Goal: Task Accomplishment & Management: Manage account settings

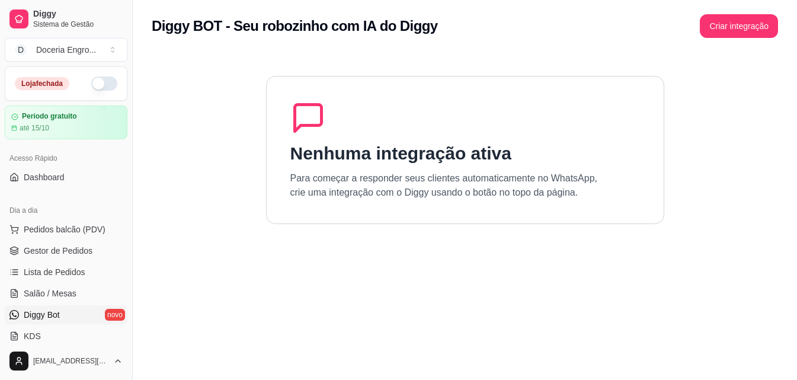
click at [162, 117] on section "Nenhuma integração ativa Para começar a responder seus clientes automaticamente…" at bounding box center [465, 242] width 626 height 380
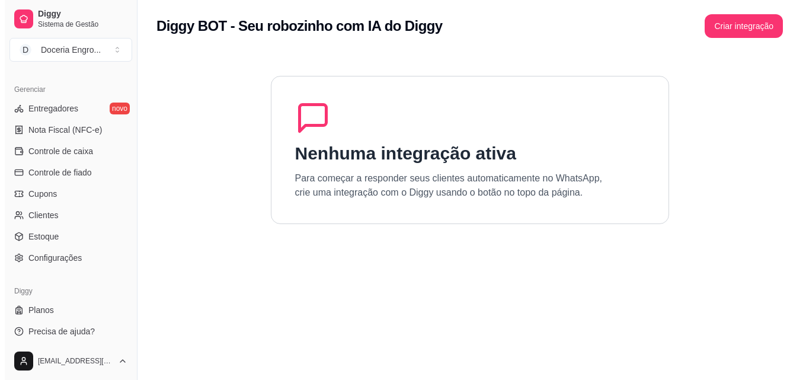
scroll to position [473, 0]
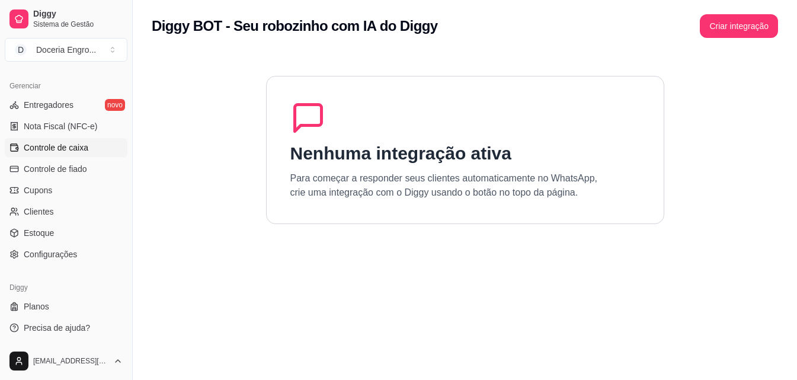
click at [75, 146] on span "Controle de caixa" at bounding box center [56, 148] width 65 height 12
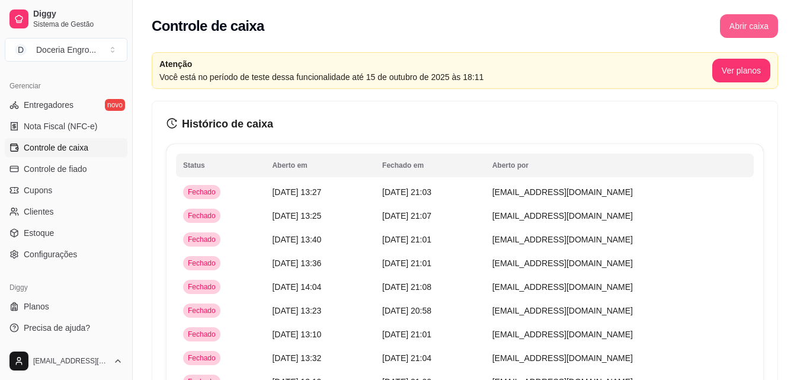
click at [742, 26] on button "Abrir caixa" at bounding box center [749, 26] width 58 height 24
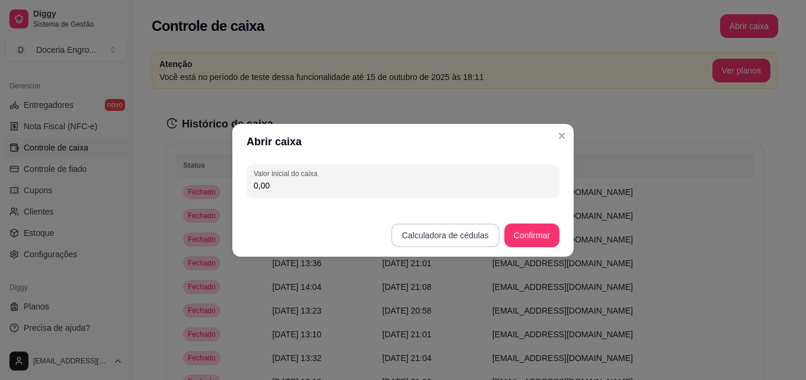
click at [469, 238] on button "Calculadora de cédulas" at bounding box center [445, 235] width 108 height 24
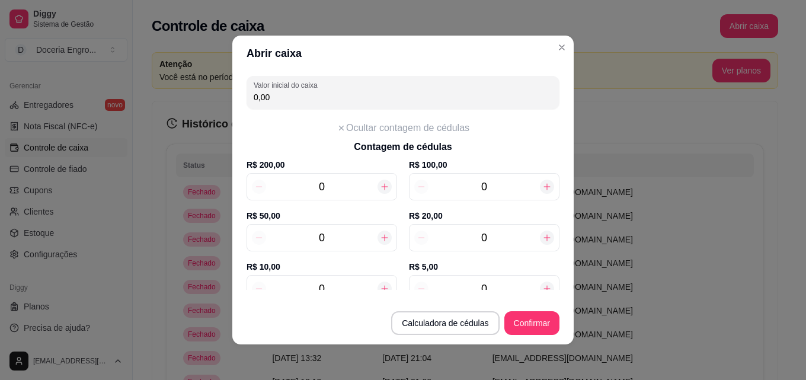
scroll to position [59, 0]
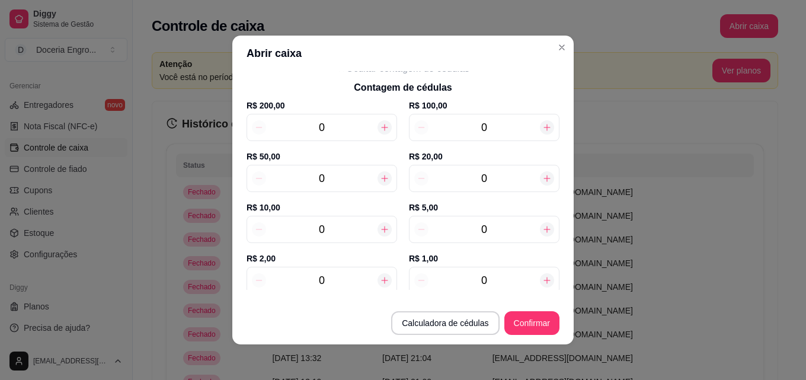
click at [340, 286] on input "0" at bounding box center [321, 280] width 111 height 17
type input "9"
type input "18,00"
type input "9"
click at [484, 235] on input "0" at bounding box center [483, 229] width 111 height 17
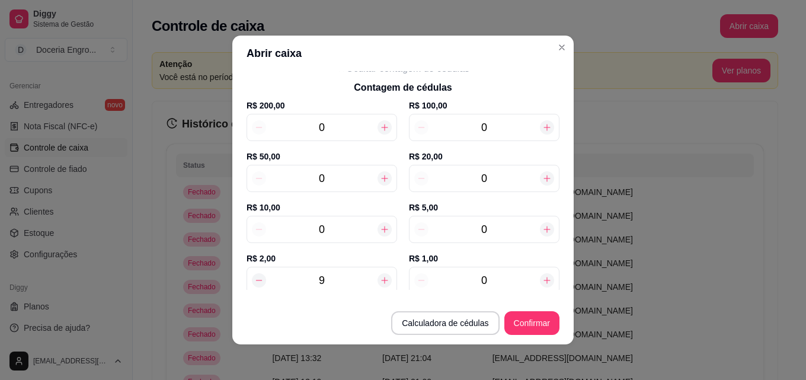
type input "58,00"
type input "8"
click at [487, 167] on div "0" at bounding box center [484, 178] width 150 height 27
type input "138,00"
type input "4"
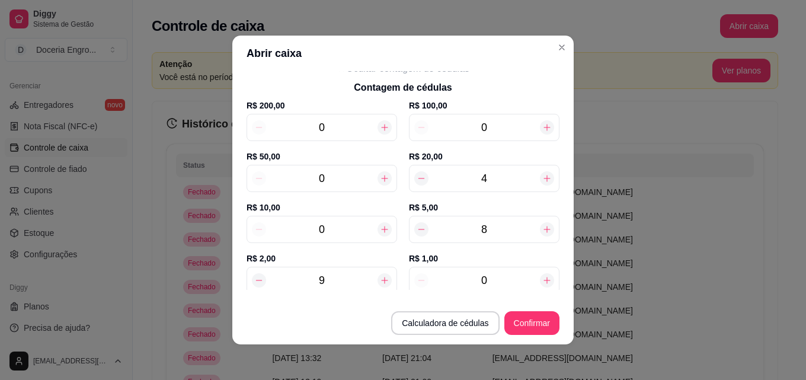
click at [489, 271] on div "0" at bounding box center [484, 280] width 150 height 27
click at [488, 282] on input "0" at bounding box center [483, 280] width 111 height 17
type input "141,00"
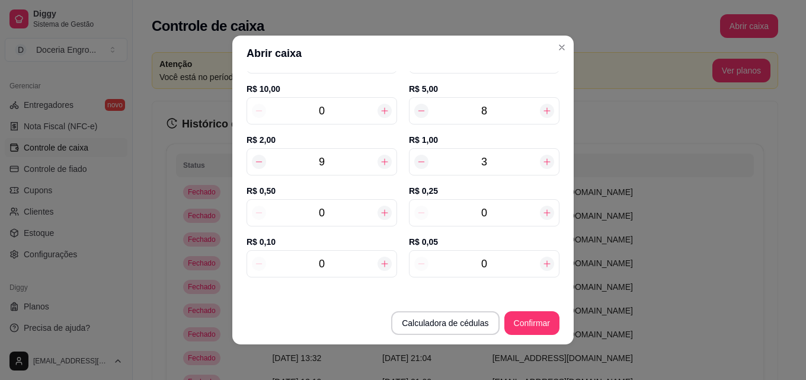
type input "3"
click at [341, 224] on div "0" at bounding box center [321, 212] width 150 height 27
click at [342, 222] on div "0" at bounding box center [321, 212] width 150 height 27
type input "141,50"
type input "10"
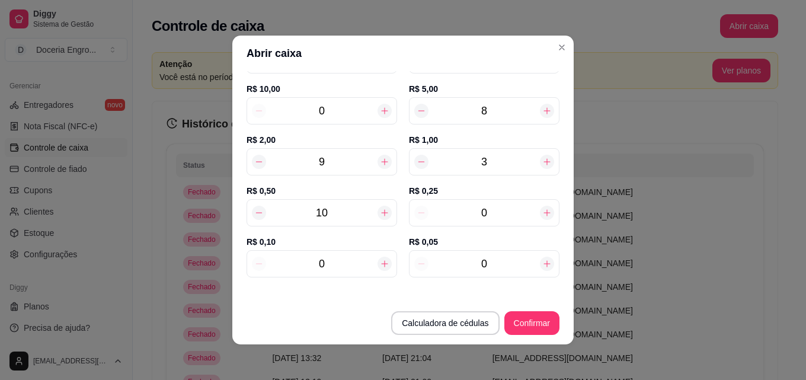
type input "146,00"
type input "10"
click at [498, 211] on input "0" at bounding box center [483, 212] width 111 height 17
type input "146,25"
type input "11"
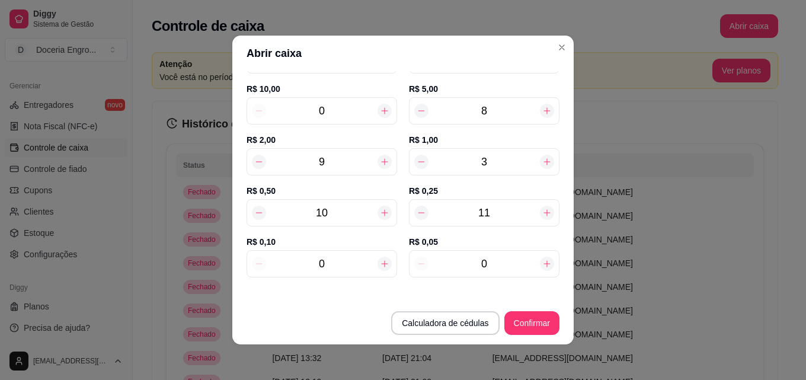
type input "148,75"
type input "11"
click at [333, 262] on input "0" at bounding box center [321, 262] width 111 height 17
type input "148,95"
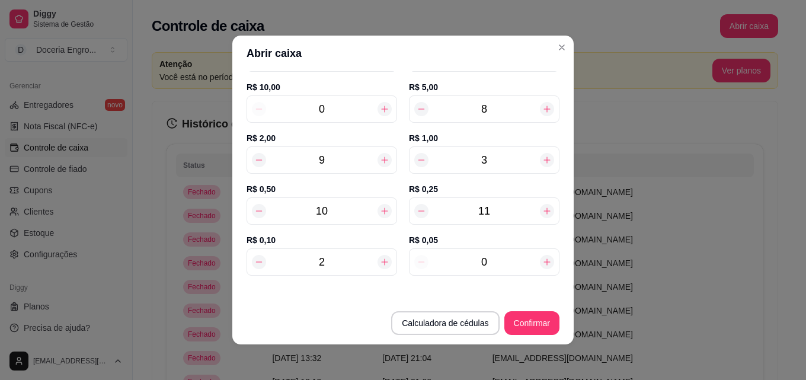
type input "2"
click at [482, 267] on input "0" at bounding box center [483, 262] width 111 height 17
type input "149,15"
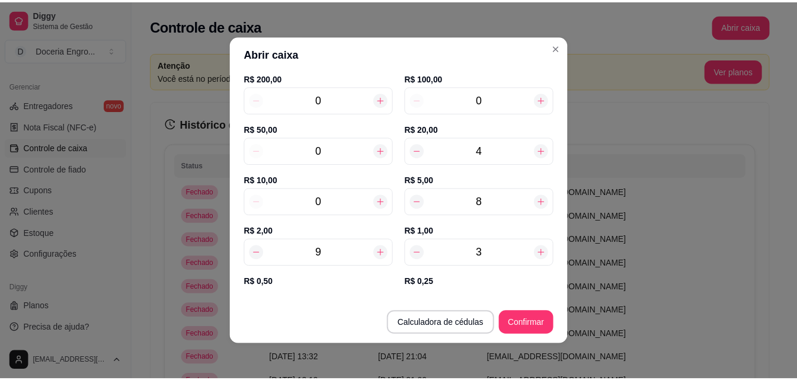
scroll to position [0, 0]
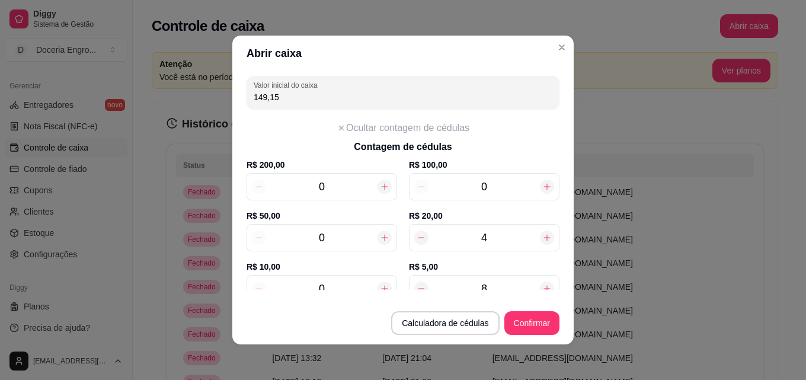
type input "4"
click at [523, 322] on button "Confirmar" at bounding box center [532, 323] width 54 height 23
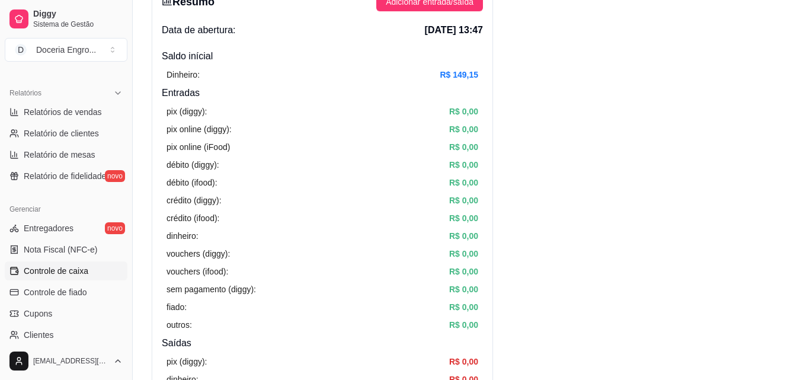
scroll to position [354, 0]
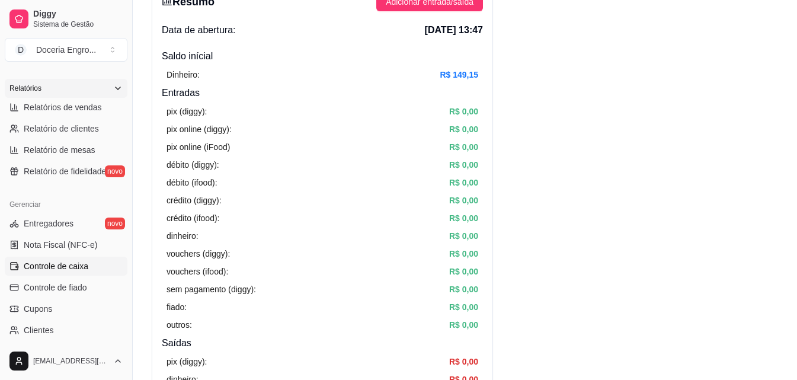
click at [84, 97] on div "Relatórios" at bounding box center [66, 88] width 123 height 19
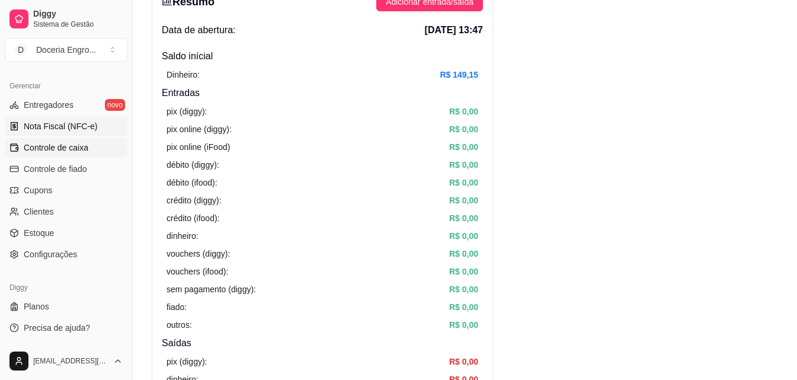
scroll to position [212, 0]
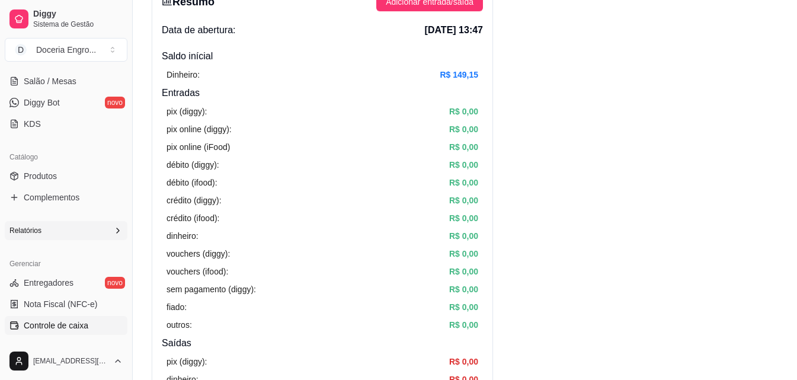
click at [103, 232] on div "Relatórios" at bounding box center [66, 230] width 123 height 19
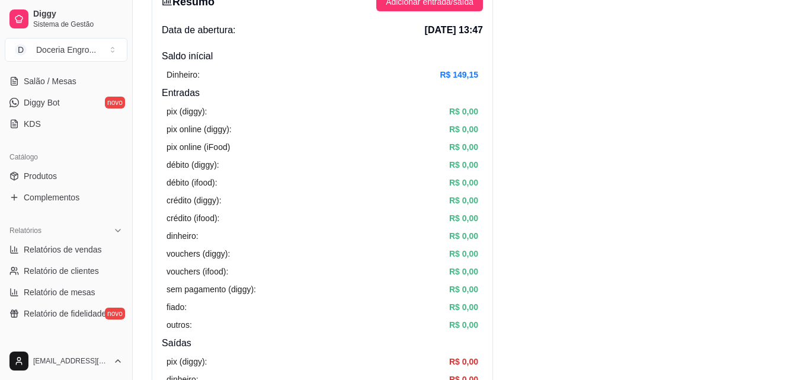
click at [62, 259] on ul "Relatórios de vendas Relatório de clientes Relatório de mesas Relatório de fide…" at bounding box center [66, 281] width 123 height 83
click at [65, 252] on span "Relatórios de vendas" at bounding box center [63, 249] width 78 height 12
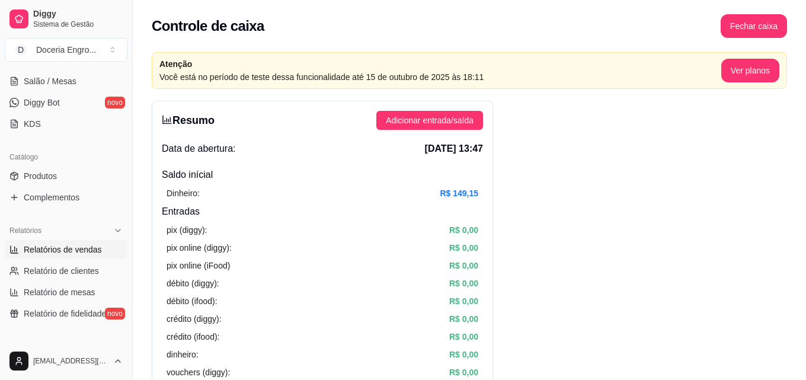
select select "ALL"
select select "0"
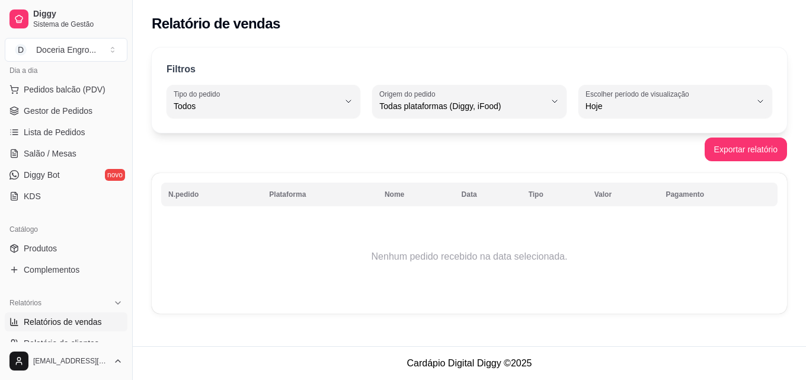
scroll to position [117, 0]
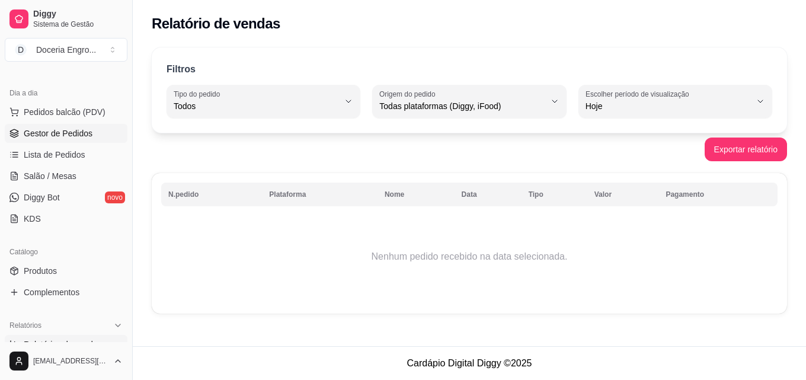
click at [72, 129] on span "Gestor de Pedidos" at bounding box center [58, 133] width 69 height 12
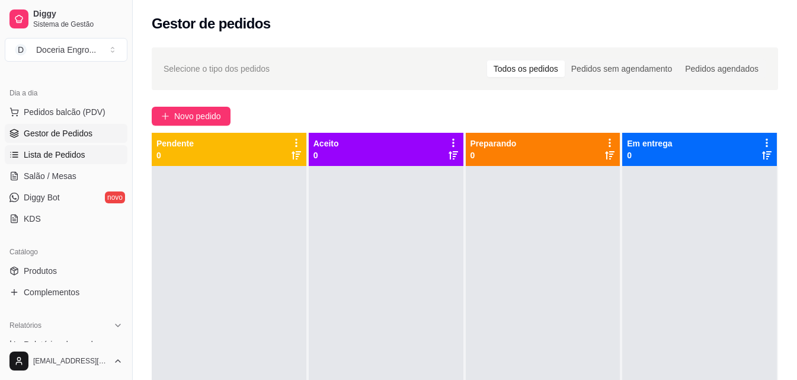
click at [81, 151] on span "Lista de Pedidos" at bounding box center [55, 155] width 62 height 12
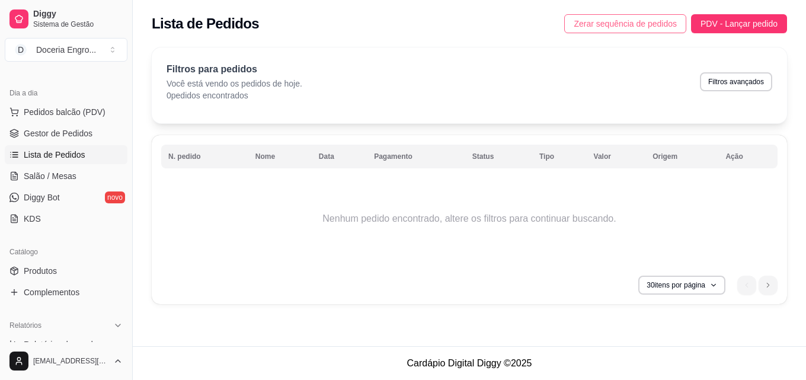
click at [646, 24] on span "Zerar sequência de pedidos" at bounding box center [624, 23] width 103 height 13
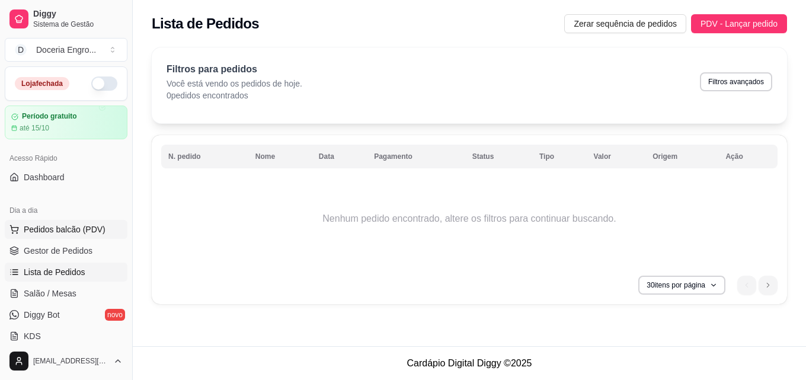
click at [75, 230] on span "Pedidos balcão (PDV)" at bounding box center [65, 229] width 82 height 12
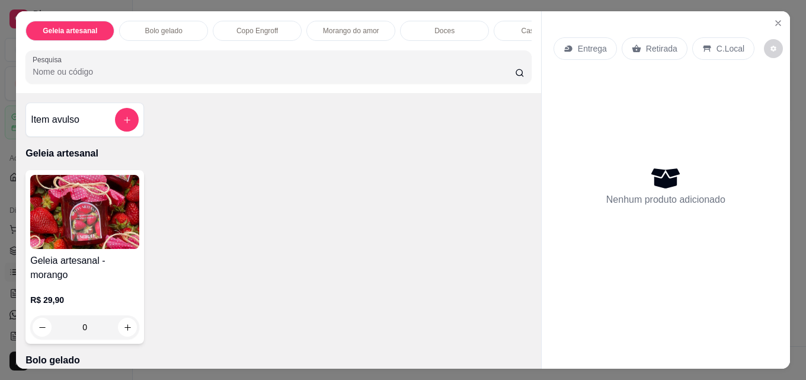
scroll to position [296, 0]
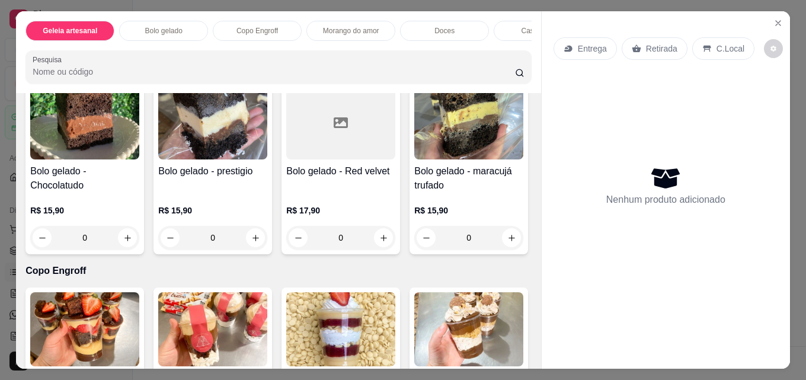
click at [273, 137] on div "Bolo gelado - Chocolatudo R$ 15,90 0 Bolo gelado - prestigio R$ 15,90 0 Bolo ge…" at bounding box center [278, 168] width 506 height 174
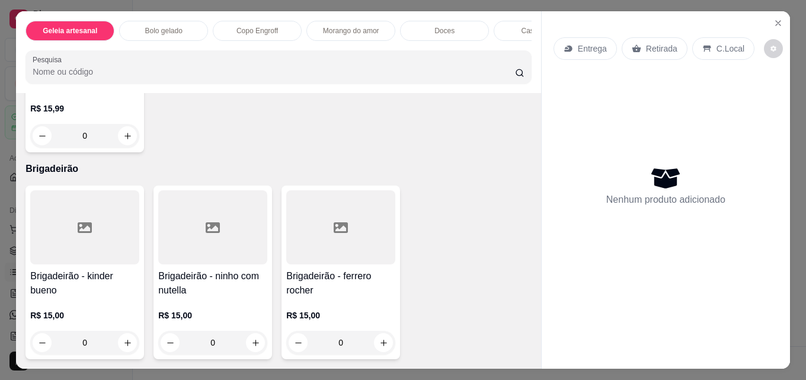
scroll to position [2784, 0]
click at [132, 140] on icon "increase-product-quantity" at bounding box center [127, 136] width 9 height 9
type input "1"
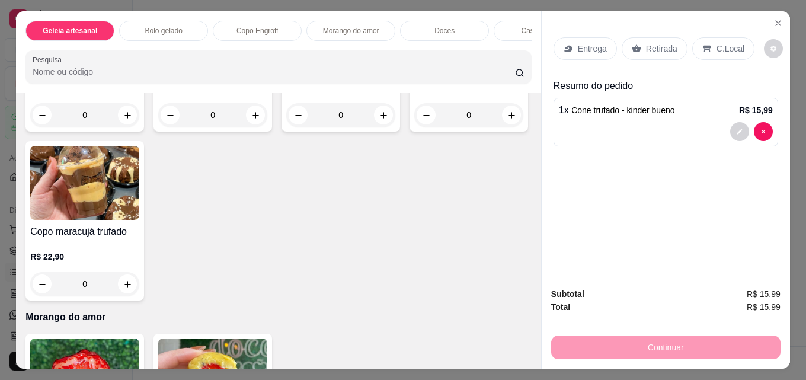
scroll to position [592, 0]
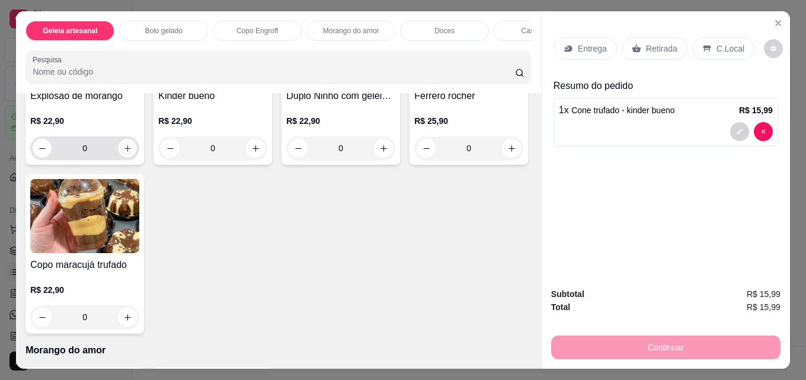
click at [123, 153] on icon "increase-product-quantity" at bounding box center [127, 148] width 9 height 9
type input "1"
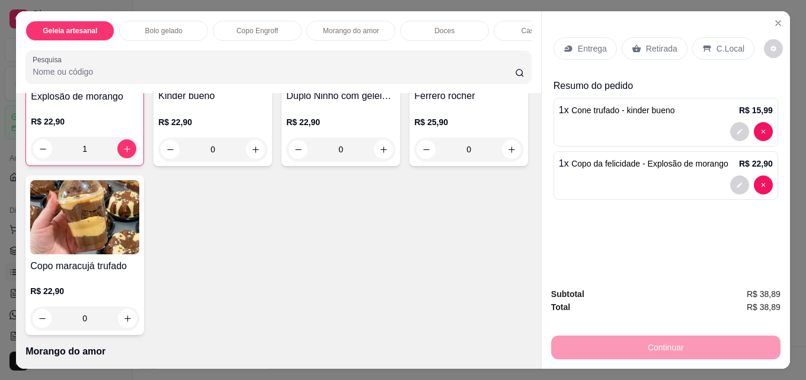
click at [637, 44] on div "Retirada" at bounding box center [654, 48] width 66 height 23
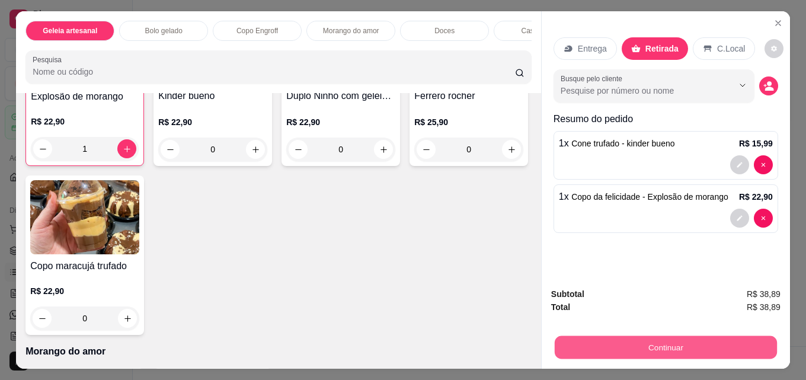
click at [650, 339] on button "Continuar" at bounding box center [666, 346] width 222 height 23
click at [677, 351] on button "Continuar" at bounding box center [665, 347] width 229 height 24
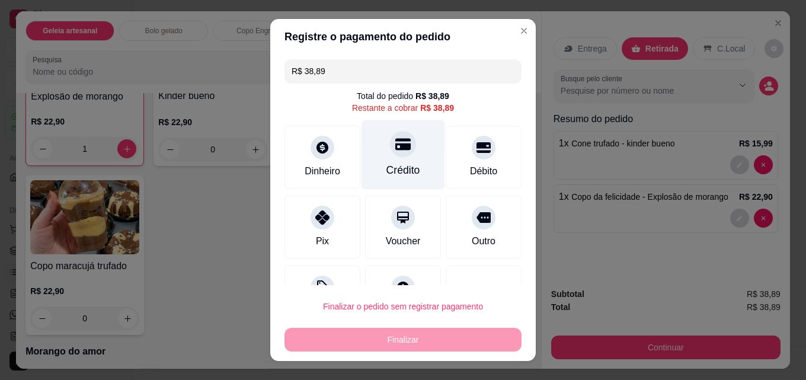
click at [400, 169] on div "Crédito" at bounding box center [403, 169] width 34 height 15
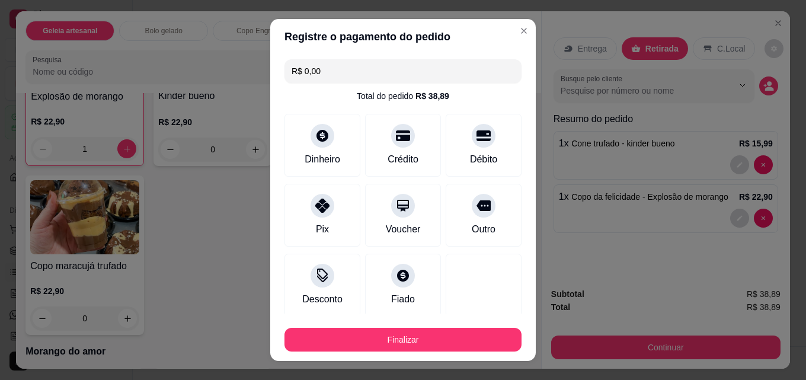
type input "R$ 0,00"
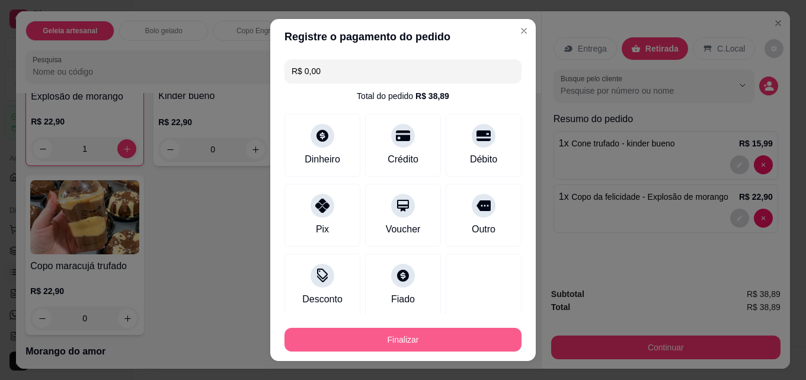
click at [435, 338] on button "Finalizar" at bounding box center [402, 340] width 237 height 24
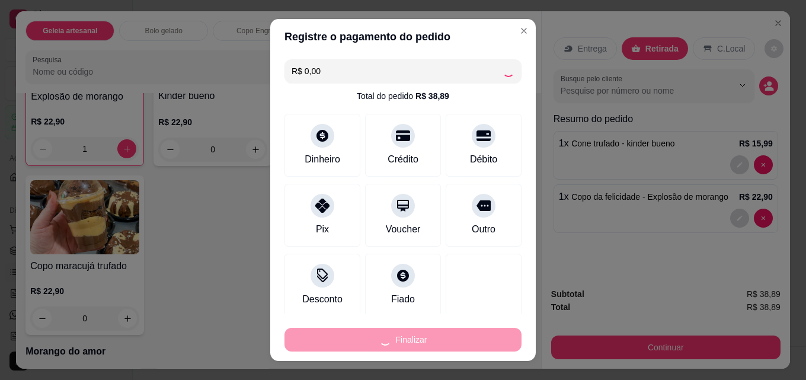
type input "0"
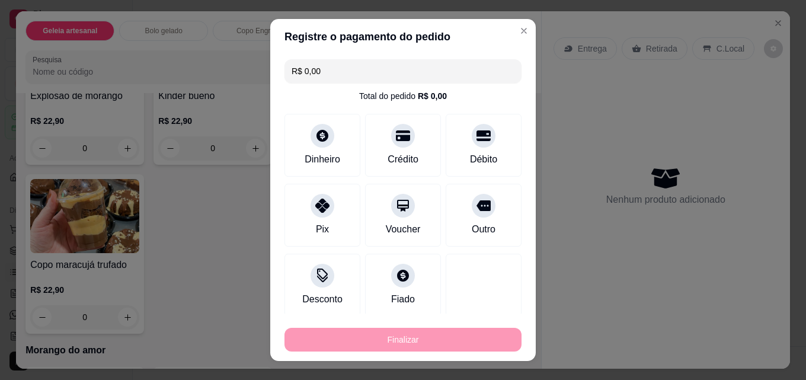
type input "-R$ 38,89"
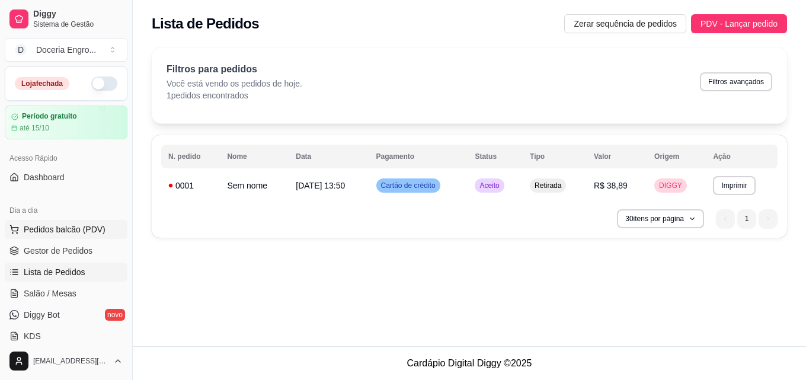
click at [95, 228] on span "Pedidos balcão (PDV)" at bounding box center [65, 229] width 82 height 12
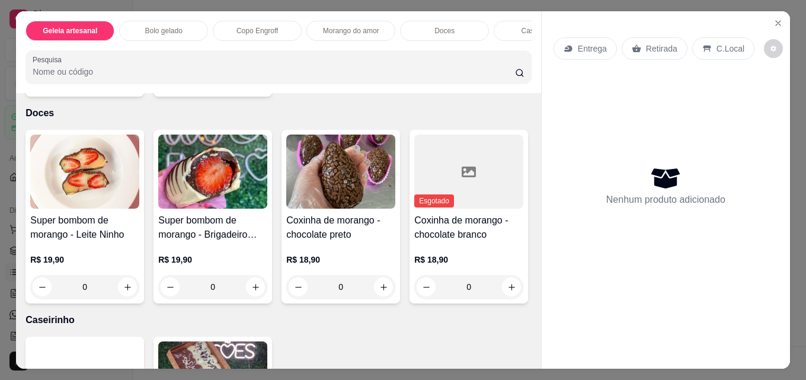
scroll to position [1185, 0]
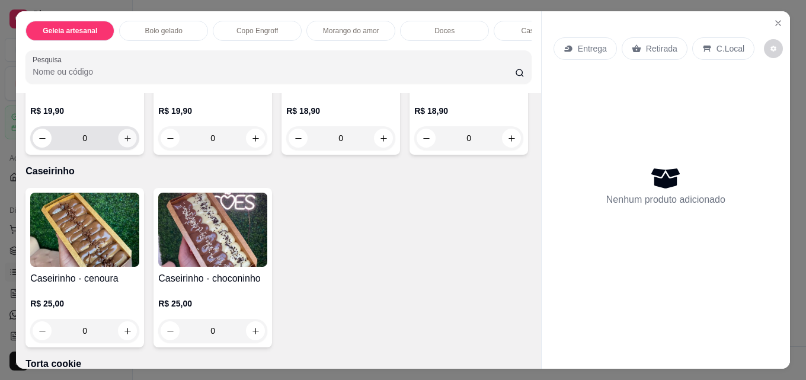
click at [118, 148] on button "increase-product-quantity" at bounding box center [127, 138] width 18 height 18
type input "1"
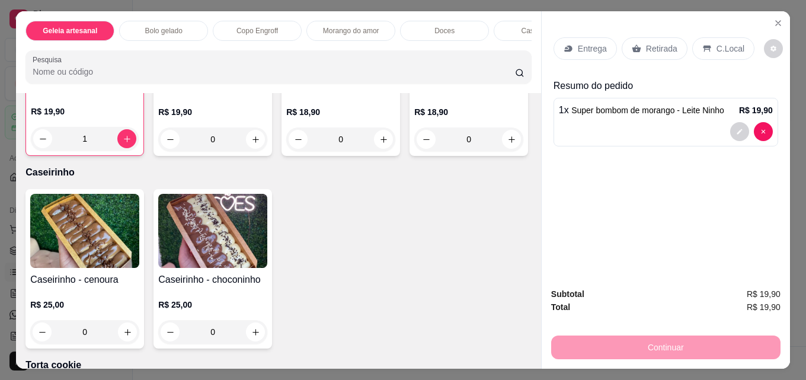
click at [659, 37] on div "Retirada" at bounding box center [654, 48] width 66 height 23
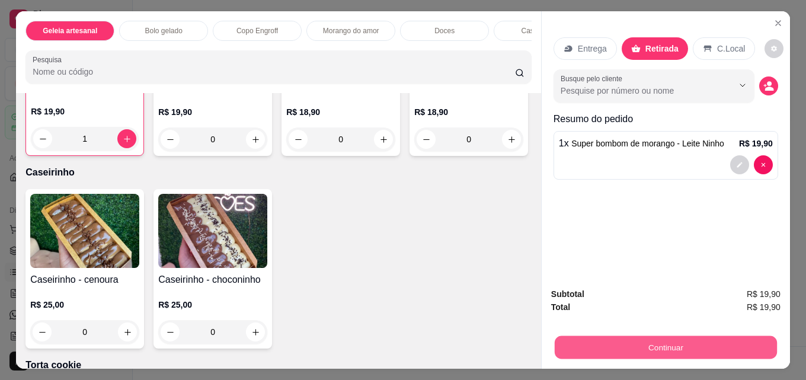
click at [665, 344] on button "Continuar" at bounding box center [666, 346] width 222 height 23
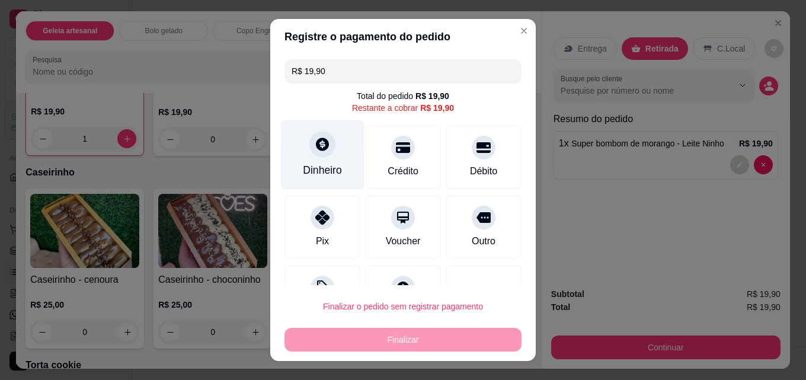
click at [328, 161] on div "Dinheiro" at bounding box center [323, 154] width 84 height 69
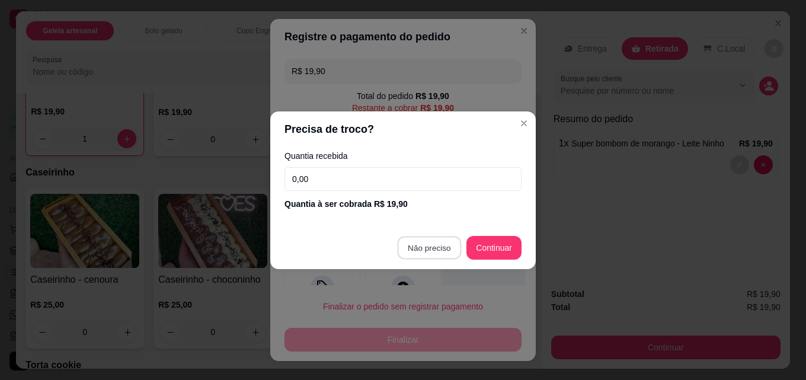
type input "R$ 0,00"
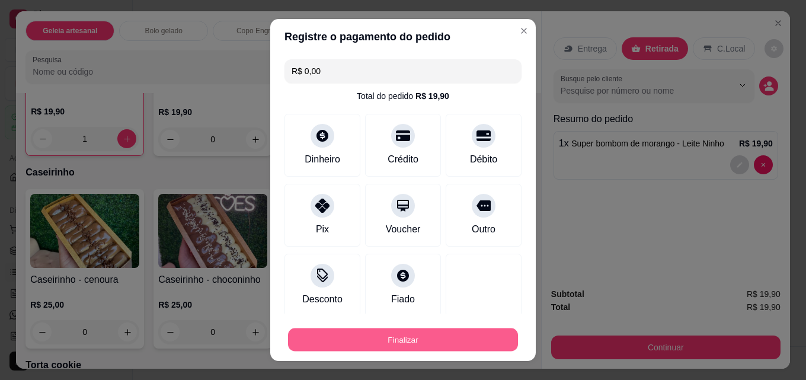
click at [428, 345] on button "Finalizar" at bounding box center [403, 339] width 230 height 23
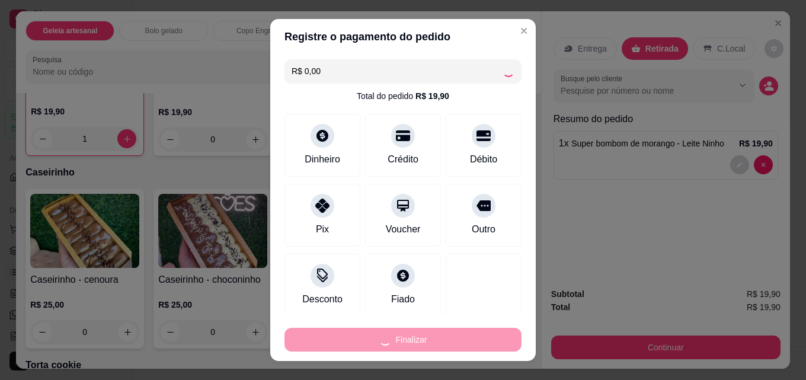
type input "0"
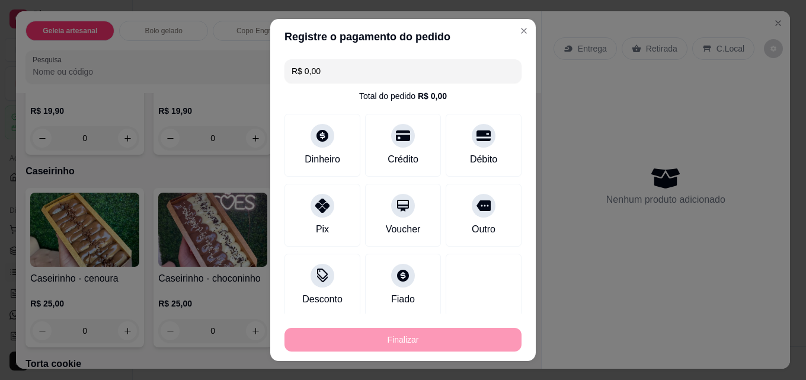
type input "-R$ 19,90"
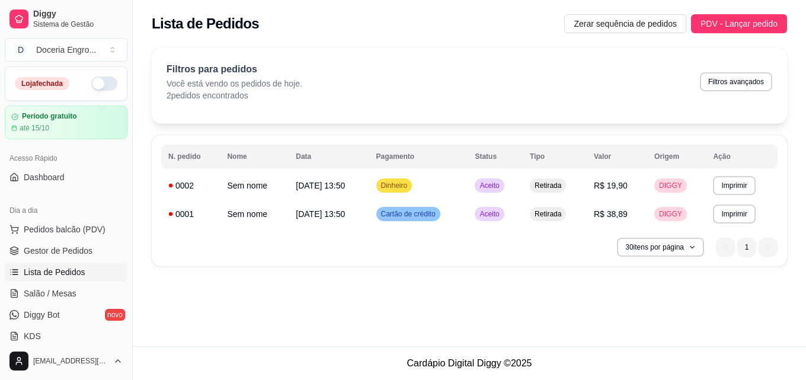
click at [100, 81] on button "button" at bounding box center [104, 83] width 26 height 14
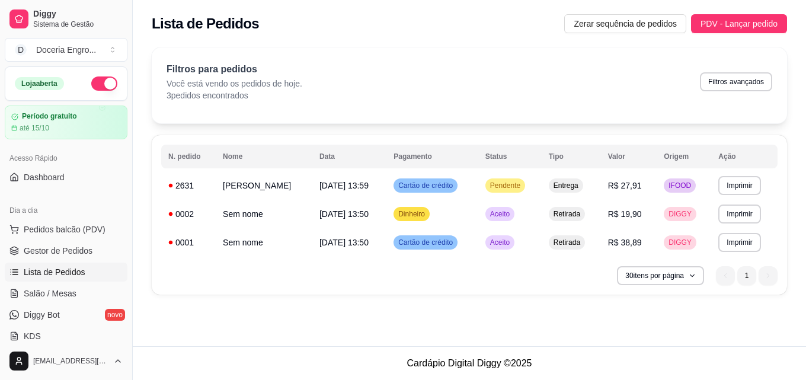
click at [375, 316] on div "**********" at bounding box center [469, 173] width 673 height 346
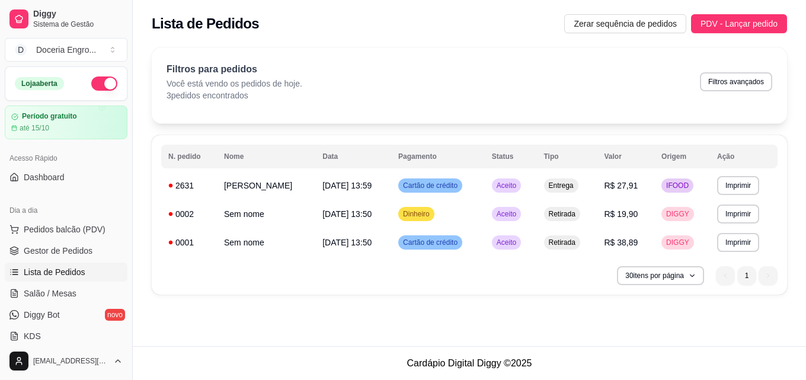
click at [347, 273] on div "30 itens por página 1 1" at bounding box center [469, 275] width 616 height 19
click at [311, 323] on div "**********" at bounding box center [469, 173] width 673 height 346
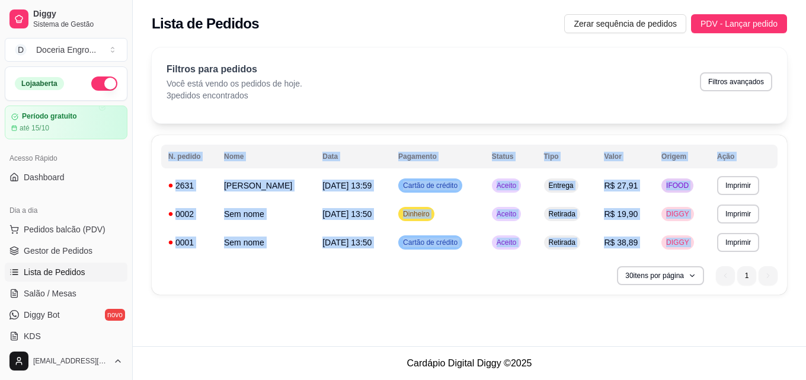
click at [311, 323] on div "**********" at bounding box center [469, 173] width 673 height 346
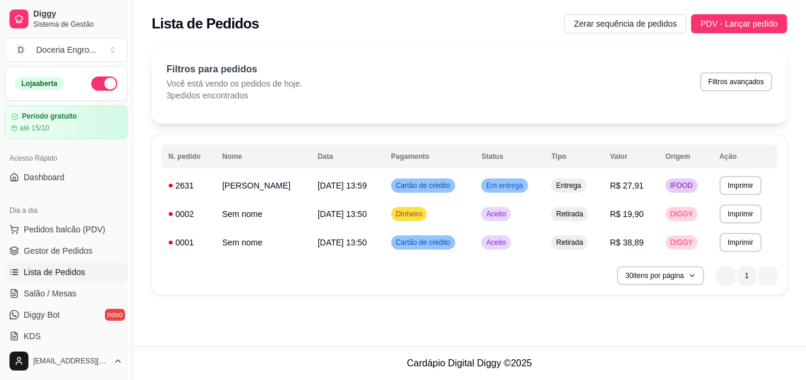
click at [353, 17] on div "Lista de Pedidos Zerar sequência de pedidos PDV - Lançar pedido" at bounding box center [469, 23] width 635 height 19
click at [144, 147] on div "**********" at bounding box center [469, 174] width 673 height 268
click at [145, 169] on div "**********" at bounding box center [469, 174] width 673 height 268
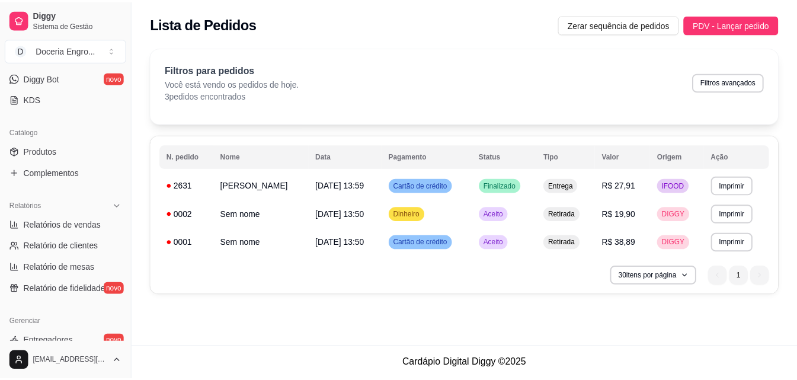
scroll to position [59, 0]
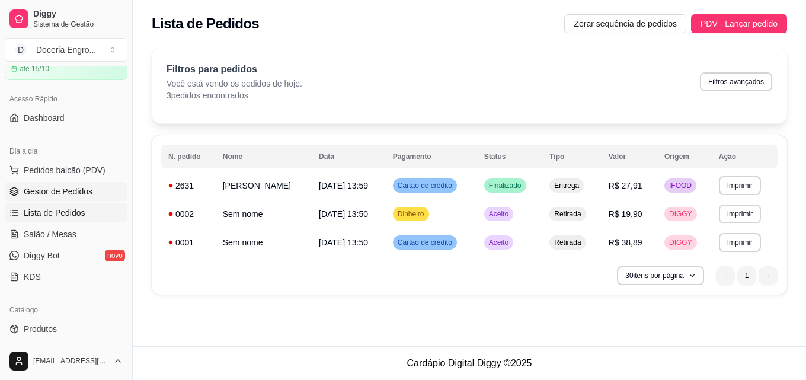
click at [70, 194] on span "Gestor de Pedidos" at bounding box center [58, 191] width 69 height 12
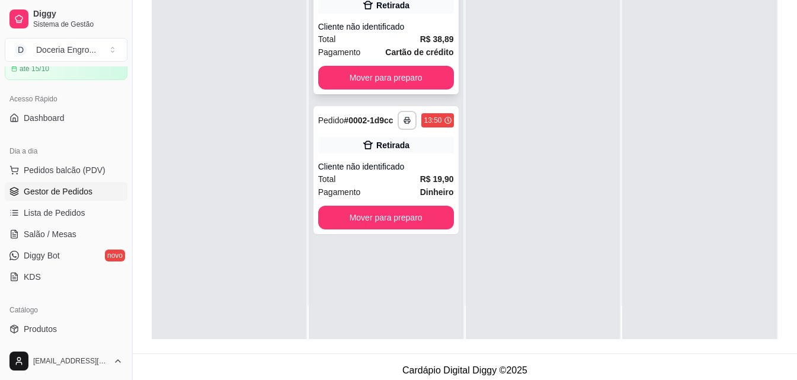
scroll to position [178, 0]
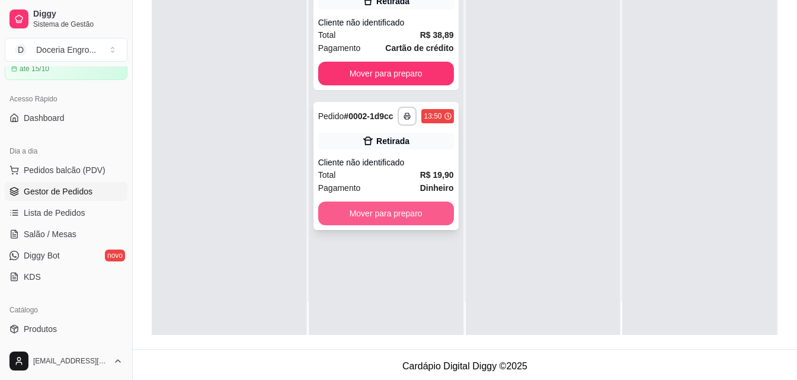
click at [393, 211] on button "Mover para preparo" at bounding box center [386, 213] width 136 height 24
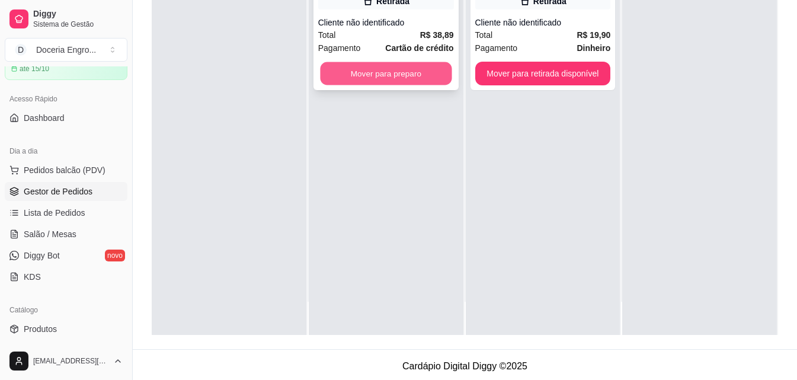
click at [371, 82] on button "Mover para preparo" at bounding box center [386, 73] width 132 height 23
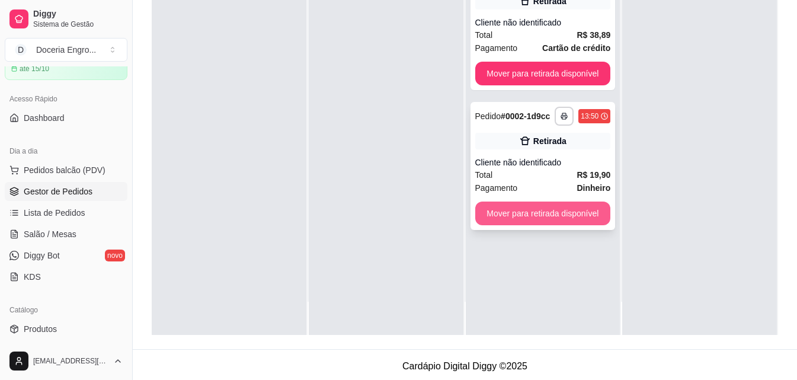
click at [561, 208] on button "Mover para retirada disponível" at bounding box center [543, 213] width 136 height 24
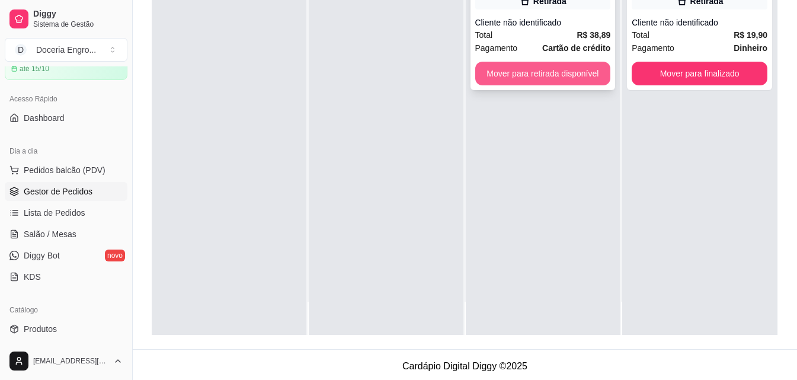
click at [531, 75] on button "Mover para retirada disponível" at bounding box center [543, 74] width 136 height 24
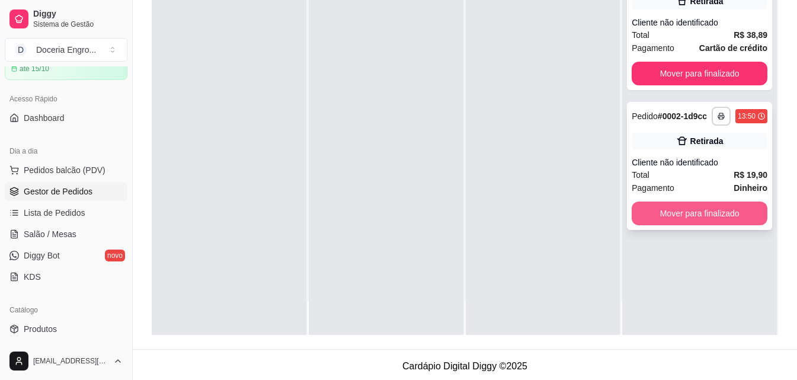
click at [680, 205] on button "Mover para finalizado" at bounding box center [700, 213] width 136 height 24
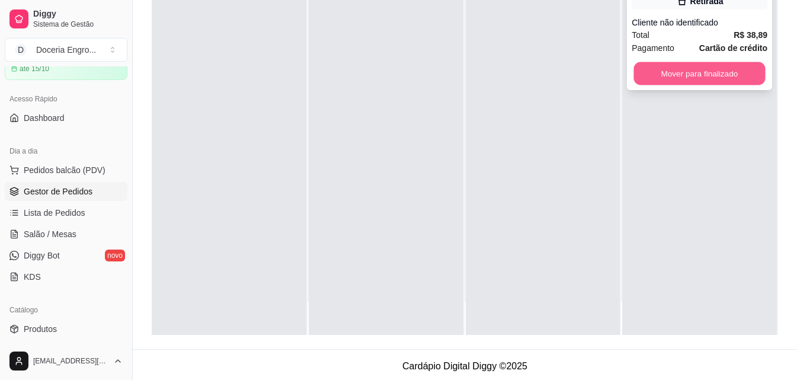
click at [675, 75] on button "Mover para finalizado" at bounding box center [700, 73] width 132 height 23
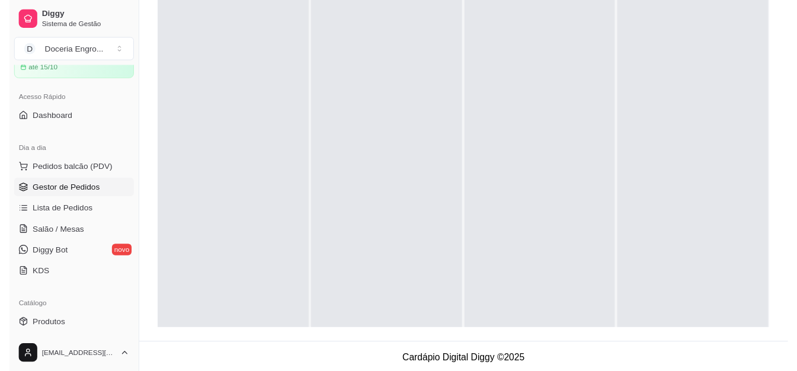
scroll to position [0, 0]
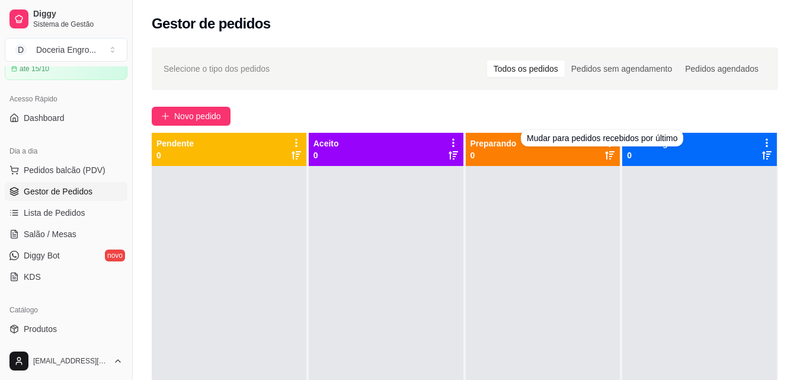
click at [463, 110] on div "Novo pedido" at bounding box center [465, 116] width 626 height 19
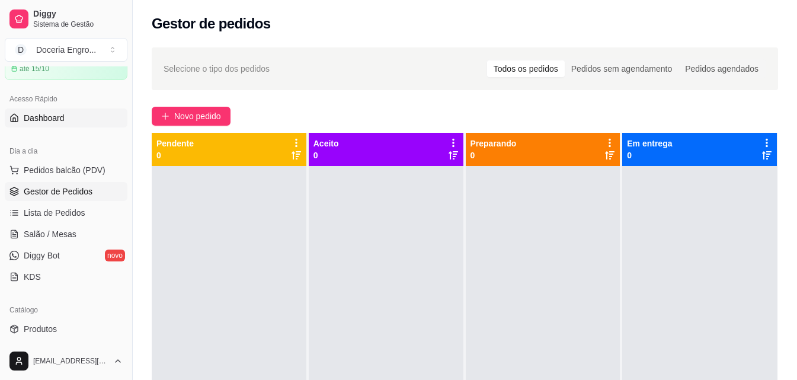
click at [58, 117] on span "Dashboard" at bounding box center [44, 118] width 41 height 12
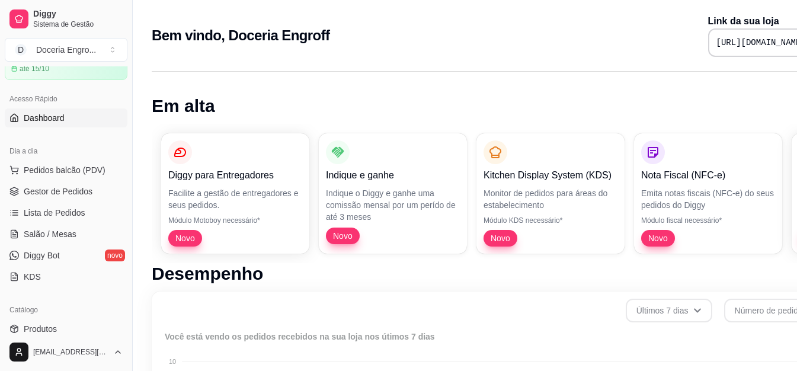
click at [324, 101] on h1 "Em alta" at bounding box center [495, 105] width 686 height 21
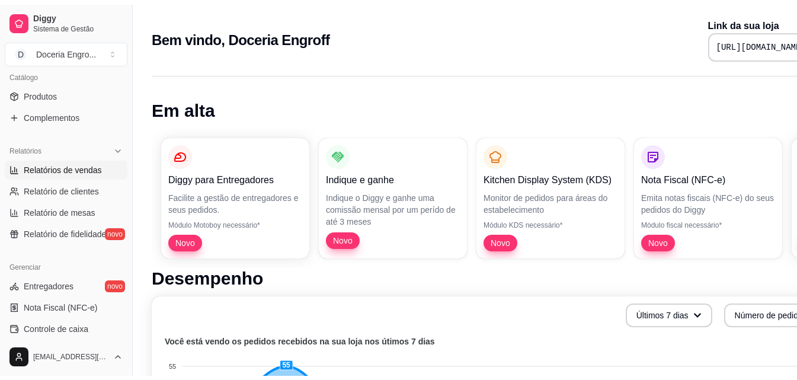
scroll to position [237, 0]
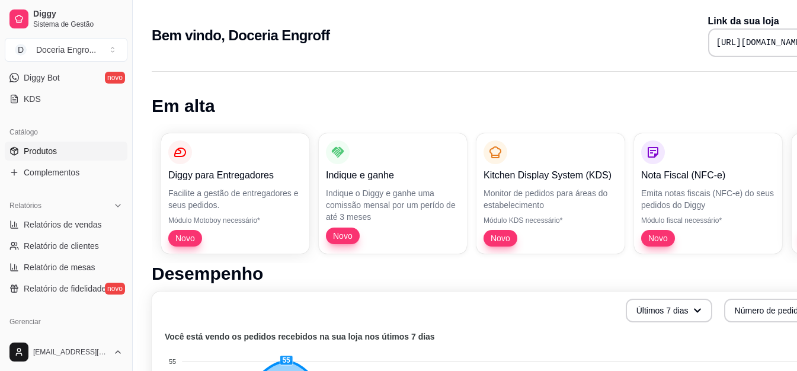
click at [71, 155] on link "Produtos" at bounding box center [66, 151] width 123 height 19
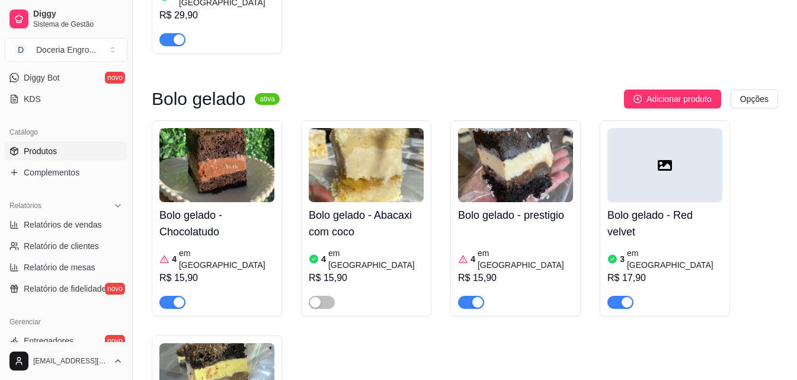
scroll to position [355, 0]
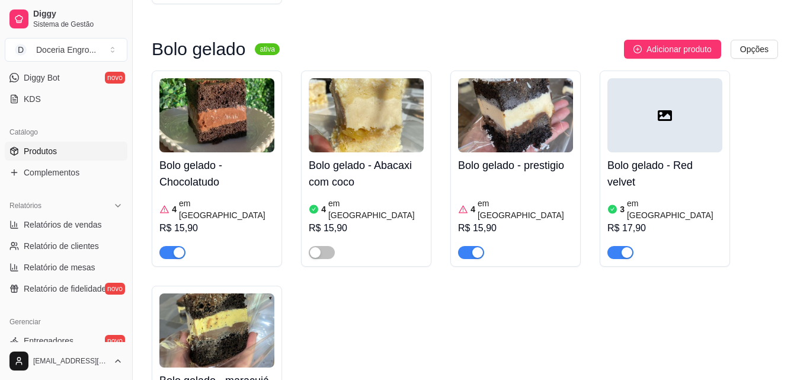
click at [210, 197] on article "em estoque" at bounding box center [226, 209] width 95 height 24
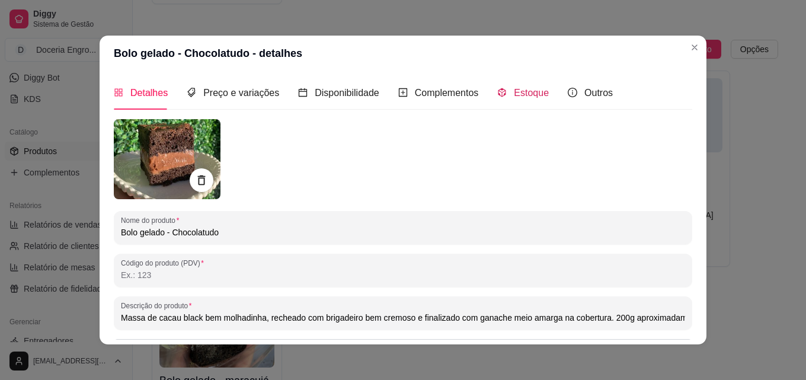
click at [498, 95] on icon "code-sandbox" at bounding box center [502, 92] width 8 height 9
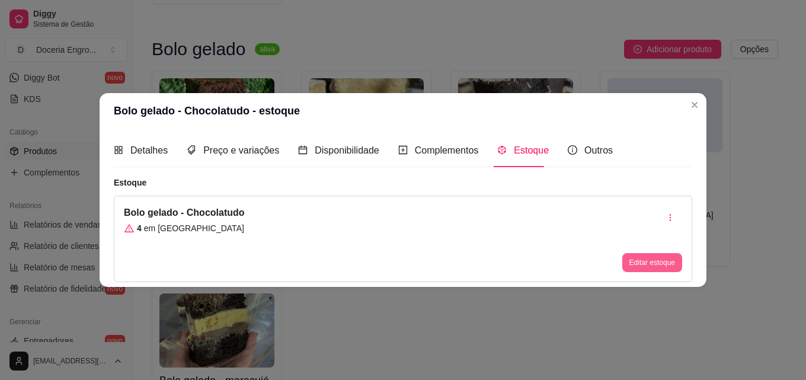
click at [669, 261] on button "Editar estoque" at bounding box center [652, 262] width 60 height 19
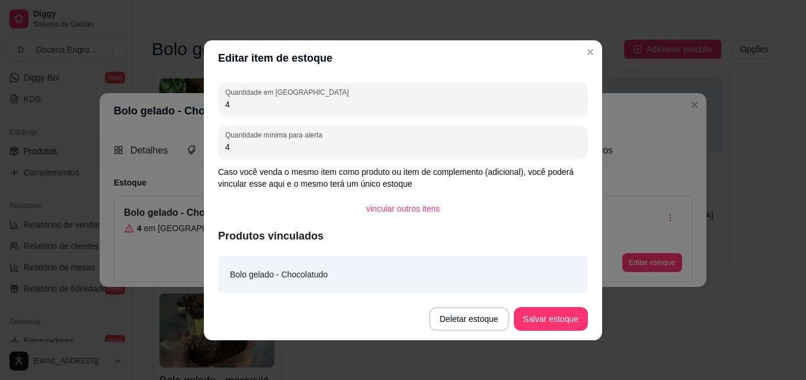
click at [309, 118] on div "Quantidade em estoque 4 Quantidade mínima para alerta 4 Caso você venda o mesmo…" at bounding box center [403, 187] width 398 height 222
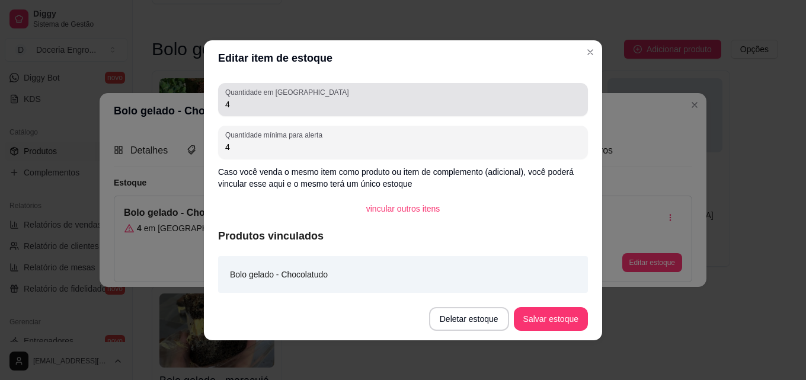
click at [310, 110] on div "4" at bounding box center [402, 100] width 355 height 24
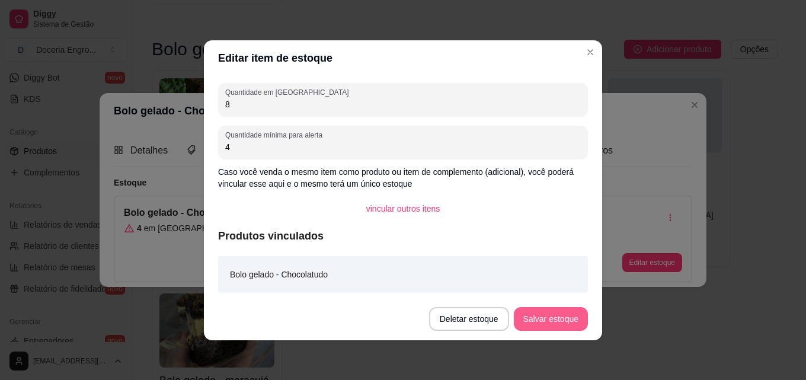
type input "8"
click at [573, 318] on button "Salvar estoque" at bounding box center [550, 318] width 72 height 23
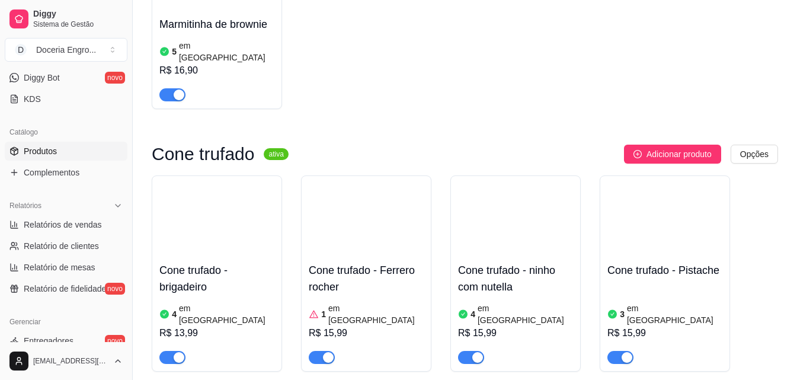
scroll to position [3021, 0]
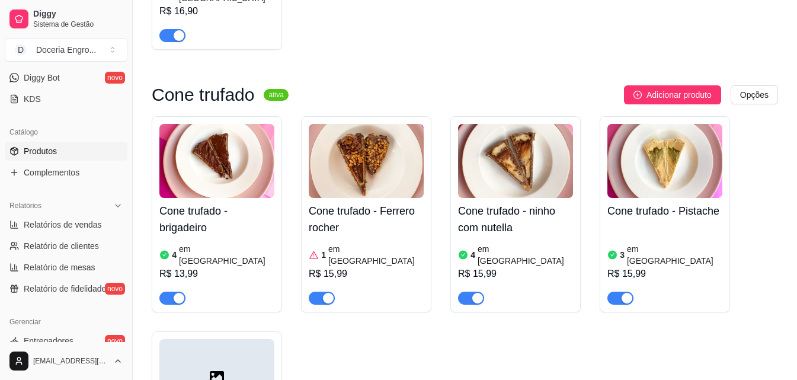
click at [333, 293] on div "button" at bounding box center [328, 298] width 11 height 11
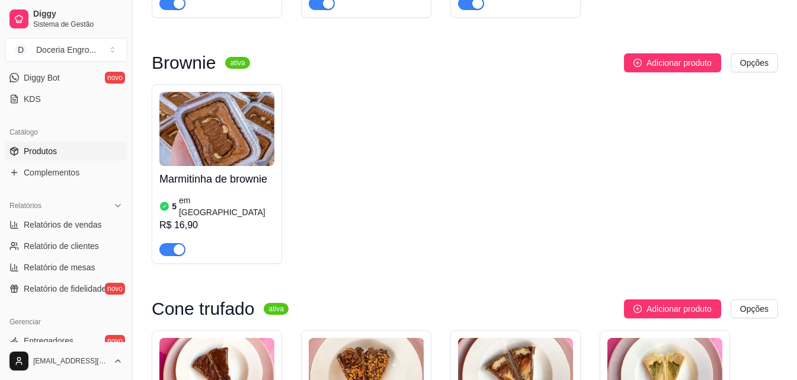
scroll to position [2607, 0]
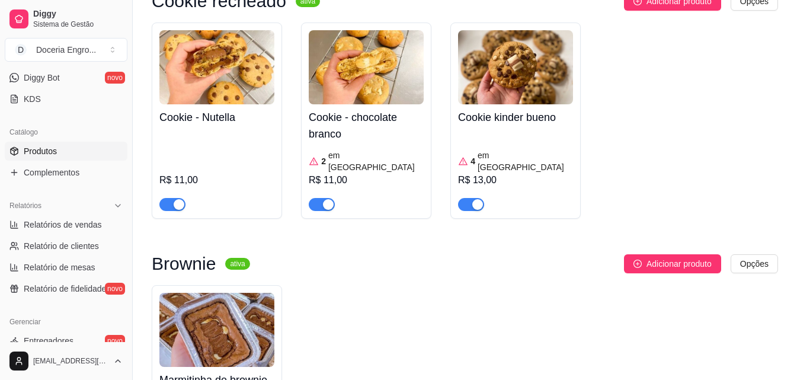
click at [376, 285] on div "Marmitinha de brownie 5 em estoque R$ 16,90" at bounding box center [465, 375] width 626 height 180
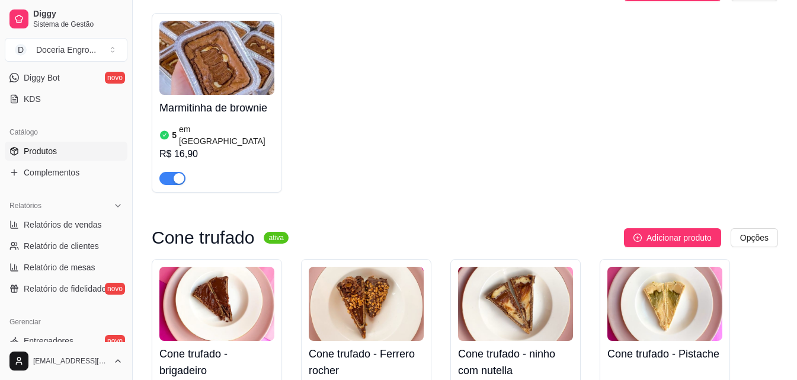
scroll to position [2903, 0]
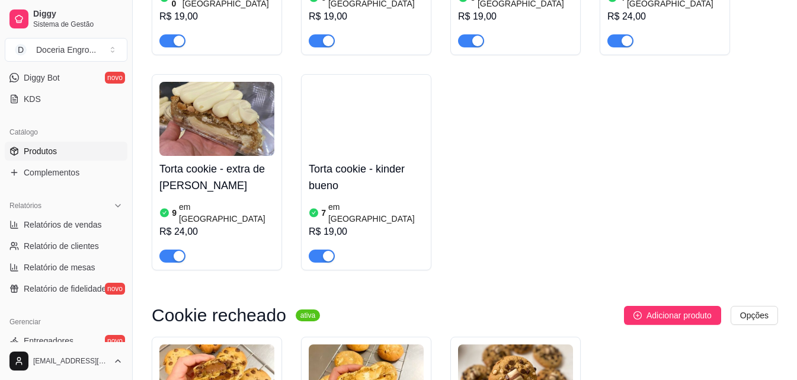
scroll to position [2310, 0]
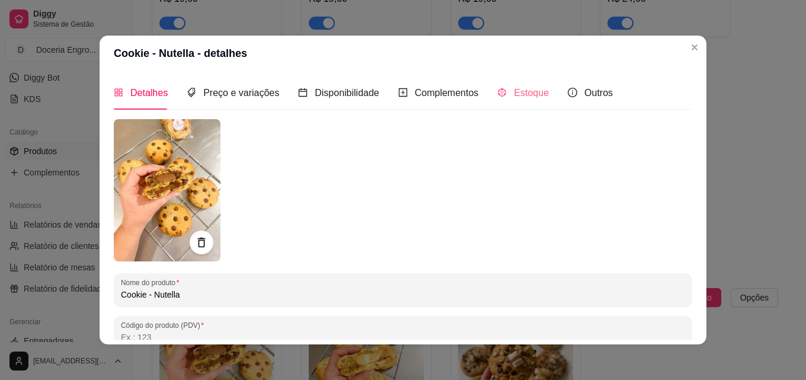
click at [508, 107] on div "Estoque" at bounding box center [523, 93] width 52 height 34
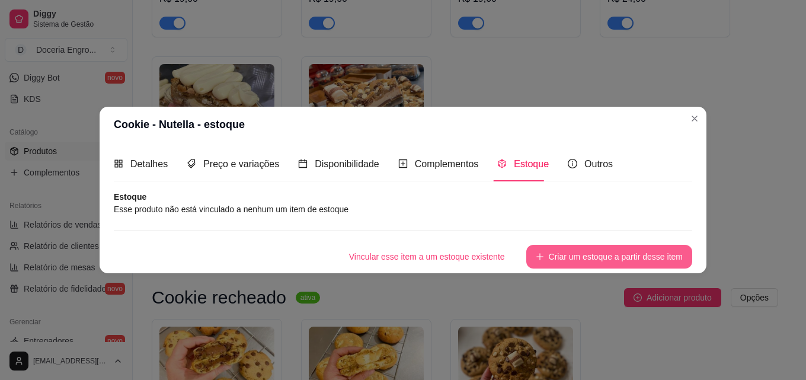
click at [591, 253] on button "Criar um estoque a partir desse item" at bounding box center [609, 257] width 166 height 24
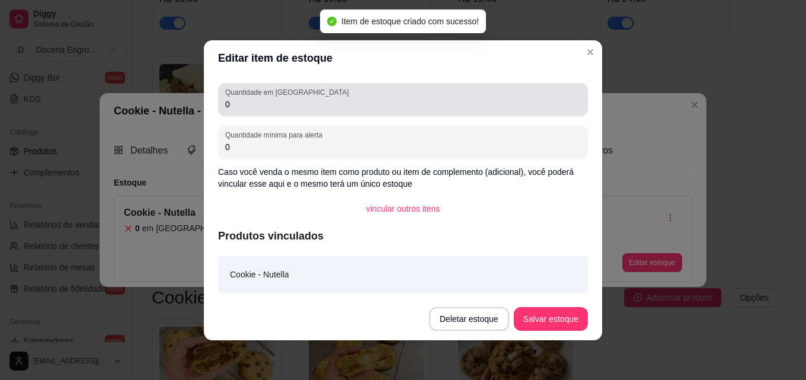
click at [315, 99] on input "0" at bounding box center [402, 104] width 355 height 12
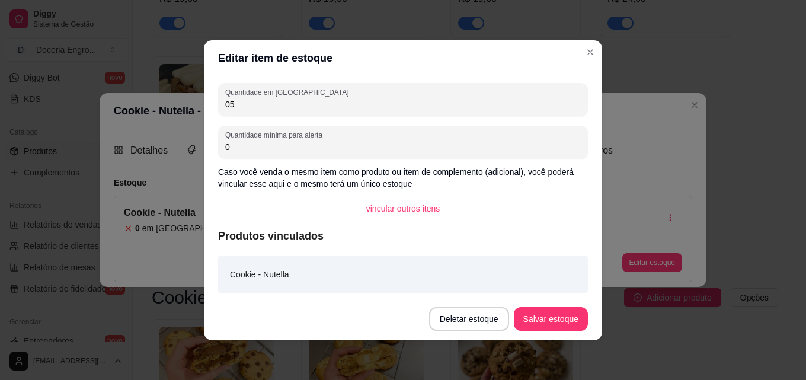
type input "05"
click at [342, 150] on input "0" at bounding box center [402, 147] width 355 height 12
type input "02"
click at [544, 316] on button "Salvar estoque" at bounding box center [550, 318] width 72 height 23
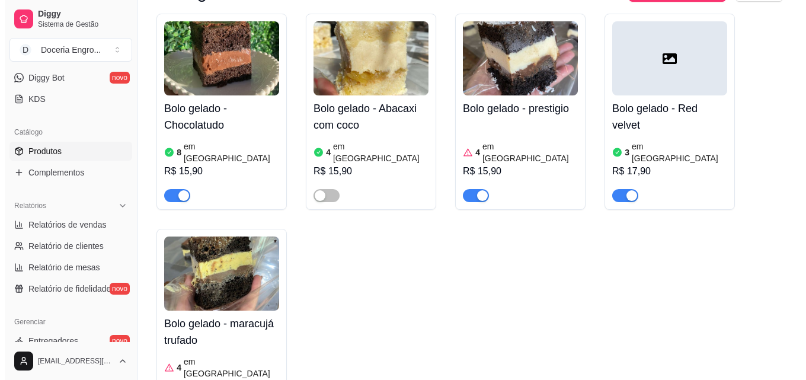
scroll to position [355, 0]
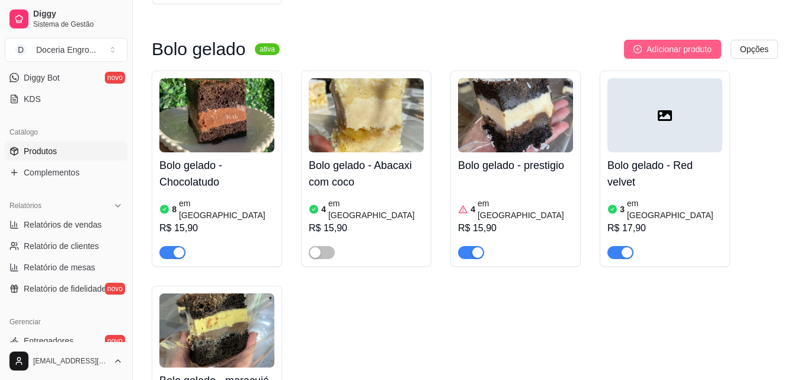
click at [690, 43] on span "Adicionar produto" at bounding box center [678, 49] width 65 height 13
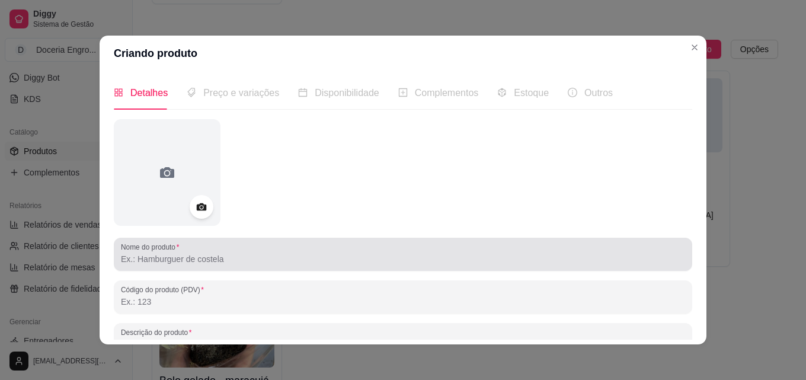
click at [244, 257] on input "Nome do produto" at bounding box center [403, 259] width 564 height 12
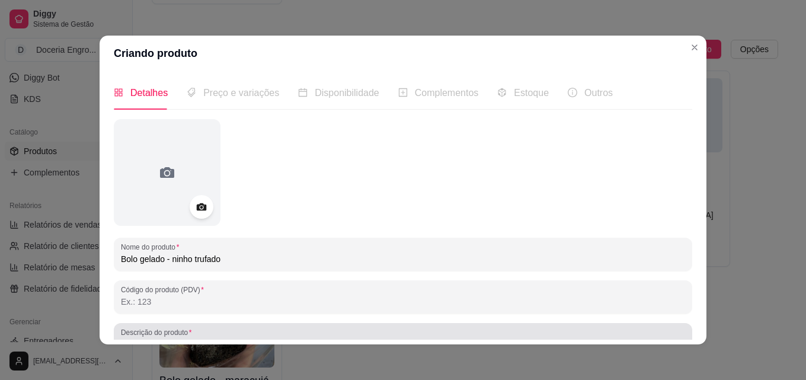
type input "Bolo gelado - ninho trufado"
click at [198, 333] on div at bounding box center [403, 340] width 564 height 24
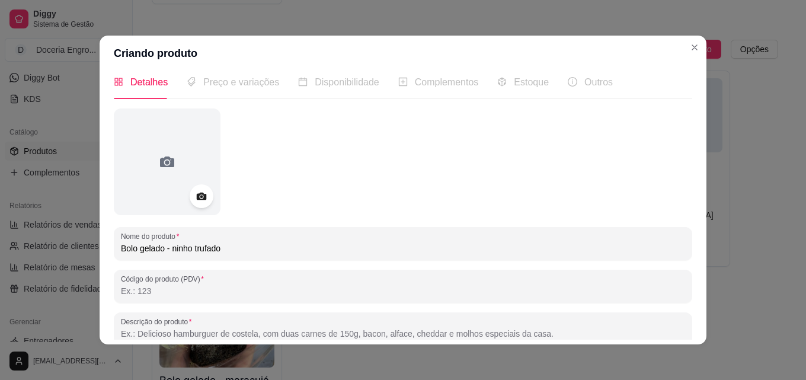
paste input "Massa de baunilha bem molhadinha, recheado com creme de leite Ninho cremoso gan…"
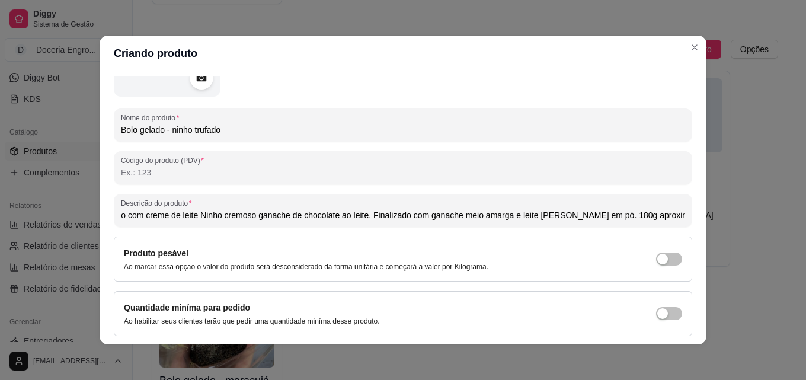
scroll to position [0, 0]
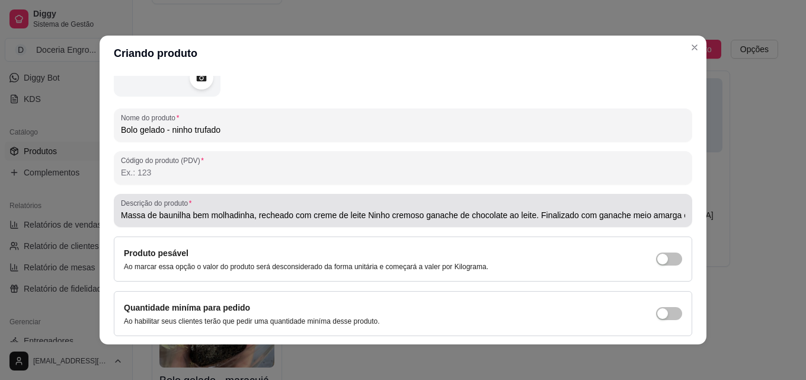
drag, startPoint x: 338, startPoint y: 209, endPoint x: 360, endPoint y: 210, distance: 22.0
click at [360, 210] on div "Massa de baunilha bem molhadinha, recheado com creme de leite Ninho cremoso gan…" at bounding box center [403, 210] width 564 height 24
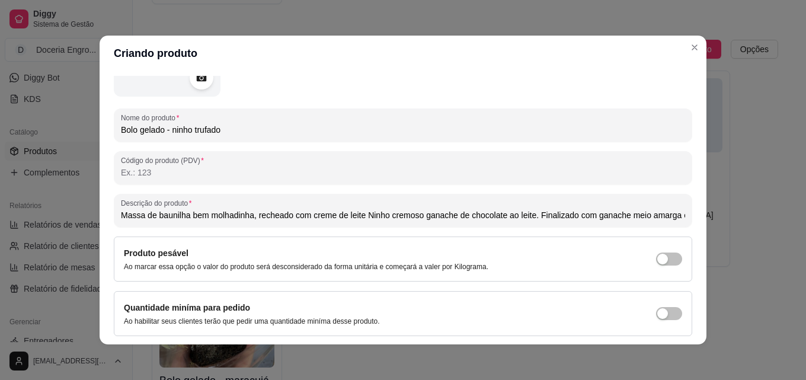
scroll to position [0, 168]
click at [336, 213] on input "Massa de baunilha bem molhadinha, recheado com creme de leite Ninho cremoso gan…" at bounding box center [403, 215] width 564 height 12
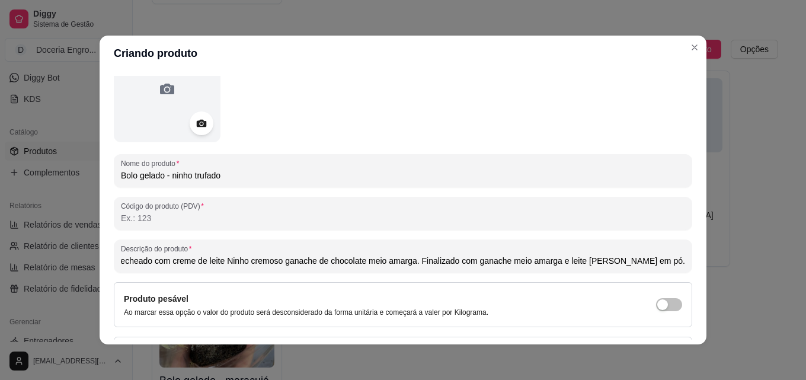
scroll to position [169, 0]
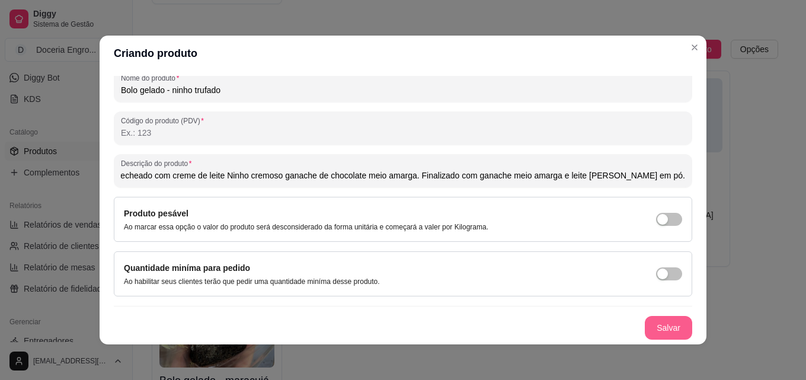
type input "Massa de baunilha bem molhadinha, recheado com creme de leite Ninho cremoso gan…"
click at [655, 327] on button "Salvar" at bounding box center [668, 327] width 46 height 23
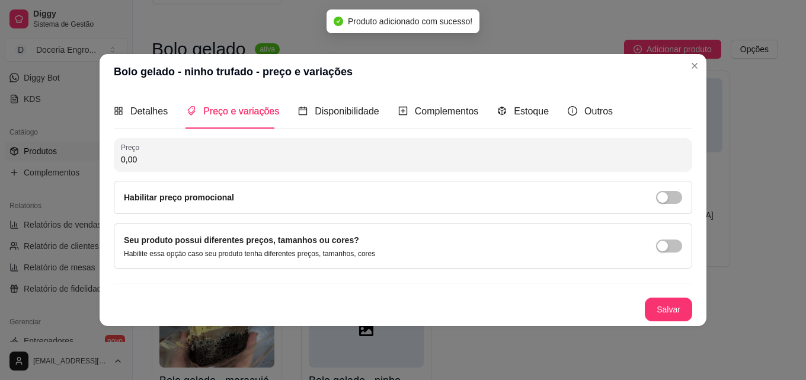
scroll to position [0, 0]
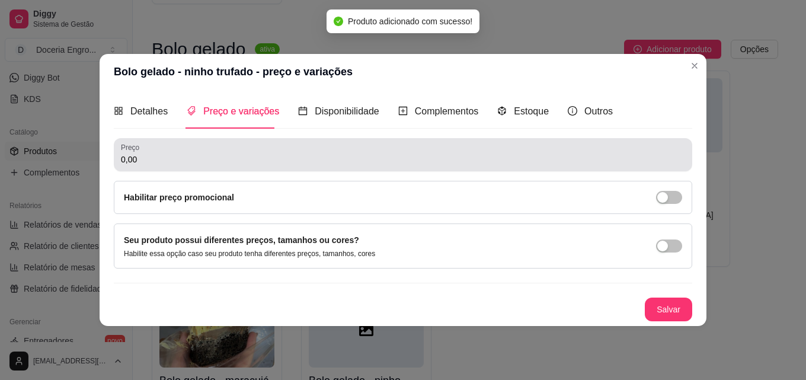
click at [202, 165] on input "0,00" at bounding box center [403, 159] width 564 height 12
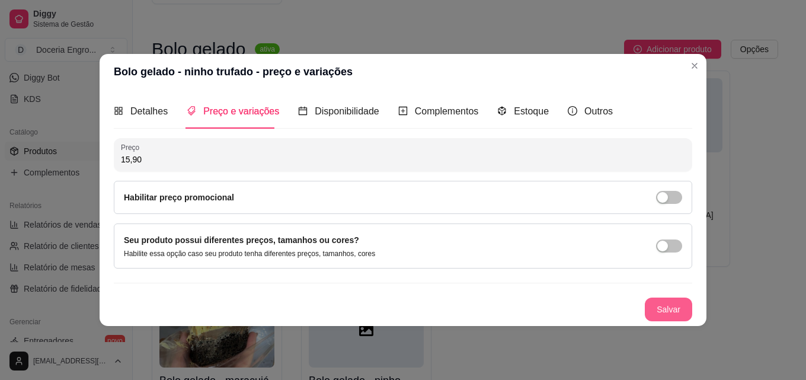
type input "15,90"
click at [658, 299] on button "Salvar" at bounding box center [668, 309] width 47 height 24
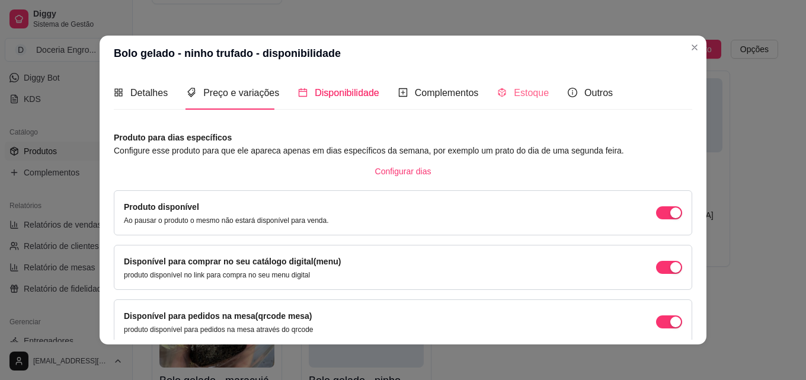
click at [514, 111] on div "Detalhes Preço e variações Disponibilidade Complementos Estoque Outros Nome do …" at bounding box center [403, 208] width 578 height 264
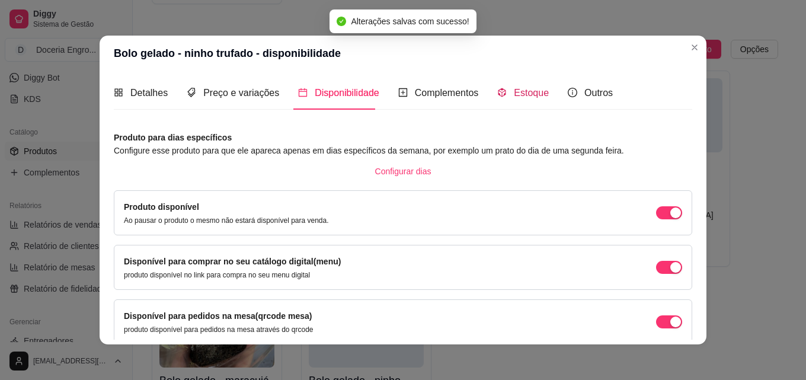
click at [514, 97] on span "Estoque" at bounding box center [531, 93] width 35 height 10
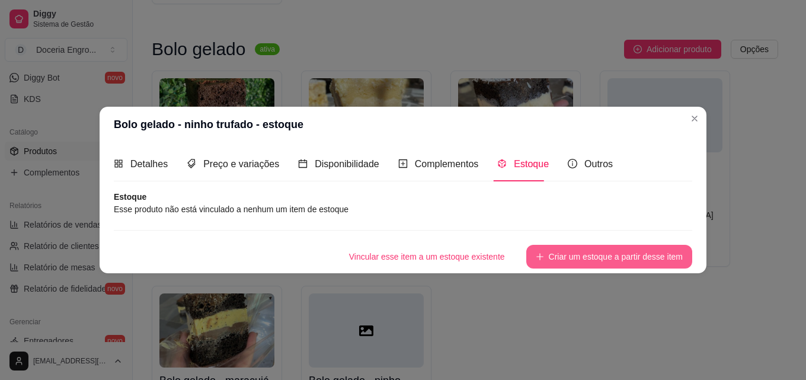
click at [595, 257] on button "Criar um estoque a partir desse item" at bounding box center [609, 257] width 166 height 24
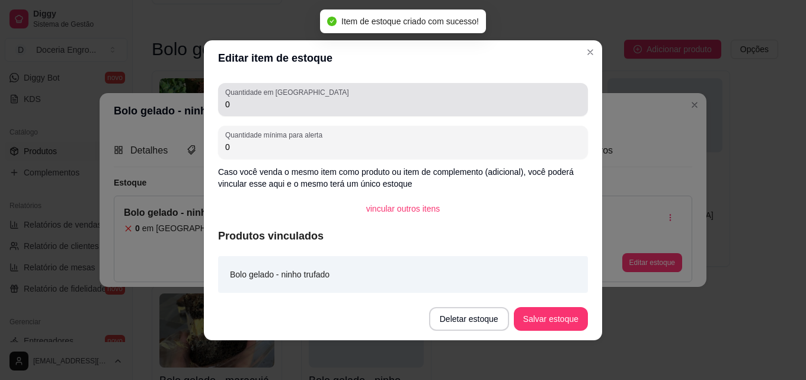
click at [264, 105] on input "0" at bounding box center [402, 104] width 355 height 12
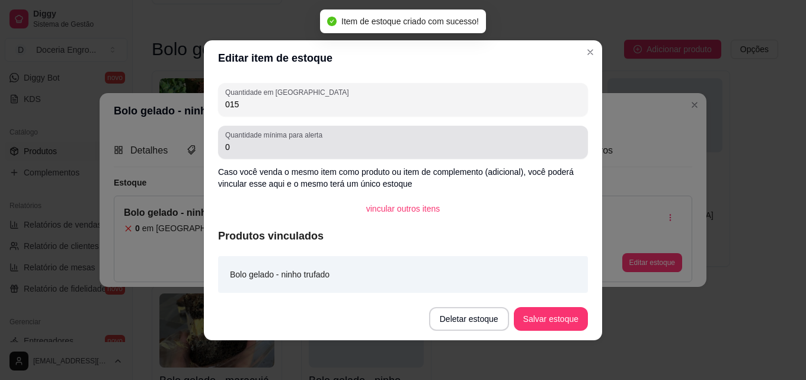
type input "015"
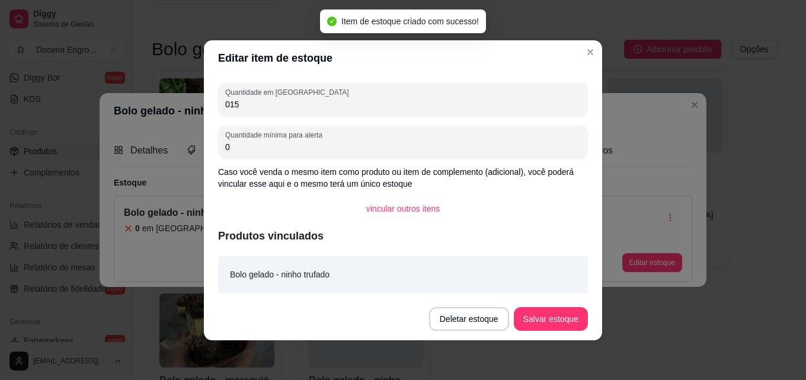
click at [258, 148] on input "0" at bounding box center [402, 147] width 355 height 12
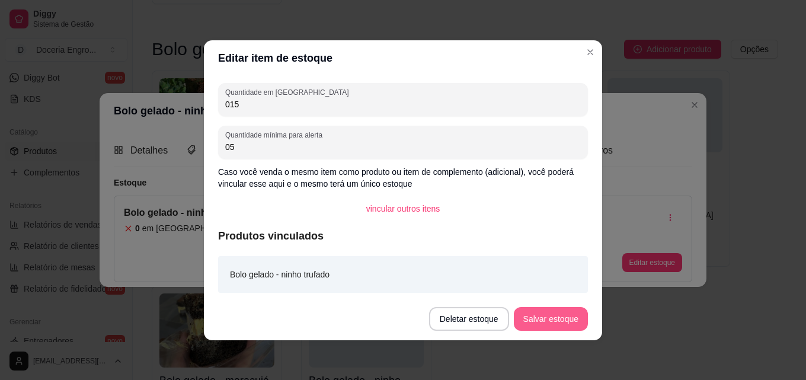
type input "05"
click at [537, 315] on button "Salvar estoque" at bounding box center [551, 319] width 74 height 24
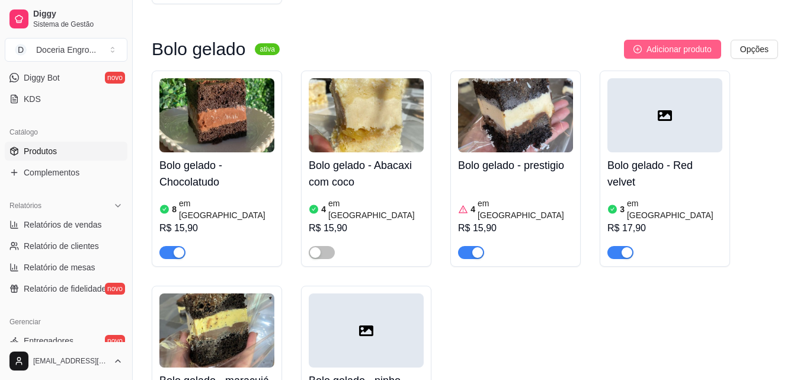
click at [652, 43] on span "Adicionar produto" at bounding box center [678, 49] width 65 height 13
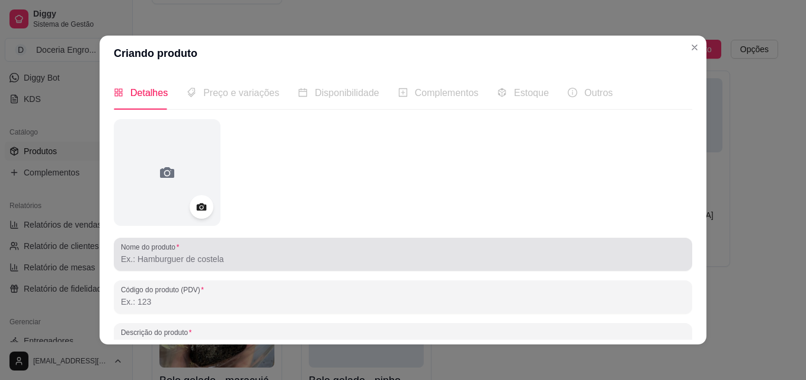
click at [217, 268] on div "Nome do produto" at bounding box center [403, 254] width 578 height 33
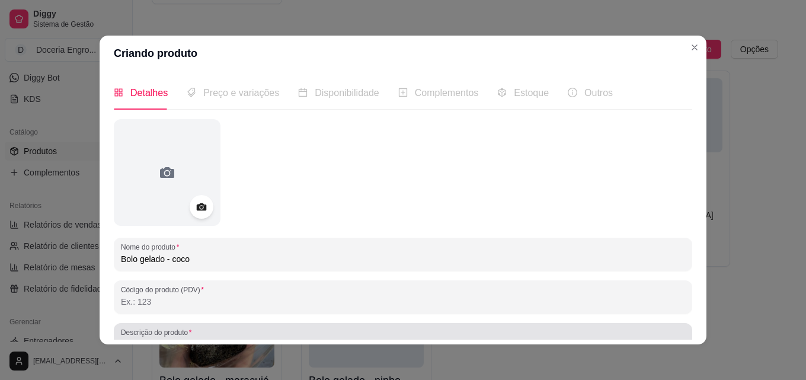
type input "Bolo gelado - coco"
click at [202, 336] on div at bounding box center [403, 340] width 564 height 24
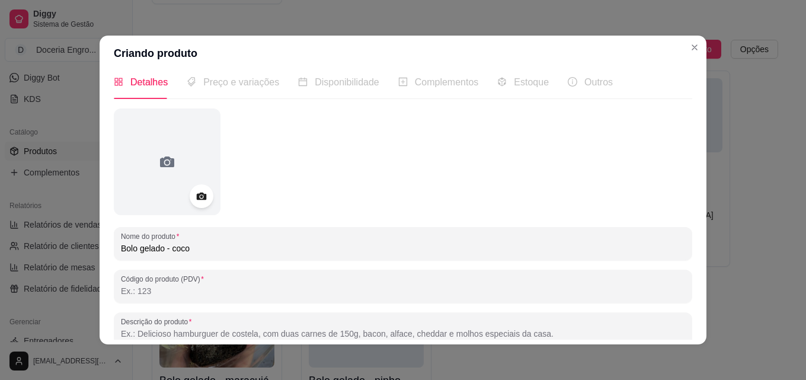
paste input "Bolo de baunilha bem molhadinho com recheio de coco cremoso, envolto de muito c…"
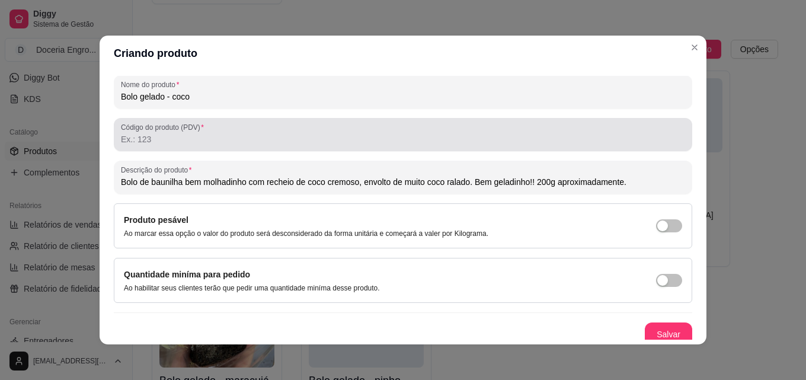
scroll to position [169, 0]
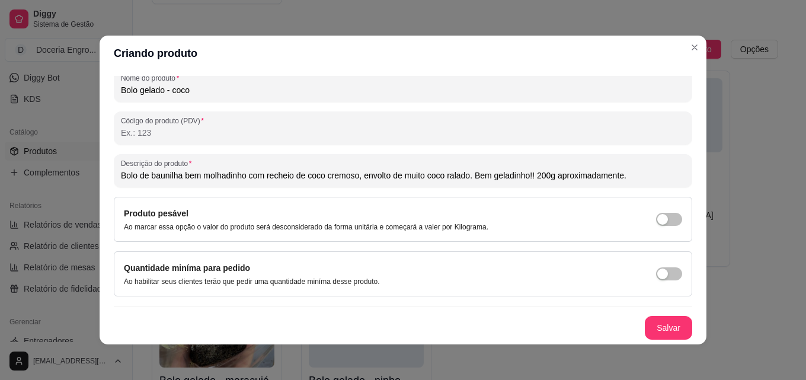
type input "Bolo de baunilha bem molhadinho com recheio de coco cremoso, envolto de muito c…"
click at [652, 326] on button "Salvar" at bounding box center [668, 327] width 46 height 23
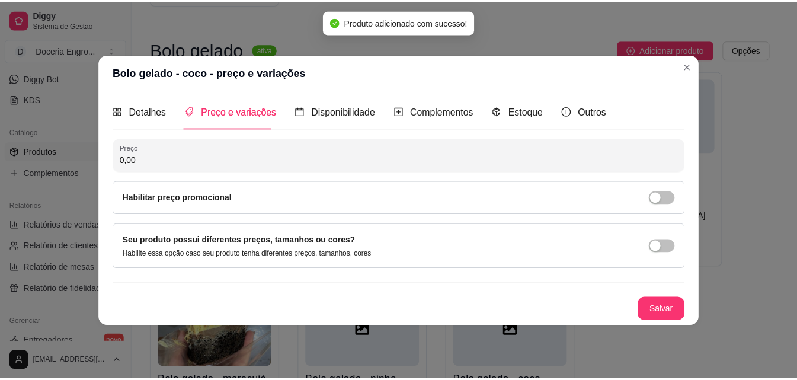
scroll to position [0, 0]
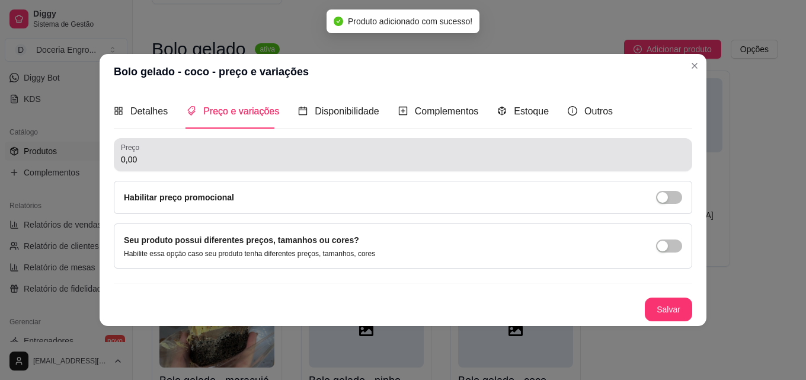
click at [265, 160] on input "0,00" at bounding box center [403, 159] width 564 height 12
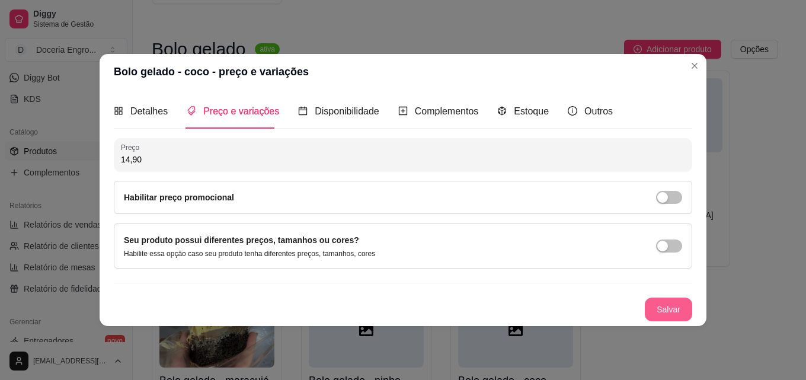
type input "14,90"
click at [658, 303] on button "Salvar" at bounding box center [668, 308] width 46 height 23
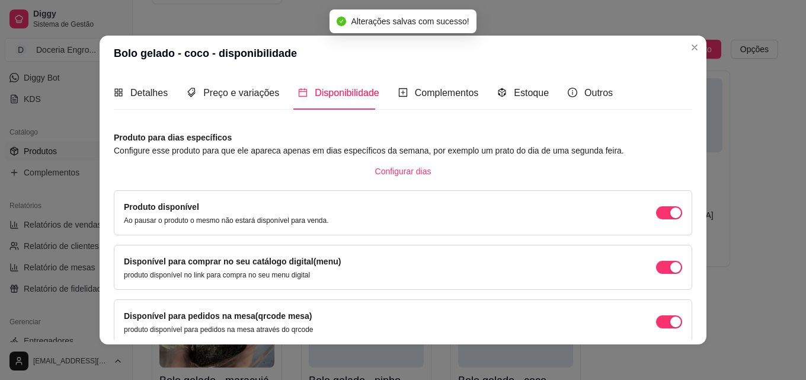
click at [515, 113] on div "Detalhes Preço e variações Disponibilidade Complementos Estoque Outros Nome do …" at bounding box center [403, 208] width 578 height 264
click at [511, 104] on div "Estoque" at bounding box center [523, 93] width 52 height 34
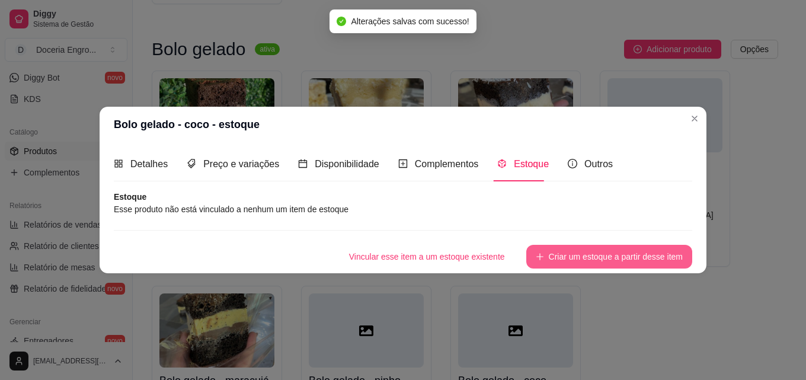
click at [629, 251] on button "Criar um estoque a partir desse item" at bounding box center [609, 257] width 166 height 24
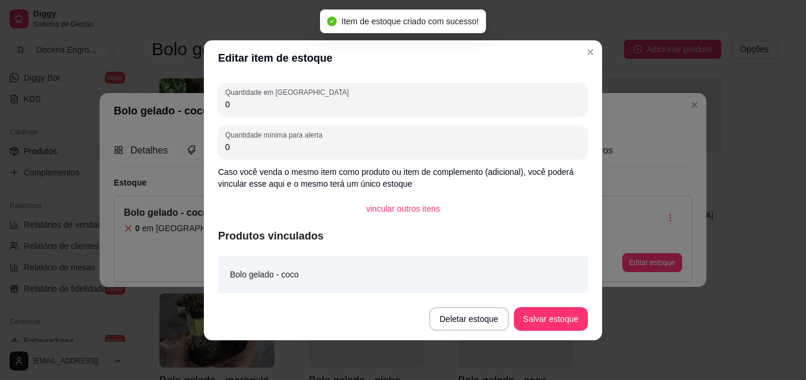
click at [331, 114] on div "Quantidade em estoque 0" at bounding box center [403, 99] width 370 height 33
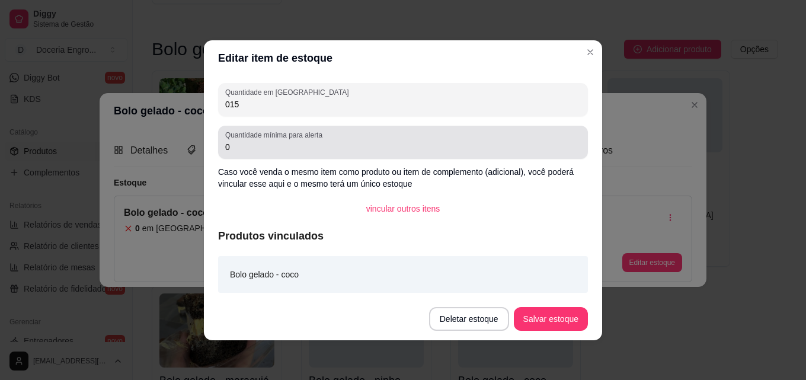
type input "015"
click at [321, 144] on input "0" at bounding box center [402, 147] width 355 height 12
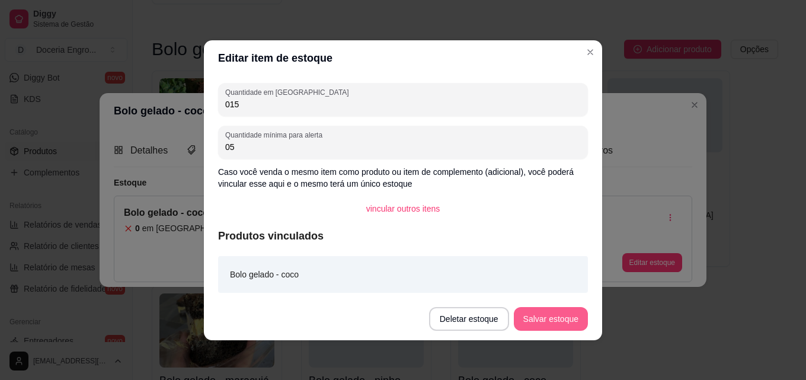
type input "05"
click at [536, 313] on button "Salvar estoque" at bounding box center [550, 318] width 72 height 23
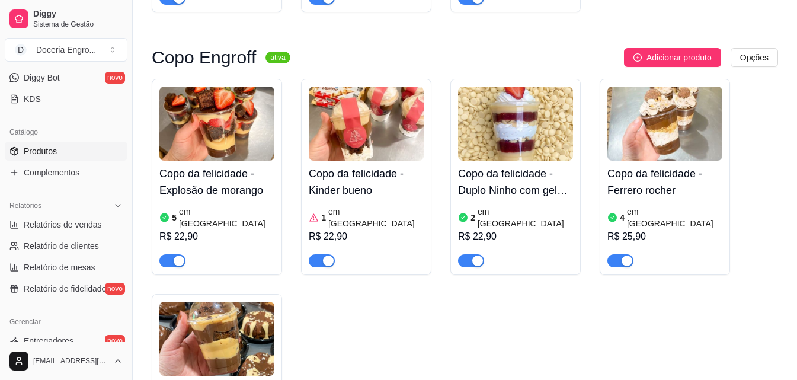
scroll to position [829, 0]
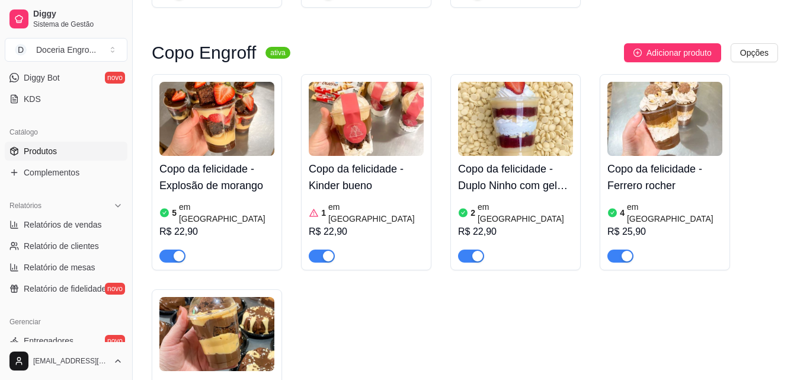
click at [348, 201] on article "em estoque" at bounding box center [375, 213] width 95 height 24
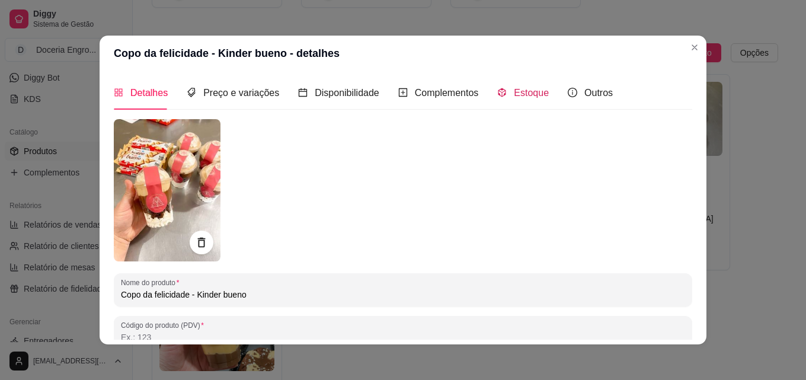
click at [514, 93] on span "Estoque" at bounding box center [531, 93] width 35 height 10
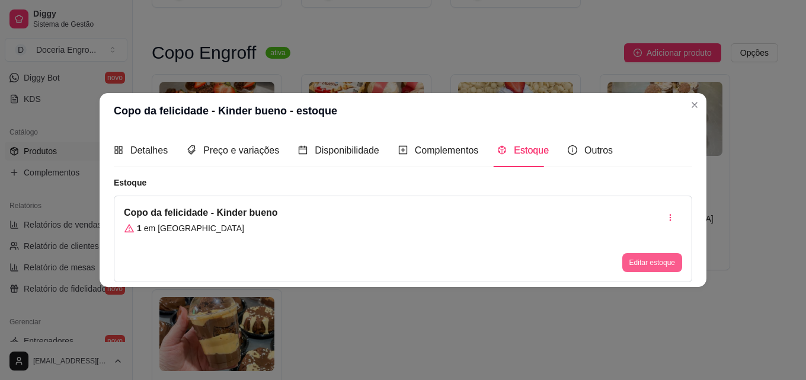
click at [649, 265] on button "Editar estoque" at bounding box center [652, 262] width 60 height 19
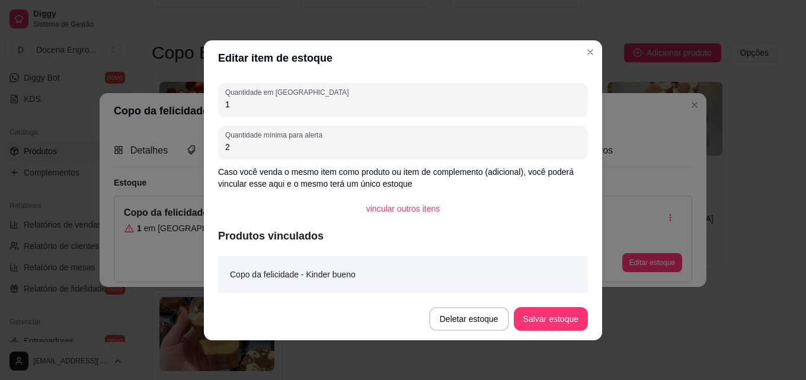
click at [273, 148] on input "2" at bounding box center [402, 147] width 355 height 12
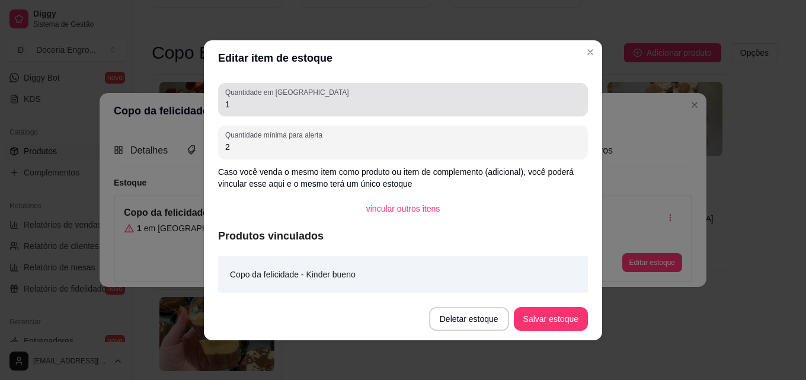
click at [278, 103] on input "1" at bounding box center [402, 104] width 355 height 12
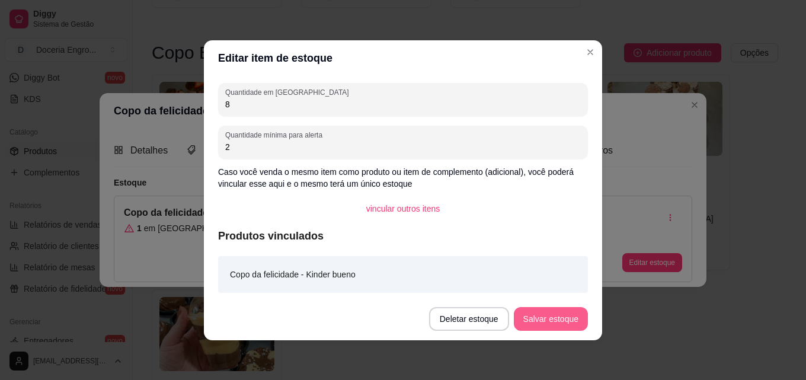
type input "8"
click at [528, 320] on button "Salvar estoque" at bounding box center [551, 319] width 74 height 24
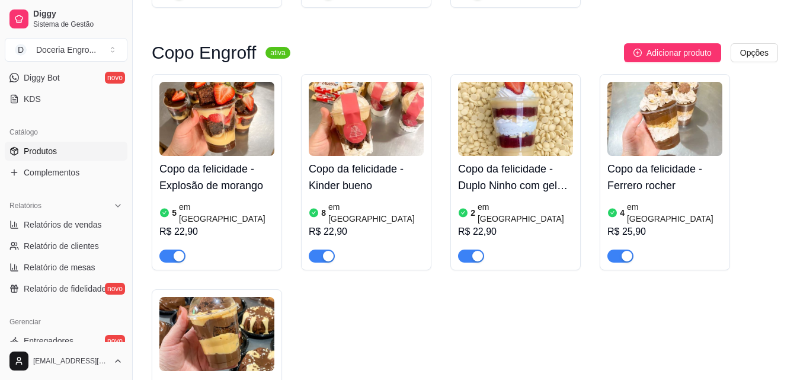
click at [648, 201] on article "em estoque" at bounding box center [674, 213] width 95 height 24
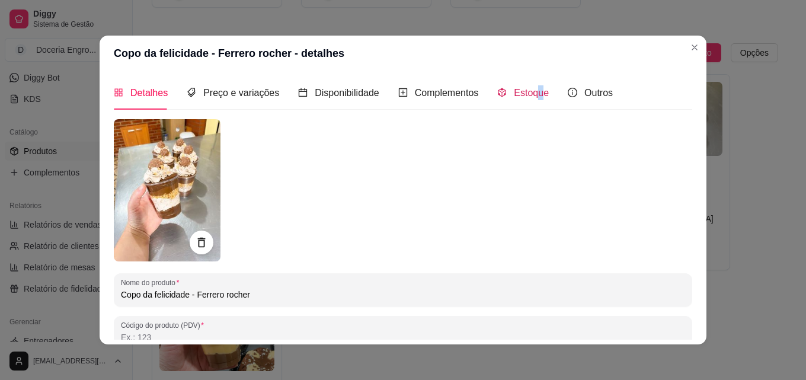
click at [532, 88] on span "Estoque" at bounding box center [531, 93] width 35 height 10
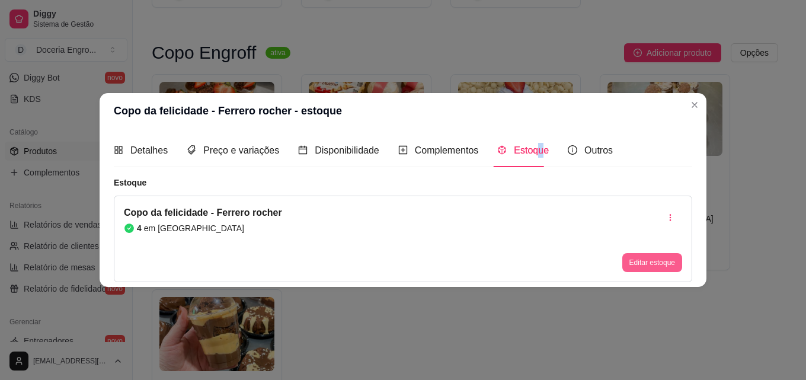
click at [642, 271] on button "Editar estoque" at bounding box center [652, 262] width 60 height 19
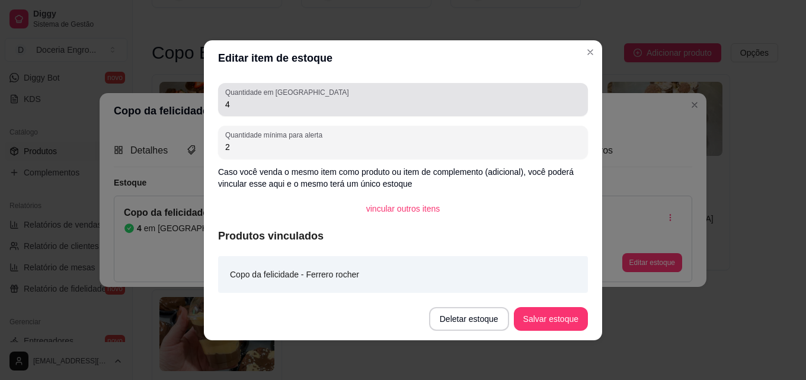
click at [242, 108] on input "4" at bounding box center [402, 104] width 355 height 12
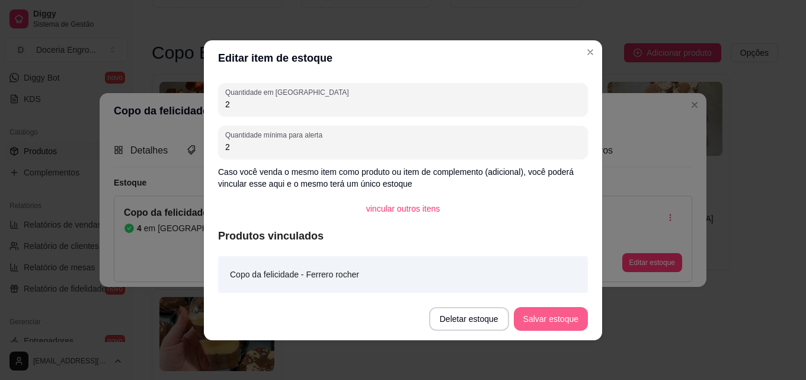
type input "2"
click at [528, 314] on button "Salvar estoque" at bounding box center [550, 318] width 72 height 23
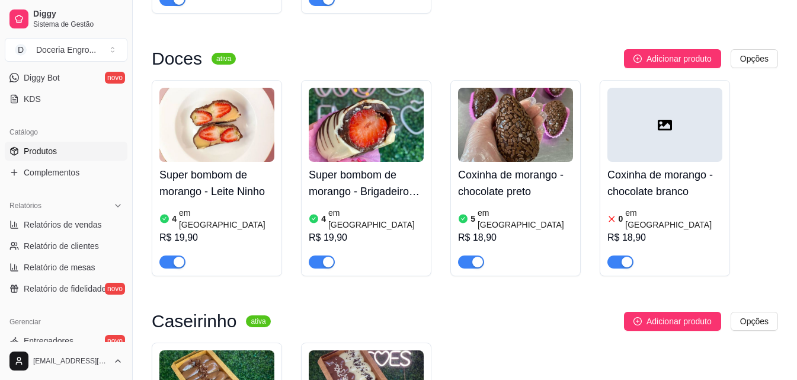
scroll to position [1600, 0]
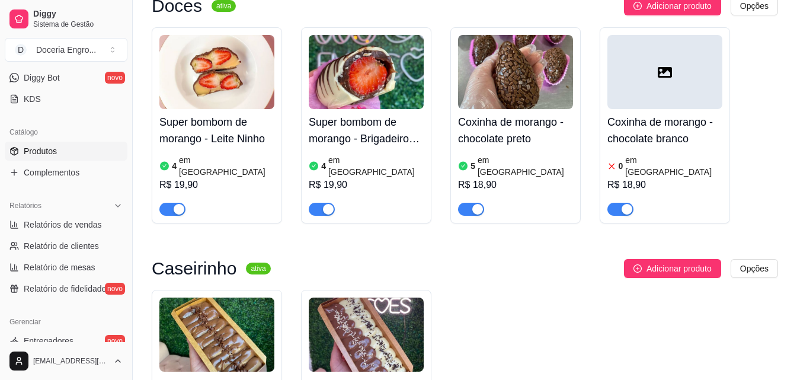
click at [645, 154] on article "em estoque" at bounding box center [673, 166] width 97 height 24
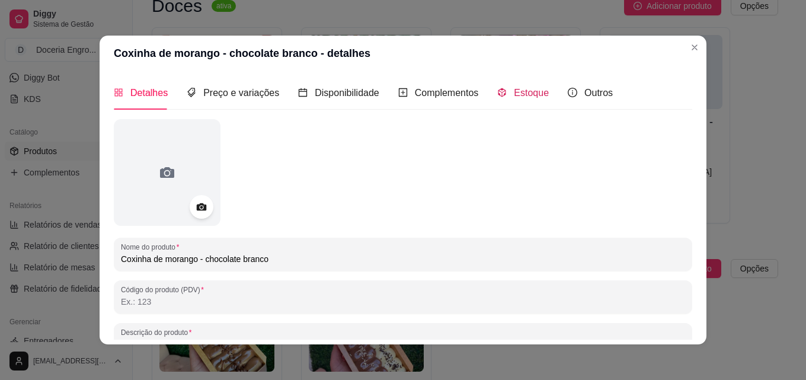
click at [518, 99] on div "Estoque" at bounding box center [523, 92] width 52 height 15
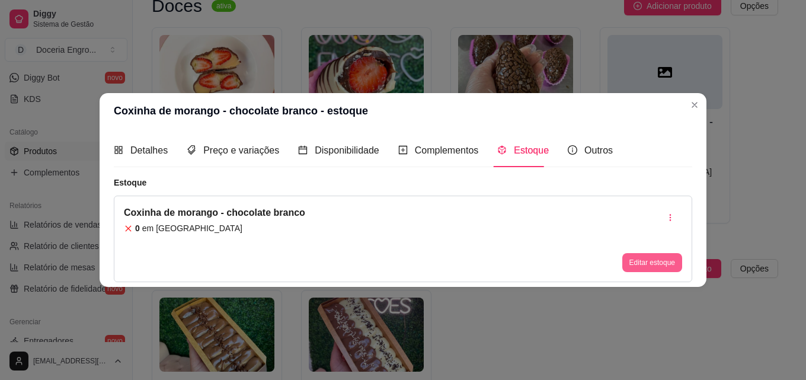
click at [639, 262] on button "Editar estoque" at bounding box center [652, 262] width 60 height 19
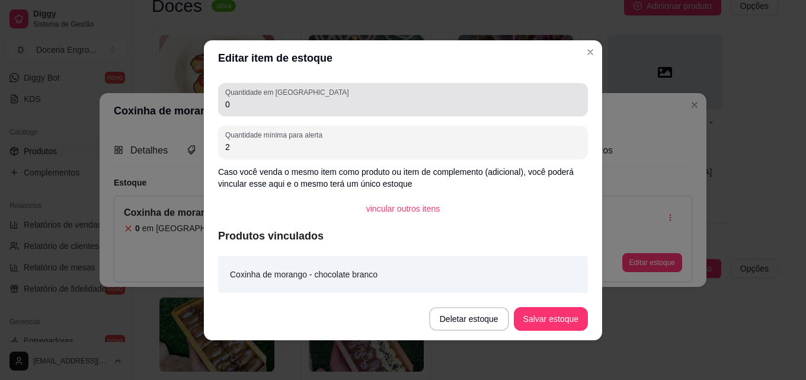
click at [355, 106] on input "0" at bounding box center [402, 104] width 355 height 12
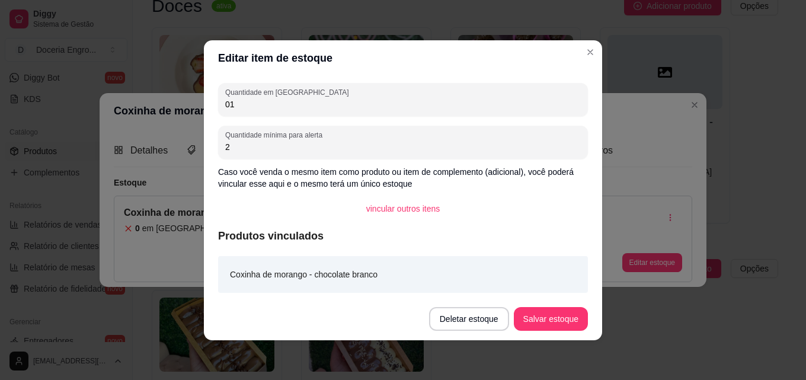
type input "01"
click at [544, 315] on button "Salvar estoque" at bounding box center [550, 318] width 72 height 23
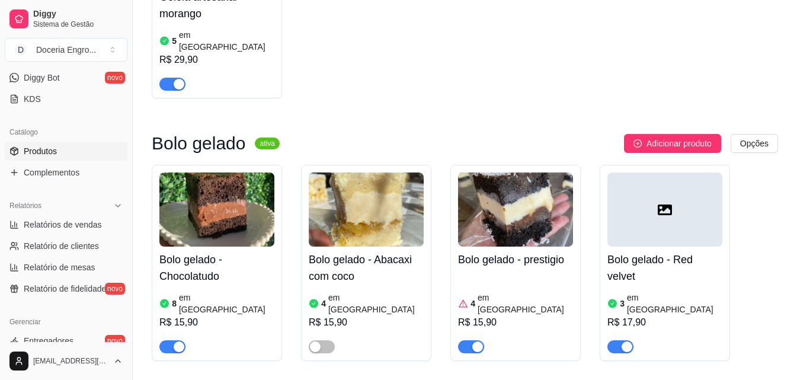
scroll to position [237, 0]
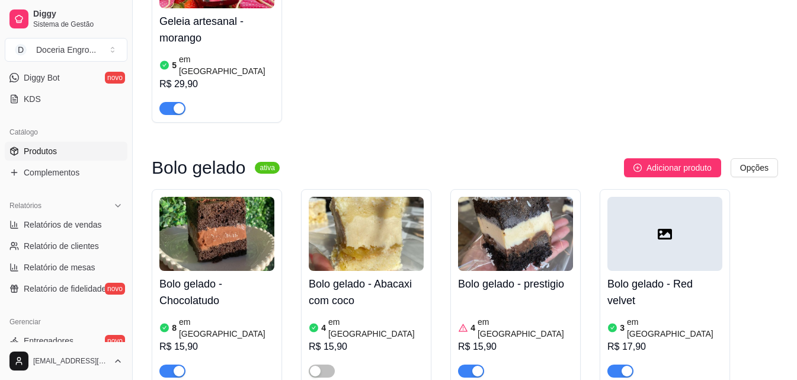
click at [508, 316] on article "em estoque" at bounding box center [524, 328] width 95 height 24
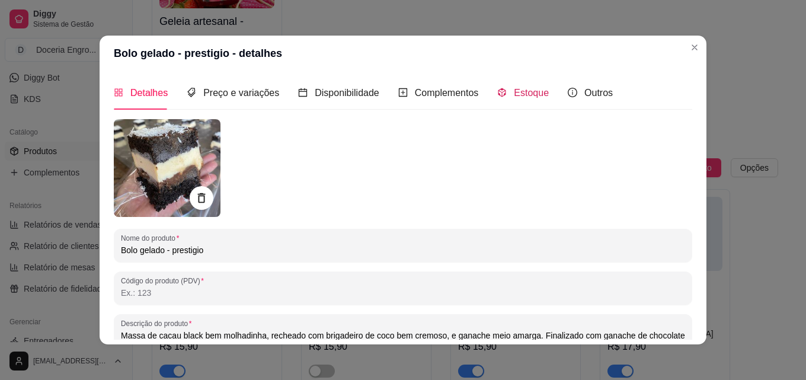
click at [516, 97] on span "Estoque" at bounding box center [531, 93] width 35 height 10
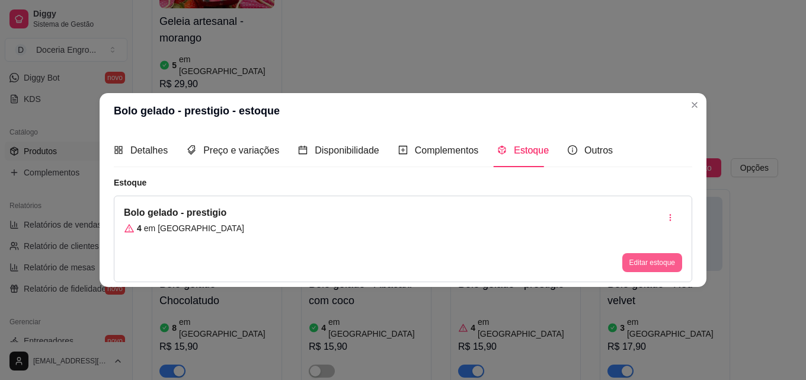
click at [653, 264] on button "Editar estoque" at bounding box center [652, 262] width 60 height 19
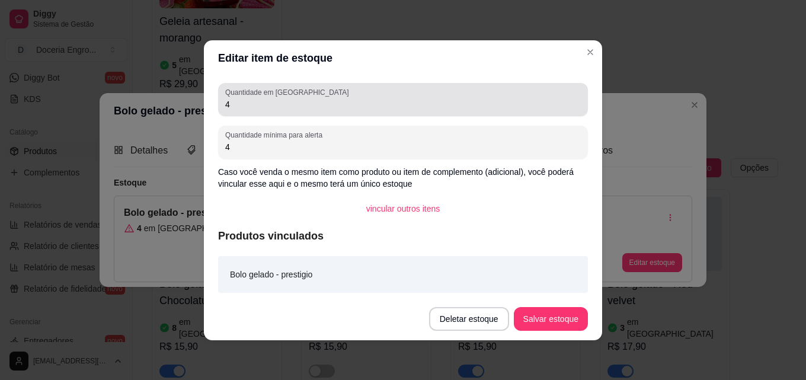
click at [254, 110] on div "4" at bounding box center [402, 100] width 355 height 24
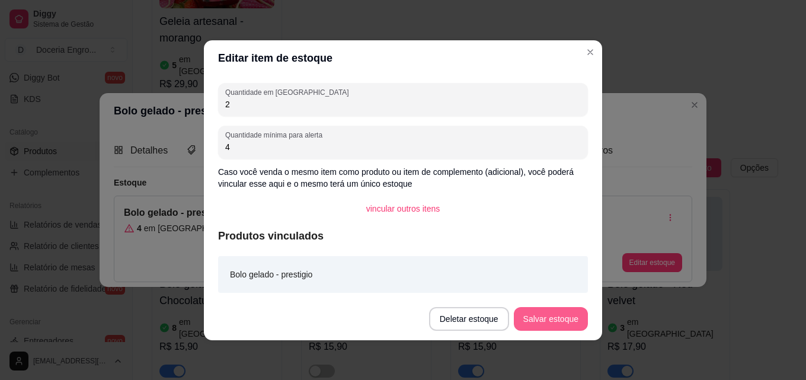
type input "2"
click at [553, 310] on button "Salvar estoque" at bounding box center [551, 319] width 74 height 24
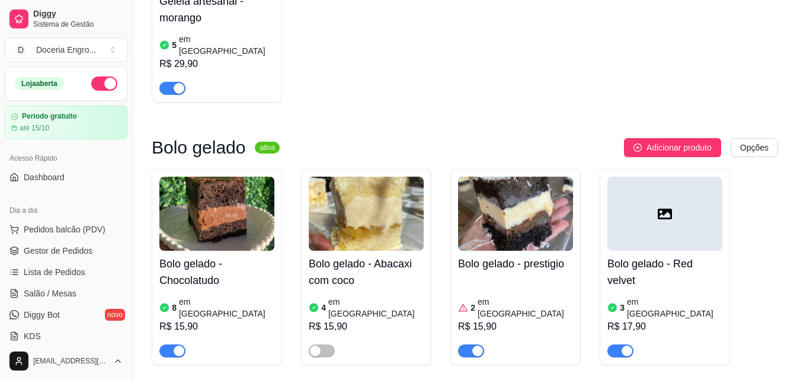
scroll to position [296, 0]
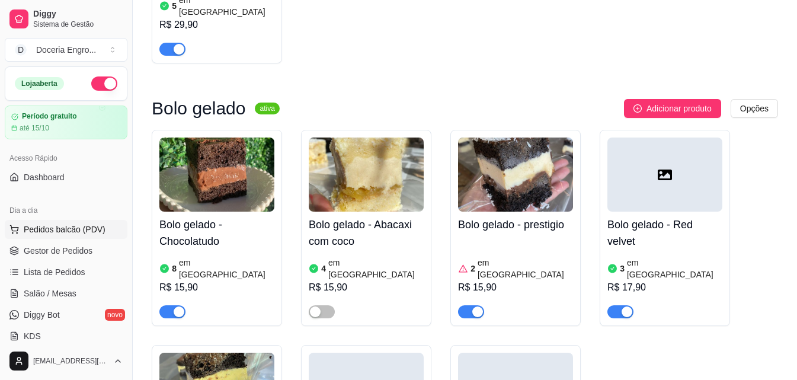
click at [81, 228] on span "Pedidos balcão (PDV)" at bounding box center [65, 229] width 82 height 12
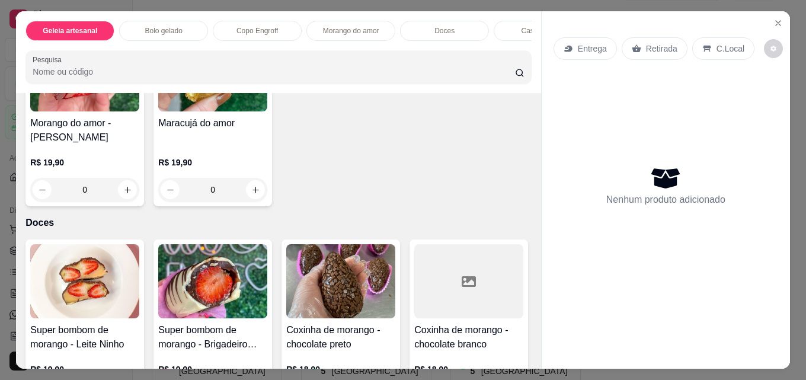
scroll to position [1126, 0]
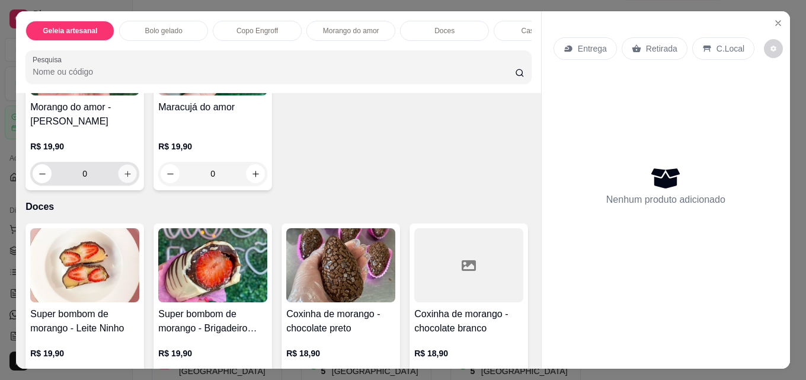
click at [123, 178] on icon "increase-product-quantity" at bounding box center [127, 173] width 9 height 9
type input "1"
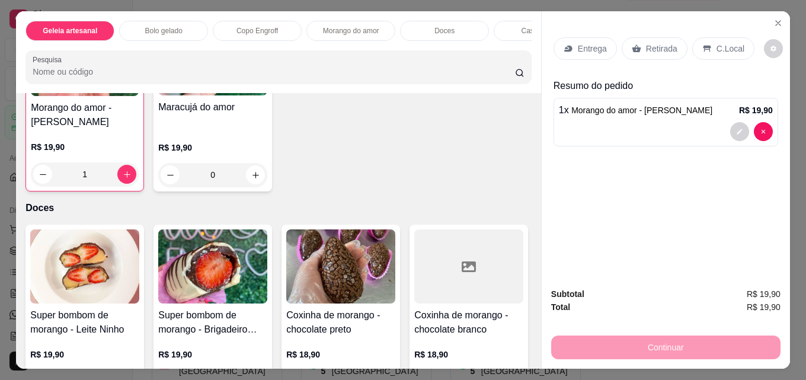
scroll to position [1126, 0]
click at [667, 43] on p "Retirada" at bounding box center [661, 49] width 31 height 12
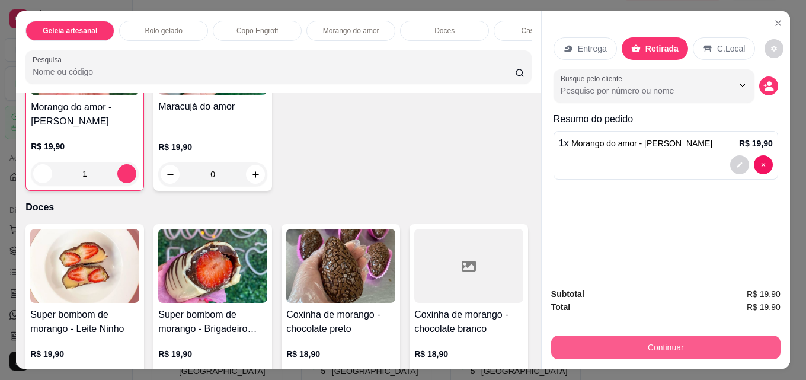
click at [629, 336] on button "Continuar" at bounding box center [665, 347] width 229 height 24
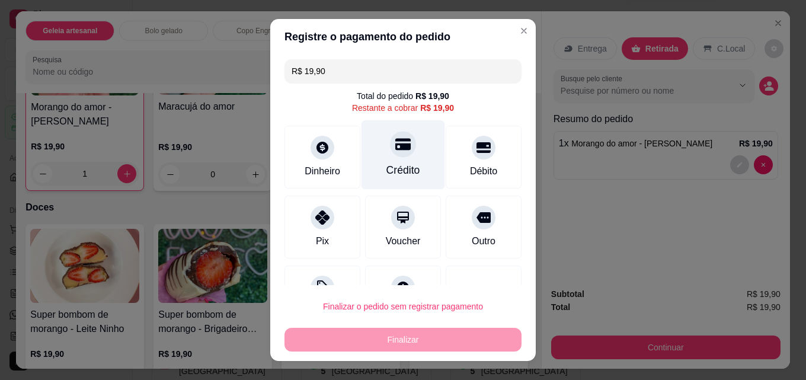
click at [397, 148] on icon at bounding box center [402, 145] width 15 height 12
type input "R$ 0,00"
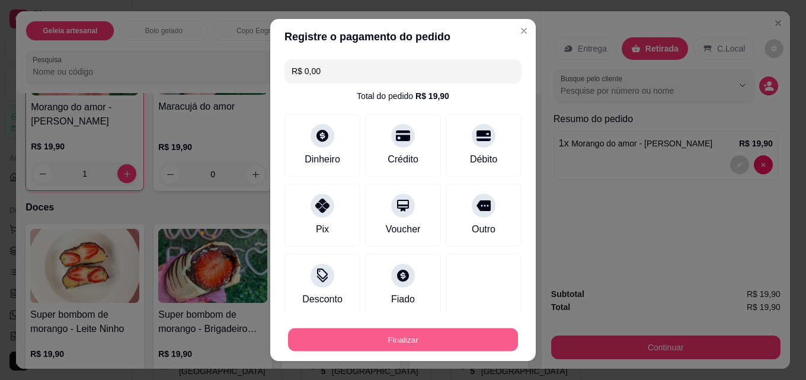
click at [396, 331] on button "Finalizar" at bounding box center [403, 339] width 230 height 23
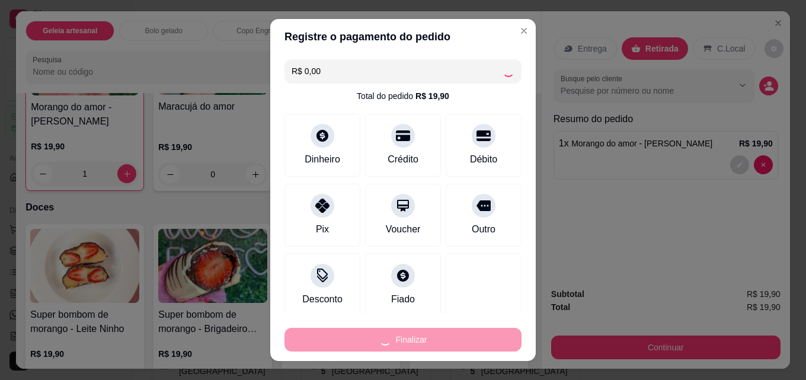
type input "0"
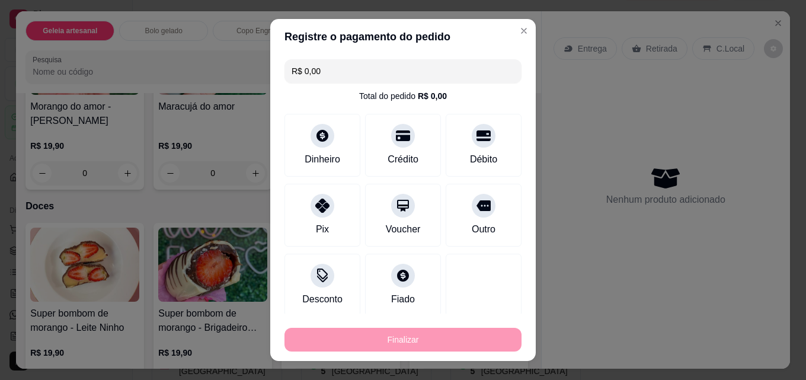
type input "-R$ 19,90"
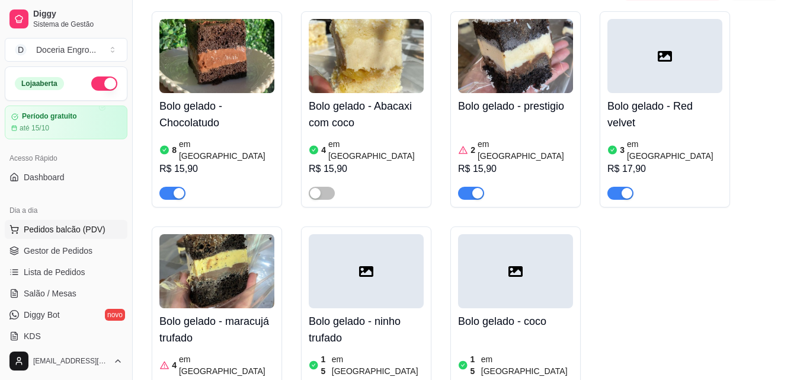
click at [73, 235] on button "Pedidos balcão (PDV)" at bounding box center [66, 229] width 123 height 19
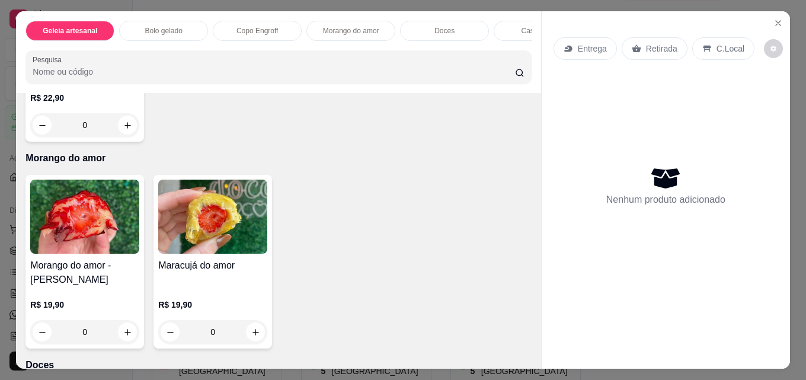
scroll to position [1066, 0]
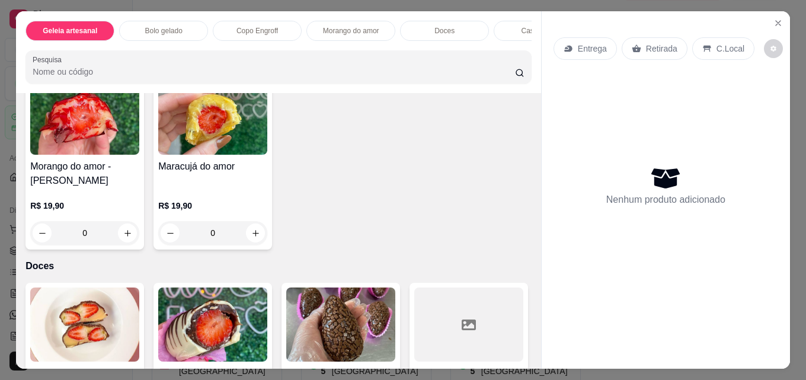
click at [131, 242] on button "increase-product-quantity" at bounding box center [127, 232] width 19 height 19
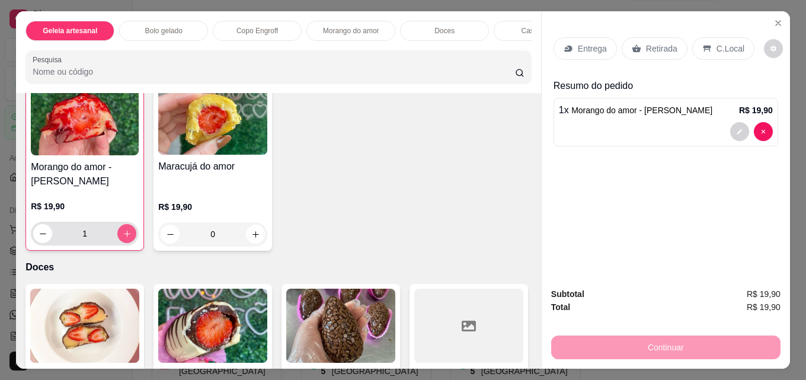
scroll to position [1067, 0]
click at [131, 242] on button "increase-product-quantity" at bounding box center [126, 232] width 19 height 19
type input "2"
click at [647, 43] on p "Retirada" at bounding box center [661, 49] width 31 height 12
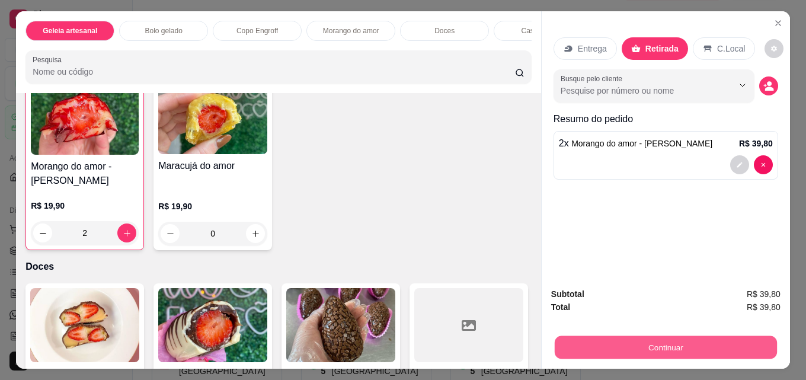
click at [668, 335] on button "Continuar" at bounding box center [666, 346] width 222 height 23
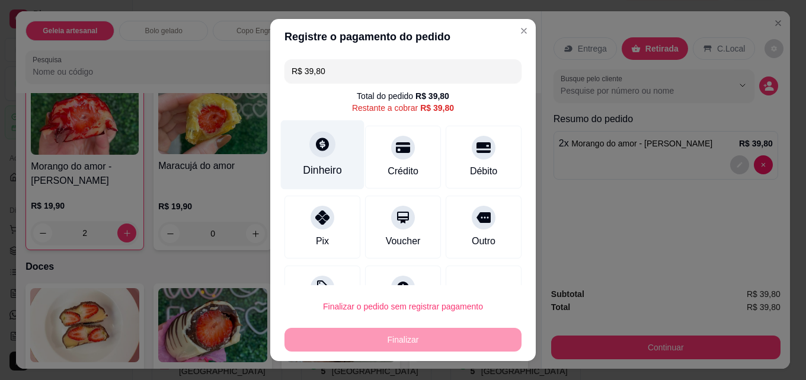
click at [301, 141] on div "Dinheiro" at bounding box center [323, 154] width 84 height 69
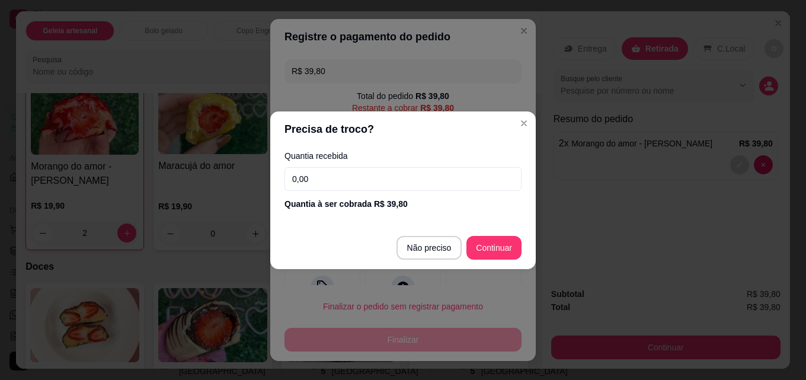
click at [443, 181] on input "0,00" at bounding box center [402, 179] width 237 height 24
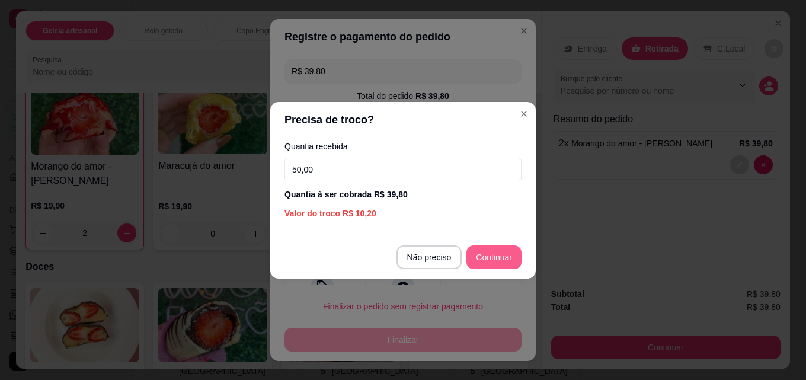
type input "50,00"
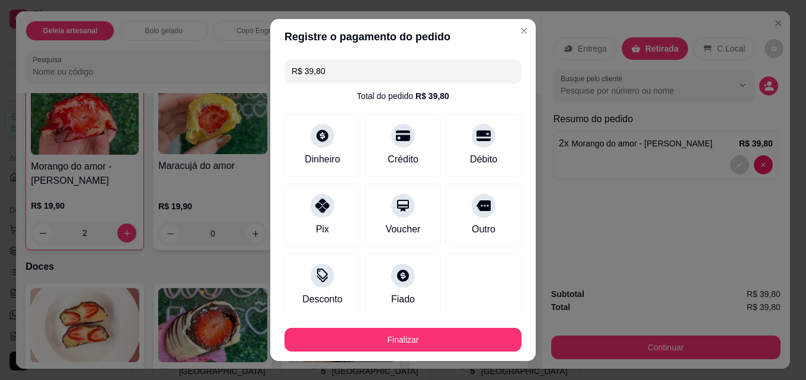
type input "R$ 0,00"
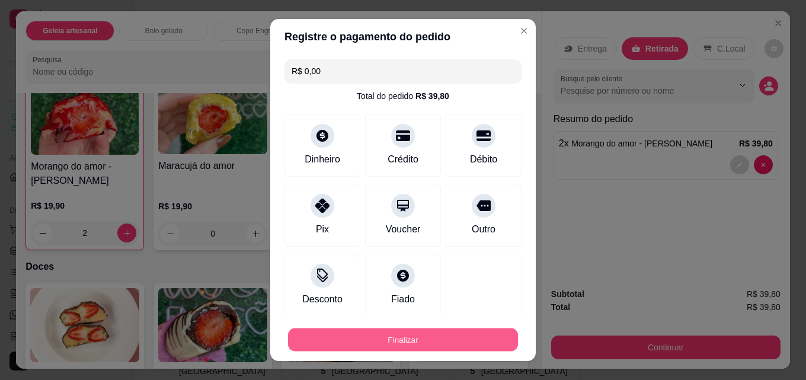
click at [448, 331] on button "Finalizar" at bounding box center [403, 339] width 230 height 23
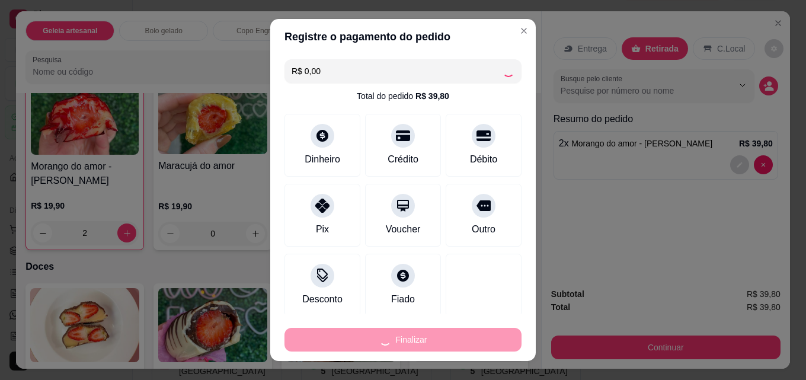
type input "0"
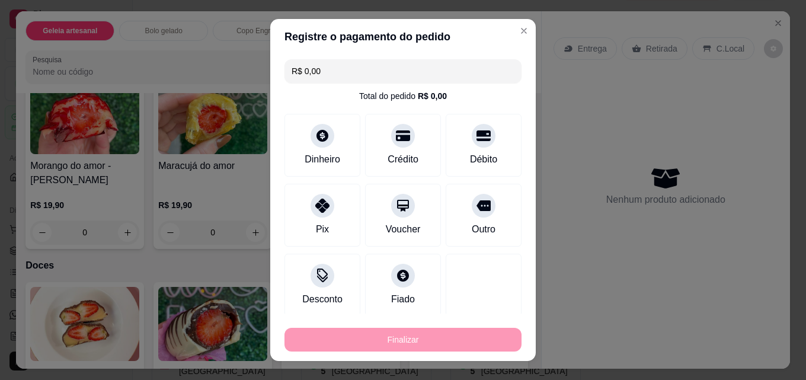
type input "-R$ 39,80"
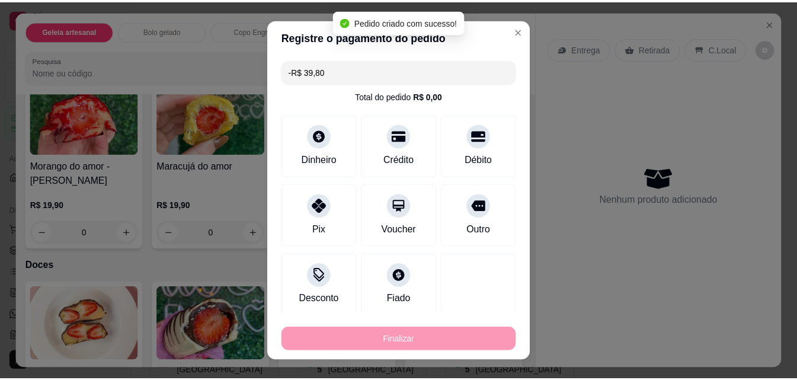
scroll to position [1066, 0]
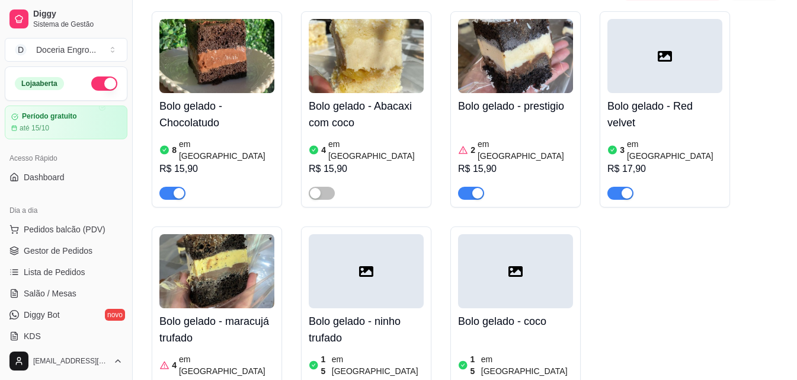
click at [687, 249] on div "Bolo gelado - Chocolatudo 8 em estoque R$ 15,90 Bolo gelado - Abacaxi com coco …" at bounding box center [465, 216] width 626 height 411
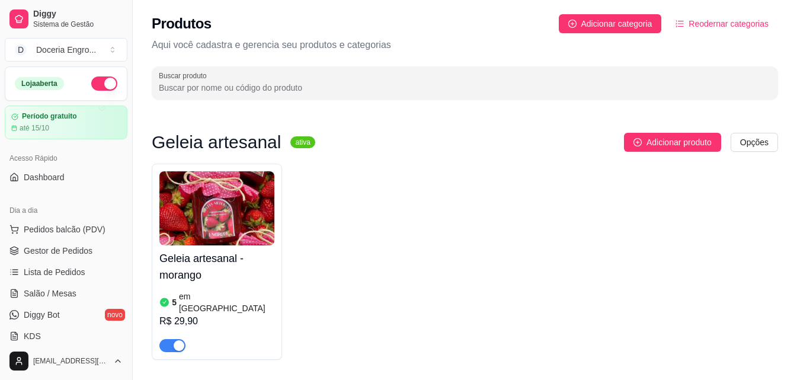
click at [482, 41] on p "Aqui você cadastra e gerencia seu produtos e categorias" at bounding box center [465, 45] width 626 height 14
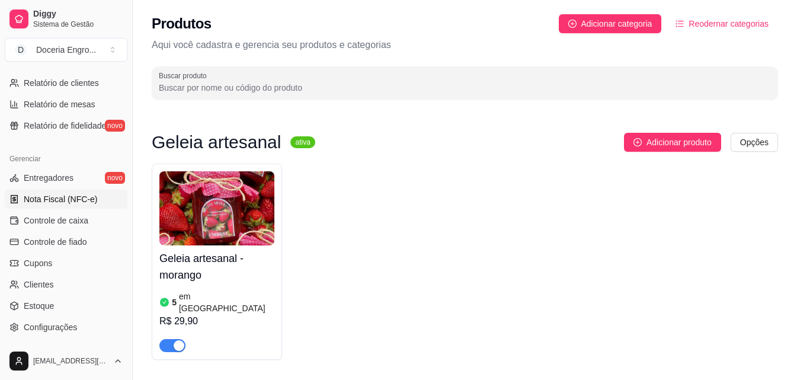
scroll to position [473, 0]
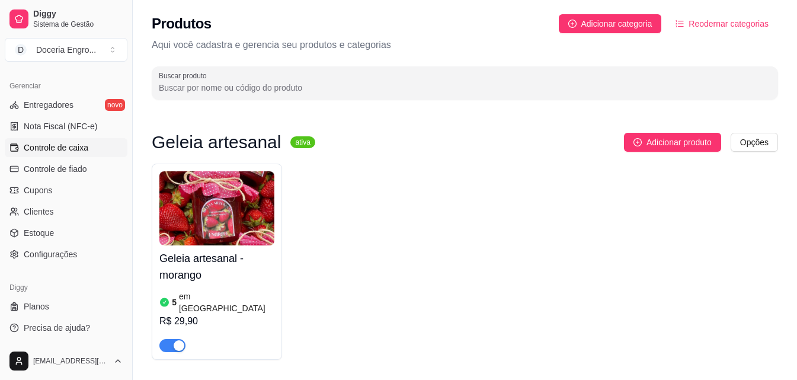
click at [82, 148] on span "Controle de caixa" at bounding box center [56, 148] width 65 height 12
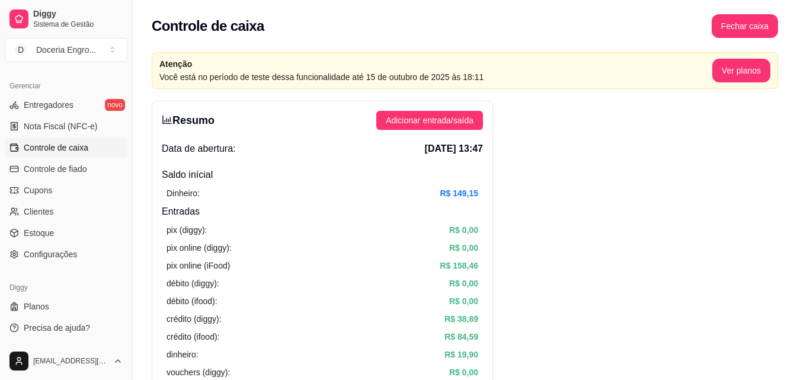
click at [543, 20] on div "Controle de caixa Fechar caixa" at bounding box center [465, 26] width 626 height 24
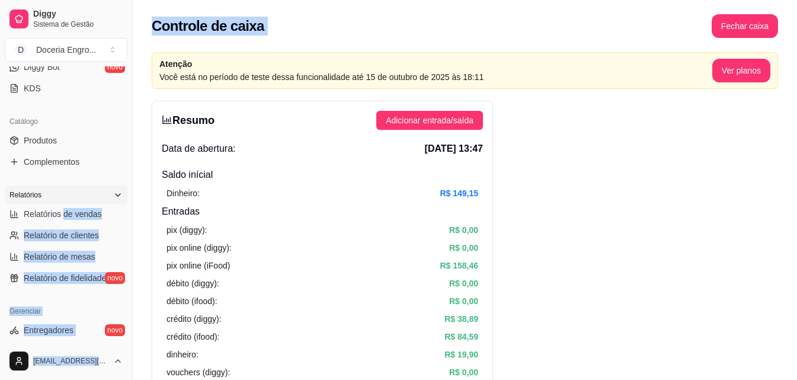
scroll to position [236, 0]
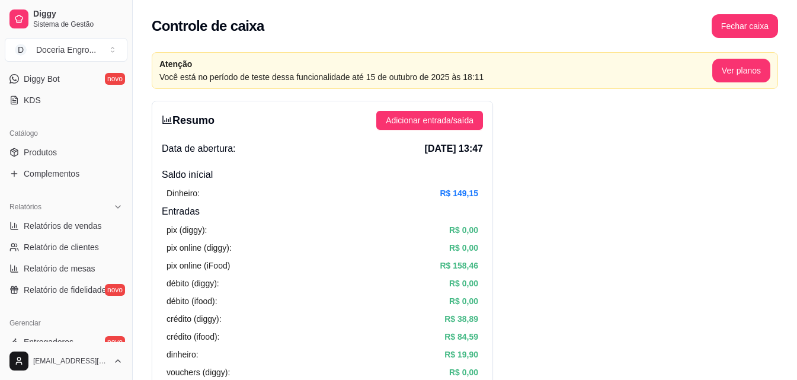
click at [47, 146] on span "Produtos" at bounding box center [40, 152] width 33 height 12
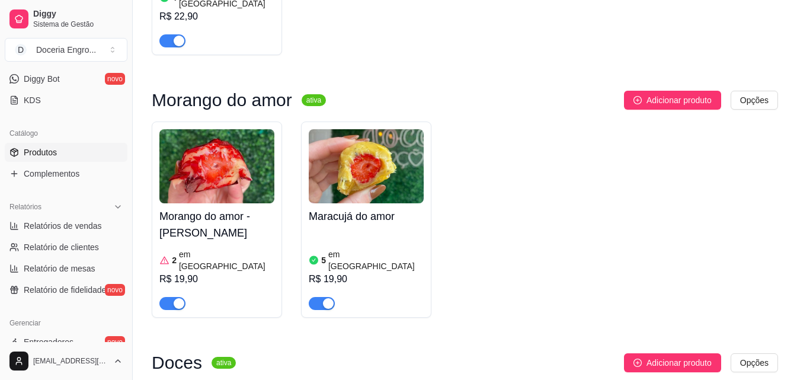
scroll to position [1244, 0]
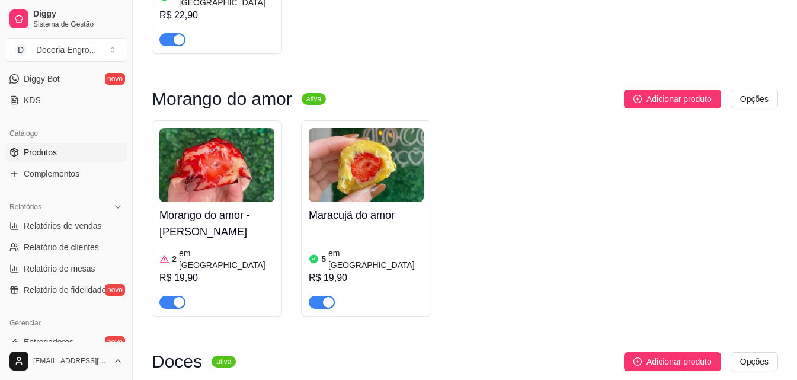
click at [248, 285] on div at bounding box center [216, 297] width 115 height 24
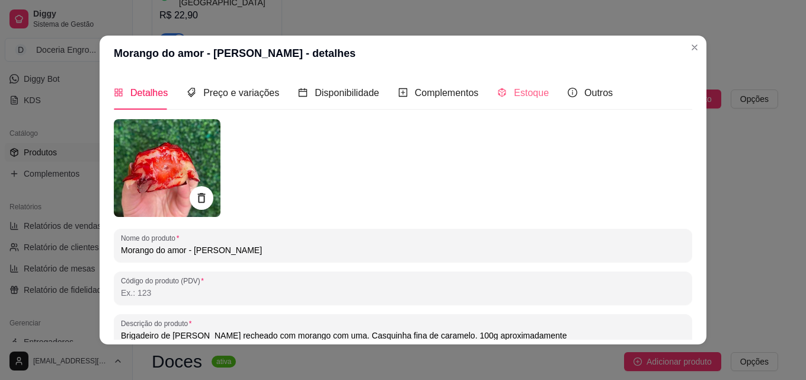
click at [514, 82] on div "Estoque" at bounding box center [523, 93] width 52 height 34
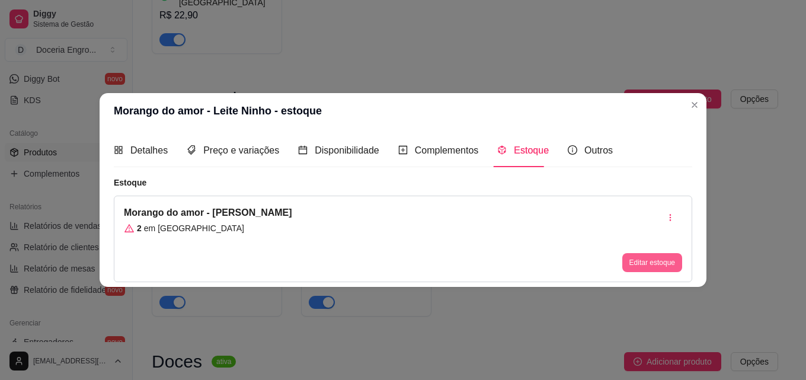
click at [650, 264] on button "Editar estoque" at bounding box center [652, 262] width 60 height 19
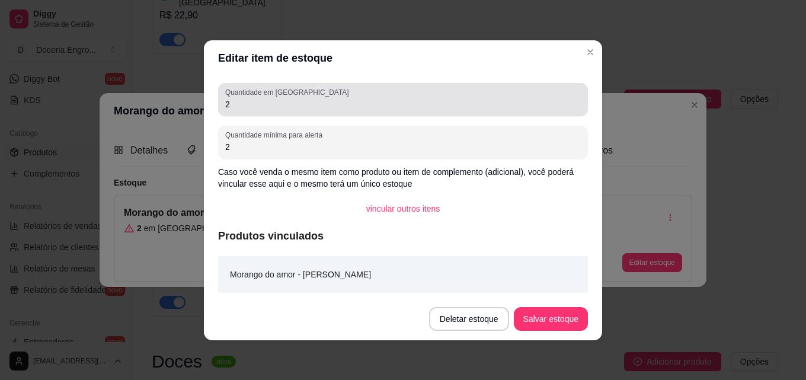
click at [254, 103] on input "2" at bounding box center [402, 104] width 355 height 12
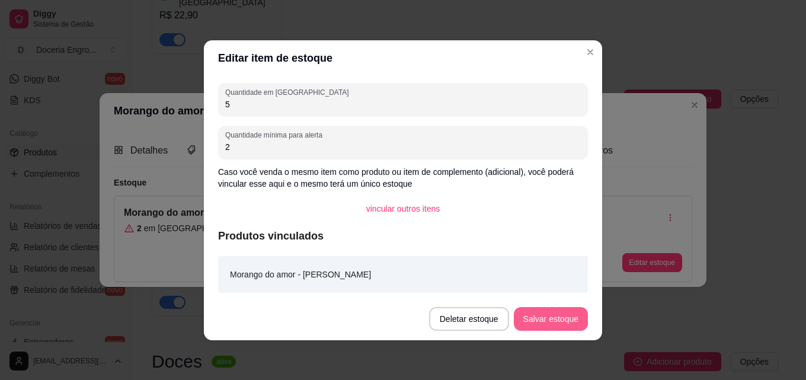
type input "5"
click at [563, 315] on button "Salvar estoque" at bounding box center [551, 319] width 74 height 24
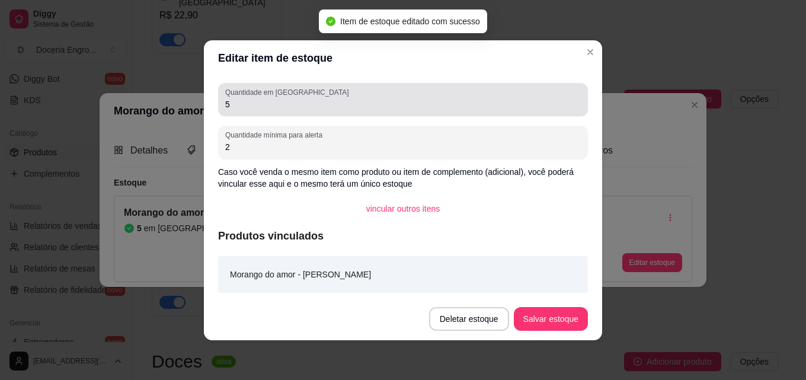
click at [332, 106] on input "5" at bounding box center [402, 104] width 355 height 12
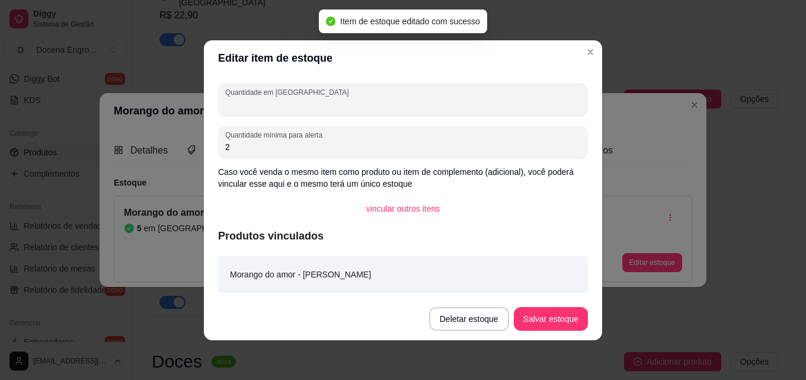
type input "7"
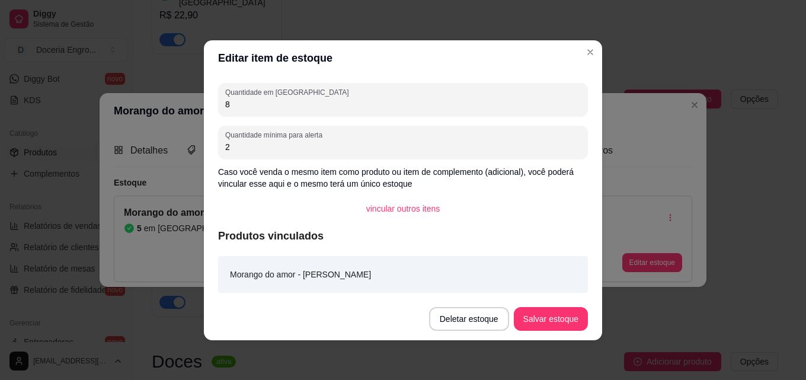
type input "8"
click at [568, 315] on button "Salvar estoque" at bounding box center [550, 318] width 72 height 23
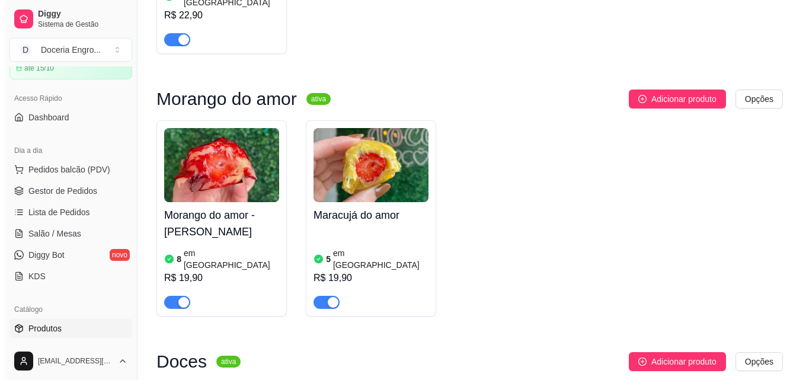
scroll to position [0, 0]
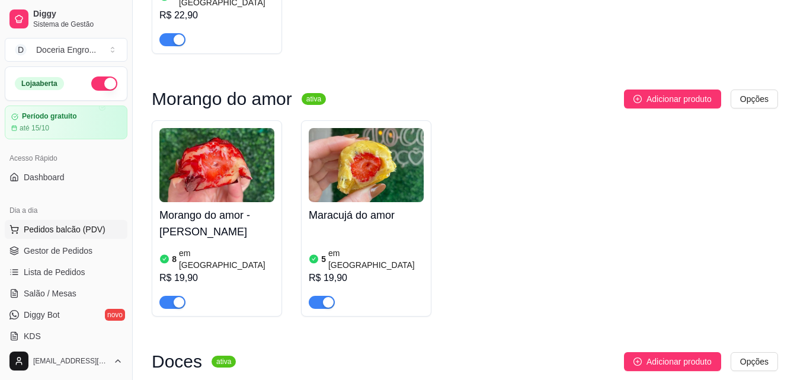
click at [83, 226] on span "Pedidos balcão (PDV)" at bounding box center [65, 229] width 82 height 12
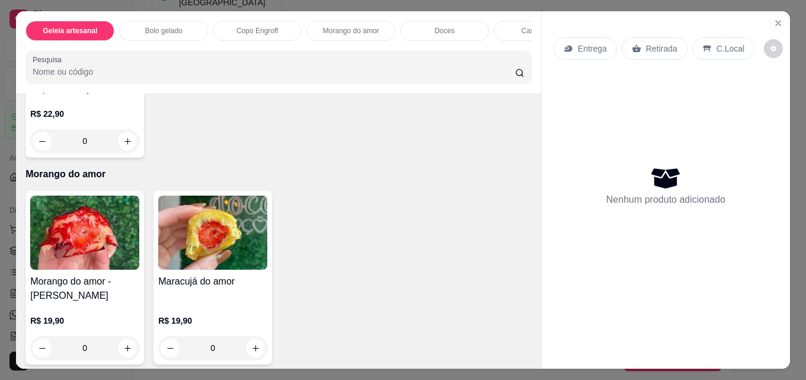
scroll to position [1066, 0]
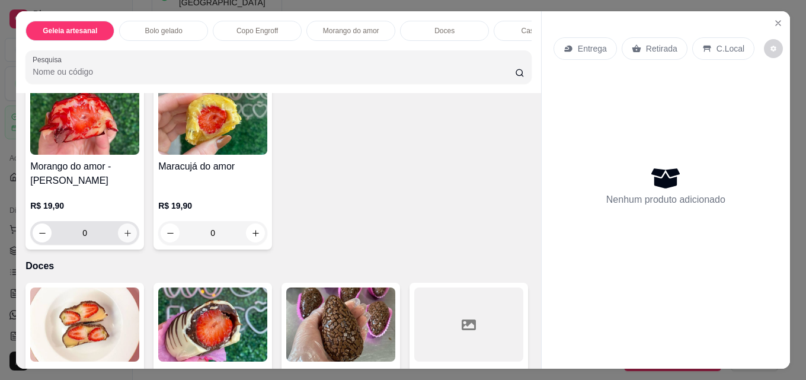
click at [127, 238] on icon "increase-product-quantity" at bounding box center [127, 233] width 9 height 9
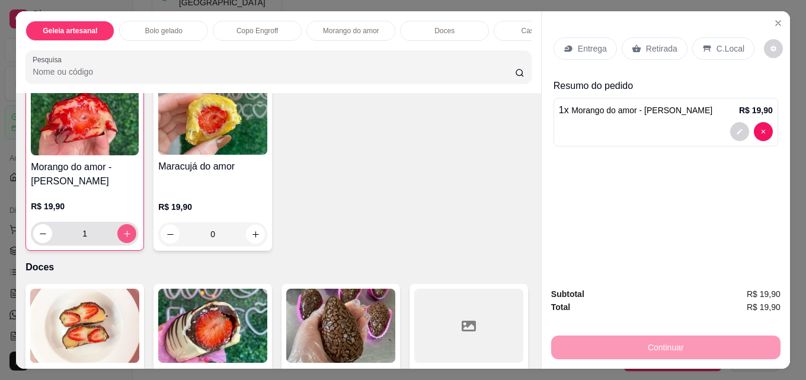
scroll to position [1067, 0]
click at [127, 242] on button "increase-product-quantity" at bounding box center [127, 233] width 18 height 18
click at [127, 242] on button "increase-product-quantity" at bounding box center [126, 232] width 19 height 19
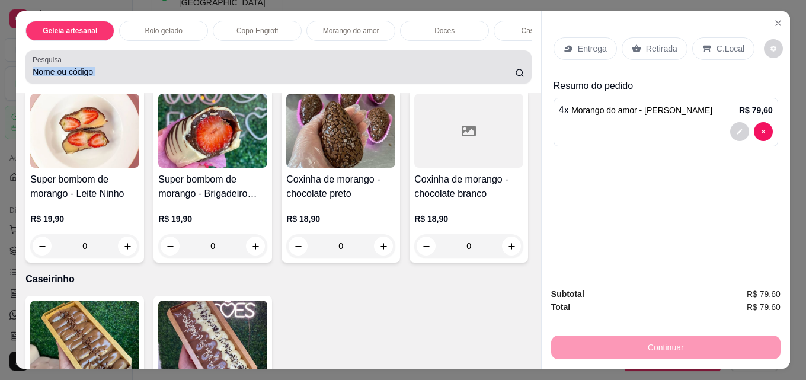
scroll to position [865, 0]
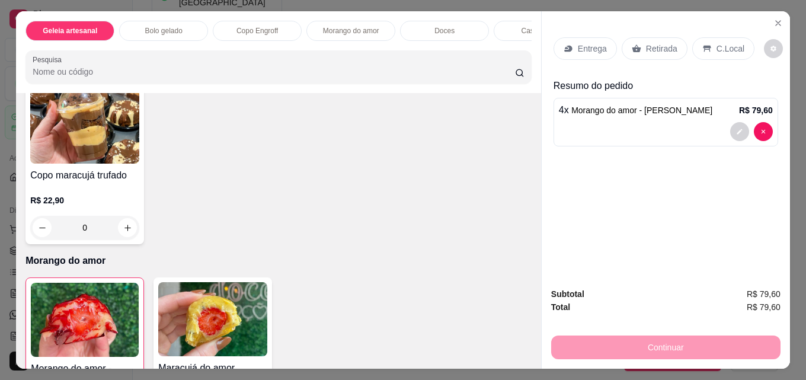
click at [459, 182] on div "Copo da felicidade - Explosão de morango R$ 22,90 0 Copo da felicidade - Kinder…" at bounding box center [278, 73] width 506 height 342
click at [399, 194] on div "Copo da felicidade - Explosão de morango R$ 22,90 0 Copo da felicidade - Kinder…" at bounding box center [278, 73] width 506 height 342
type input "0"
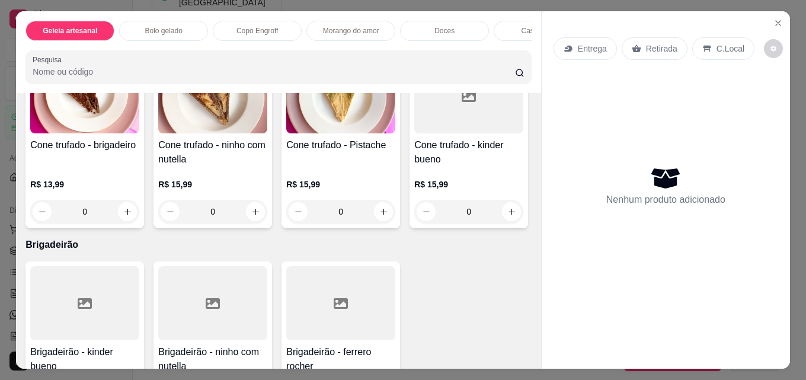
scroll to position [2429, 0]
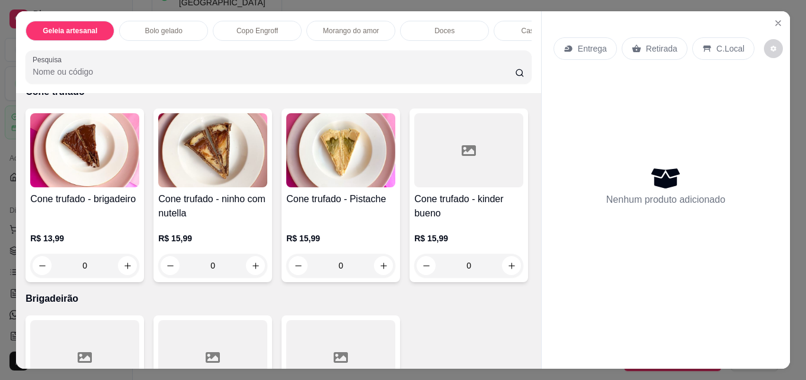
click at [123, 63] on icon "increase-product-quantity" at bounding box center [127, 59] width 9 height 9
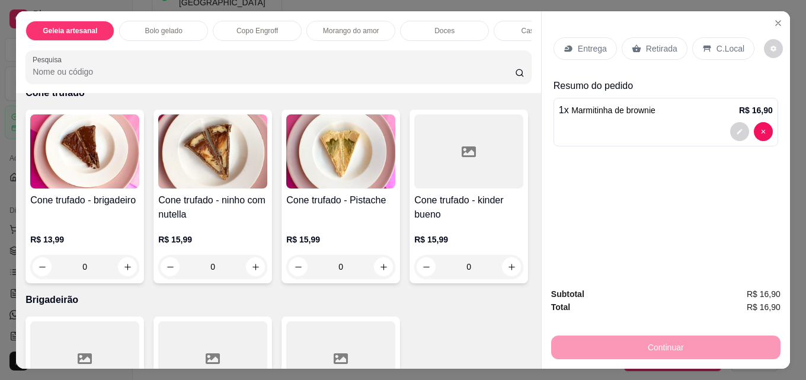
click at [123, 64] on icon "increase-product-quantity" at bounding box center [127, 59] width 9 height 9
type input "2"
click at [623, 43] on div "Retirada" at bounding box center [654, 48] width 66 height 23
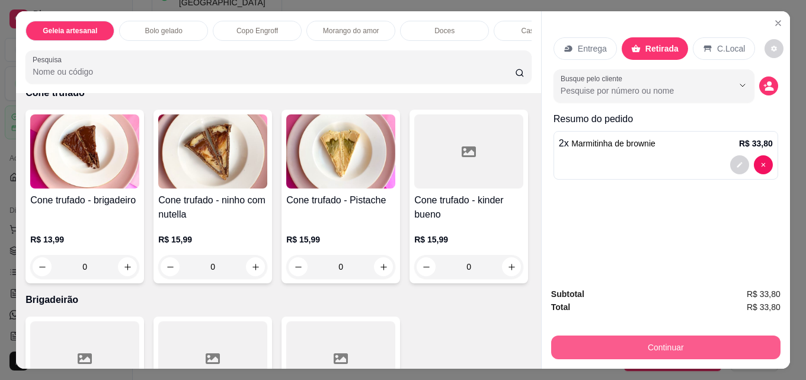
click at [686, 338] on button "Continuar" at bounding box center [665, 347] width 229 height 24
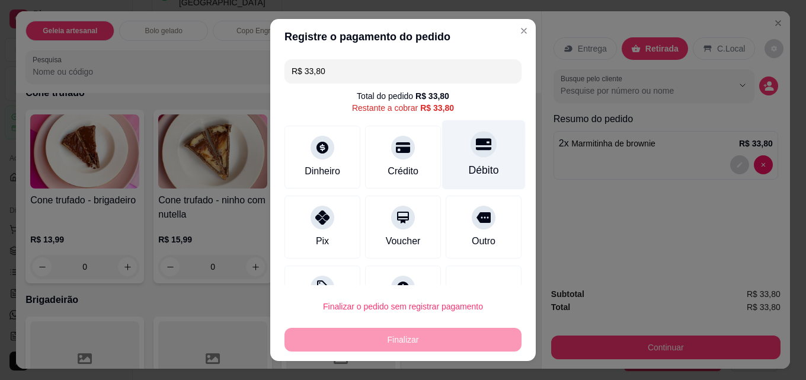
click at [469, 162] on div "Débito" at bounding box center [484, 169] width 30 height 15
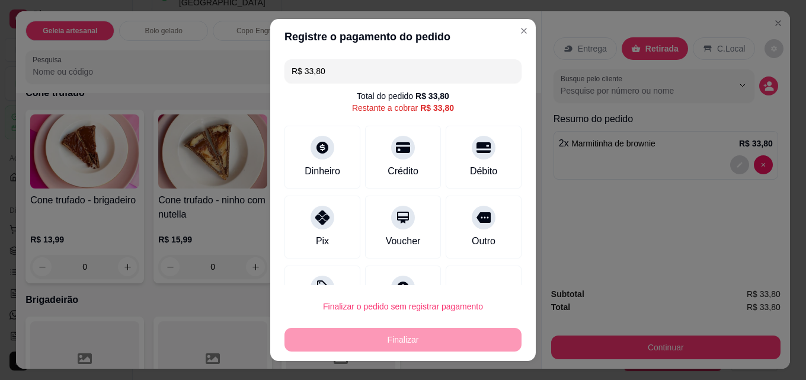
type input "R$ 0,00"
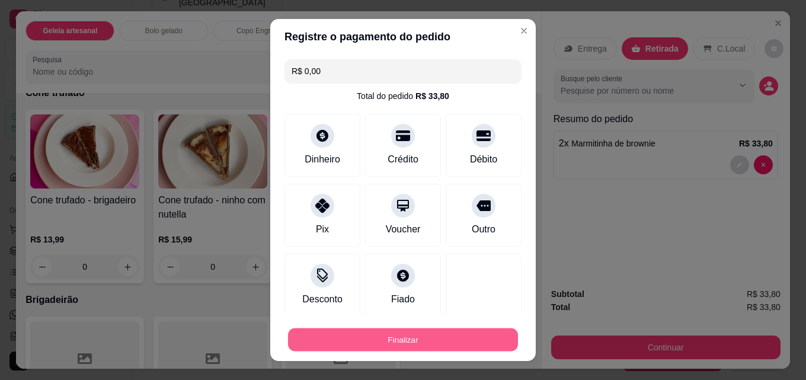
click at [393, 339] on button "Finalizar" at bounding box center [403, 339] width 230 height 23
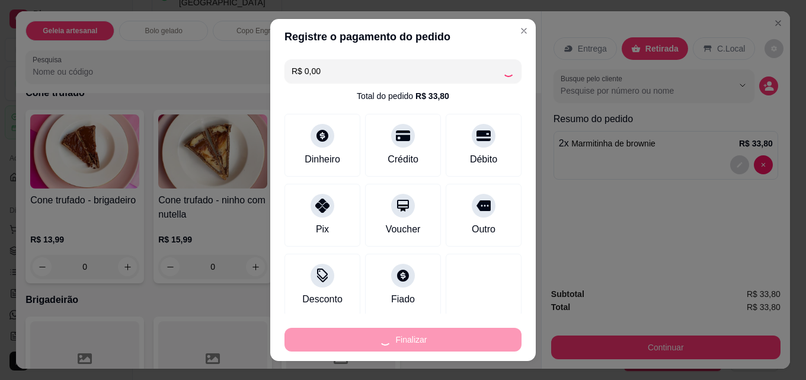
type input "0"
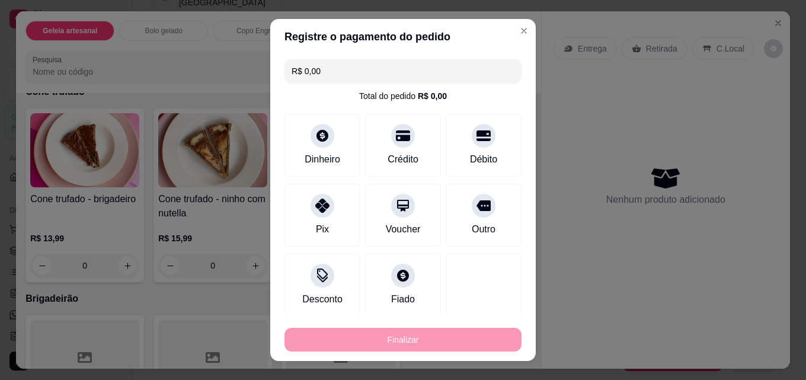
type input "-R$ 33,80"
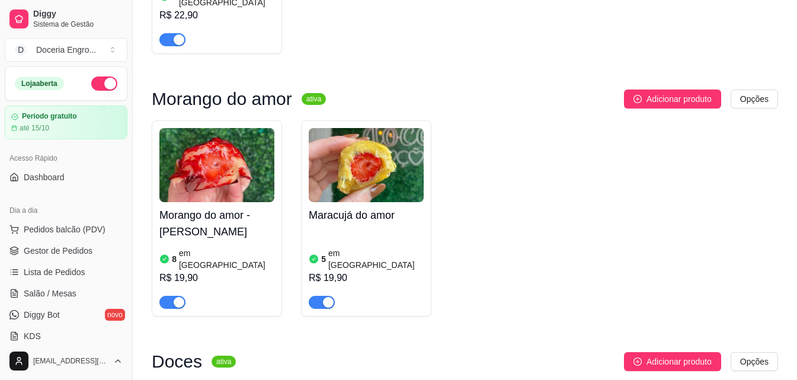
click at [573, 171] on div "Morango do amor - Leite Ninho 8 em estoque R$ 19,90 Maracujá do amor 5 em estoq…" at bounding box center [465, 218] width 626 height 196
click at [598, 123] on div "Morango do amor - Leite Ninho 8 em estoque R$ 19,90 Maracujá do amor 5 em estoq…" at bounding box center [465, 218] width 626 height 196
click at [546, 194] on div "Morango do amor - Leite Ninho 8 em estoque R$ 19,90 Maracujá do amor 5 em estoq…" at bounding box center [465, 218] width 626 height 196
click at [79, 226] on span "Pedidos balcão (PDV)" at bounding box center [65, 229] width 82 height 12
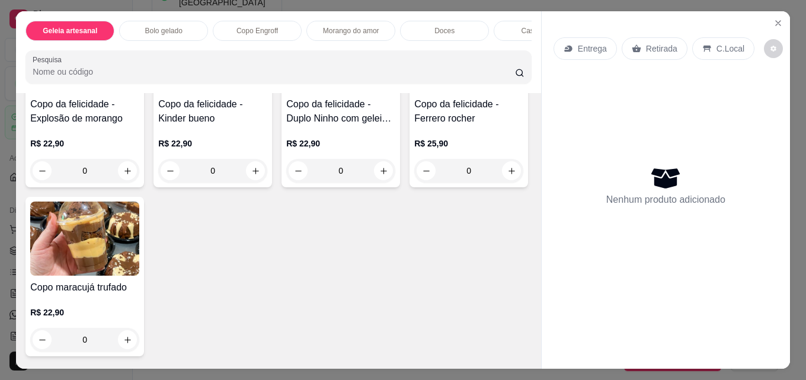
scroll to position [889, 0]
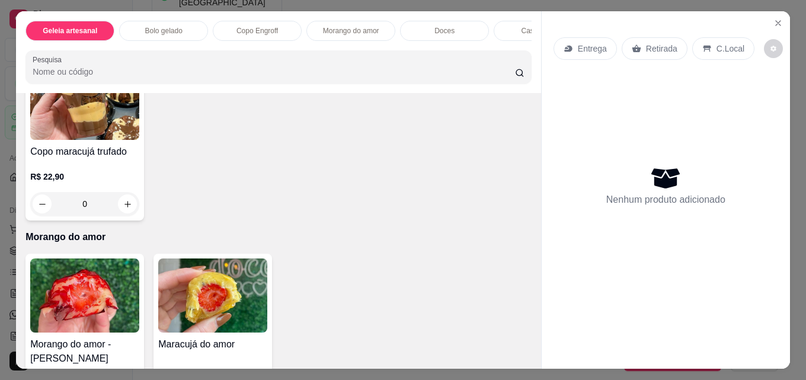
click at [507, 40] on icon "increase-product-quantity" at bounding box center [511, 35] width 9 height 9
type input "1"
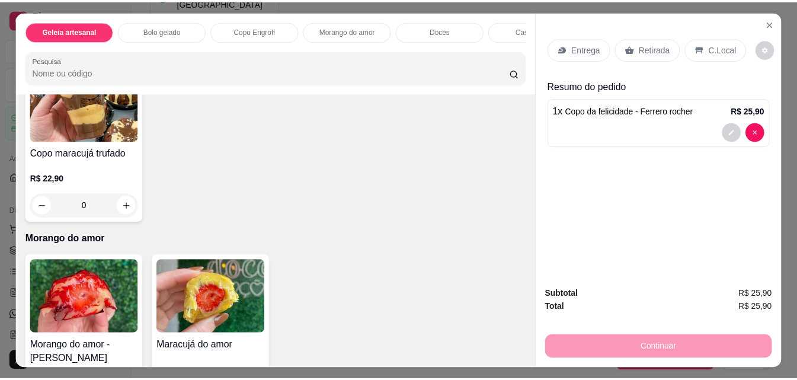
scroll to position [889, 0]
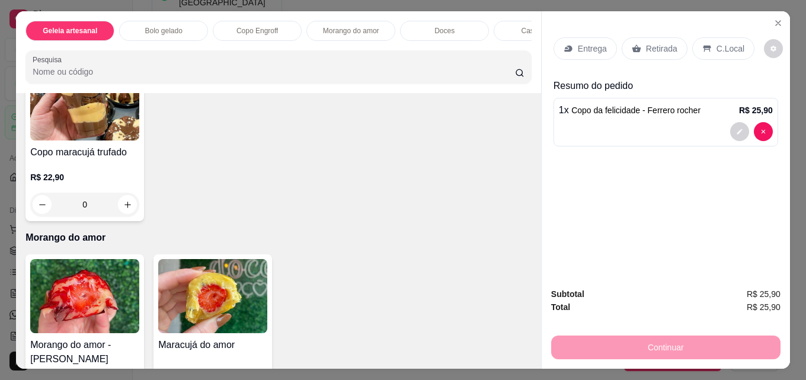
click at [341, 221] on div "Copo da felicidade - Explosão de morango R$ 22,90 0 Copo da felicidade - Kinder…" at bounding box center [278, 49] width 506 height 344
click at [632, 45] on icon at bounding box center [636, 49] width 9 height 8
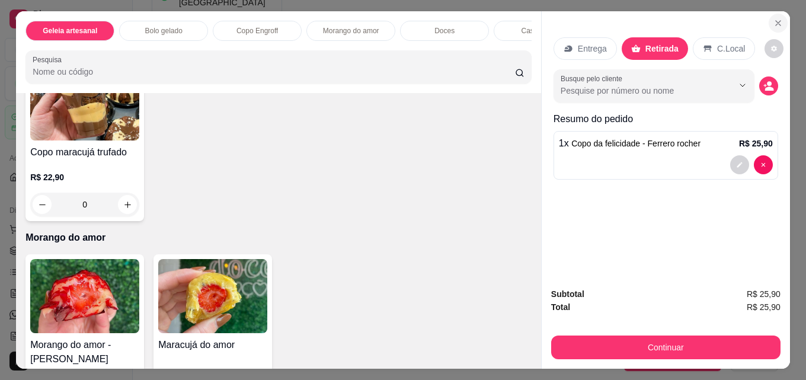
click at [773, 19] on icon "Close" at bounding box center [777, 22] width 9 height 9
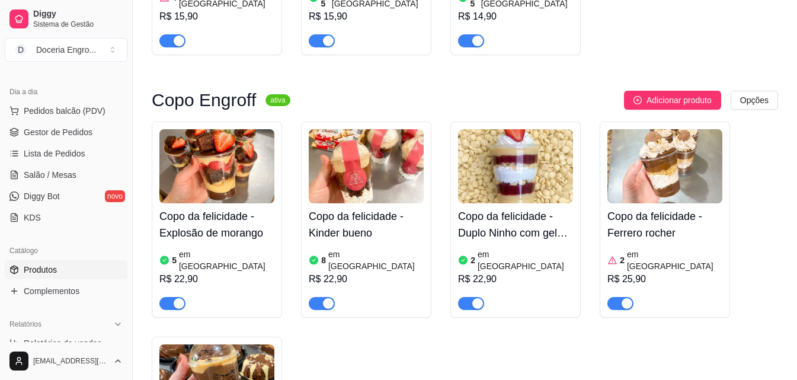
scroll to position [770, 0]
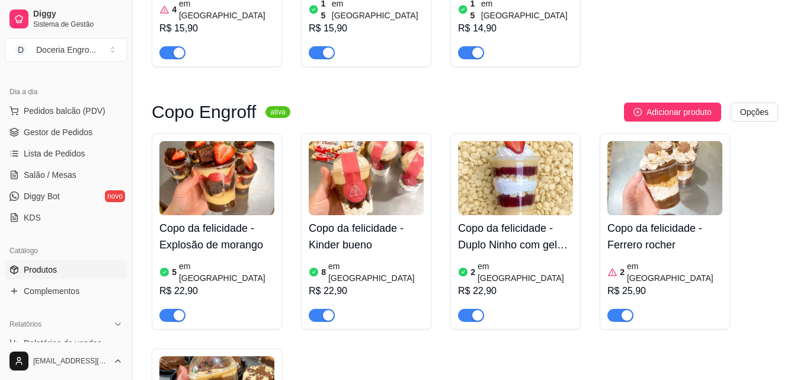
click at [626, 220] on h4 "Copo da felicidade - Ferrero rocher" at bounding box center [664, 236] width 115 height 33
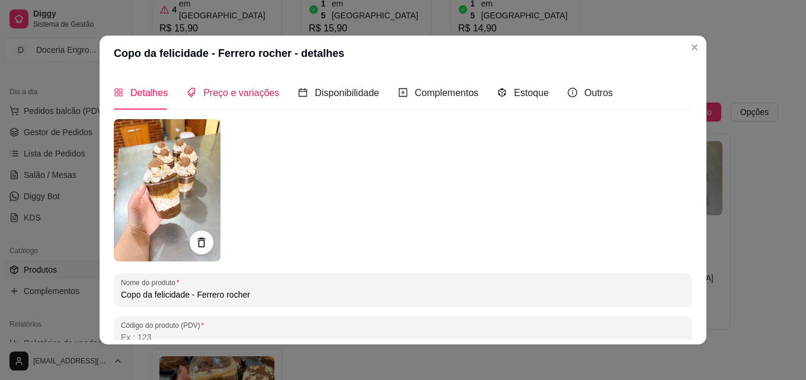
click at [252, 99] on div "Preço e variações" at bounding box center [233, 92] width 92 height 15
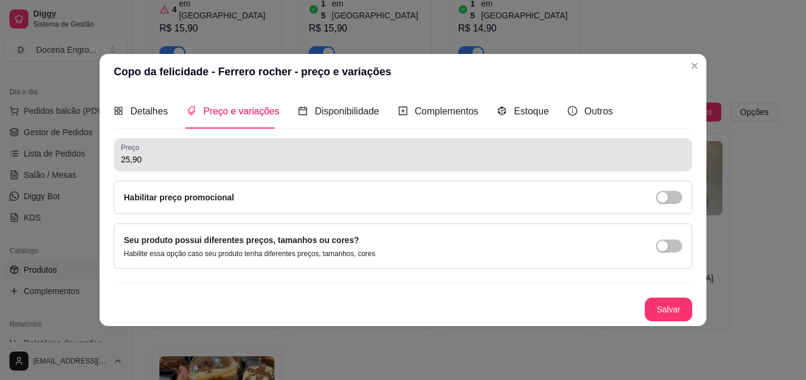
click at [119, 162] on div "Preço 25,90" at bounding box center [403, 154] width 578 height 33
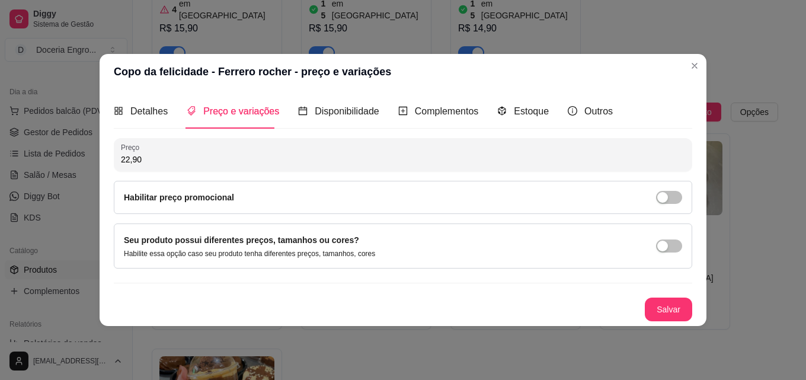
type input "22,90"
click at [672, 303] on button "Salvar" at bounding box center [668, 308] width 46 height 23
click at [664, 302] on button "Salvar" at bounding box center [668, 308] width 46 height 23
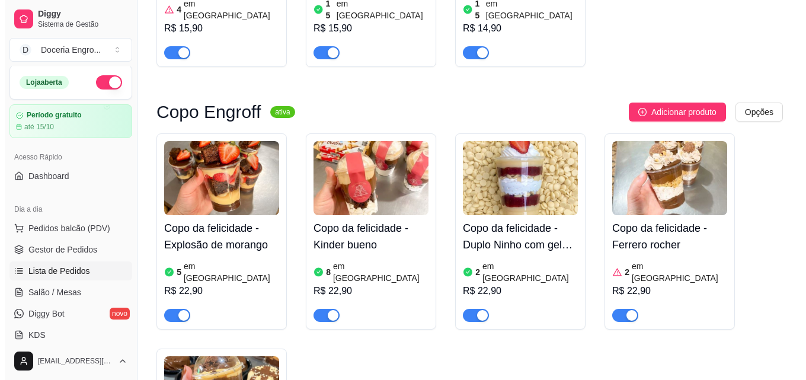
scroll to position [0, 0]
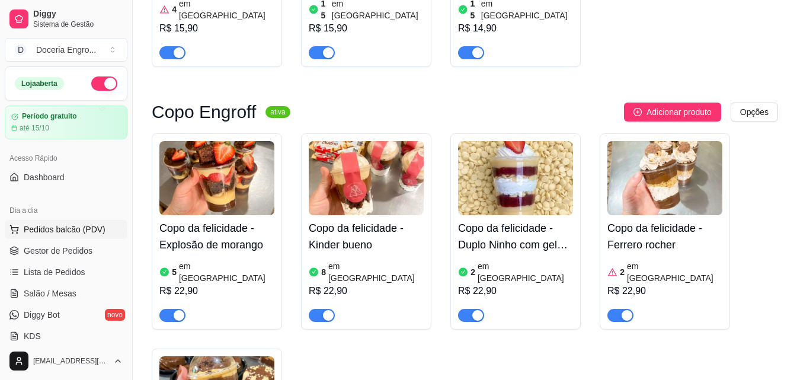
click at [75, 228] on span "Pedidos balcão (PDV)" at bounding box center [65, 229] width 82 height 12
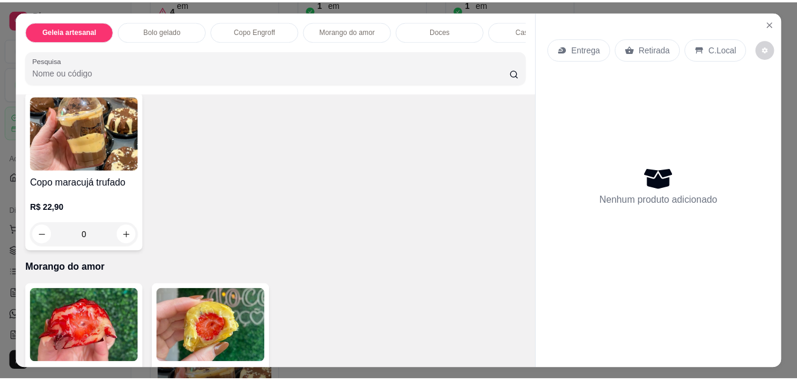
scroll to position [829, 0]
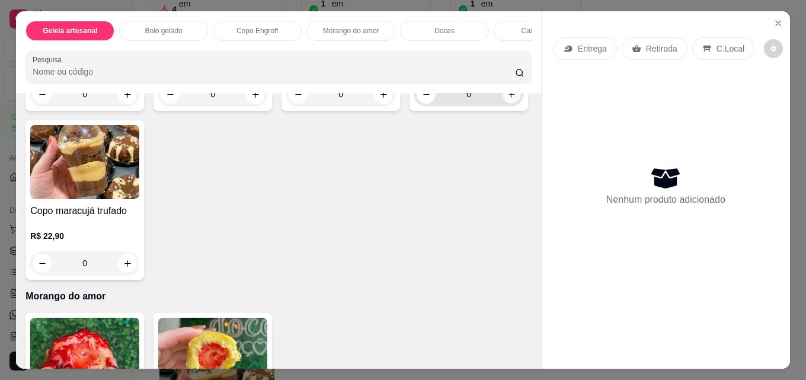
click at [508, 97] on icon "increase-product-quantity" at bounding box center [511, 94] width 6 height 6
type input "1"
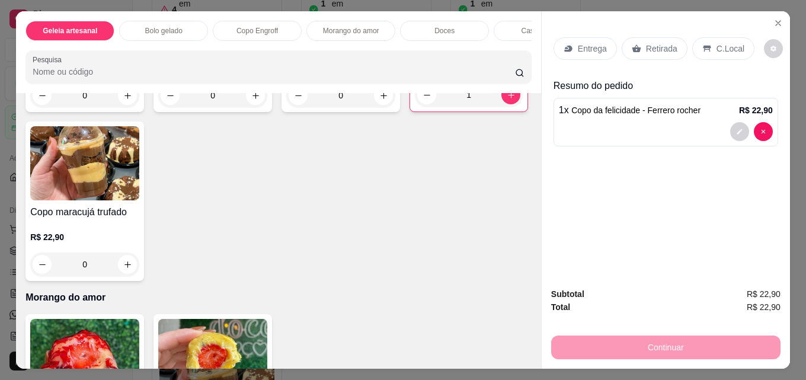
click at [624, 46] on div "Retirada" at bounding box center [654, 48] width 66 height 23
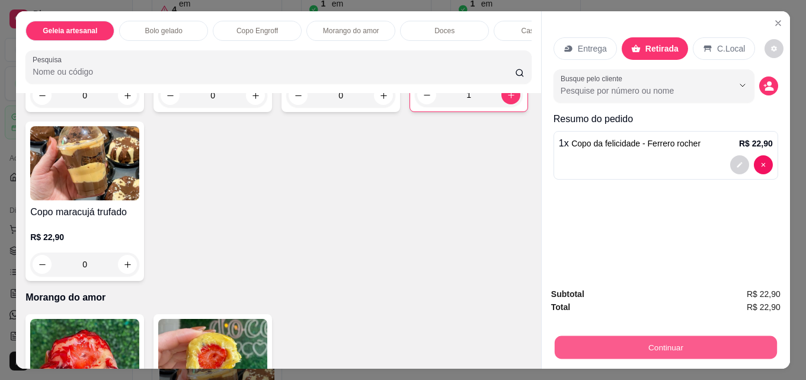
click at [648, 346] on button "Continuar" at bounding box center [666, 346] width 222 height 23
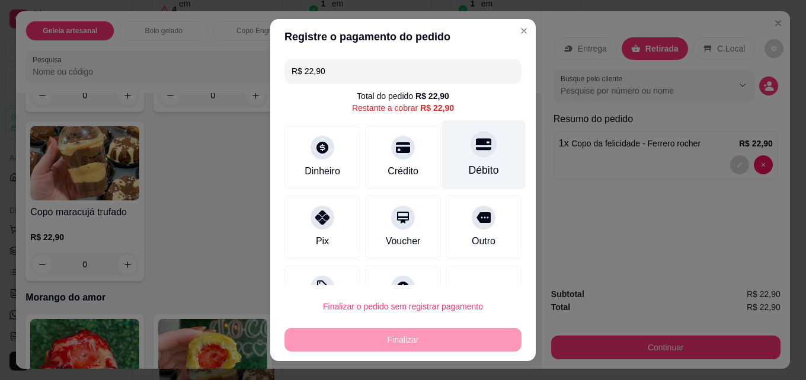
click at [463, 158] on div "Débito" at bounding box center [484, 154] width 84 height 69
type input "R$ 0,00"
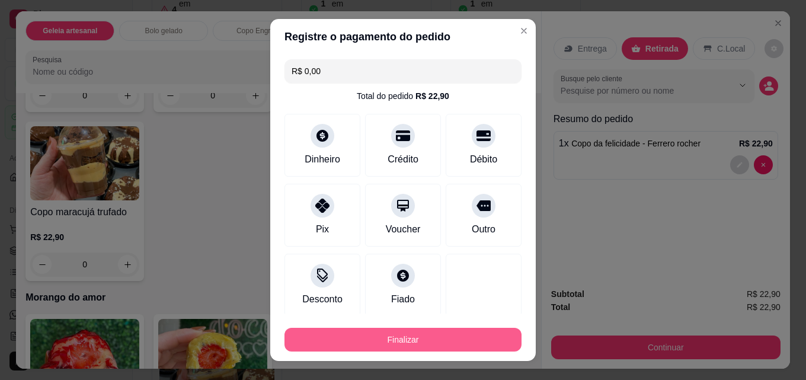
click at [411, 332] on button "Finalizar" at bounding box center [402, 340] width 237 height 24
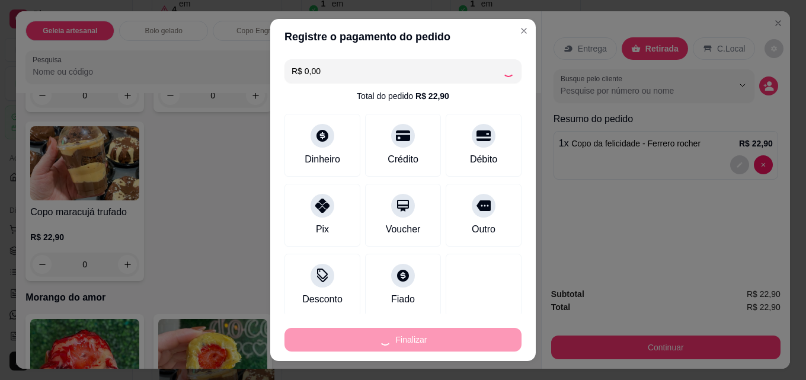
type input "0"
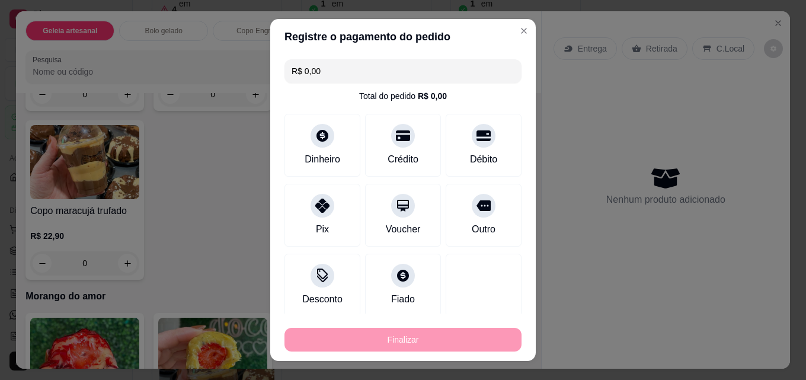
type input "-R$ 22,90"
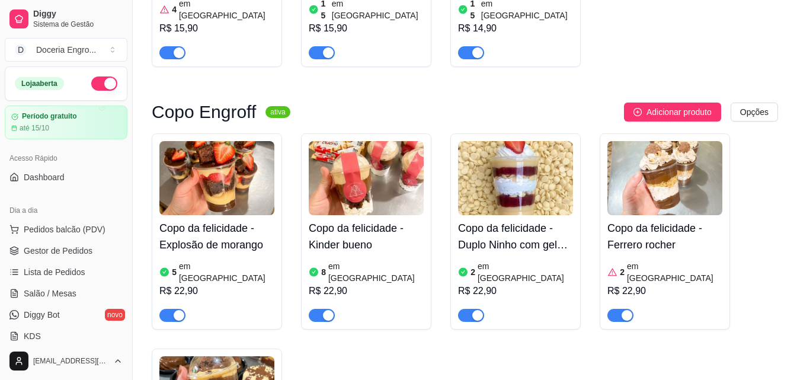
click at [402, 328] on div "Copo da felicidade - Explosão de morango 5 em estoque R$ 22,90 Copo da felicida…" at bounding box center [465, 330] width 626 height 395
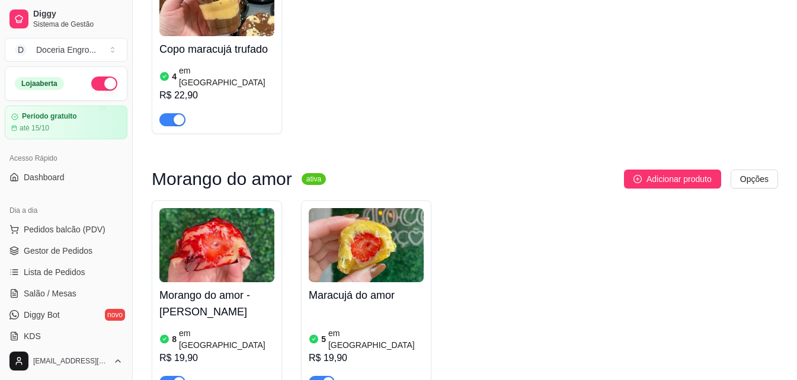
scroll to position [1303, 0]
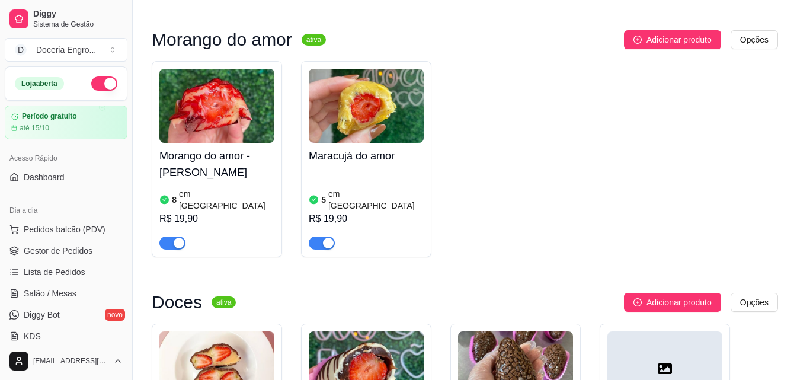
click at [546, 108] on div "Morango do amor - Leite Ninho 8 em estoque R$ 19,90 Maracujá do amor 5 em estoq…" at bounding box center [465, 159] width 626 height 196
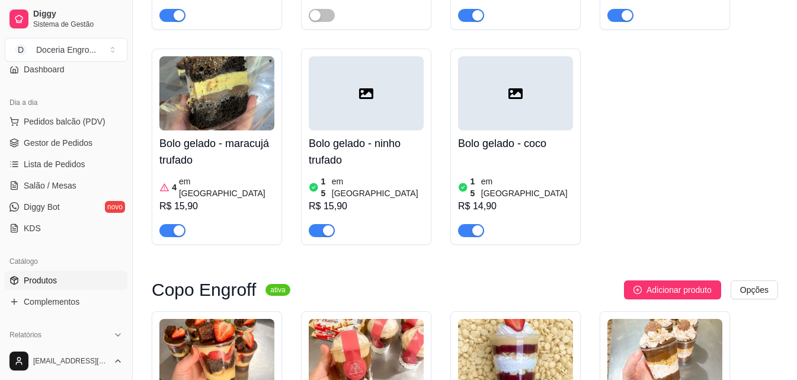
scroll to position [118, 0]
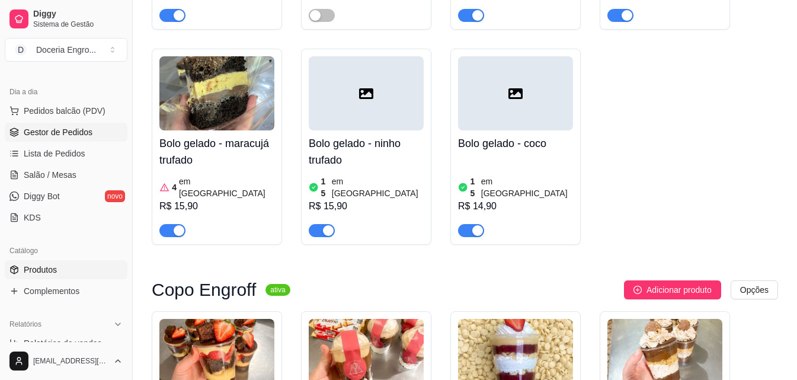
click at [77, 136] on span "Gestor de Pedidos" at bounding box center [58, 132] width 69 height 12
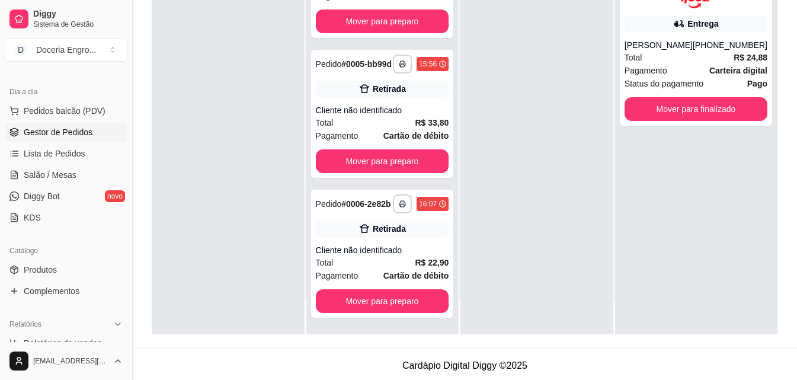
scroll to position [181, 0]
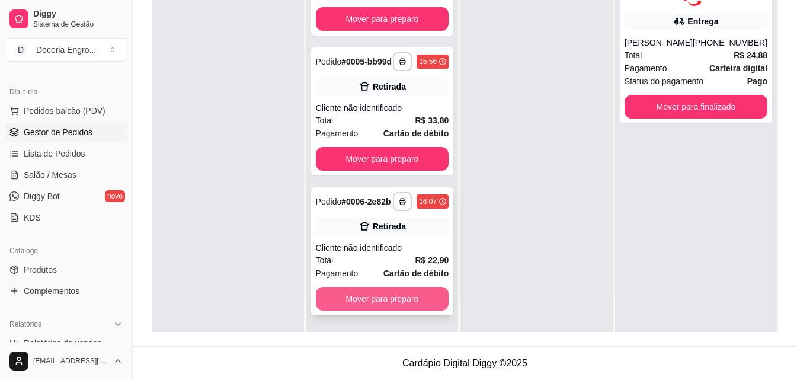
click at [352, 302] on button "Mover para preparo" at bounding box center [382, 299] width 133 height 24
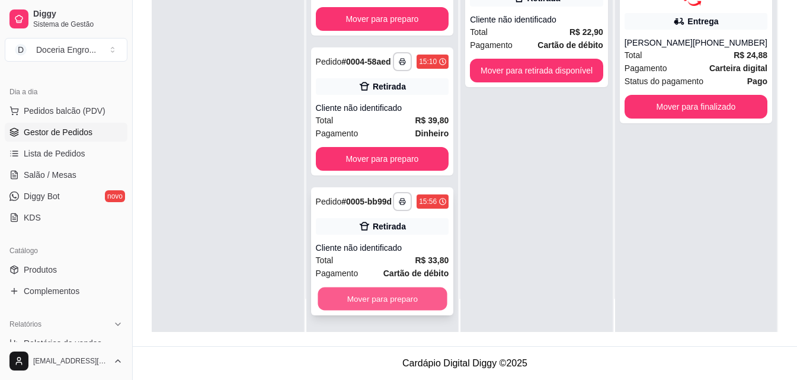
click at [355, 297] on button "Mover para preparo" at bounding box center [382, 298] width 129 height 23
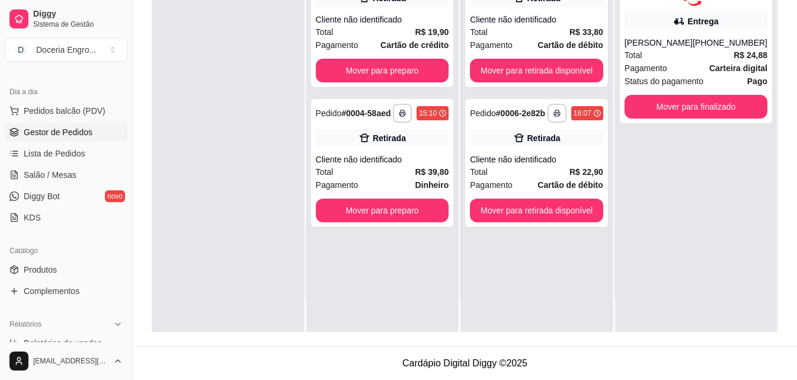
scroll to position [0, 0]
click at [371, 204] on button "Mover para preparo" at bounding box center [382, 210] width 133 height 24
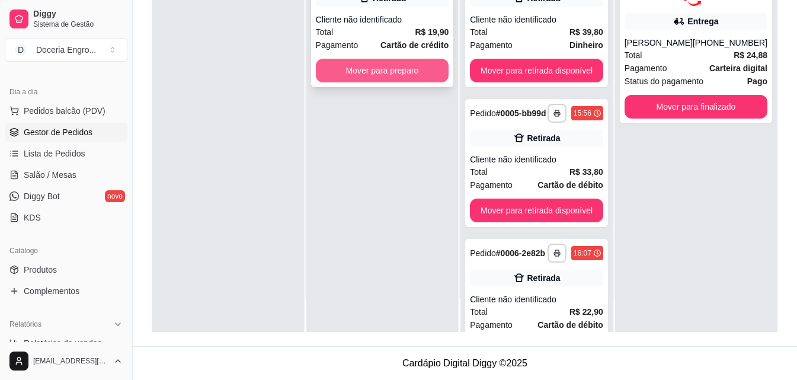
click at [397, 68] on button "Mover para preparo" at bounding box center [382, 71] width 133 height 24
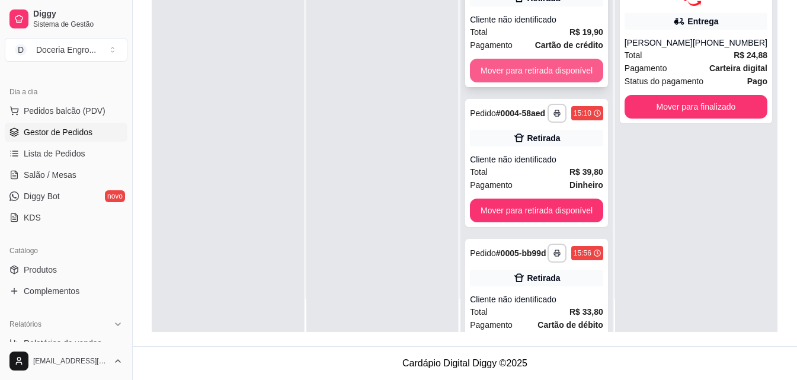
click at [570, 66] on button "Mover para retirada disponível" at bounding box center [536, 71] width 133 height 24
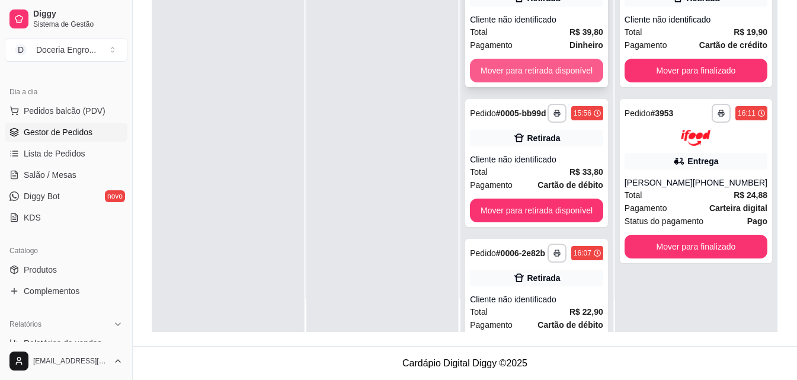
click at [551, 72] on button "Mover para retirada disponível" at bounding box center [536, 71] width 133 height 24
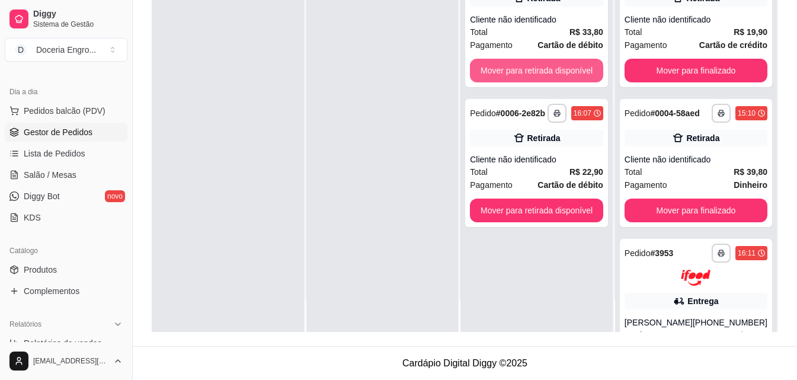
click at [551, 72] on button "Mover para retirada disponível" at bounding box center [536, 71] width 133 height 24
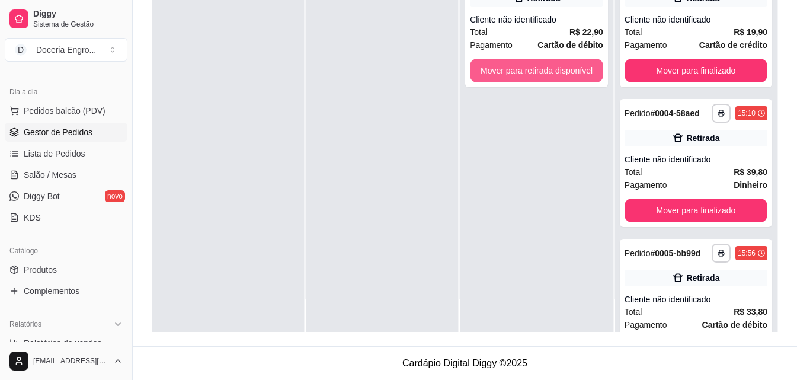
click at [551, 72] on button "Mover para retirada disponível" at bounding box center [536, 71] width 133 height 24
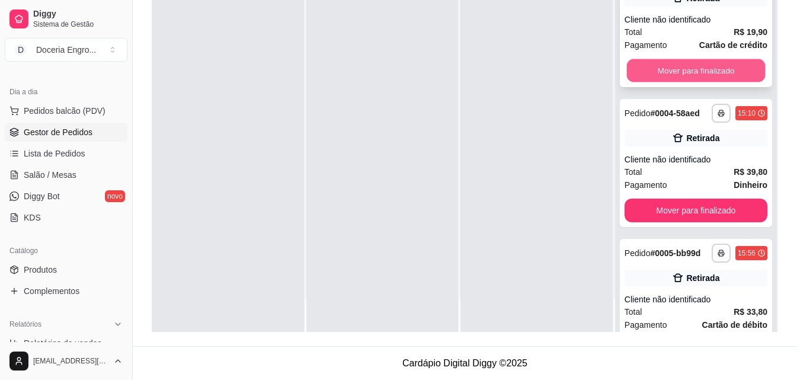
click at [700, 82] on button "Mover para finalizado" at bounding box center [695, 70] width 139 height 23
click at [700, 82] on button "Mover para finalizado" at bounding box center [695, 71] width 143 height 24
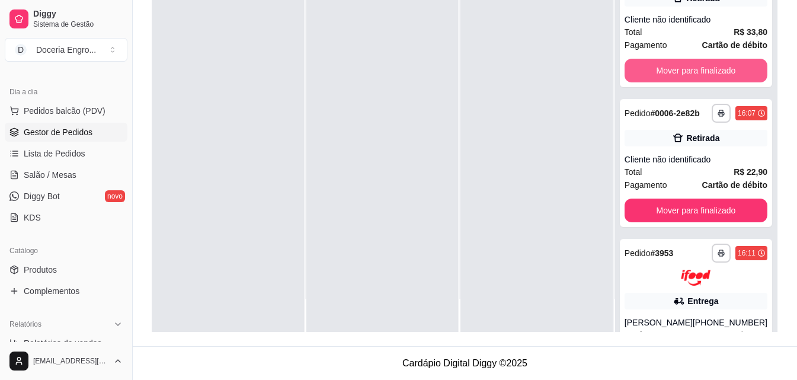
click at [700, 82] on button "Mover para finalizado" at bounding box center [695, 71] width 143 height 24
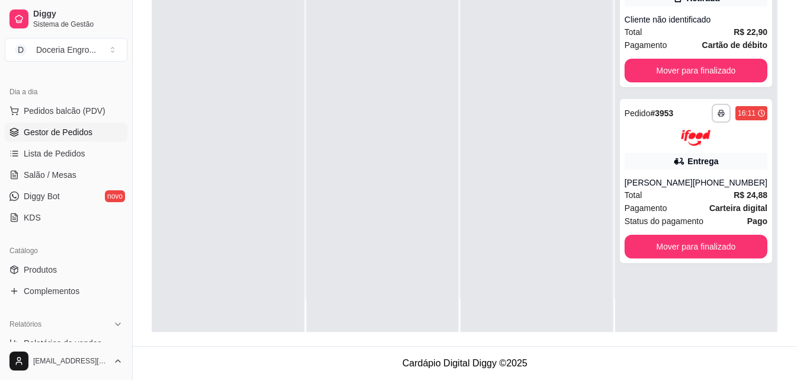
click at [700, 83] on div "**********" at bounding box center [696, 23] width 152 height 128
click at [713, 71] on button "Mover para finalizado" at bounding box center [695, 71] width 143 height 24
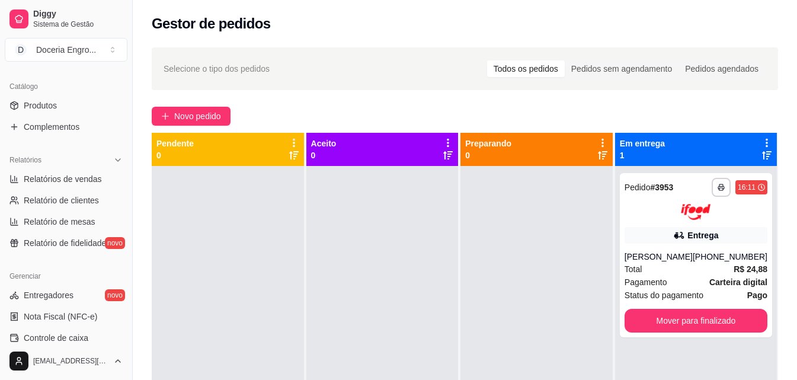
scroll to position [355, 0]
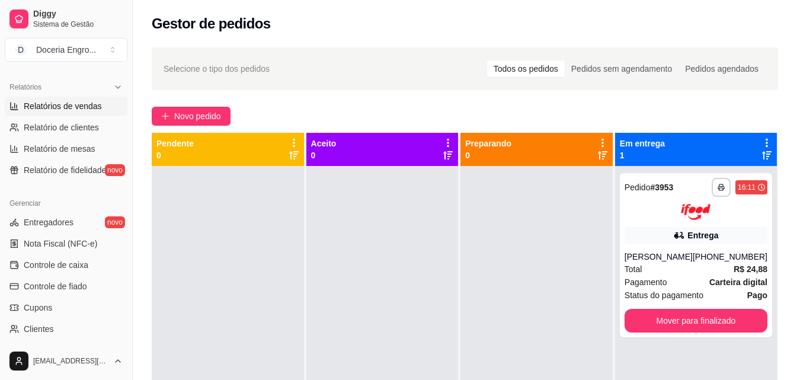
click at [69, 107] on span "Relatórios de vendas" at bounding box center [63, 106] width 78 height 12
select select "ALL"
select select "0"
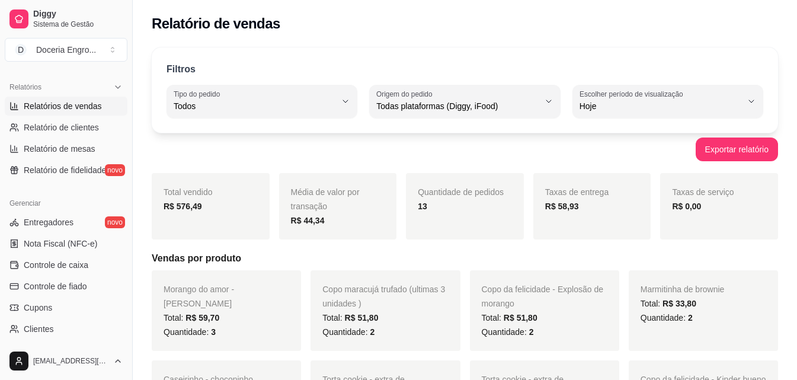
click at [270, 55] on div "Filtros ALL Tipo do pedido Todos Entrega Retirada Mesa Consumo local Tipo do pe…" at bounding box center [465, 89] width 626 height 85
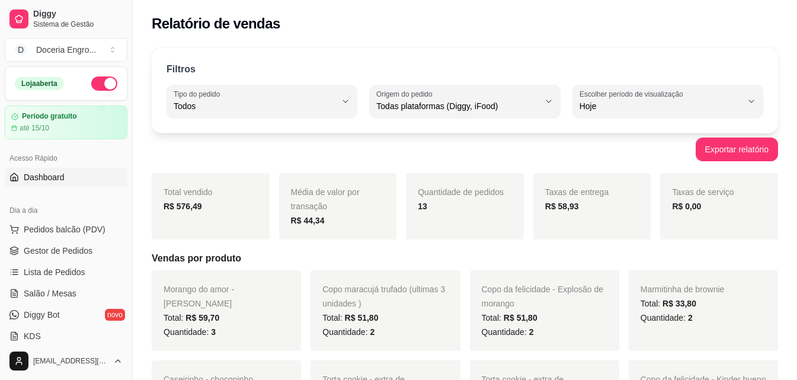
click at [66, 172] on link "Dashboard" at bounding box center [66, 177] width 123 height 19
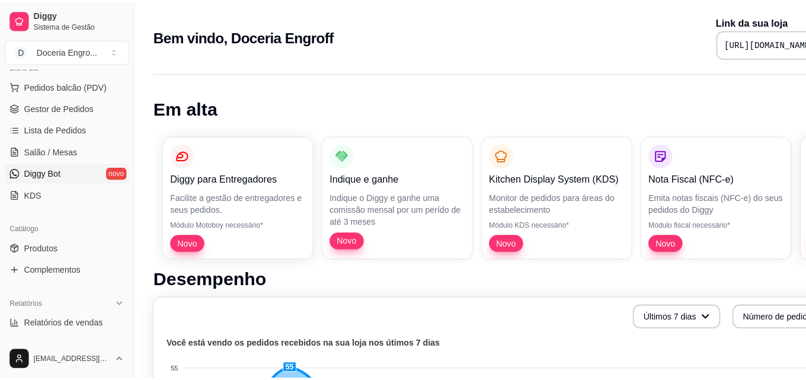
scroll to position [118, 0]
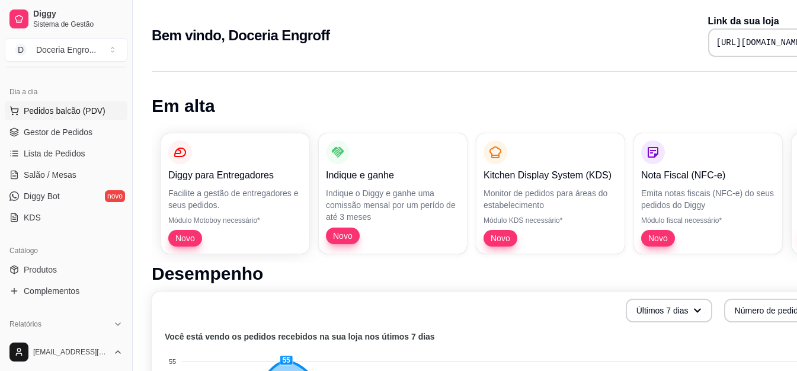
click at [75, 113] on span "Pedidos balcão (PDV)" at bounding box center [65, 111] width 82 height 12
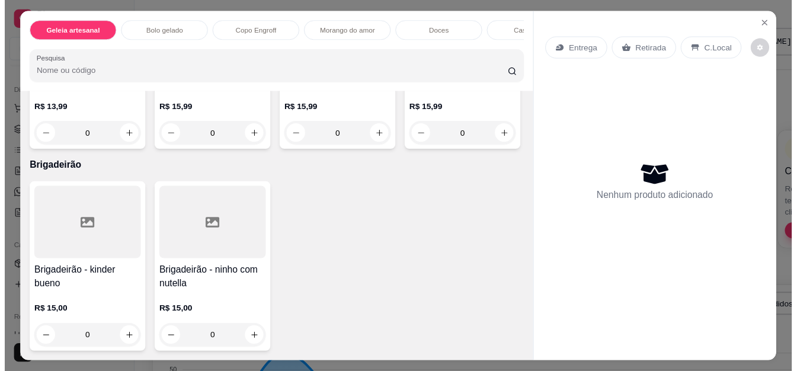
scroll to position [2725, 0]
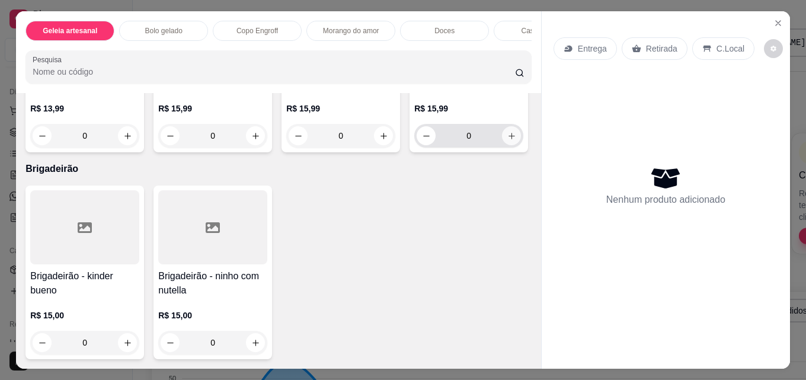
click at [507, 140] on icon "increase-product-quantity" at bounding box center [511, 136] width 9 height 9
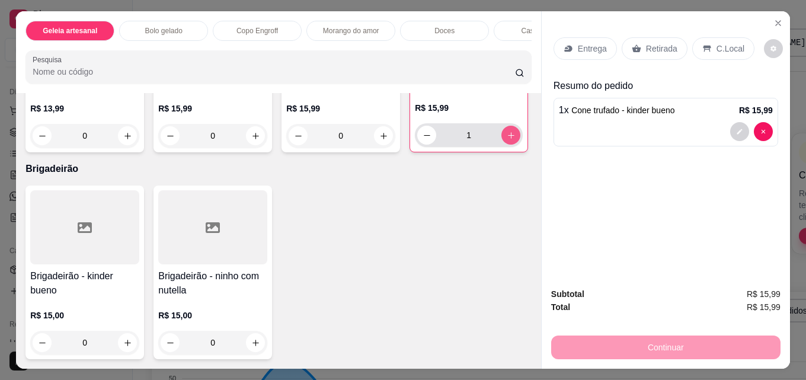
type input "1"
click at [383, 140] on icon "increase-product-quantity" at bounding box center [383, 136] width 9 height 9
type input "1"
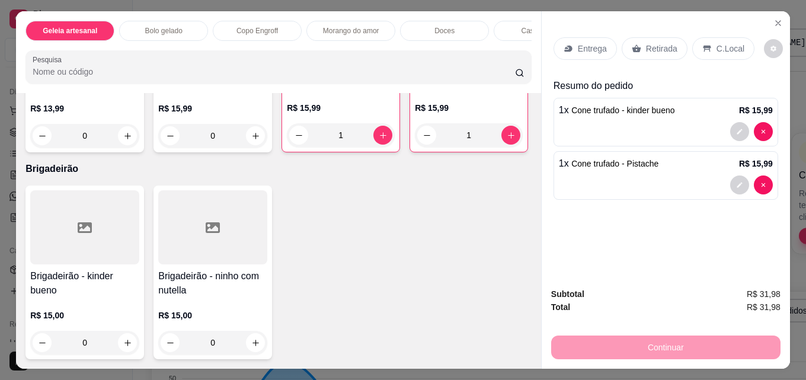
click at [646, 47] on p "Retirada" at bounding box center [661, 49] width 31 height 12
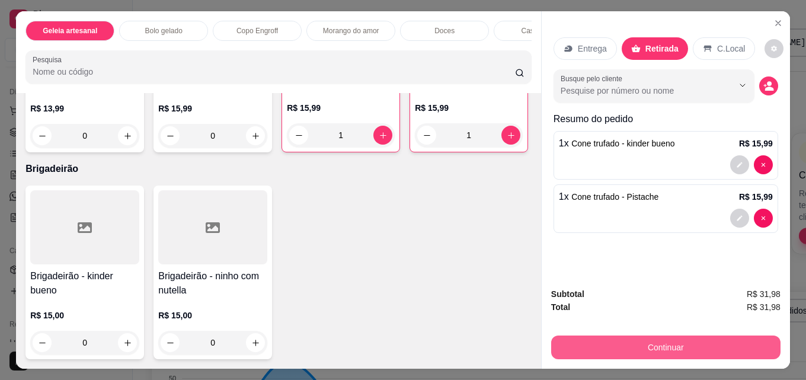
click at [651, 339] on button "Continuar" at bounding box center [665, 347] width 229 height 24
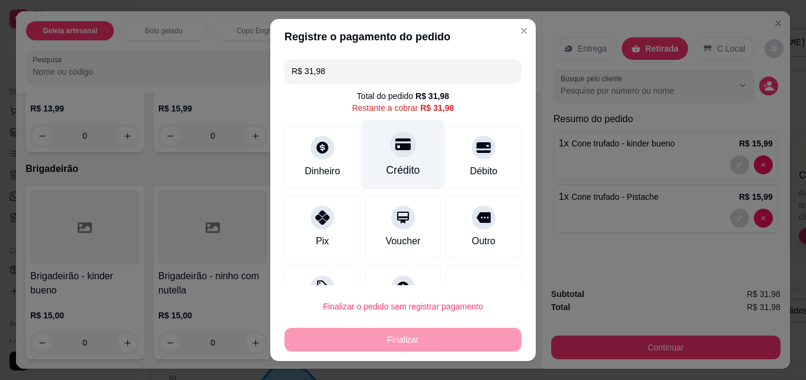
click at [402, 166] on div "Crédito" at bounding box center [403, 169] width 34 height 15
type input "R$ 0,00"
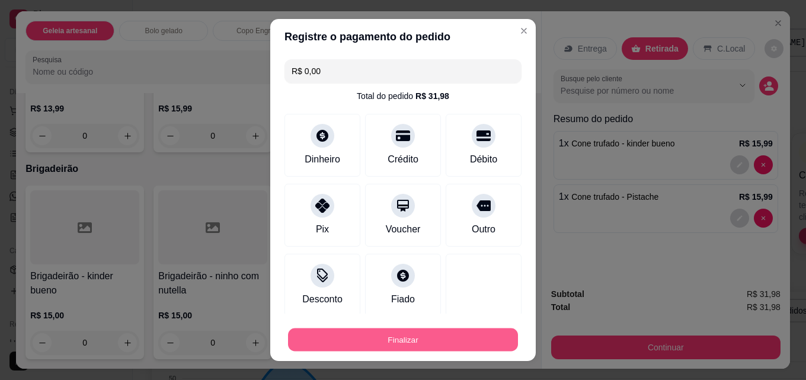
click at [399, 336] on button "Finalizar" at bounding box center [403, 339] width 230 height 23
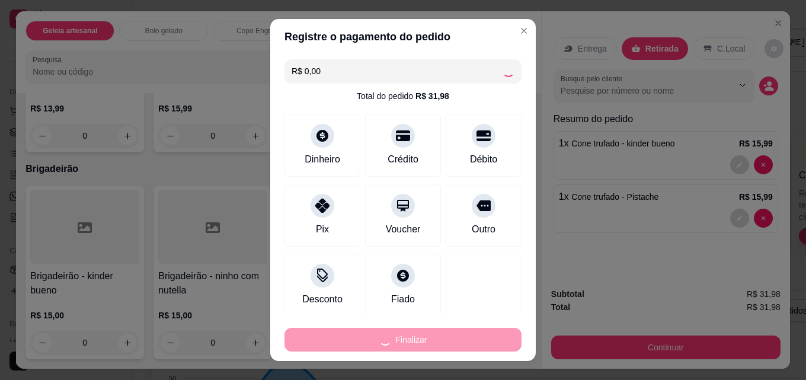
type input "0"
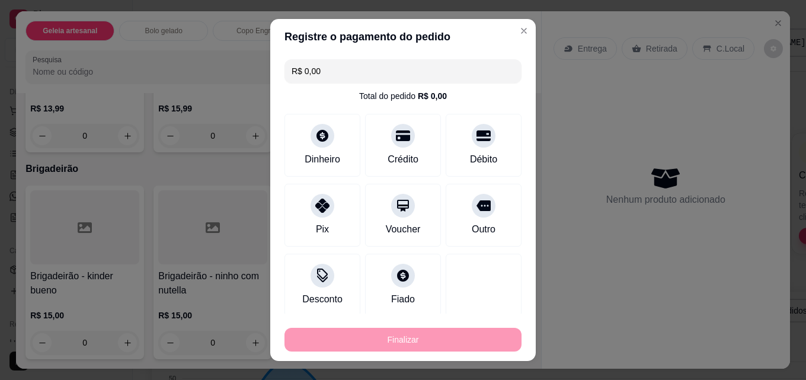
type input "-R$ 31,98"
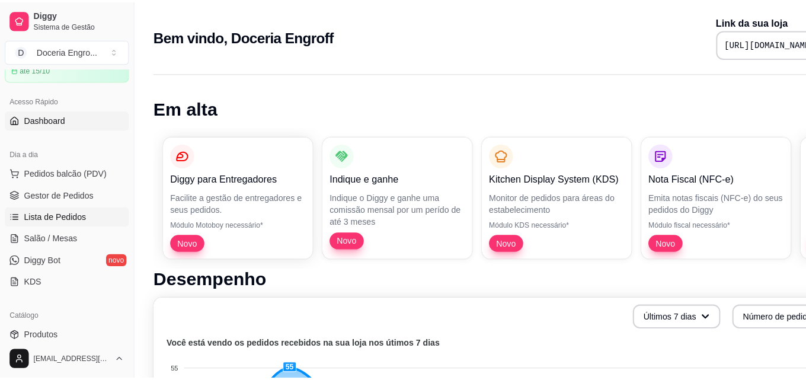
scroll to position [59, 0]
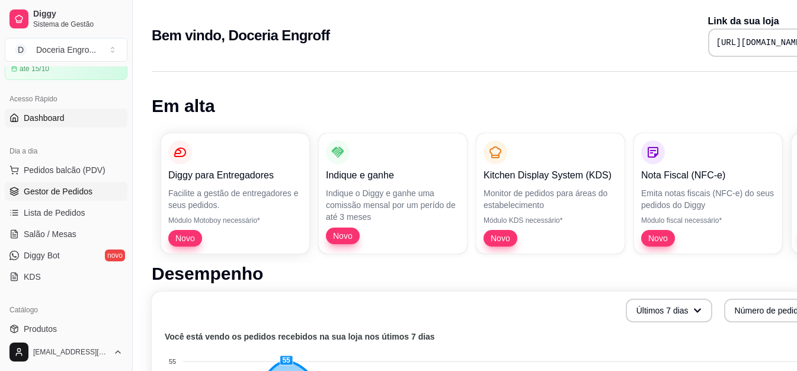
click at [63, 190] on span "Gestor de Pedidos" at bounding box center [58, 191] width 69 height 12
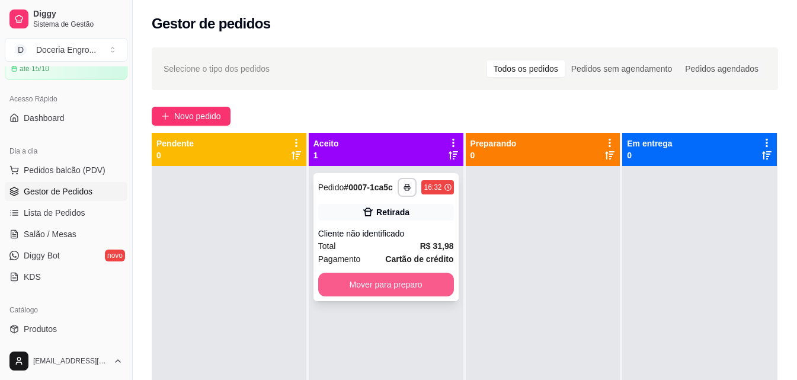
click at [370, 281] on button "Mover para preparo" at bounding box center [386, 285] width 136 height 24
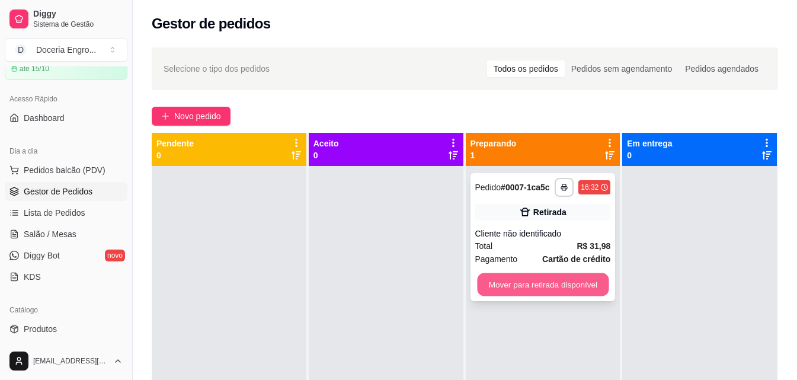
click at [539, 277] on button "Mover para retirada disponível" at bounding box center [543, 284] width 132 height 23
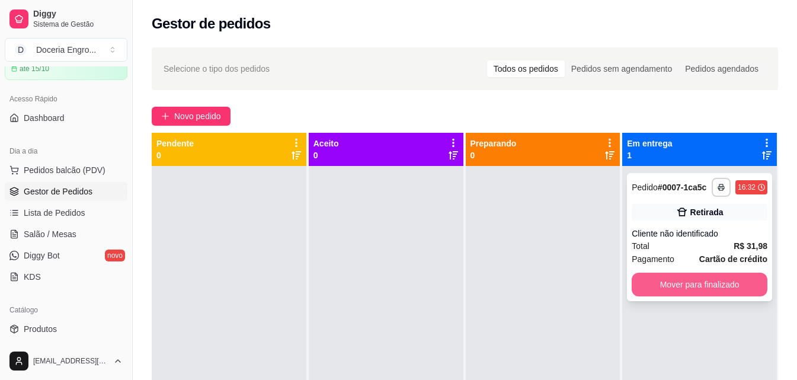
click at [671, 289] on button "Mover para finalizado" at bounding box center [700, 285] width 136 height 24
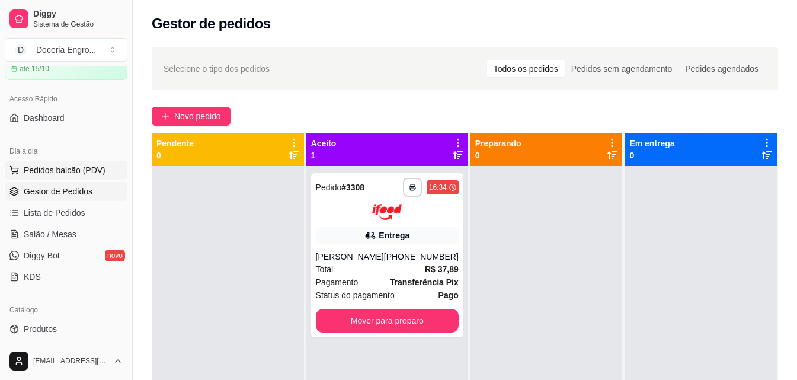
click at [78, 175] on span "Pedidos balcão (PDV)" at bounding box center [65, 170] width 82 height 12
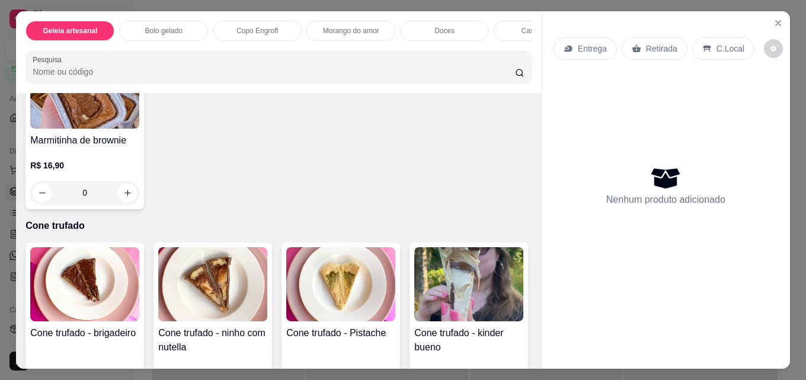
scroll to position [2310, 0]
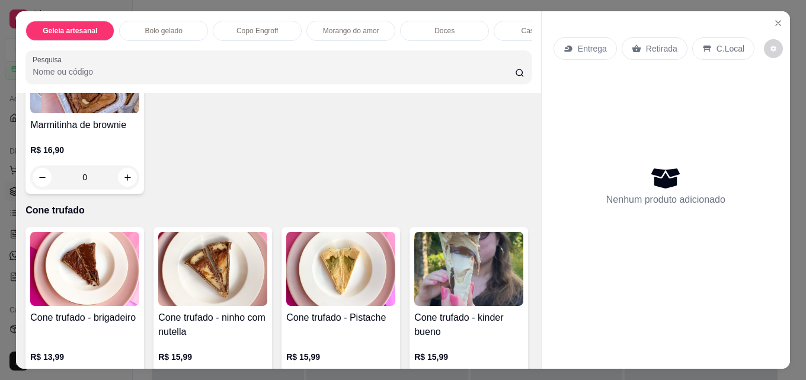
type input "1"
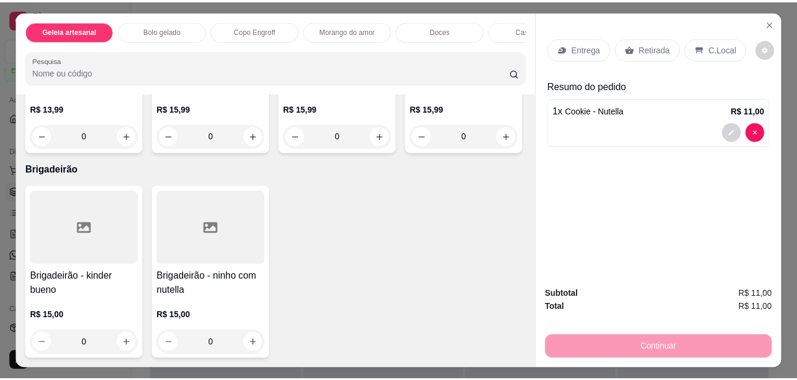
scroll to position [2785, 0]
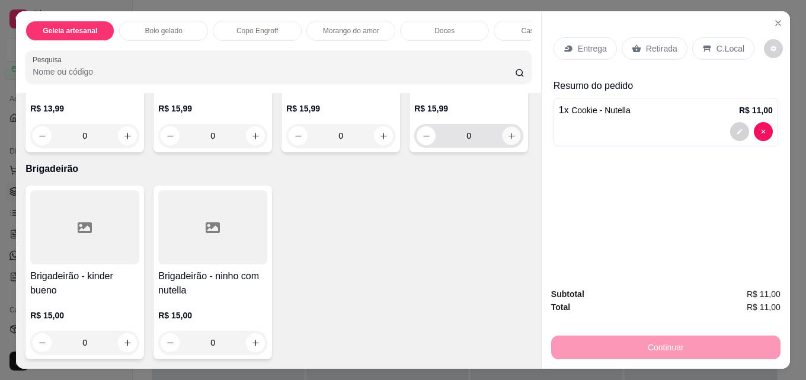
click at [508, 139] on icon "increase-product-quantity" at bounding box center [511, 136] width 6 height 6
type input "1"
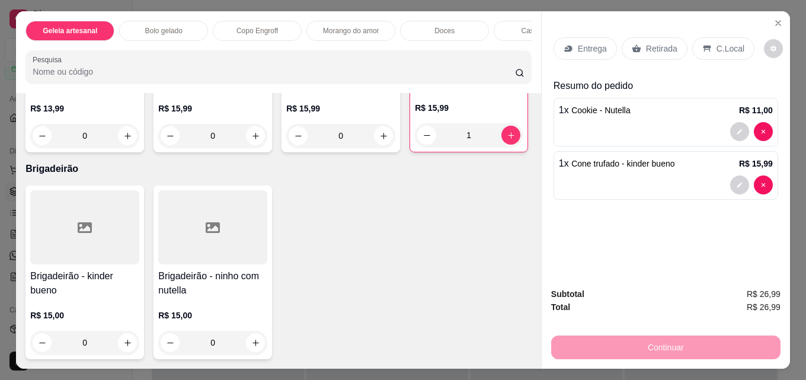
click at [637, 47] on div "Retirada" at bounding box center [654, 48] width 66 height 23
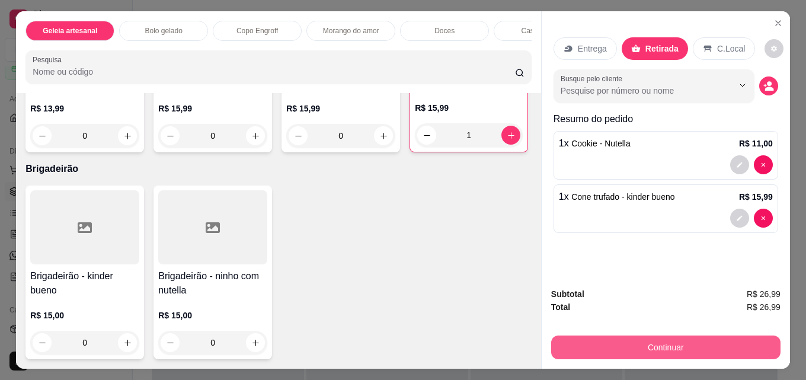
click at [653, 341] on button "Continuar" at bounding box center [665, 347] width 229 height 24
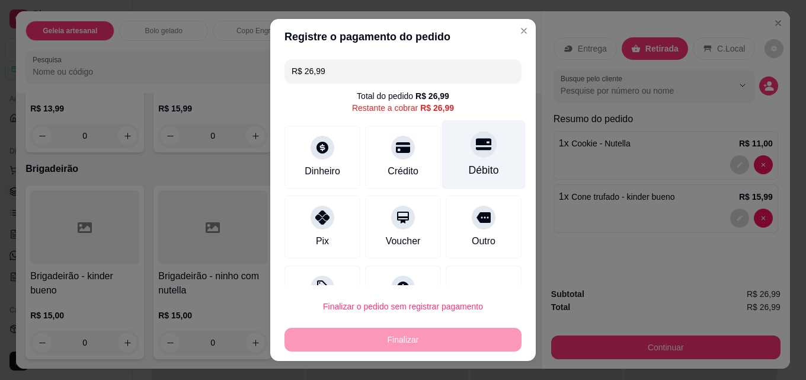
click at [452, 156] on div "Débito" at bounding box center [484, 154] width 84 height 69
type input "R$ 0,00"
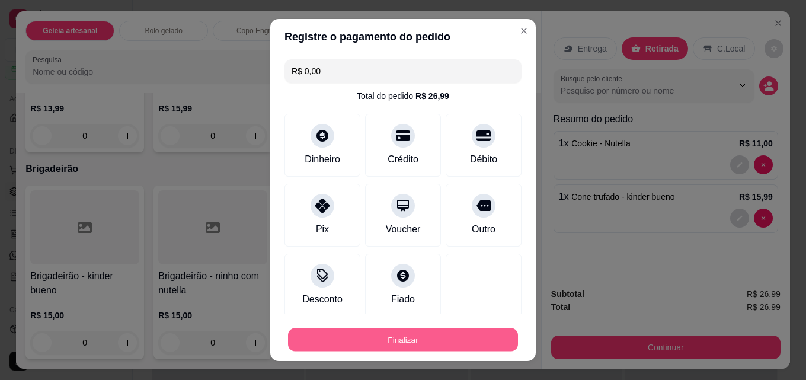
click at [434, 346] on button "Finalizar" at bounding box center [403, 339] width 230 height 23
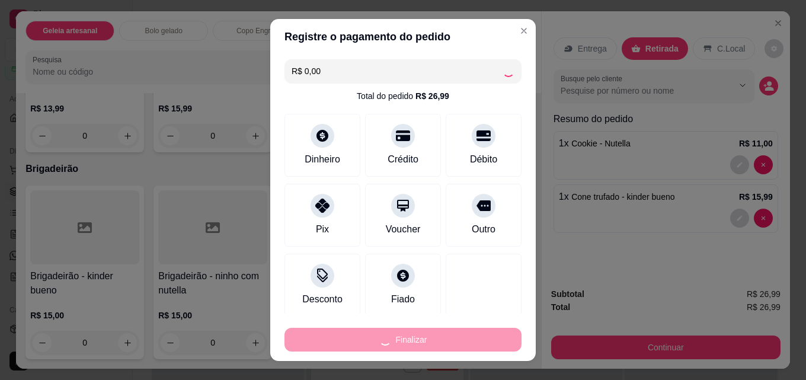
type input "0"
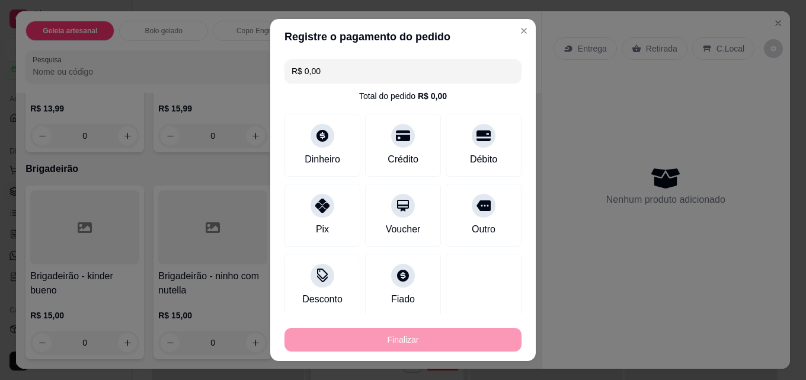
type input "-R$ 26,99"
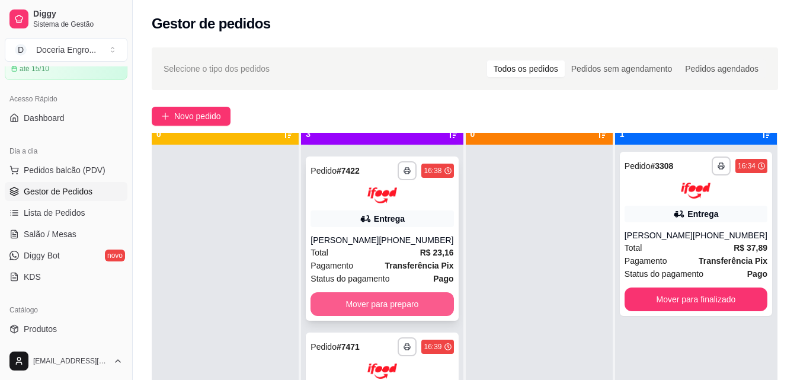
scroll to position [33, 0]
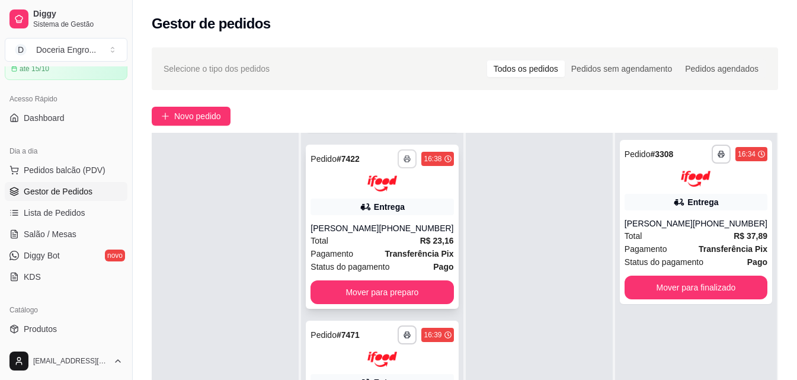
click at [405, 156] on polyline "button" at bounding box center [407, 157] width 4 height 2
click at [365, 197] on button "IMPRESSORA" at bounding box center [363, 200] width 86 height 19
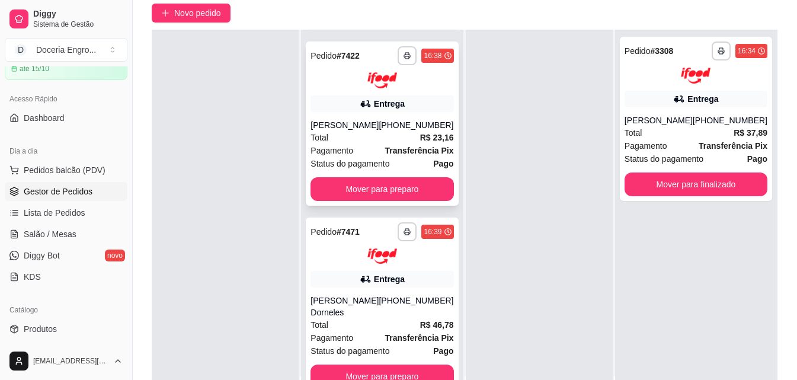
scroll to position [181, 0]
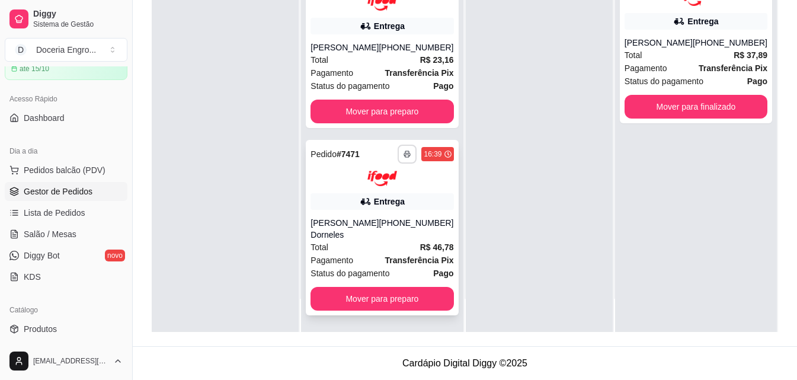
click at [403, 156] on icon "button" at bounding box center [406, 153] width 7 height 7
click at [380, 188] on button "IMPRESSORA" at bounding box center [363, 195] width 86 height 19
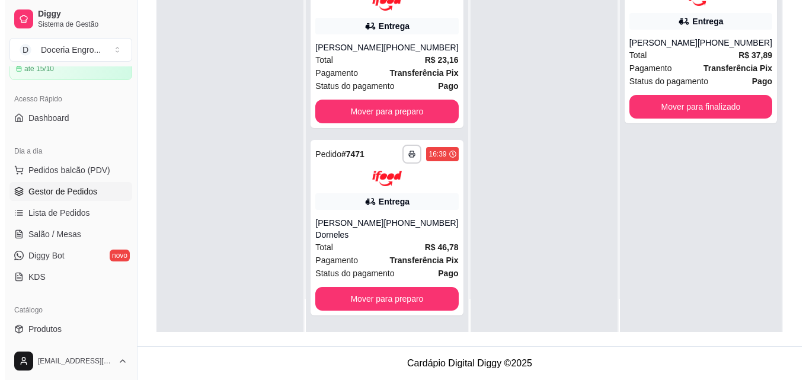
scroll to position [0, 0]
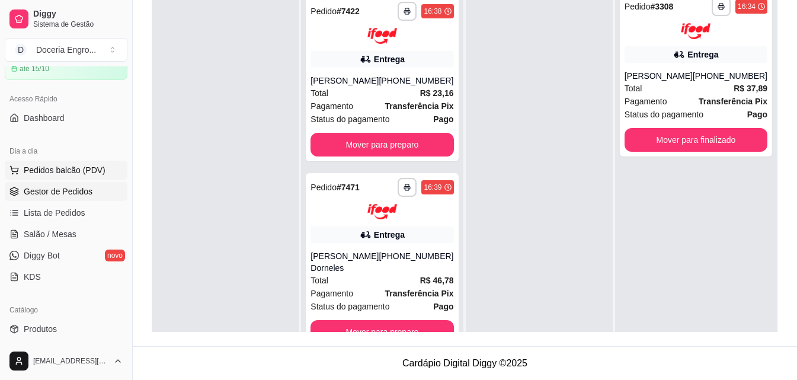
click at [84, 171] on span "Pedidos balcão (PDV)" at bounding box center [65, 170] width 82 height 12
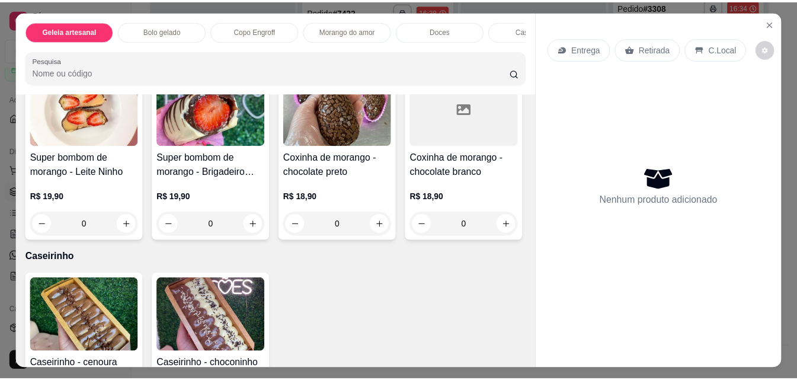
scroll to position [1303, 0]
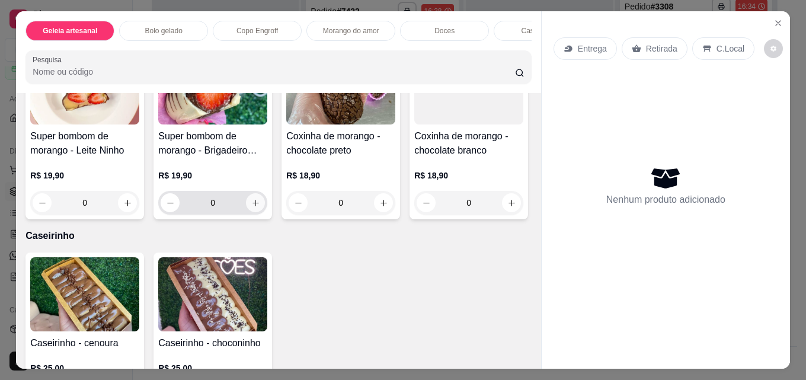
click at [251, 207] on icon "increase-product-quantity" at bounding box center [255, 202] width 9 height 9
type input "1"
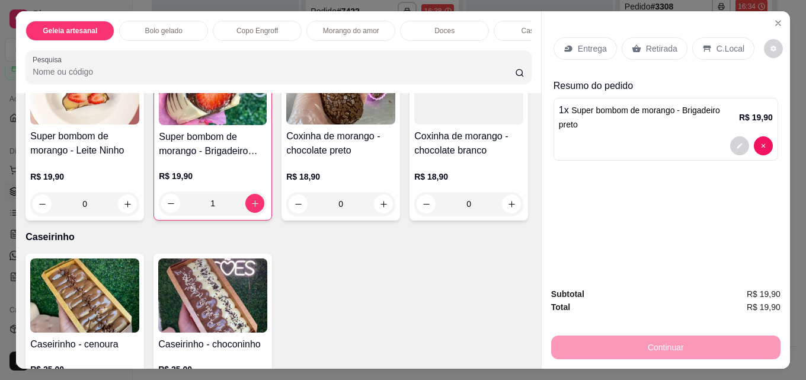
drag, startPoint x: 636, startPoint y: 43, endPoint x: 608, endPoint y: 156, distance: 116.4
click at [636, 42] on div "Retirada" at bounding box center [654, 48] width 66 height 23
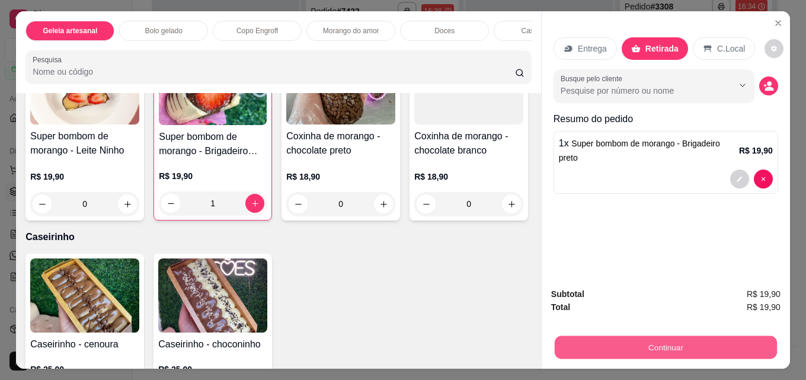
click at [617, 344] on button "Continuar" at bounding box center [666, 346] width 222 height 23
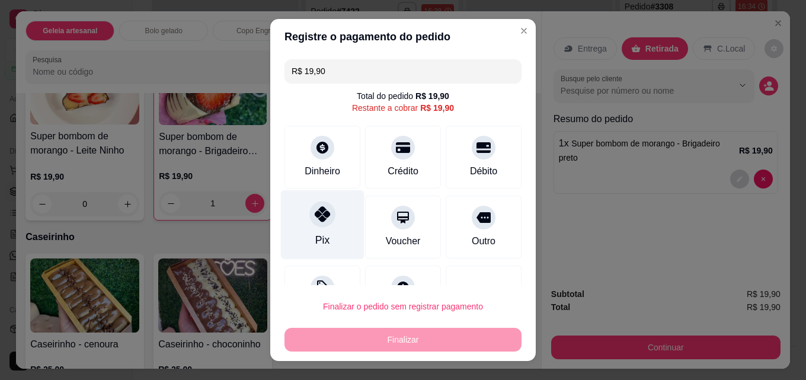
click at [332, 227] on div "Pix" at bounding box center [323, 224] width 84 height 69
type input "R$ 0,00"
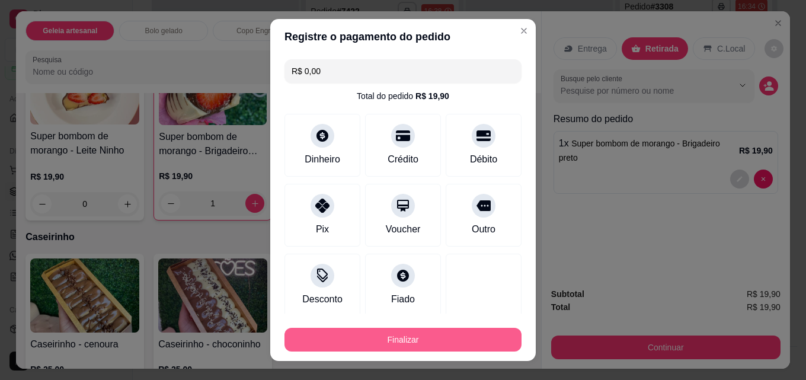
click at [402, 350] on button "Finalizar" at bounding box center [402, 340] width 237 height 24
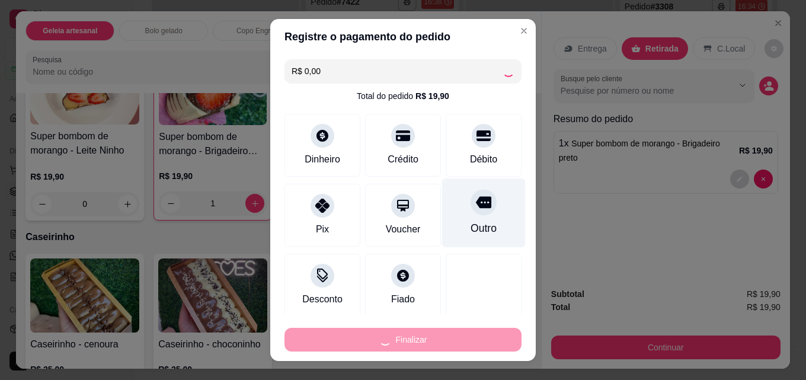
type input "0"
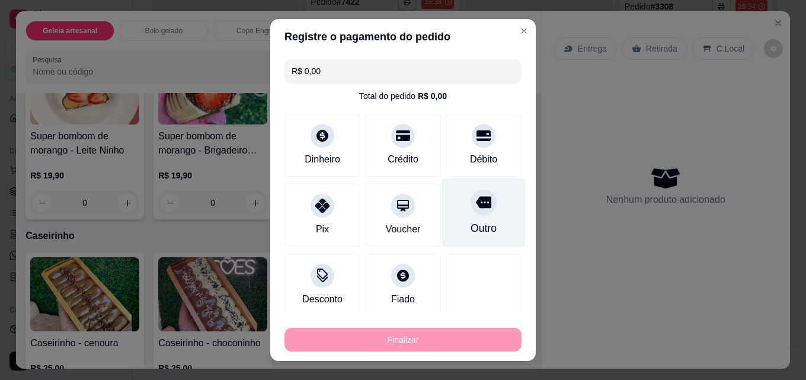
type input "-R$ 19,90"
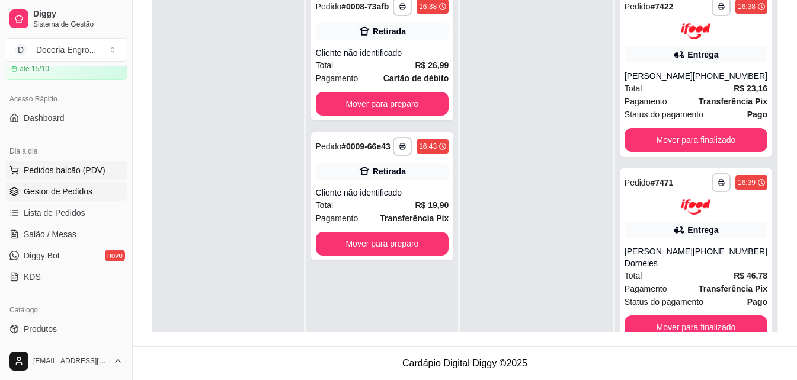
click at [71, 178] on button "Pedidos balcão (PDV)" at bounding box center [66, 170] width 123 height 19
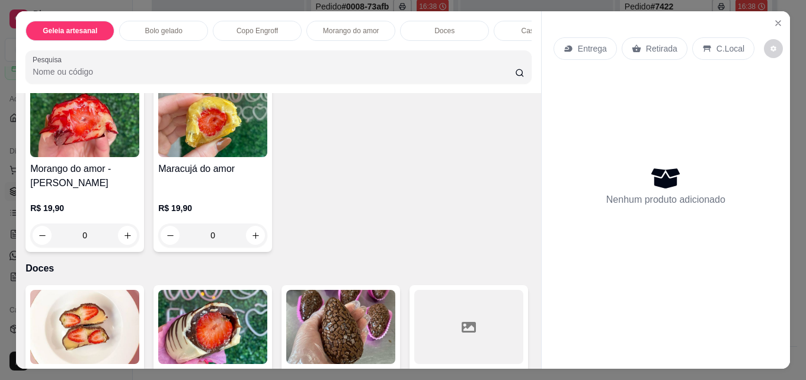
scroll to position [1126, 0]
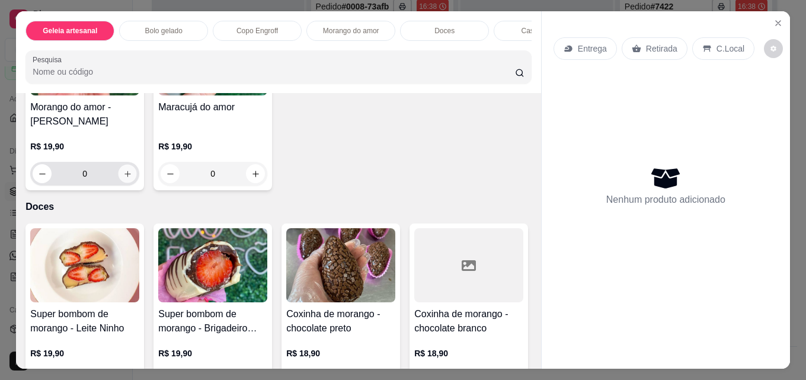
click at [130, 183] on button "increase-product-quantity" at bounding box center [127, 174] width 18 height 18
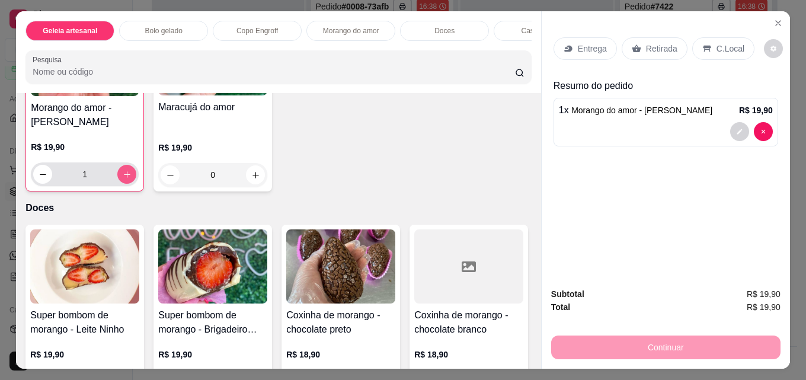
click at [130, 184] on button "increase-product-quantity" at bounding box center [126, 174] width 19 height 19
click at [123, 178] on icon "increase-product-quantity" at bounding box center [127, 173] width 9 height 9
type input "4"
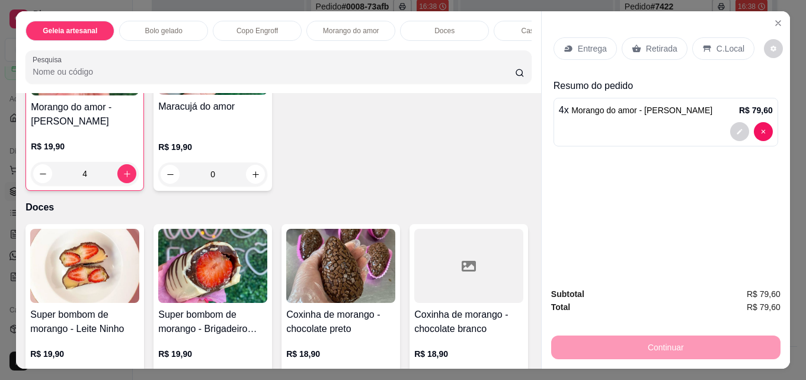
click at [650, 49] on p "Retirada" at bounding box center [661, 49] width 31 height 12
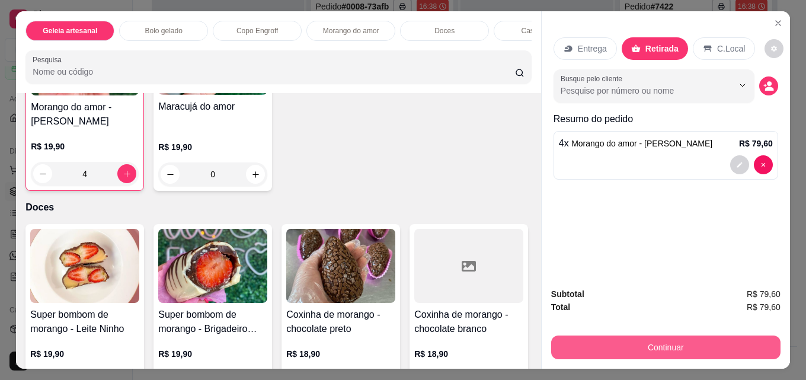
click at [676, 338] on button "Continuar" at bounding box center [665, 347] width 229 height 24
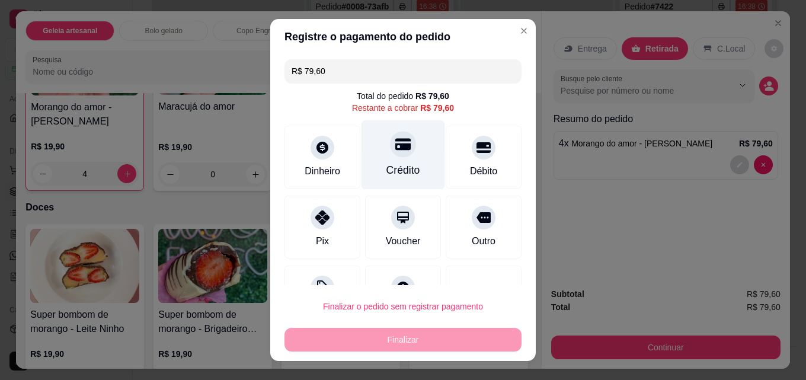
click at [390, 156] on div at bounding box center [403, 144] width 26 height 26
type input "R$ 0,00"
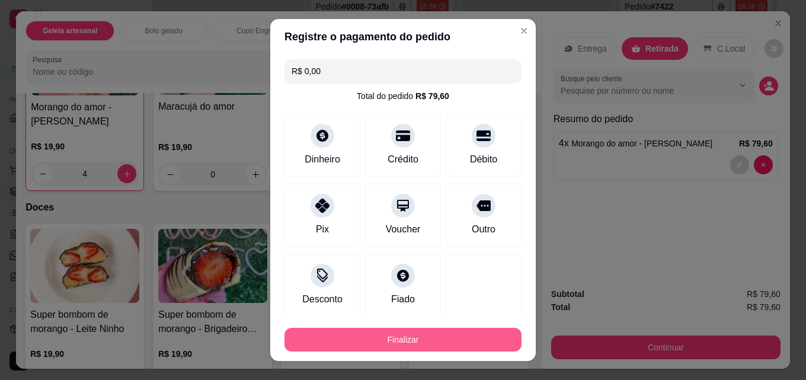
click at [404, 334] on button "Finalizar" at bounding box center [402, 340] width 237 height 24
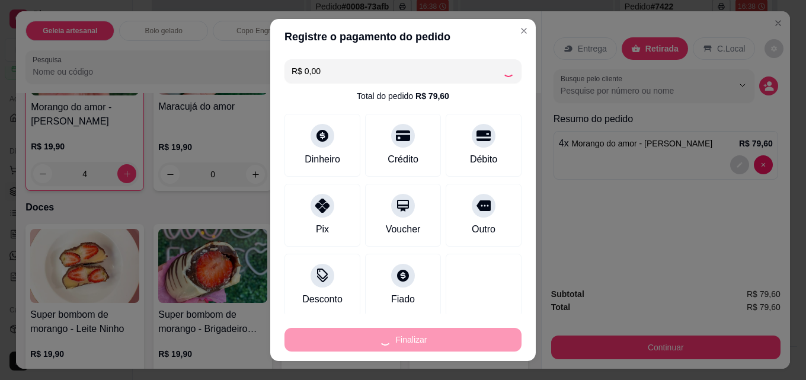
type input "0"
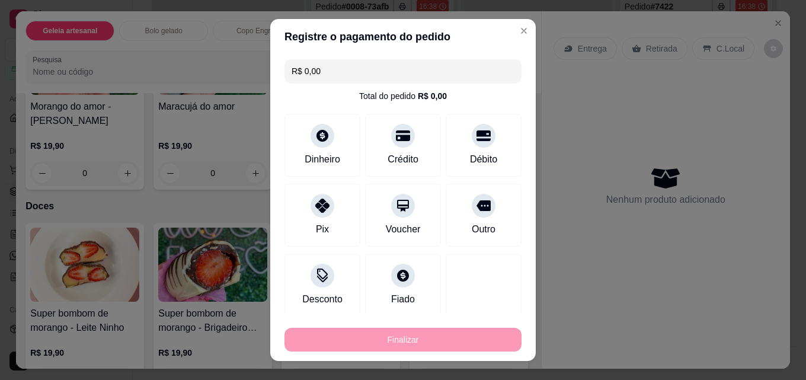
type input "-R$ 79,60"
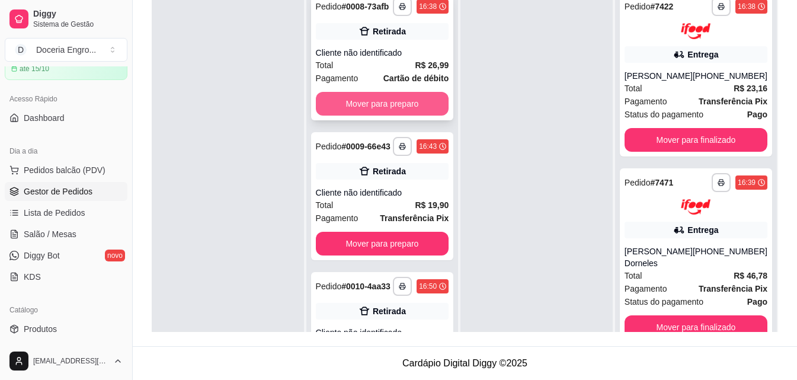
click at [383, 111] on button "Mover para preparo" at bounding box center [382, 104] width 133 height 24
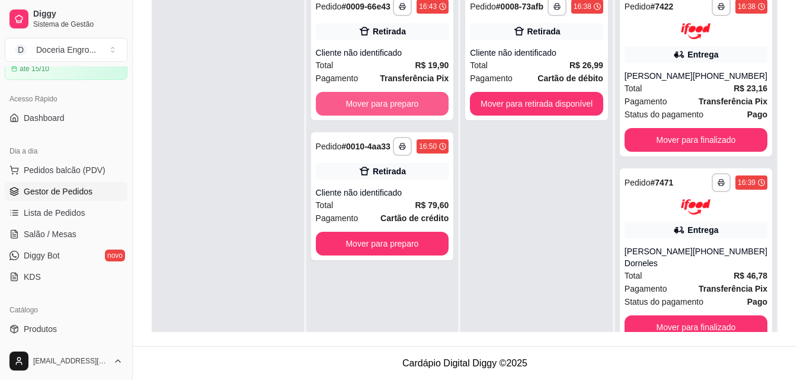
click at [383, 111] on button "Mover para preparo" at bounding box center [382, 104] width 133 height 24
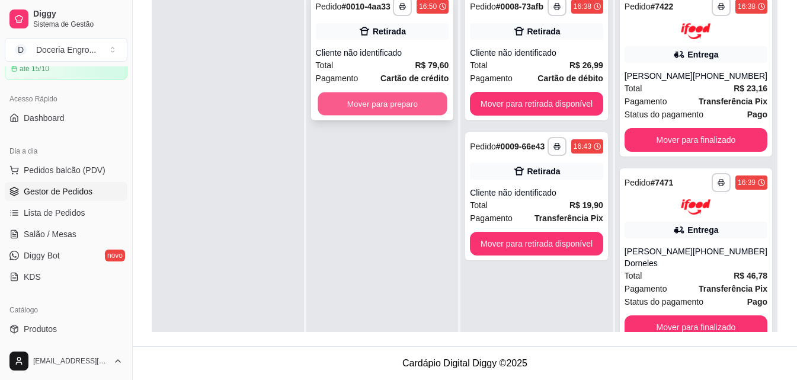
click at [389, 97] on button "Mover para preparo" at bounding box center [382, 103] width 129 height 23
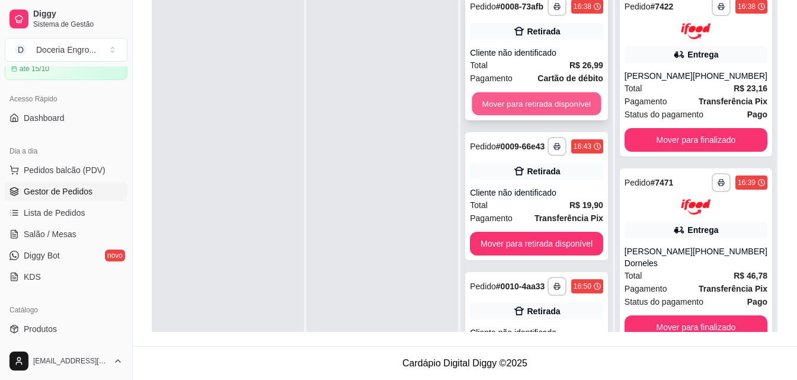
click at [570, 104] on button "Mover para retirada disponível" at bounding box center [536, 103] width 129 height 23
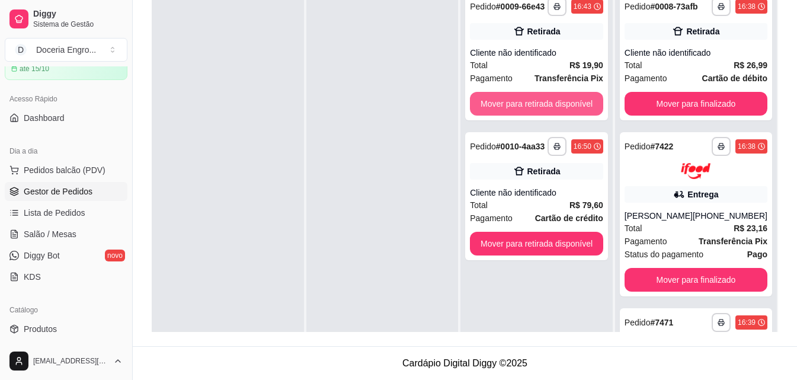
click at [570, 104] on button "Mover para retirada disponível" at bounding box center [536, 104] width 133 height 24
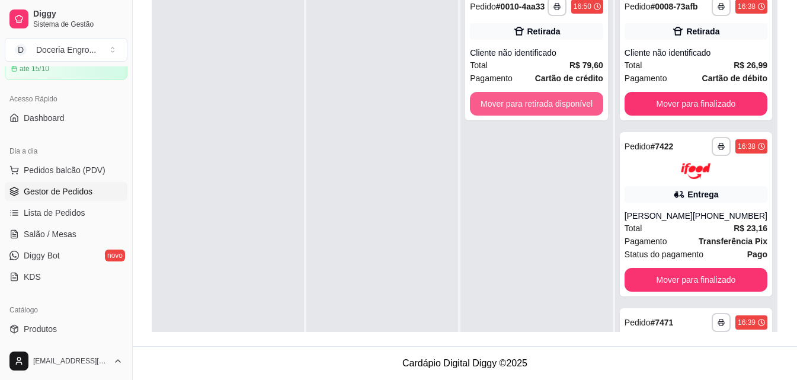
click at [570, 104] on button "Mover para retirada disponível" at bounding box center [536, 104] width 133 height 24
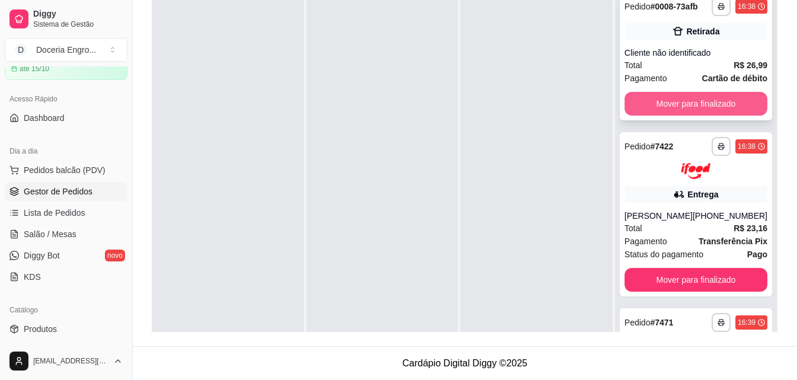
click at [668, 116] on button "Mover para finalizado" at bounding box center [695, 104] width 143 height 24
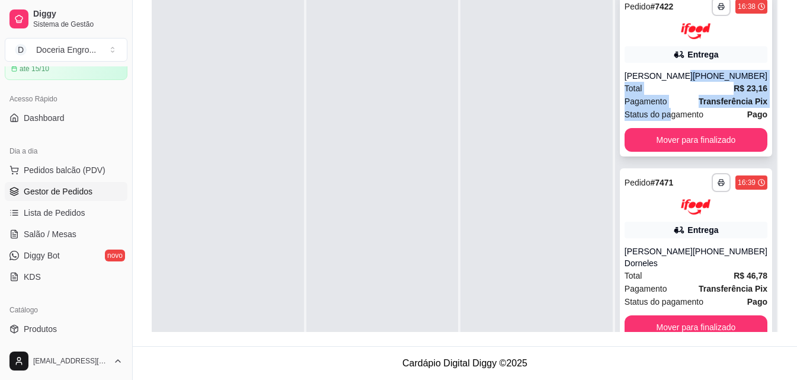
drag, startPoint x: 669, startPoint y: 120, endPoint x: 670, endPoint y: 78, distance: 42.7
click at [670, 78] on div "**********" at bounding box center [696, 74] width 152 height 164
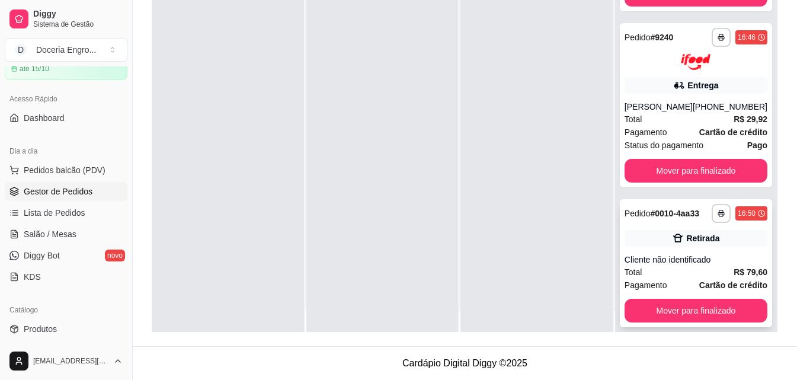
scroll to position [33, 0]
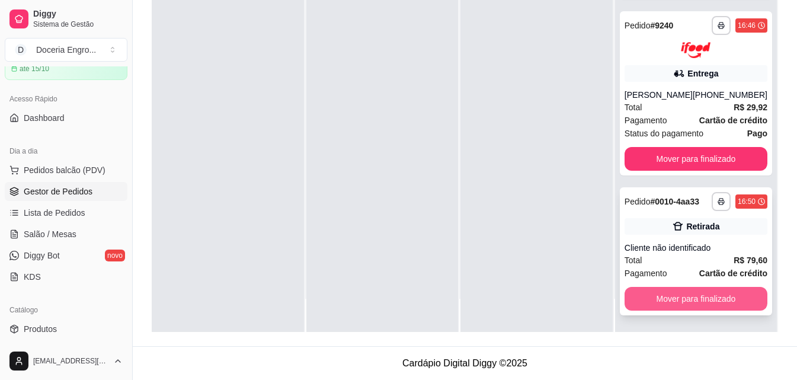
click at [709, 297] on button "Mover para finalizado" at bounding box center [695, 299] width 143 height 24
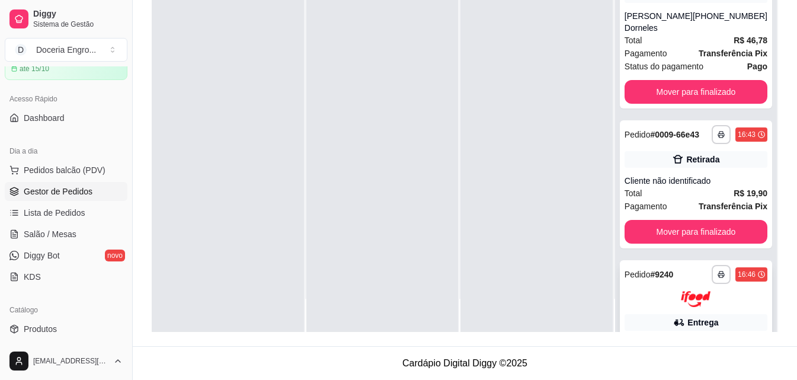
click at [693, 243] on button "Mover para finalizado" at bounding box center [695, 232] width 143 height 24
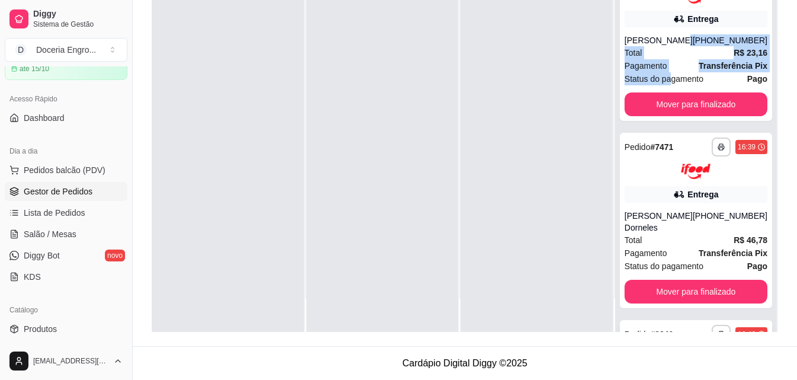
scroll to position [0, 0]
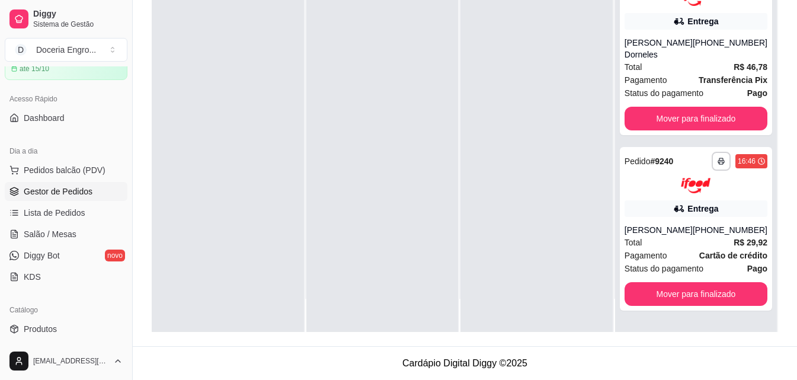
click at [571, 220] on div at bounding box center [536, 142] width 152 height 380
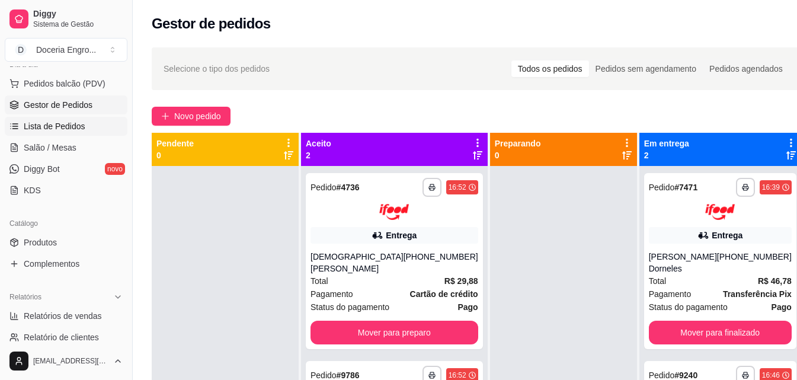
scroll to position [237, 0]
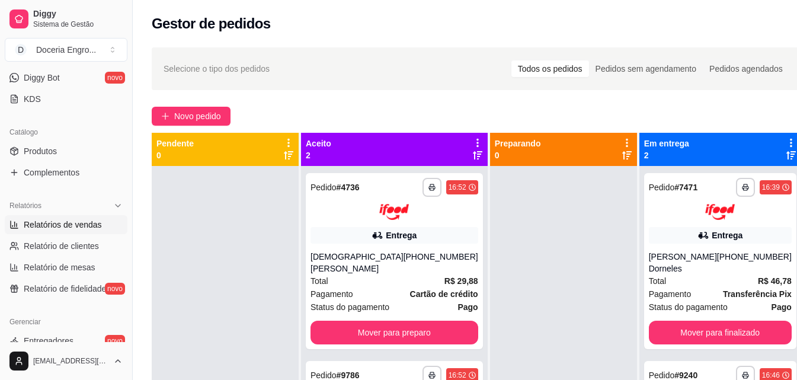
click at [89, 225] on span "Relatórios de vendas" at bounding box center [63, 225] width 78 height 12
select select "ALL"
select select "0"
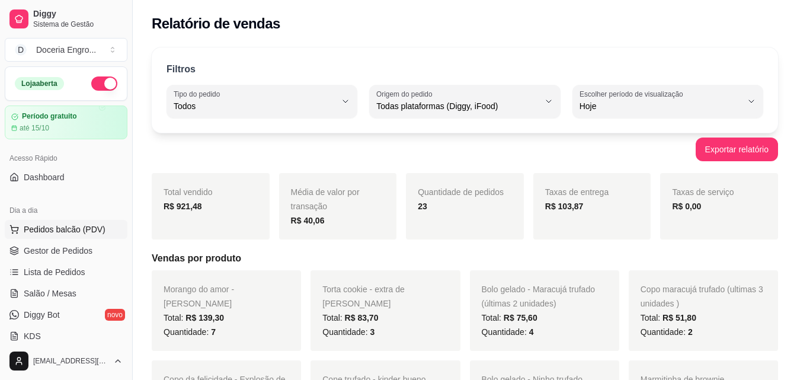
click at [71, 236] on button "Pedidos balcão (PDV)" at bounding box center [66, 229] width 123 height 19
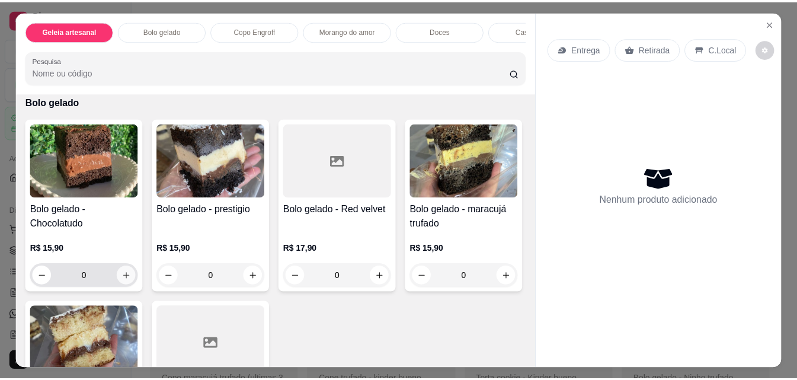
scroll to position [237, 0]
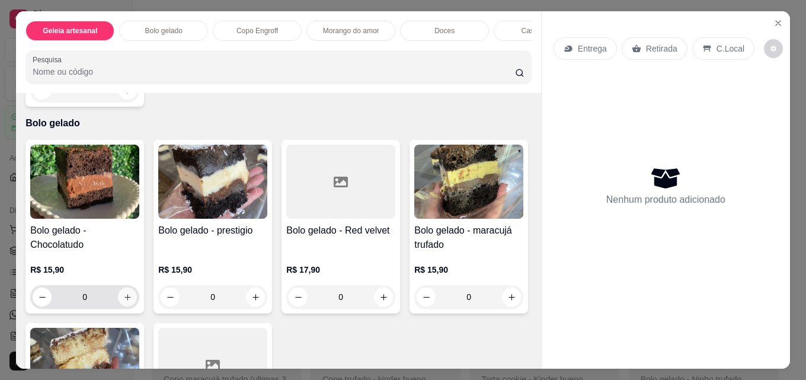
click at [121, 306] on button "increase-product-quantity" at bounding box center [127, 296] width 19 height 19
type input "1"
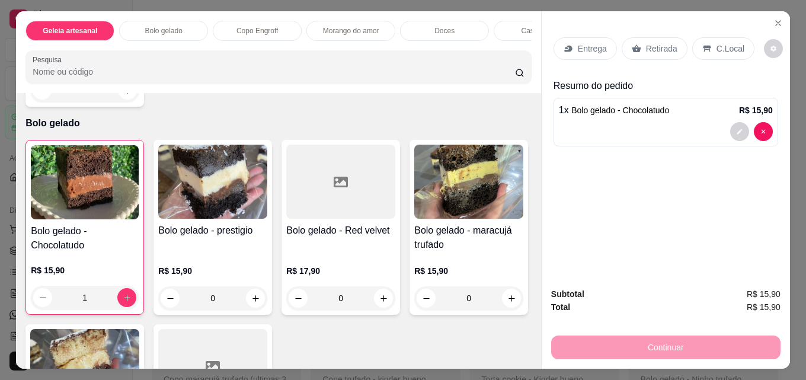
click at [651, 43] on p "Retirada" at bounding box center [661, 49] width 31 height 12
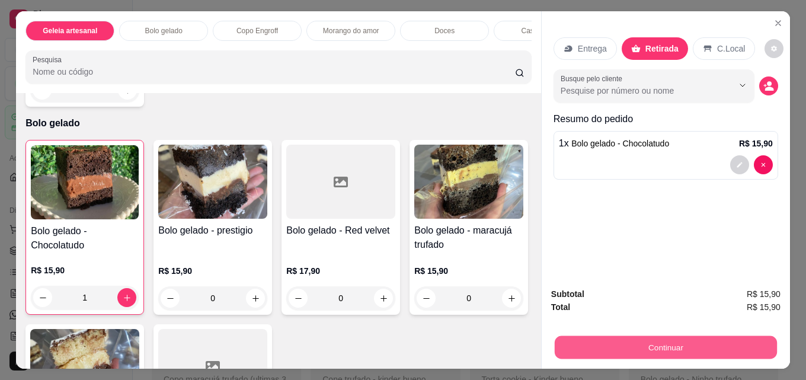
click at [688, 339] on button "Continuar" at bounding box center [666, 346] width 222 height 23
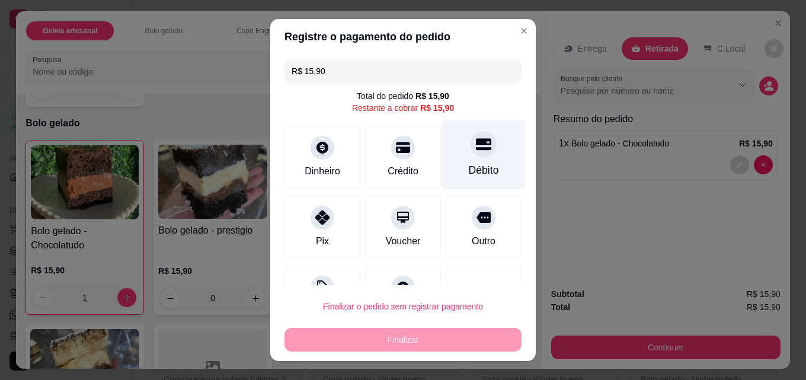
click at [461, 162] on div "Débito" at bounding box center [484, 154] width 84 height 69
type input "R$ 0,00"
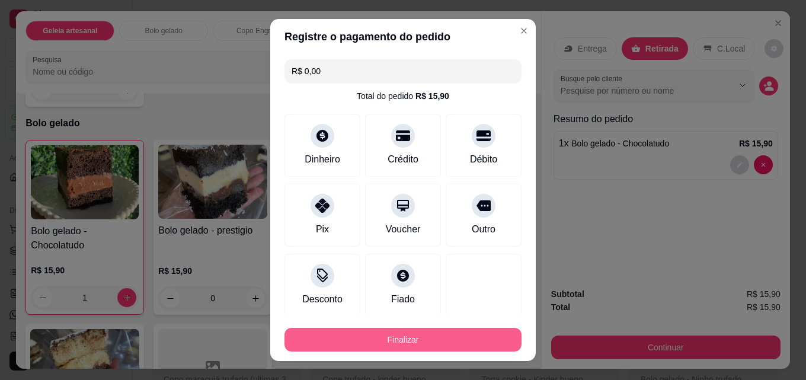
click at [400, 344] on button "Finalizar" at bounding box center [402, 340] width 237 height 24
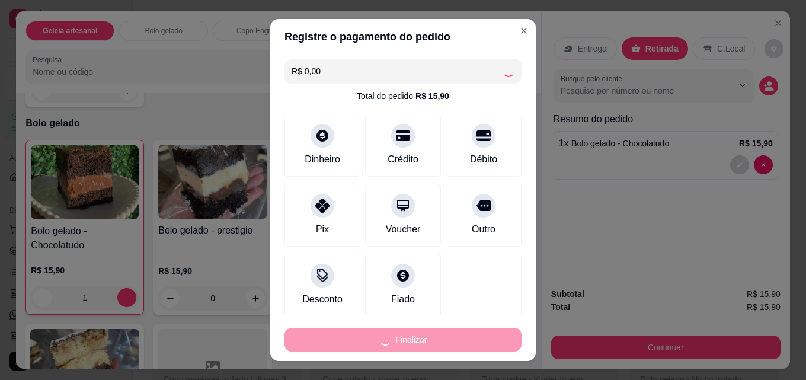
type input "0"
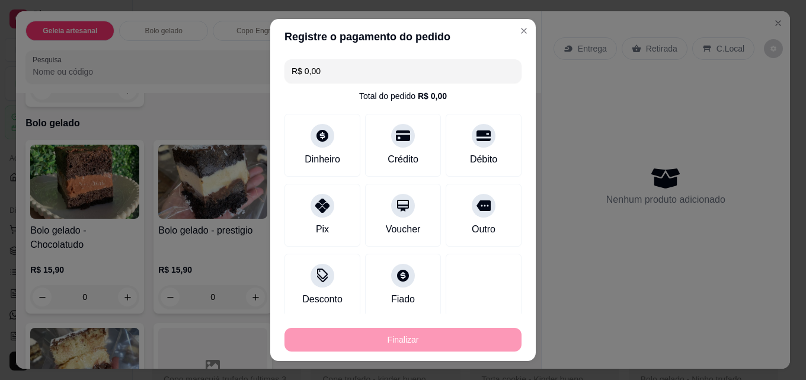
type input "-R$ 15,90"
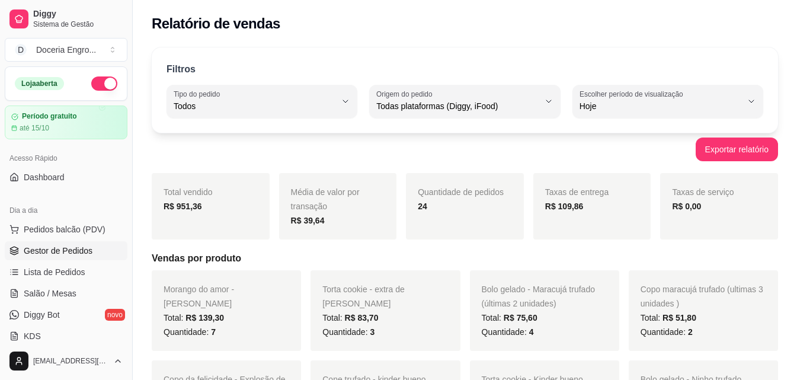
click at [98, 256] on link "Gestor de Pedidos" at bounding box center [66, 250] width 123 height 19
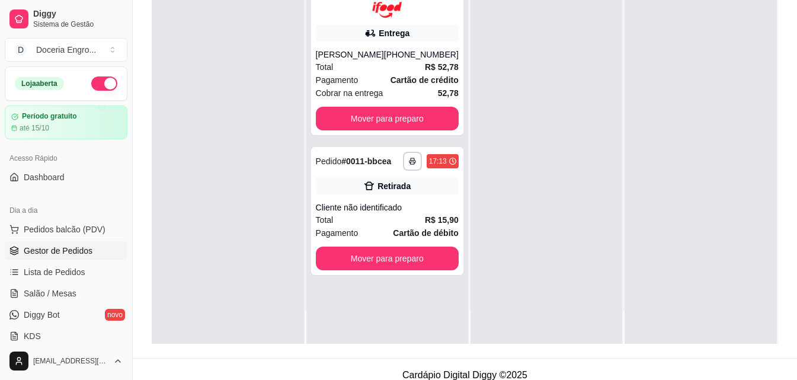
scroll to position [181, 0]
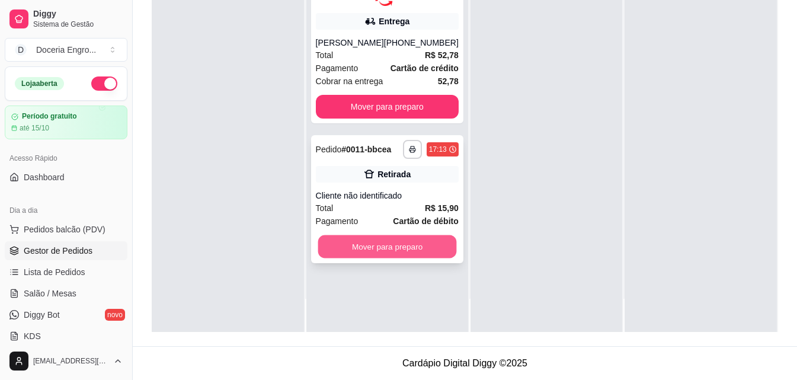
click at [374, 258] on button "Mover para preparo" at bounding box center [387, 246] width 139 height 23
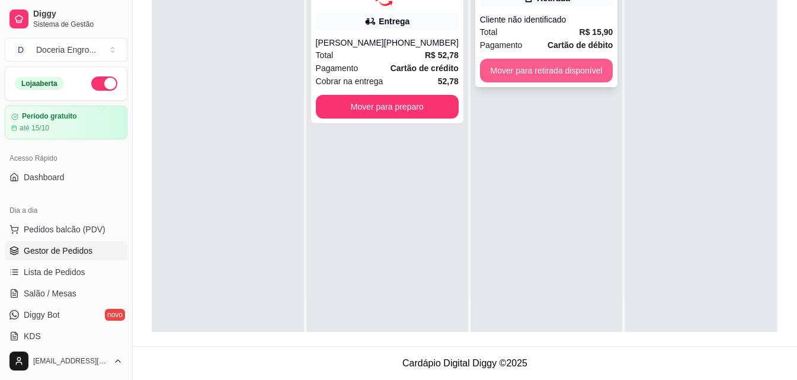
click at [566, 70] on button "Mover para retirada disponível" at bounding box center [546, 71] width 133 height 24
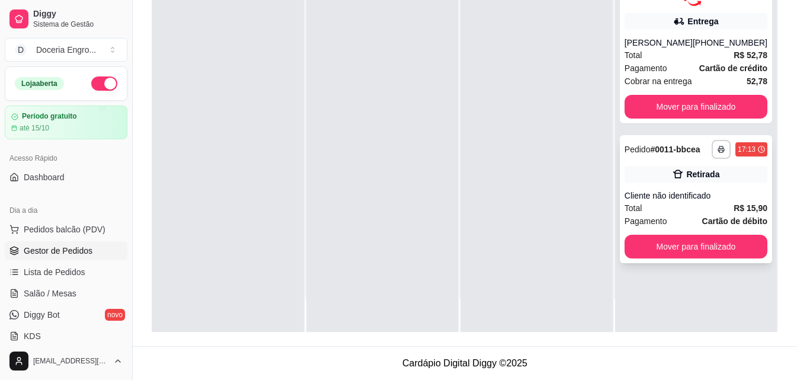
click at [704, 62] on div "Total R$ 52,78" at bounding box center [695, 55] width 143 height 13
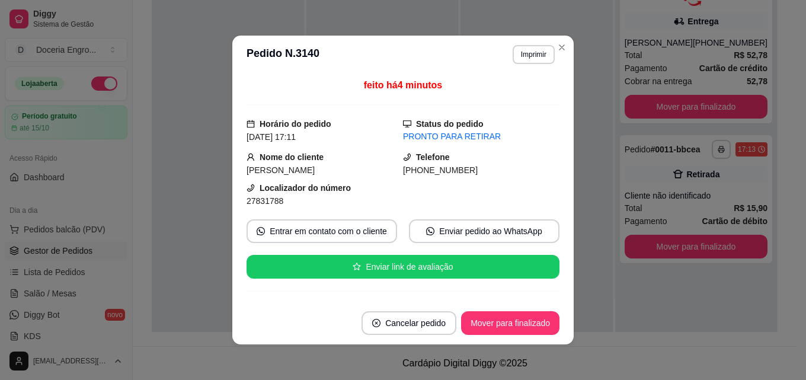
click at [549, 47] on section "**********" at bounding box center [402, 190] width 341 height 309
click at [557, 44] on icon "Close" at bounding box center [561, 47] width 9 height 9
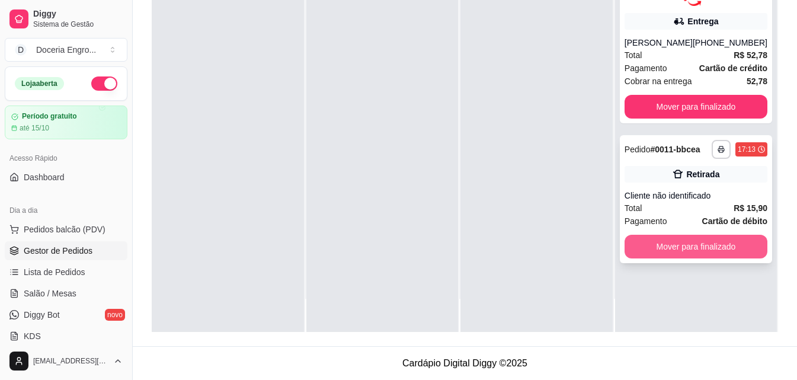
click at [726, 258] on button "Mover para finalizado" at bounding box center [695, 247] width 143 height 24
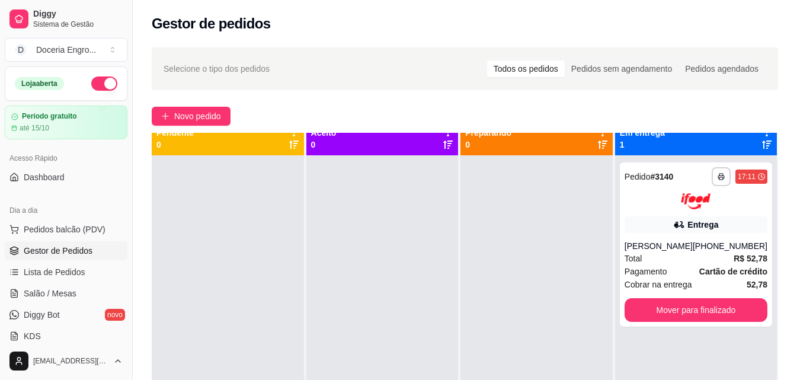
scroll to position [0, 0]
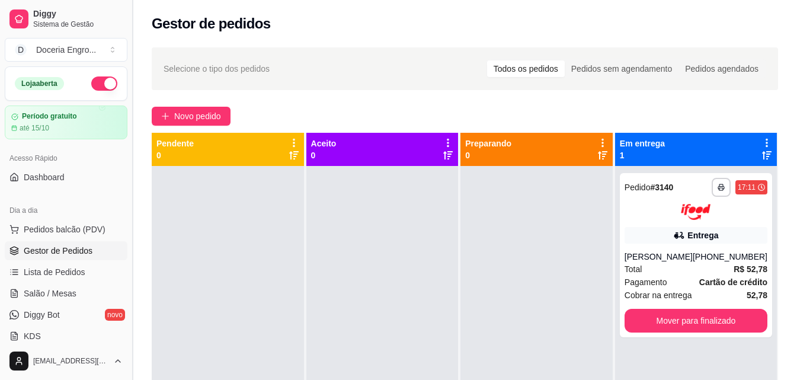
click at [129, 135] on button "Toggle Sidebar" at bounding box center [131, 190] width 9 height 380
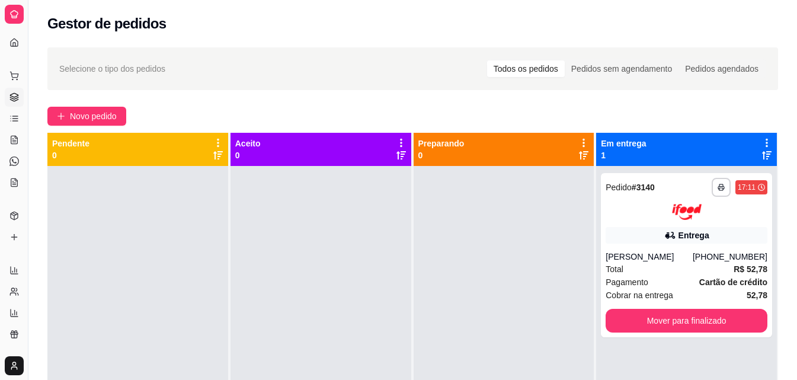
click at [315, 18] on div "Gestor de pedidos" at bounding box center [412, 23] width 730 height 19
drag, startPoint x: 26, startPoint y: 62, endPoint x: 72, endPoint y: 61, distance: 46.2
click at [72, 61] on div "**********" at bounding box center [398, 280] width 797 height 560
drag, startPoint x: 29, startPoint y: 65, endPoint x: 18, endPoint y: 63, distance: 11.3
click at [74, 57] on div "**********" at bounding box center [398, 280] width 797 height 560
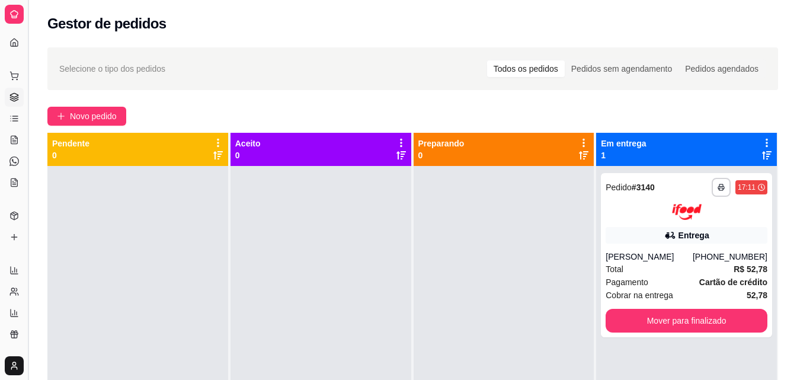
click at [25, 64] on button "Toggle Sidebar" at bounding box center [27, 190] width 9 height 380
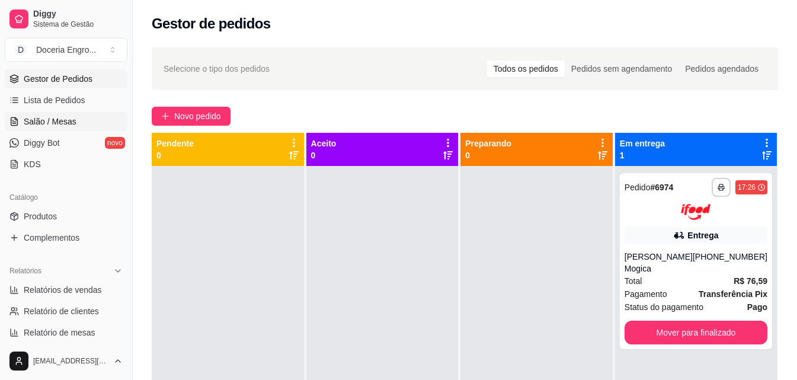
scroll to position [237, 0]
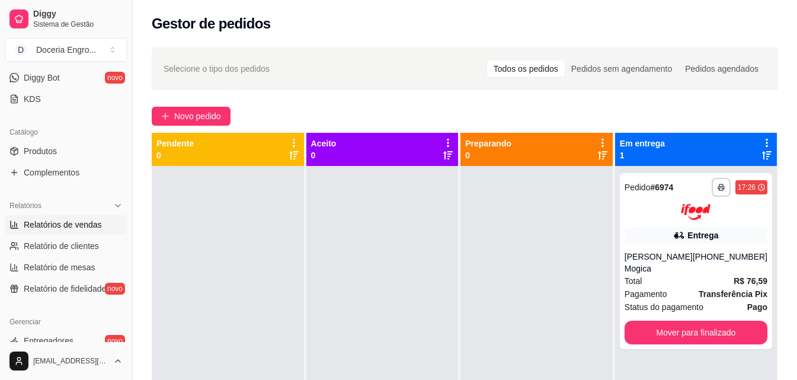
click at [95, 226] on span "Relatórios de vendas" at bounding box center [63, 225] width 78 height 12
select select "ALL"
select select "0"
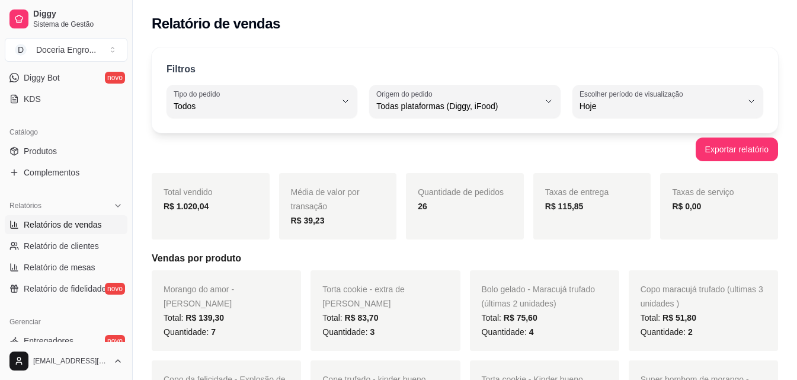
click at [160, 141] on div "Exportar relatório" at bounding box center [465, 149] width 626 height 24
click at [232, 150] on div "Exportar relatório" at bounding box center [465, 149] width 626 height 24
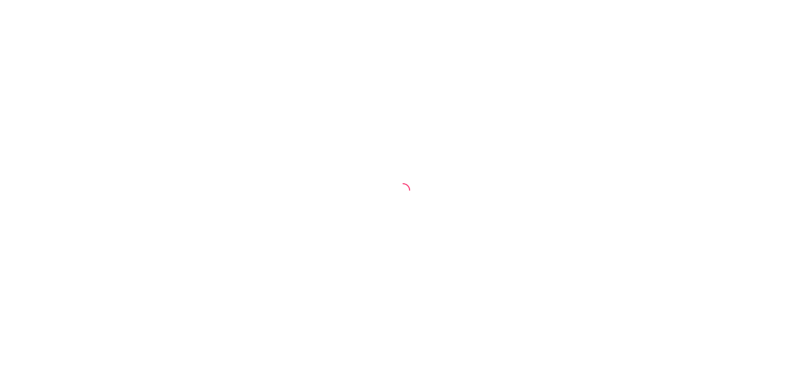
select select "ALL"
select select "0"
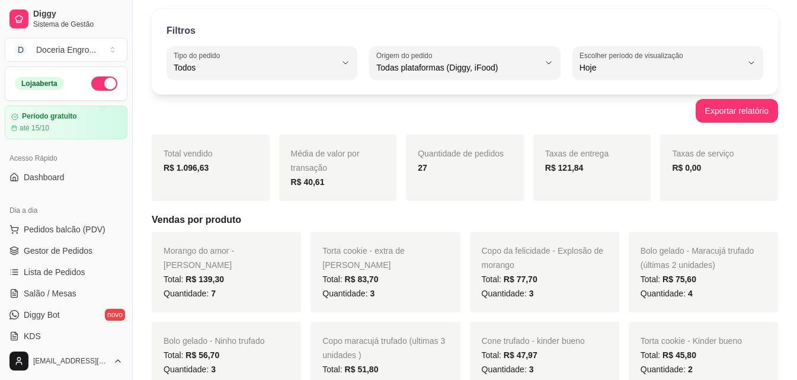
scroll to position [59, 0]
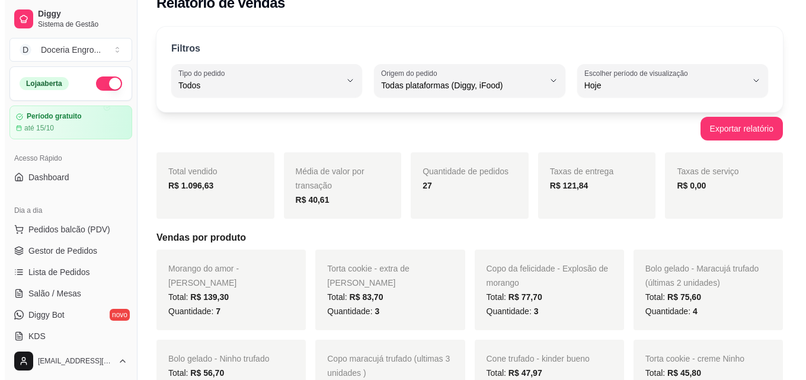
scroll to position [0, 0]
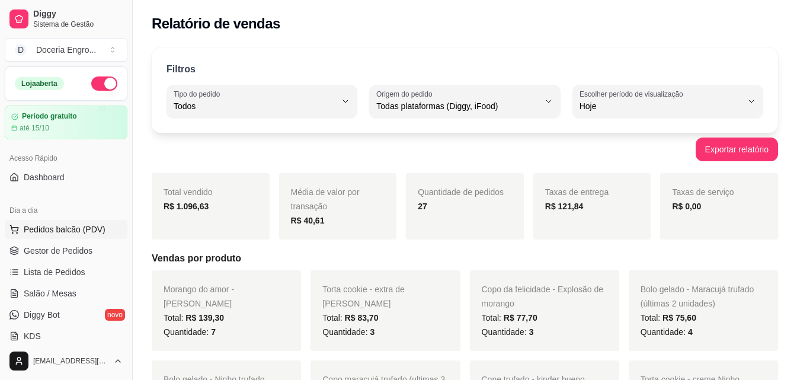
click at [72, 226] on span "Pedidos balcão (PDV)" at bounding box center [65, 229] width 82 height 12
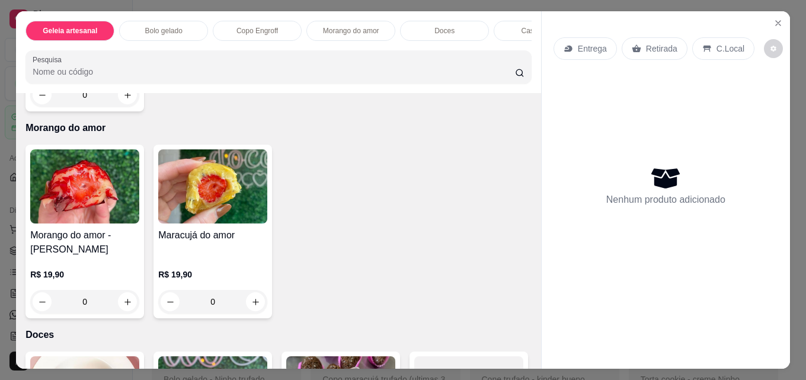
scroll to position [1007, 0]
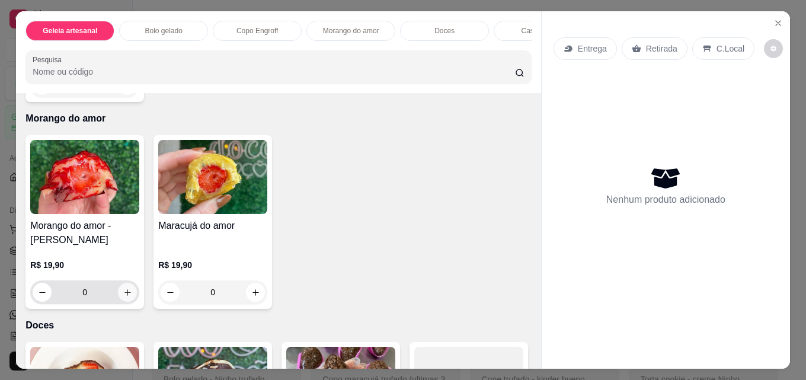
click at [124, 297] on icon "increase-product-quantity" at bounding box center [127, 292] width 9 height 9
type input "1"
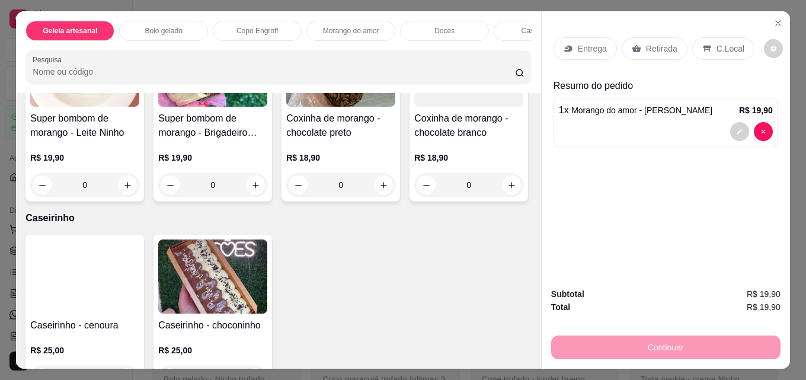
scroll to position [1303, 0]
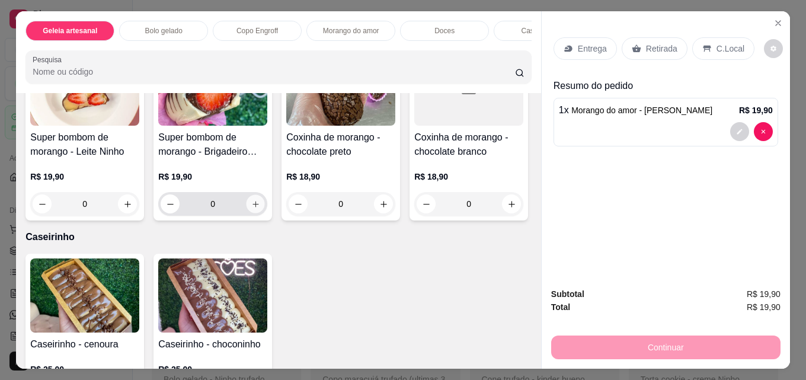
click at [256, 213] on button "increase-product-quantity" at bounding box center [255, 204] width 18 height 18
type input "1"
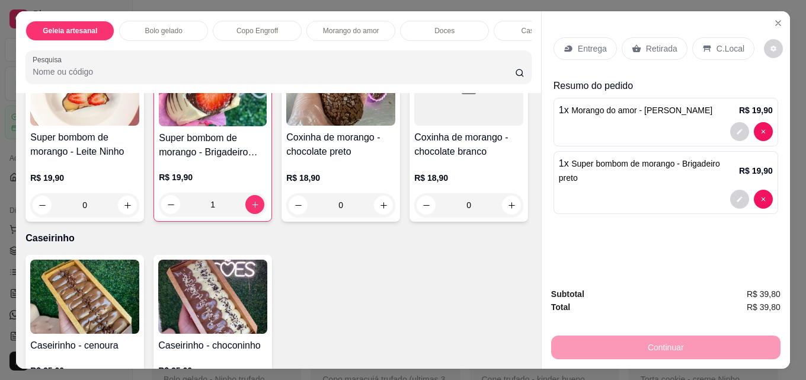
click at [623, 41] on div "Retirada" at bounding box center [654, 48] width 66 height 23
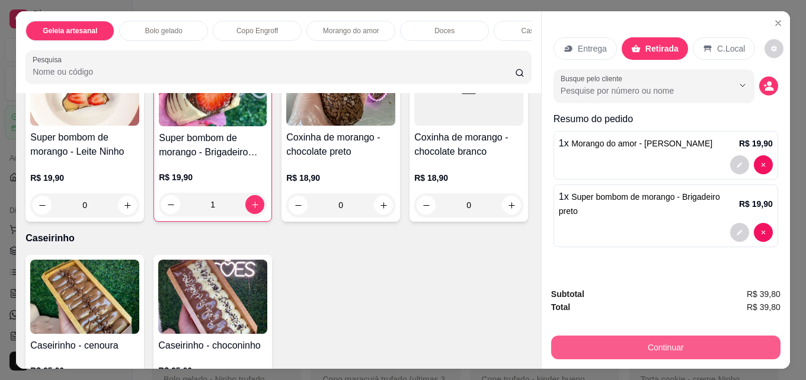
click at [675, 343] on button "Continuar" at bounding box center [665, 347] width 229 height 24
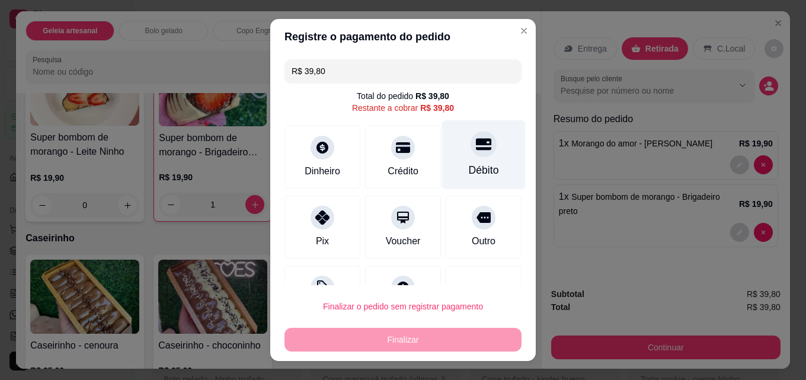
click at [476, 169] on div "Débito" at bounding box center [484, 169] width 30 height 15
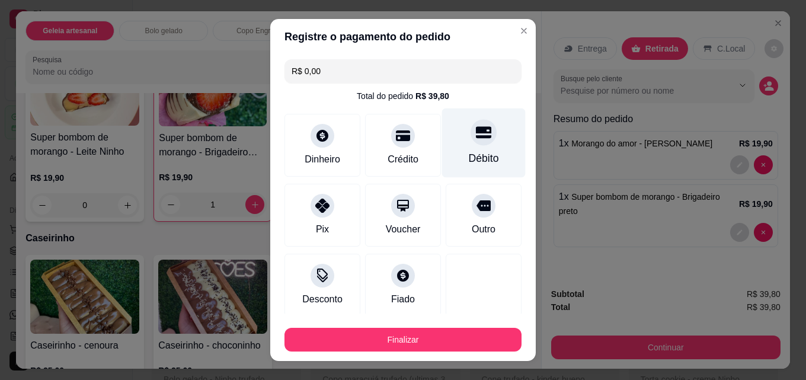
type input "R$ 0,00"
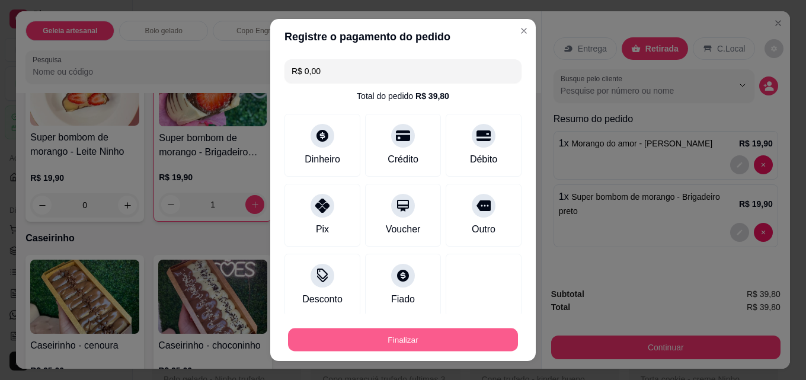
click at [428, 332] on button "Finalizar" at bounding box center [403, 339] width 230 height 23
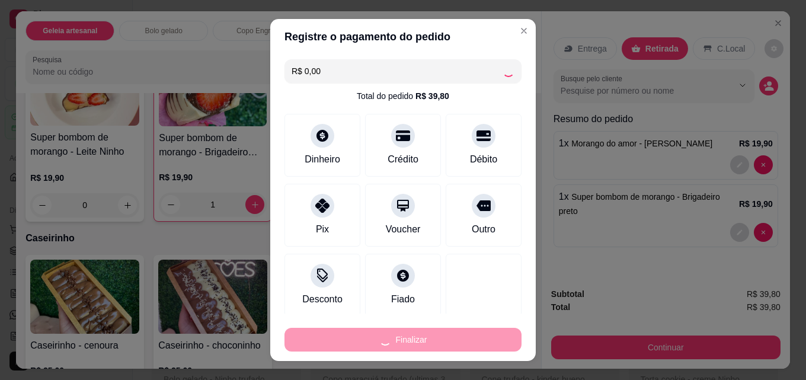
type input "0"
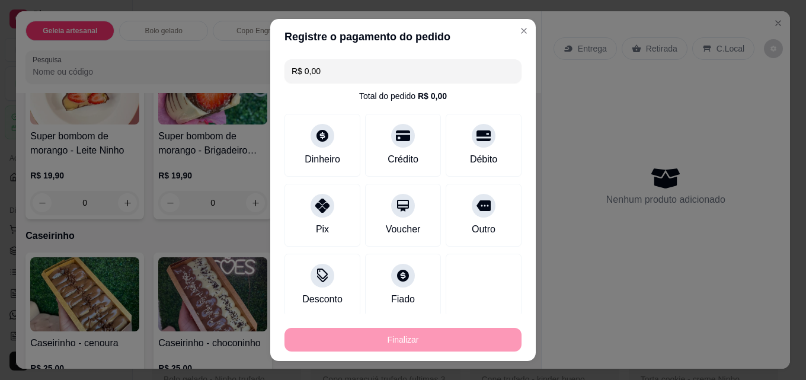
type input "-R$ 39,80"
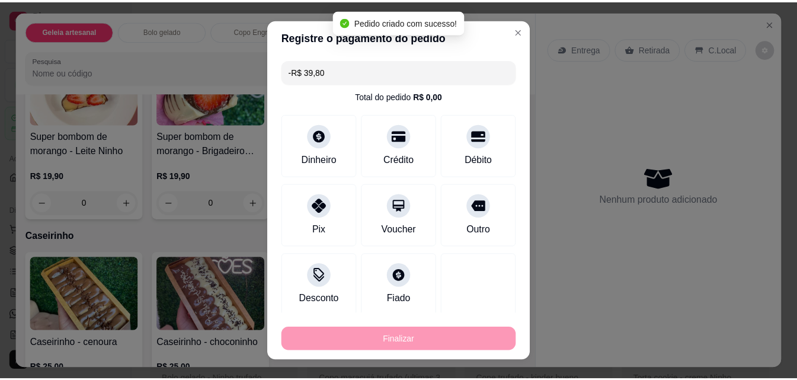
scroll to position [1302, 0]
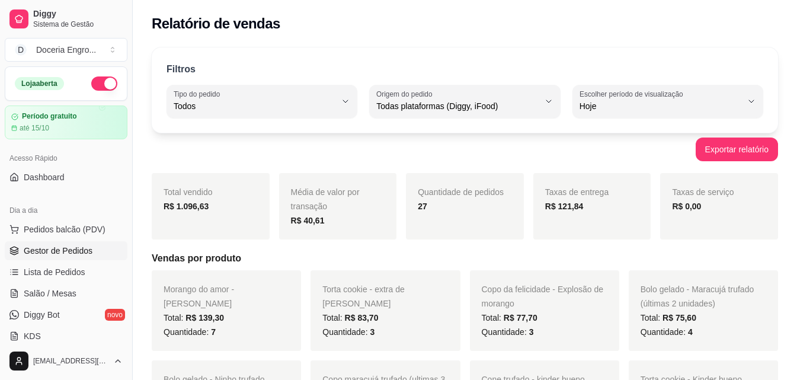
click at [75, 247] on span "Gestor de Pedidos" at bounding box center [58, 251] width 69 height 12
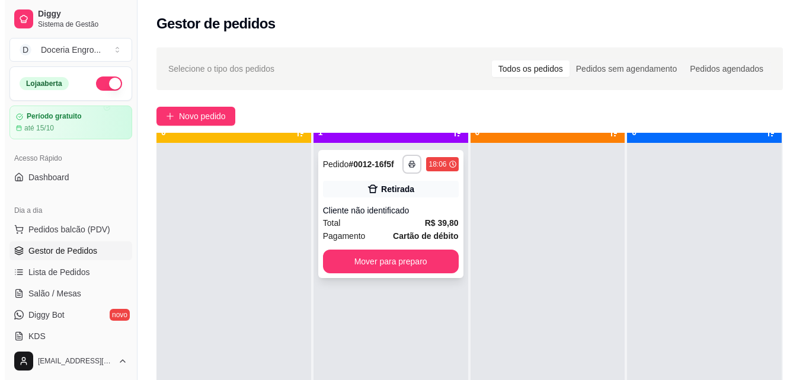
scroll to position [33, 0]
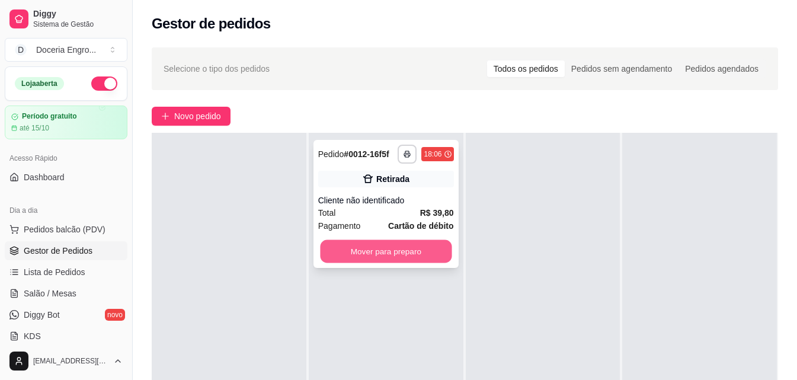
click at [427, 261] on button "Mover para preparo" at bounding box center [386, 251] width 132 height 23
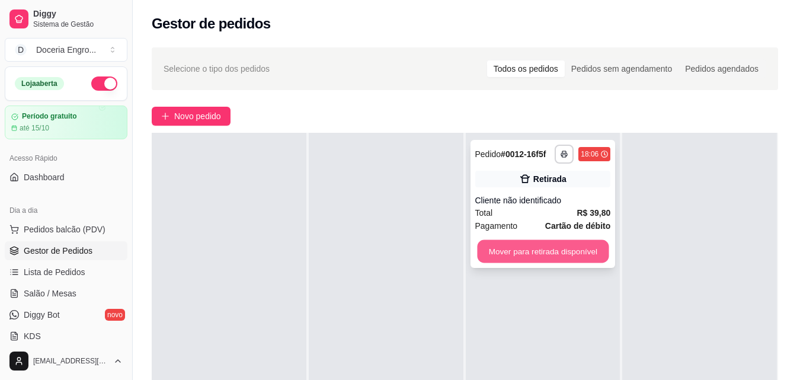
click at [492, 252] on button "Mover para retirada disponível" at bounding box center [543, 251] width 132 height 23
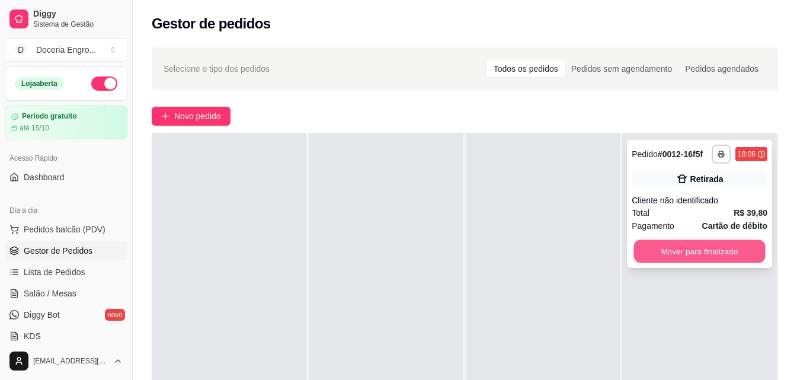
click at [719, 257] on button "Mover para finalizado" at bounding box center [700, 251] width 132 height 23
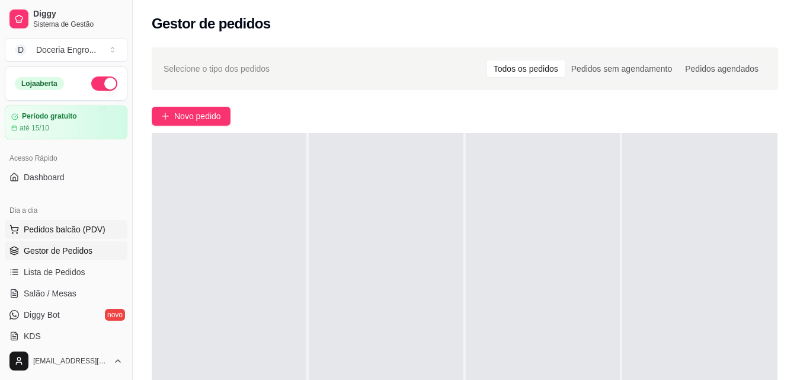
click at [78, 230] on span "Pedidos balcão (PDV)" at bounding box center [65, 229] width 82 height 12
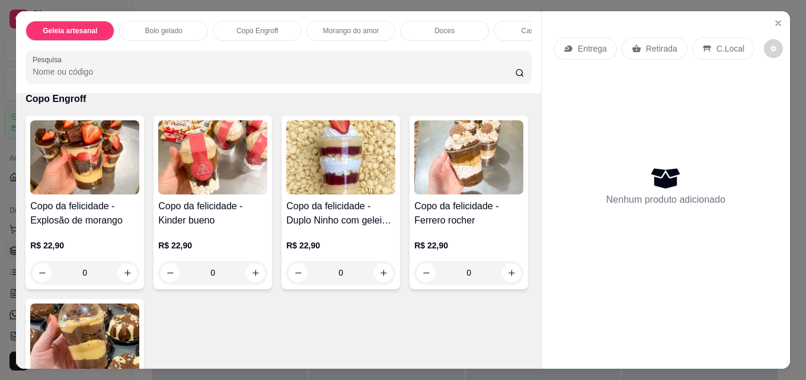
scroll to position [652, 0]
click at [380, 275] on icon "increase-product-quantity" at bounding box center [383, 272] width 7 height 7
type input "1"
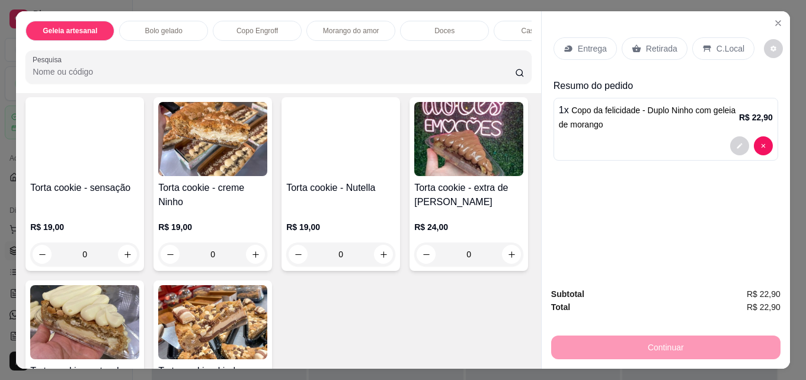
scroll to position [1659, 0]
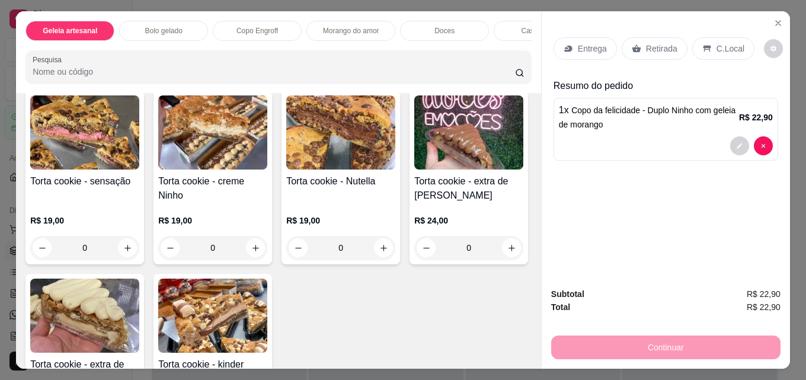
click at [118, 53] on div "0" at bounding box center [85, 41] width 104 height 24
click at [121, 50] on button "increase-product-quantity" at bounding box center [127, 40] width 19 height 19
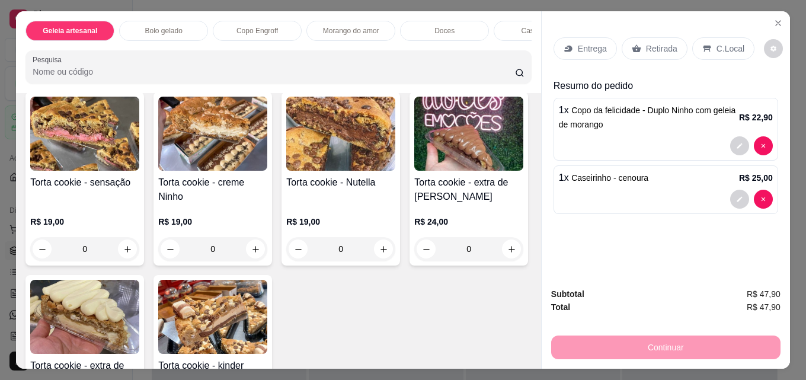
click at [128, 51] on button "increase-product-quantity" at bounding box center [126, 41] width 19 height 19
type input "2"
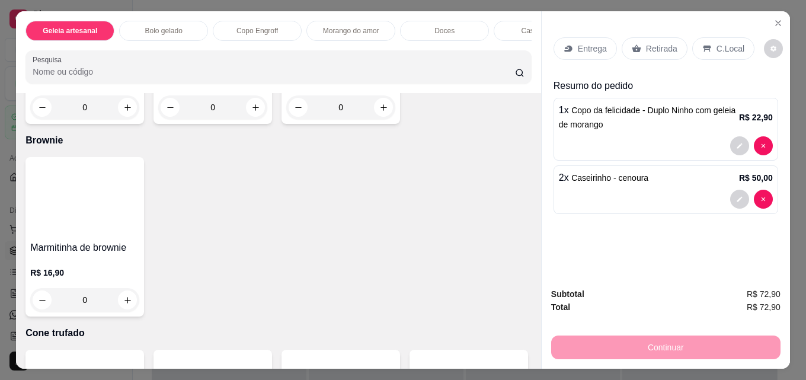
scroll to position [2192, 0]
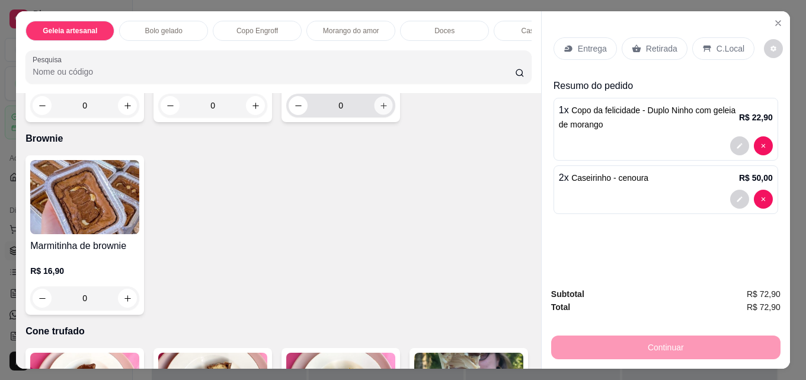
click at [382, 110] on icon "increase-product-quantity" at bounding box center [383, 105] width 9 height 9
type input "1"
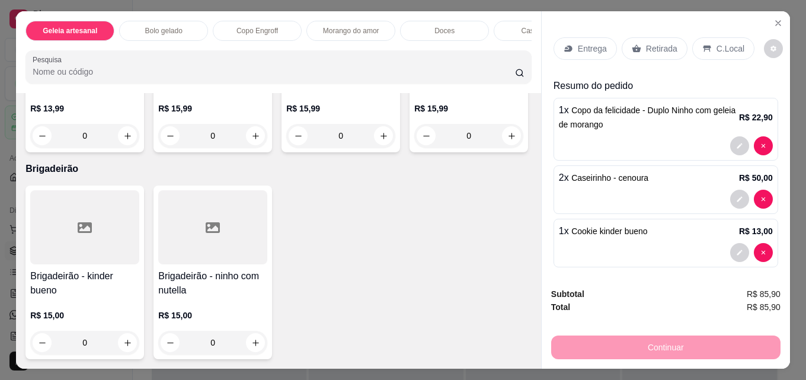
scroll to position [2950, 0]
click at [254, 338] on icon "increase-product-quantity" at bounding box center [255, 342] width 9 height 9
type input "1"
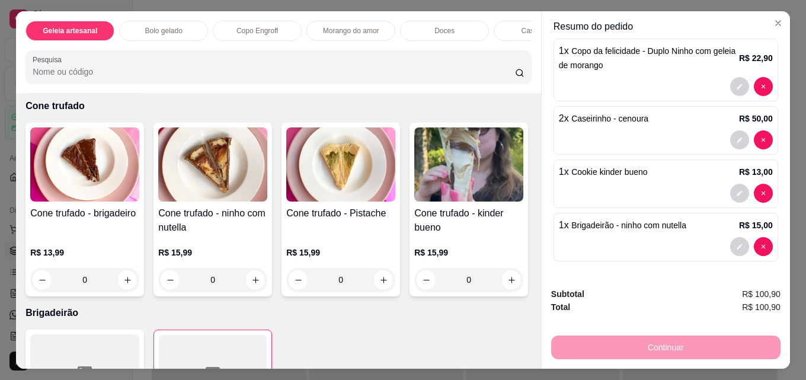
scroll to position [0, 0]
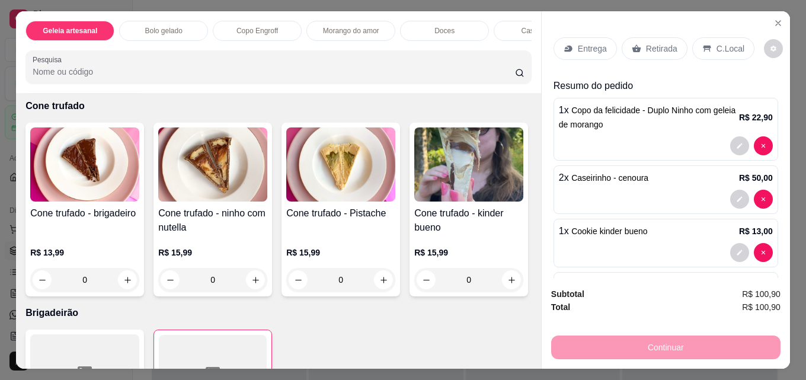
click at [638, 44] on div "Retirada" at bounding box center [654, 48] width 66 height 23
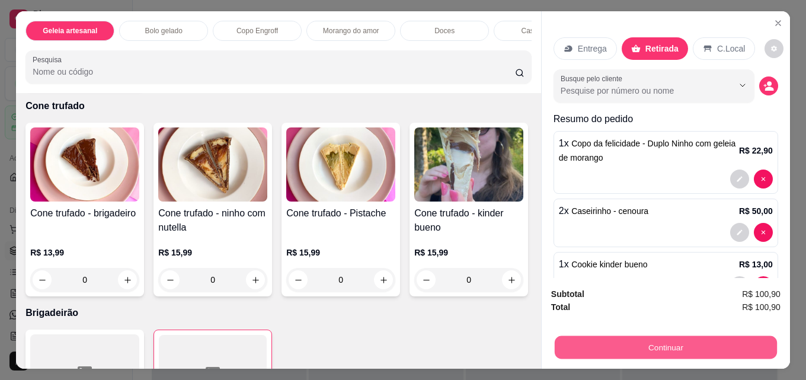
click at [652, 342] on button "Continuar" at bounding box center [666, 346] width 222 height 23
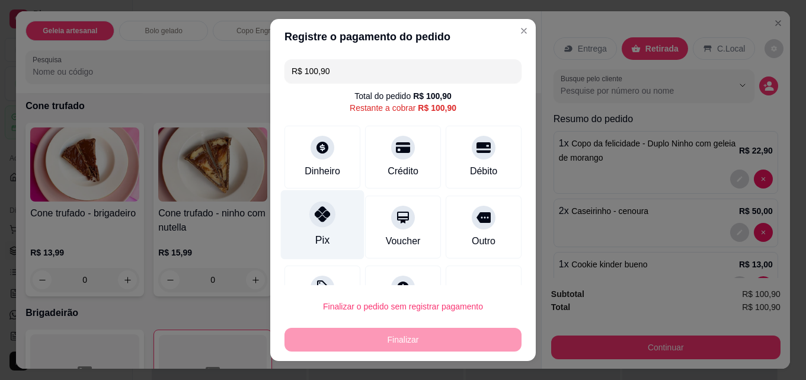
click at [323, 208] on div at bounding box center [322, 214] width 26 height 26
type input "R$ 0,00"
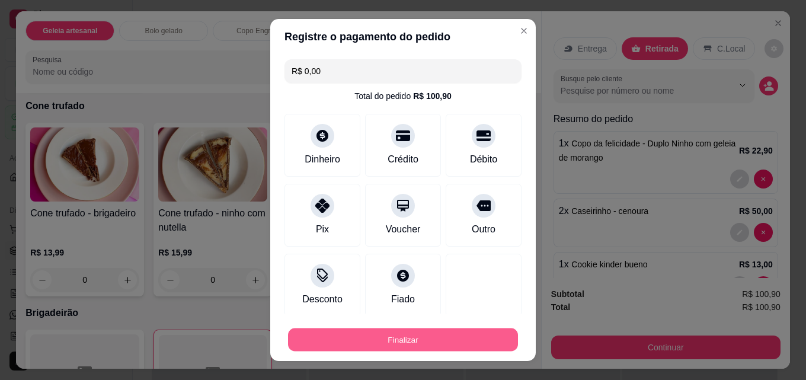
click at [369, 342] on button "Finalizar" at bounding box center [403, 339] width 230 height 23
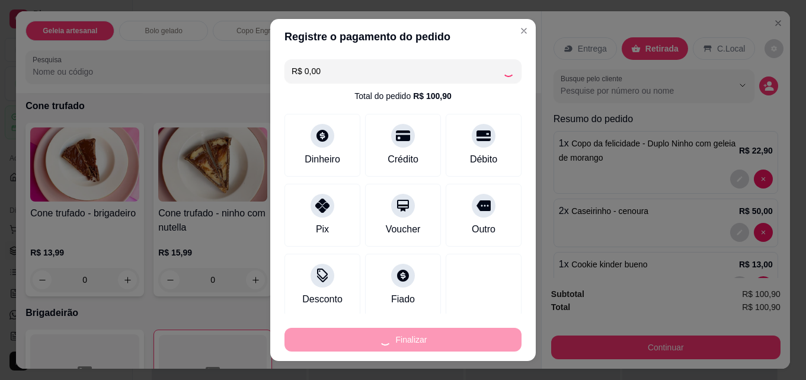
type input "0"
type input "-R$ 100,90"
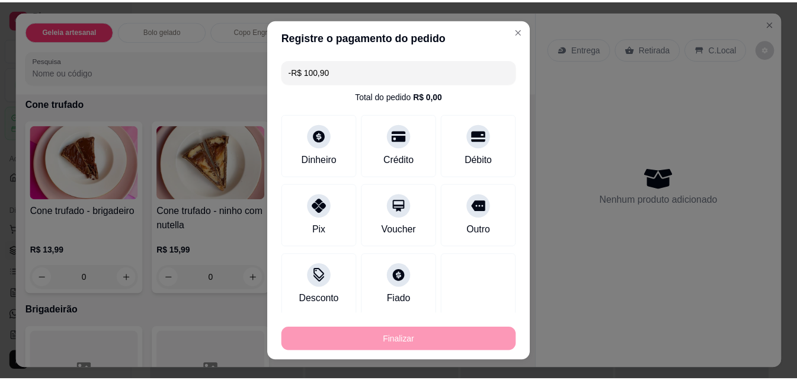
scroll to position [2415, 0]
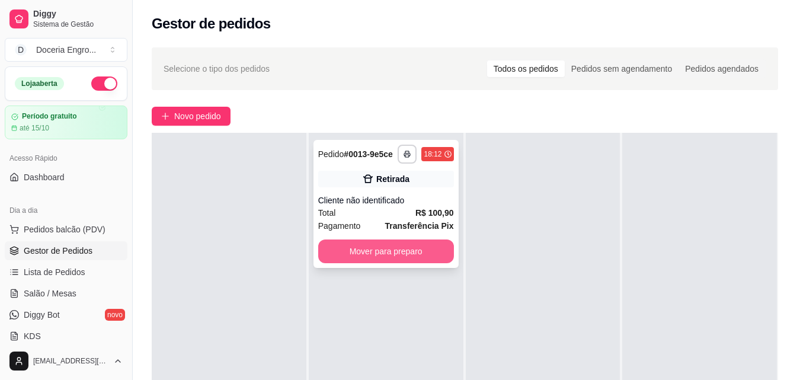
click at [390, 254] on button "Mover para preparo" at bounding box center [386, 251] width 136 height 24
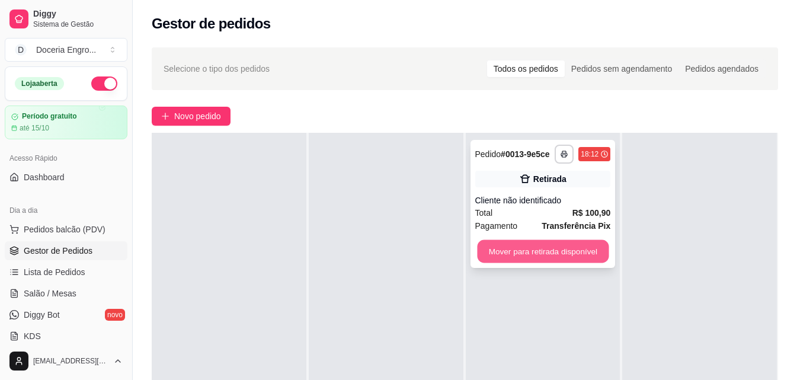
click at [530, 241] on button "Mover para retirada disponível" at bounding box center [543, 251] width 132 height 23
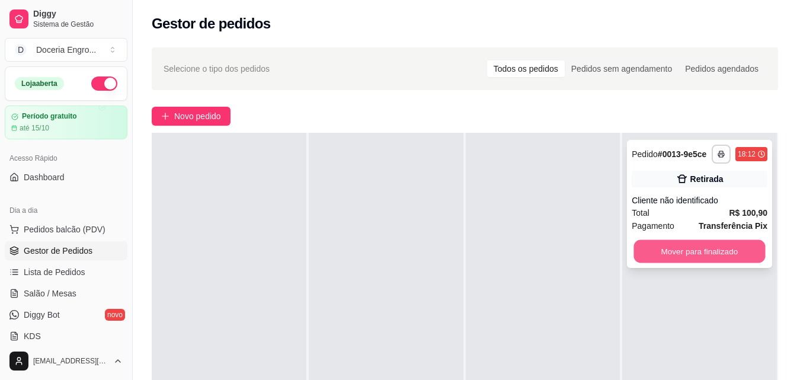
click at [709, 251] on button "Mover para finalizado" at bounding box center [700, 251] width 132 height 23
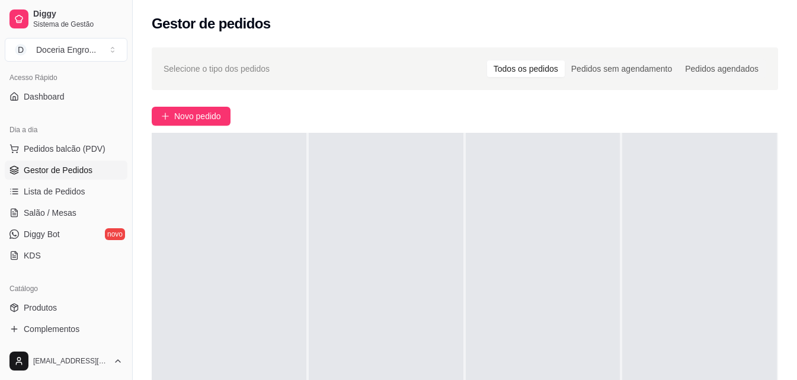
scroll to position [296, 0]
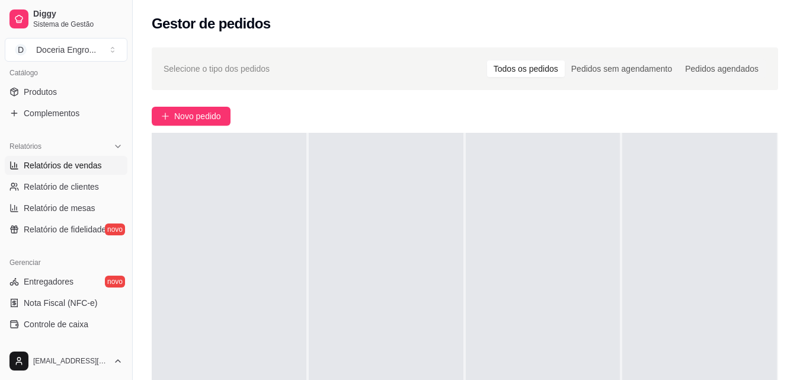
click at [73, 172] on link "Relatórios de vendas" at bounding box center [66, 165] width 123 height 19
select select "ALL"
select select "0"
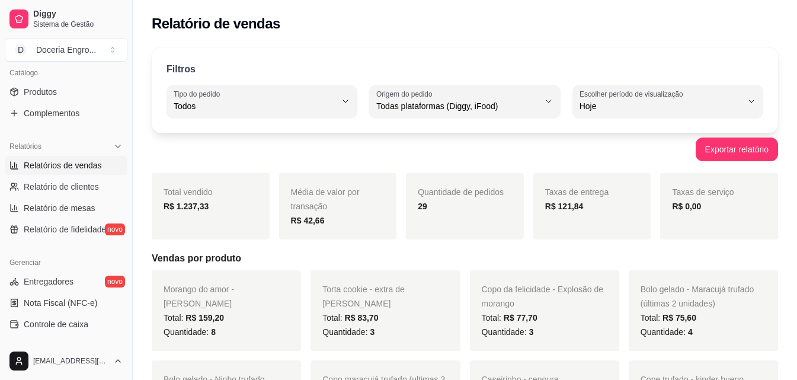
click at [458, 151] on div "Exportar relatório" at bounding box center [465, 149] width 626 height 24
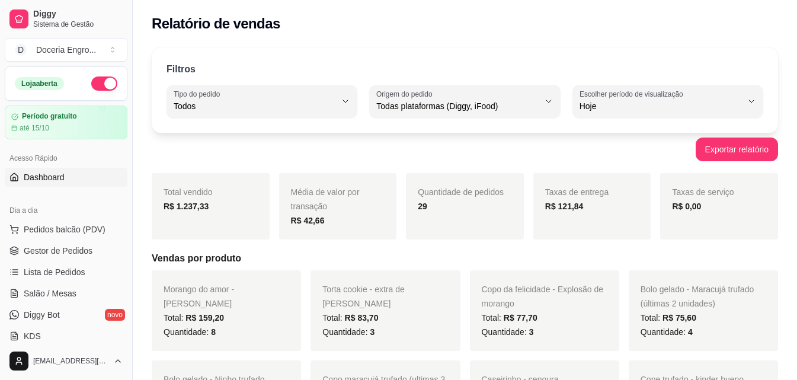
click at [50, 183] on link "Dashboard" at bounding box center [66, 177] width 123 height 19
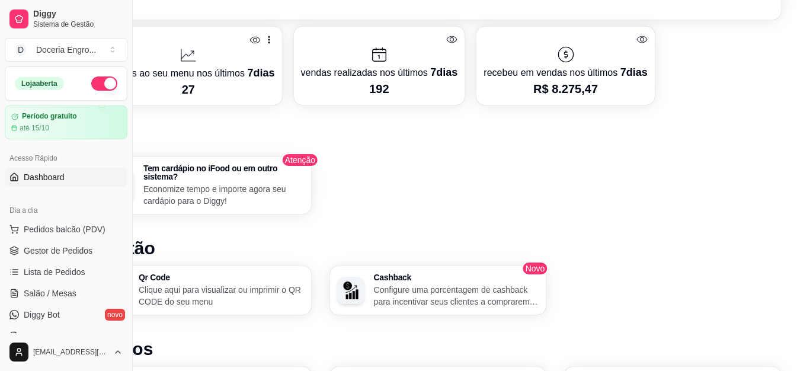
scroll to position [533, 0]
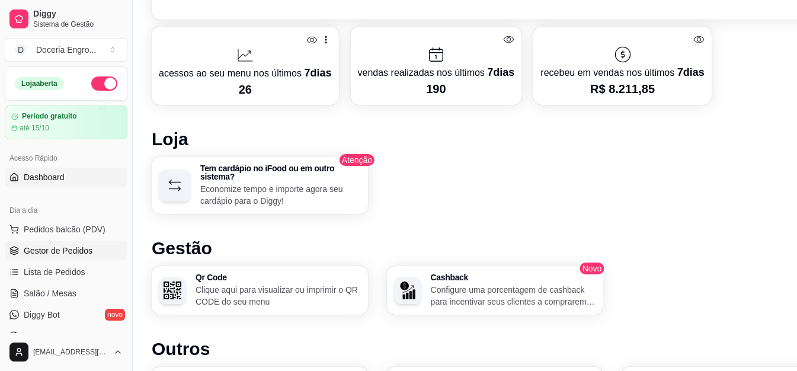
click at [53, 249] on span "Gestor de Pedidos" at bounding box center [58, 251] width 69 height 12
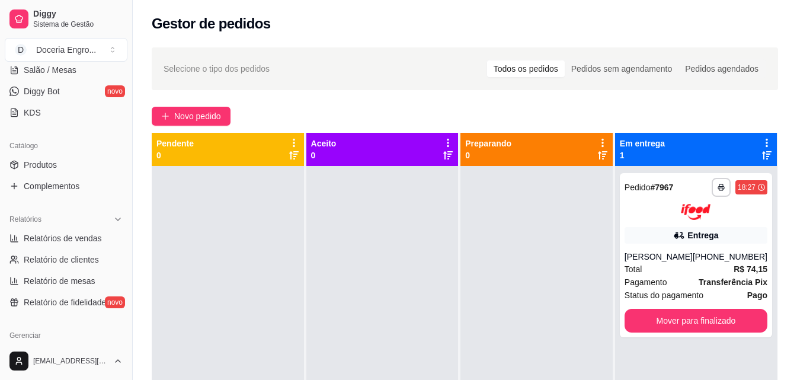
scroll to position [237, 0]
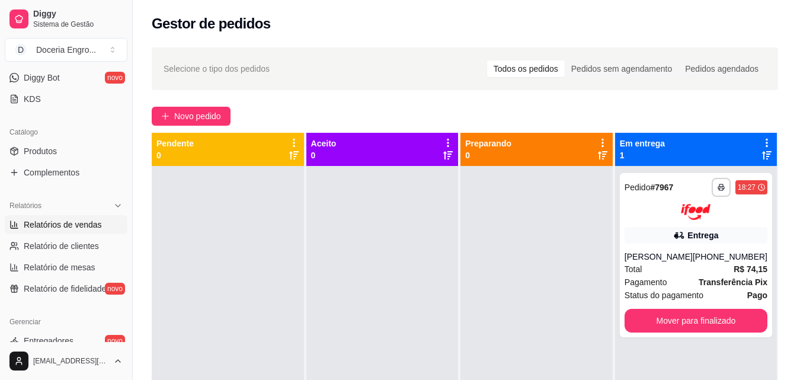
click at [76, 226] on span "Relatórios de vendas" at bounding box center [63, 225] width 78 height 12
select select "ALL"
select select "0"
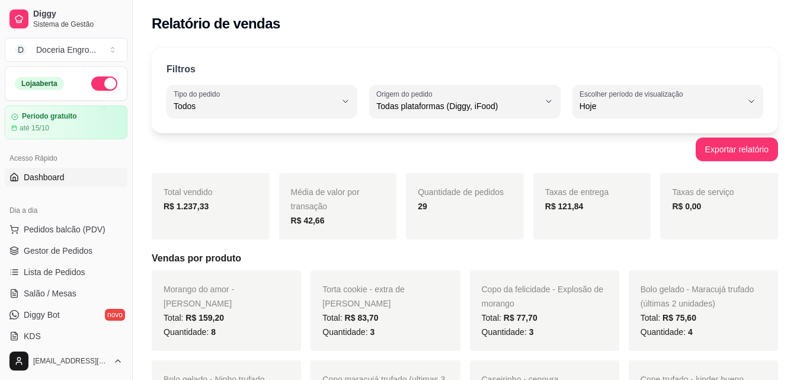
click at [67, 171] on link "Dashboard" at bounding box center [66, 177] width 123 height 19
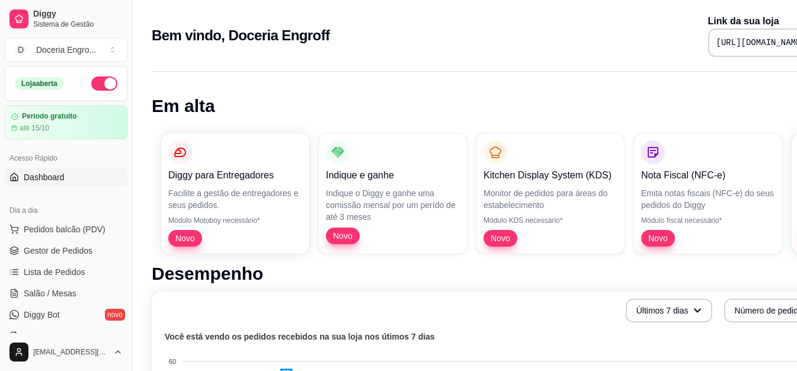
click at [227, 56] on div "Bem vindo, Doceria Engroff Link da sua loja https://diggy.menu/doceriaengroff" at bounding box center [495, 35] width 686 height 43
click at [41, 266] on span "Lista de Pedidos" at bounding box center [55, 272] width 62 height 12
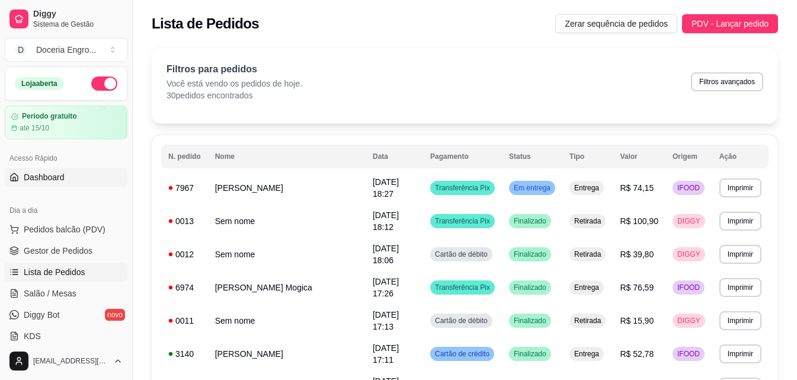
click at [81, 172] on link "Dashboard" at bounding box center [66, 177] width 123 height 19
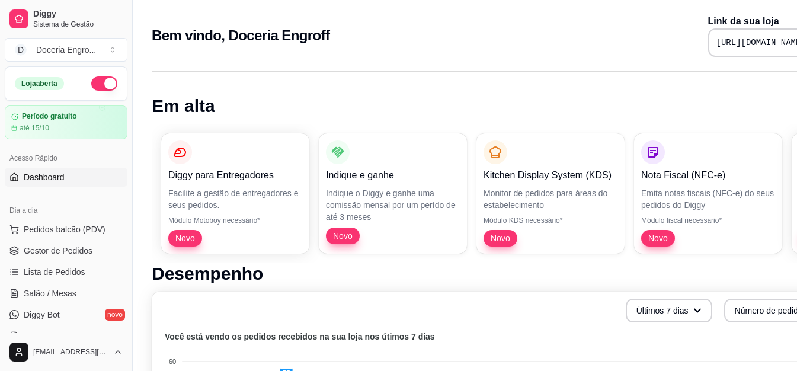
click at [467, 60] on div "Bem vindo, Doceria Engroff Link da sua loja https://diggy.menu/doceriaengroff" at bounding box center [495, 32] width 724 height 64
click at [85, 248] on span "Gestor de Pedidos" at bounding box center [58, 251] width 69 height 12
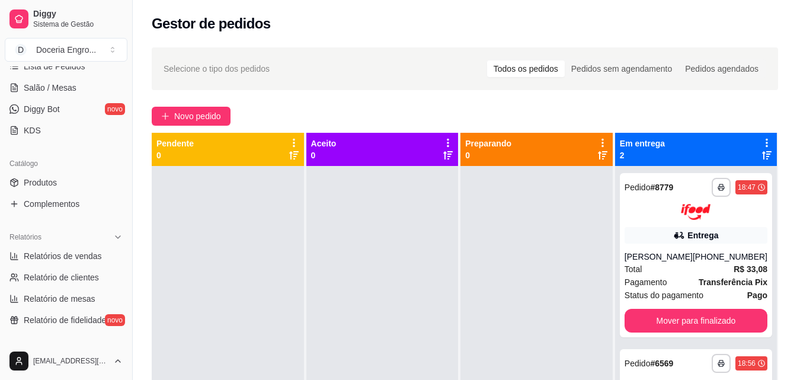
scroll to position [237, 0]
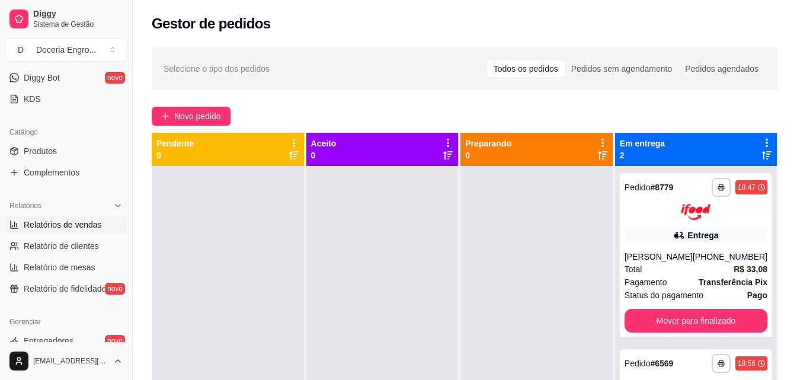
click at [84, 219] on span "Relatórios de vendas" at bounding box center [63, 225] width 78 height 12
select select "ALL"
select select "0"
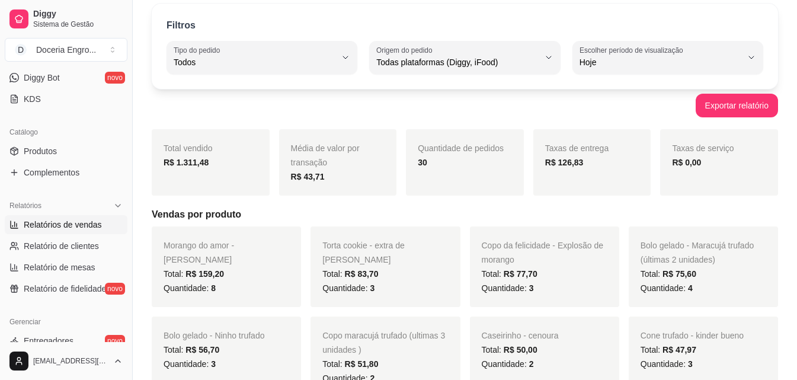
scroll to position [118, 0]
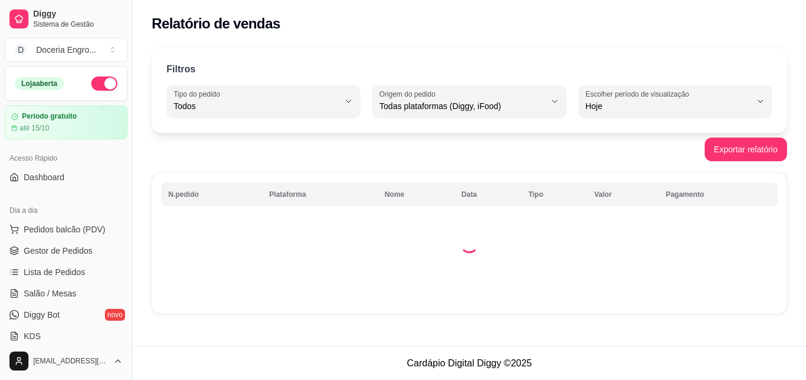
select select "ALL"
select select "0"
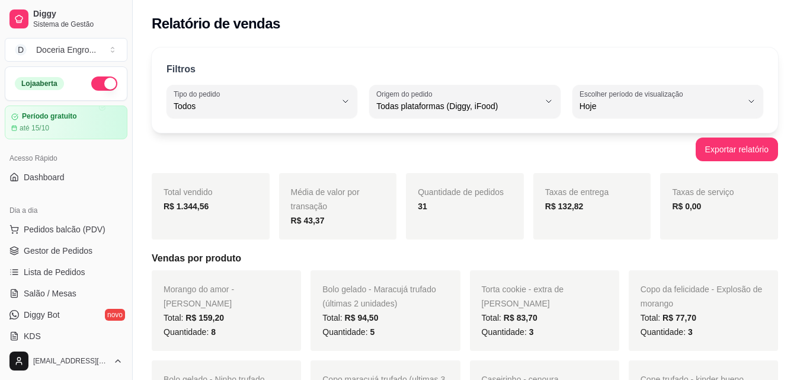
click at [416, 57] on div "Filtros ALL Tipo do pedido Todos Entrega Retirada Mesa Consumo local Tipo do pe…" at bounding box center [465, 89] width 626 height 85
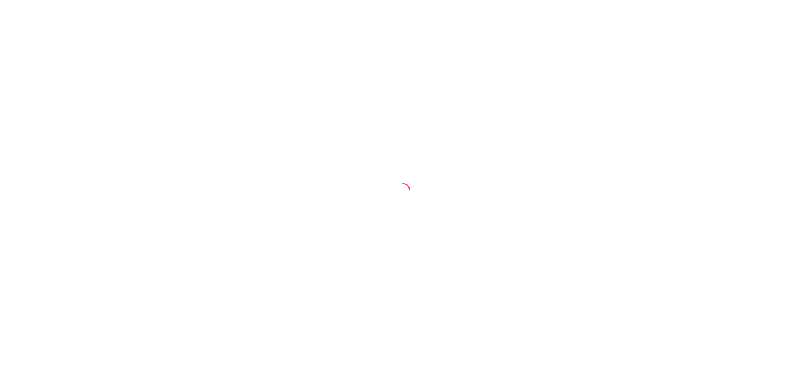
select select "ALL"
select select "0"
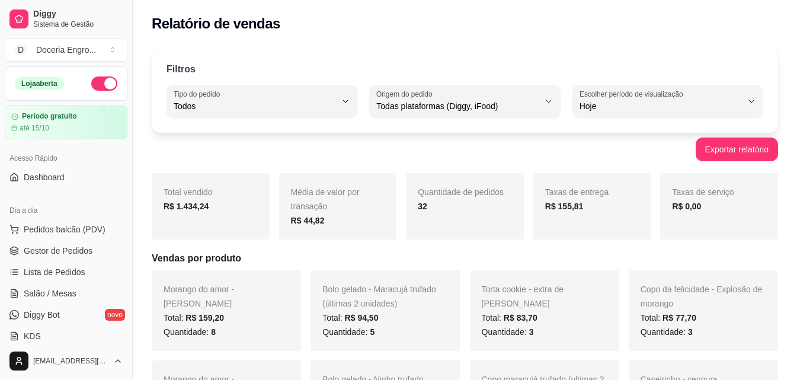
click at [318, 12] on div "Relatório de vendas" at bounding box center [465, 20] width 664 height 40
click at [101, 235] on button "Pedidos balcão (PDV)" at bounding box center [66, 229] width 123 height 19
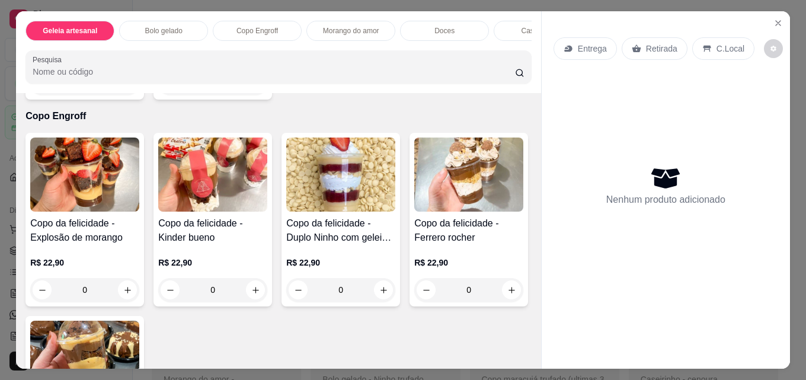
scroll to position [652, 0]
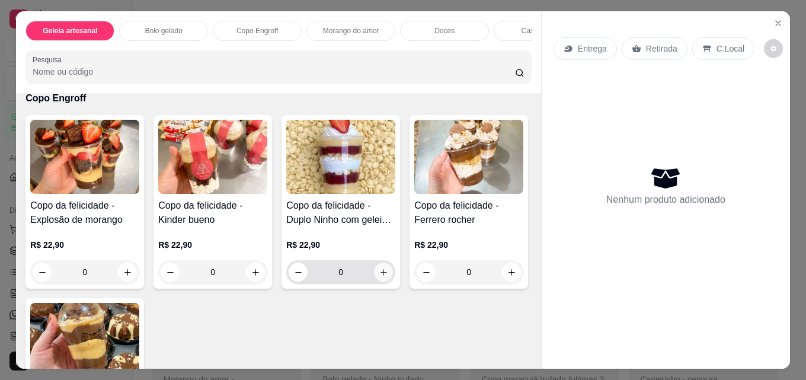
click at [380, 274] on icon "increase-product-quantity" at bounding box center [383, 272] width 7 height 7
type input "1"
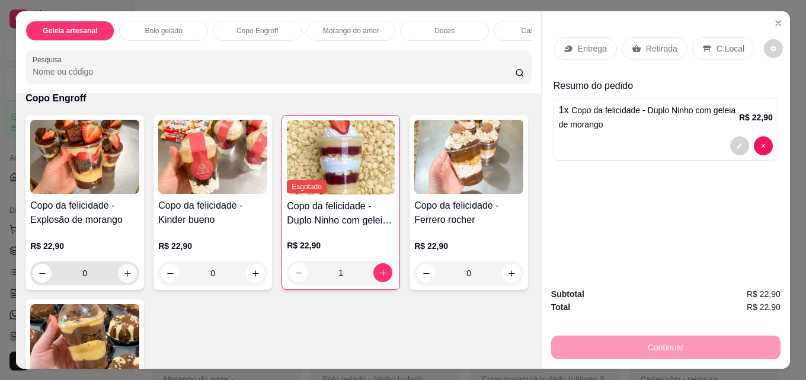
click at [123, 278] on icon "increase-product-quantity" at bounding box center [127, 273] width 9 height 9
type input "1"
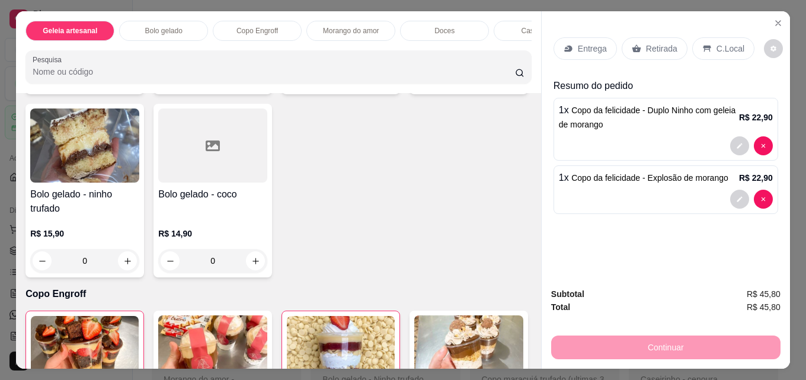
scroll to position [461, 0]
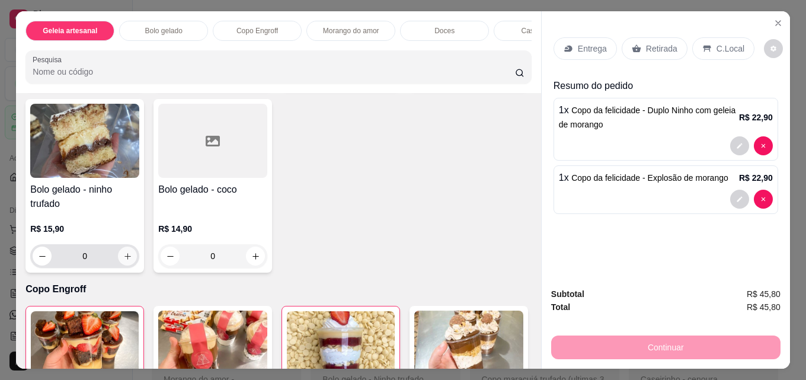
click at [132, 261] on icon "increase-product-quantity" at bounding box center [127, 256] width 9 height 9
type input "1"
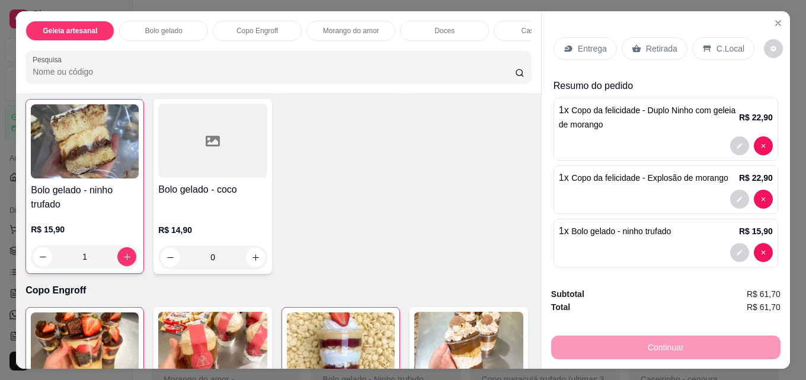
click at [648, 52] on div "Retirada" at bounding box center [654, 48] width 66 height 23
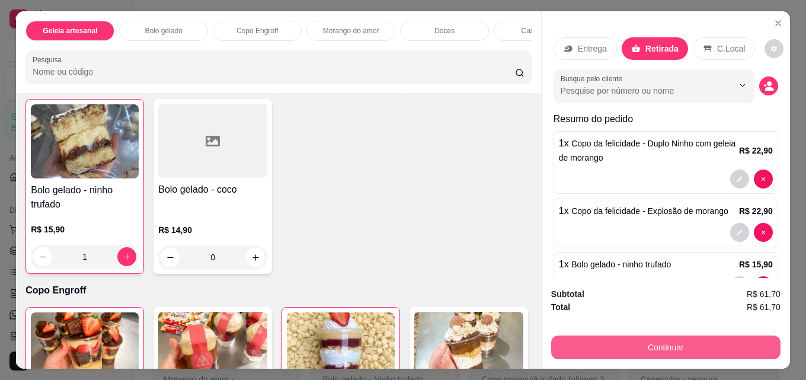
click at [671, 338] on button "Continuar" at bounding box center [665, 347] width 229 height 24
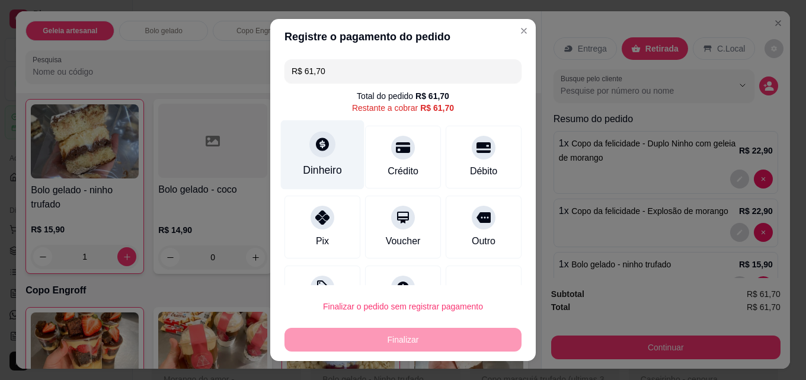
click at [309, 168] on div "Dinheiro" at bounding box center [322, 169] width 39 height 15
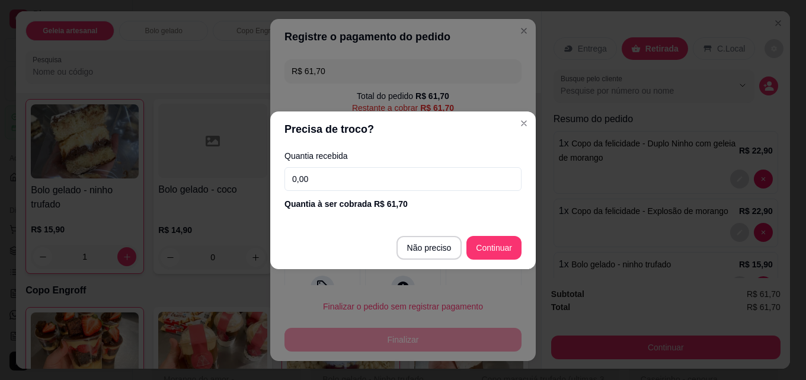
click at [385, 177] on input "0,00" at bounding box center [402, 179] width 237 height 24
type input "100,00"
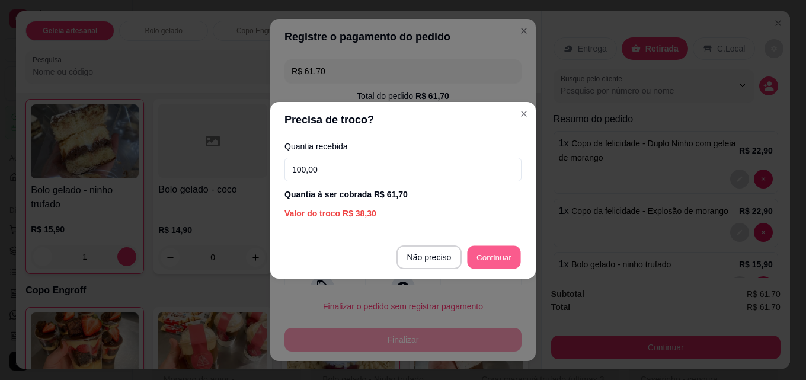
type input "R$ 0,00"
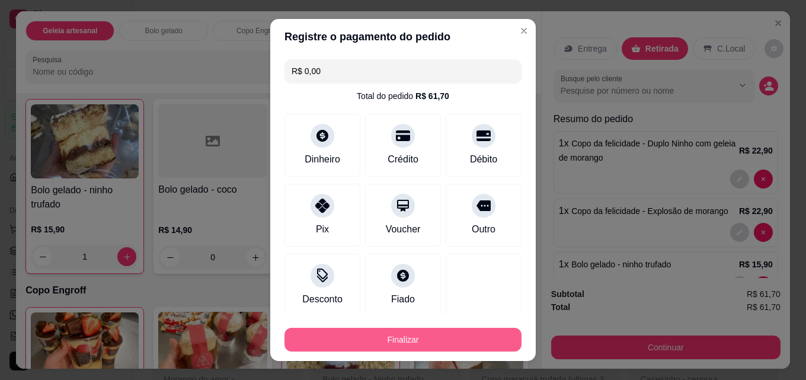
click at [396, 340] on button "Finalizar" at bounding box center [402, 340] width 237 height 24
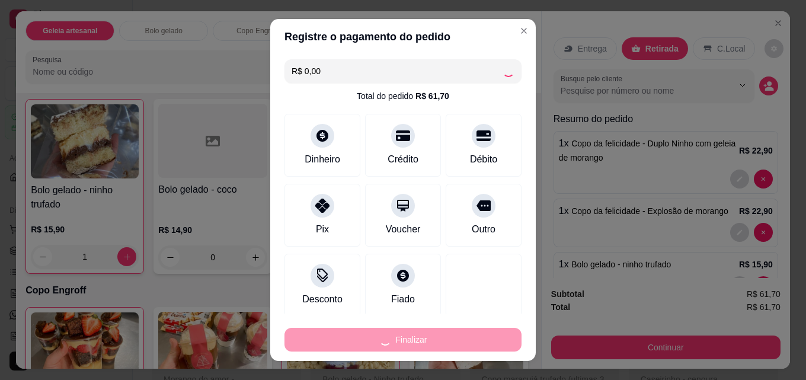
type input "0"
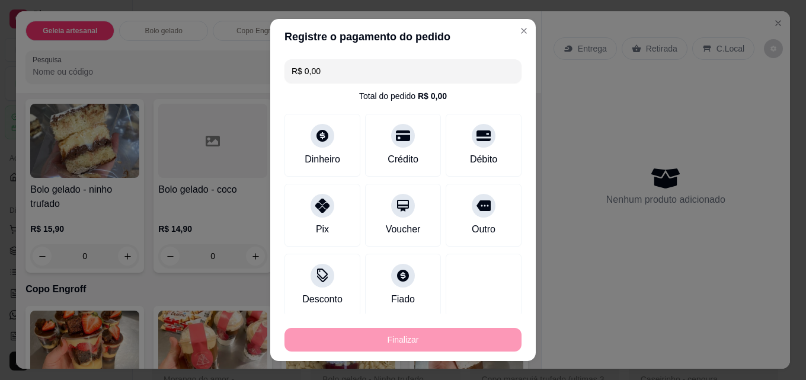
type input "-R$ 61,70"
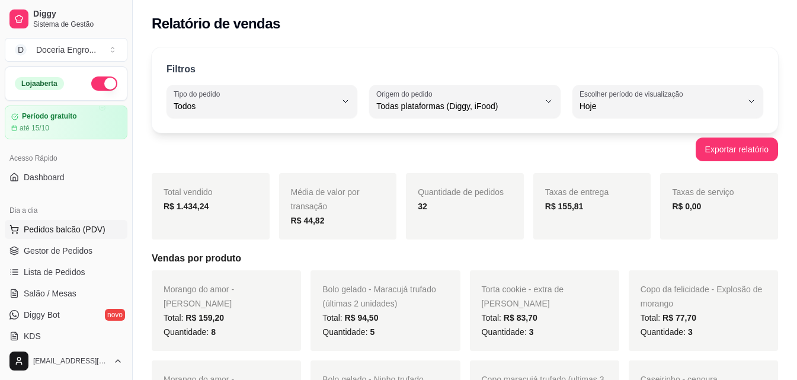
click at [97, 227] on span "Pedidos balcão (PDV)" at bounding box center [65, 229] width 82 height 12
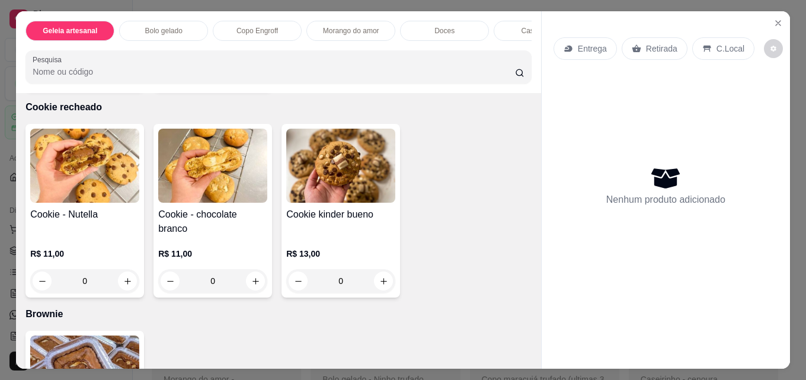
scroll to position [2073, 0]
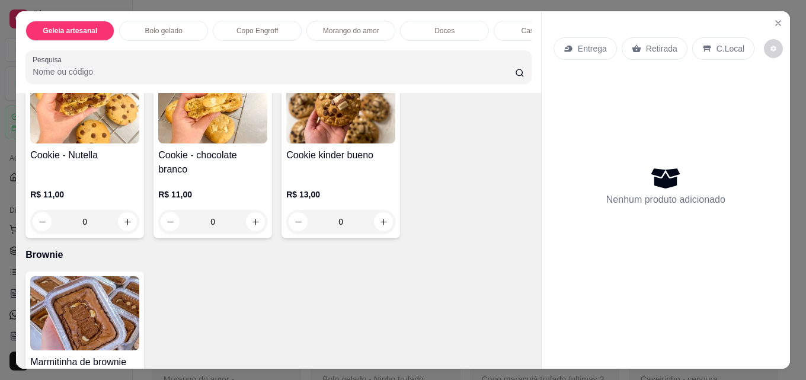
click at [260, 20] on icon "increase-product-quantity" at bounding box center [255, 15] width 9 height 9
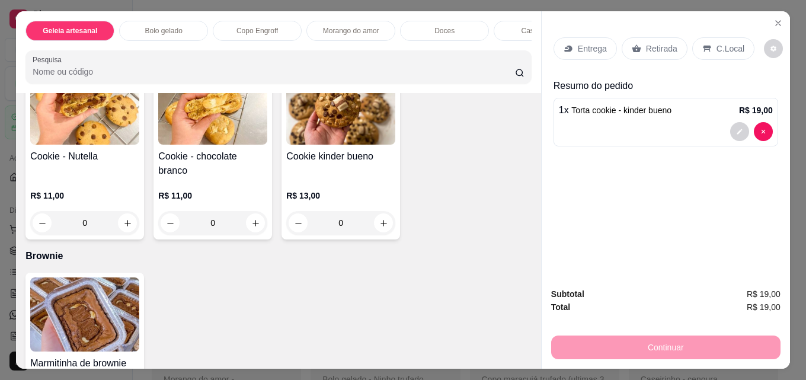
click at [258, 19] on icon "increase-product-quantity" at bounding box center [255, 15] width 7 height 7
type input "2"
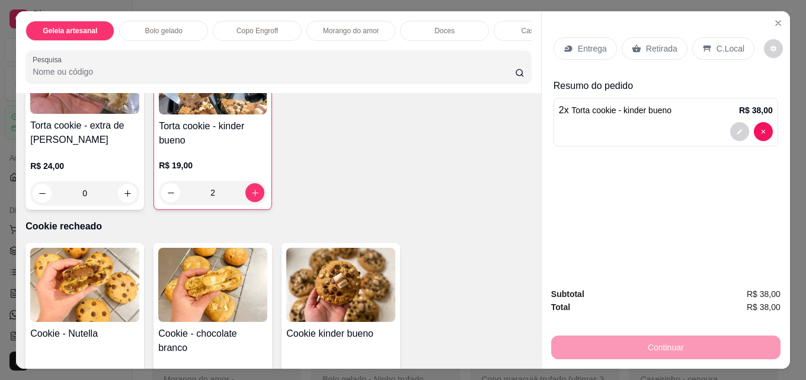
scroll to position [1896, 0]
click at [256, 19] on button "increase-product-quantity" at bounding box center [255, 9] width 19 height 19
type input "1"
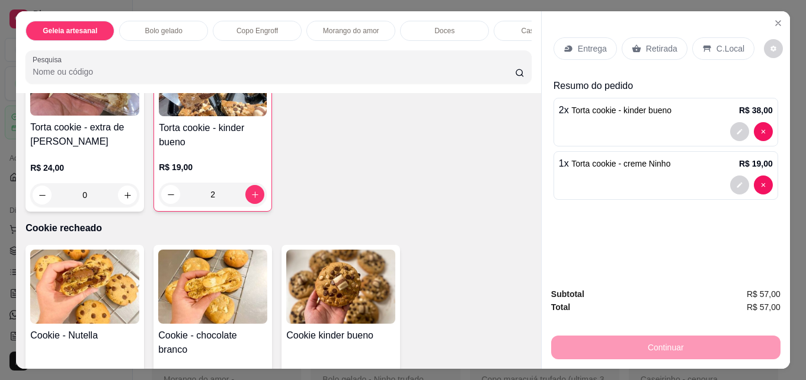
click at [633, 46] on icon at bounding box center [636, 49] width 9 height 8
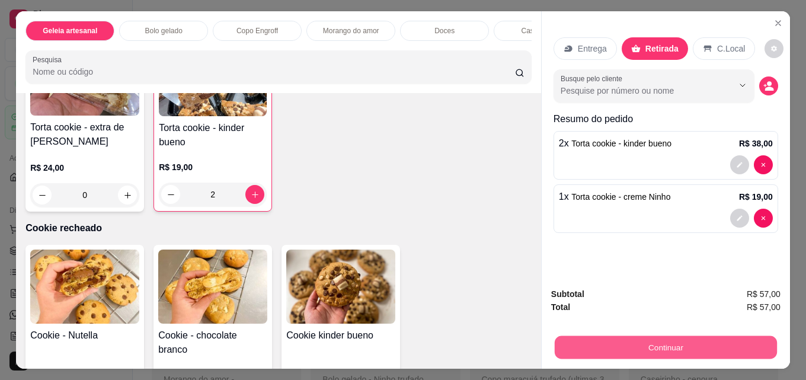
click at [624, 348] on button "Continuar" at bounding box center [666, 346] width 222 height 23
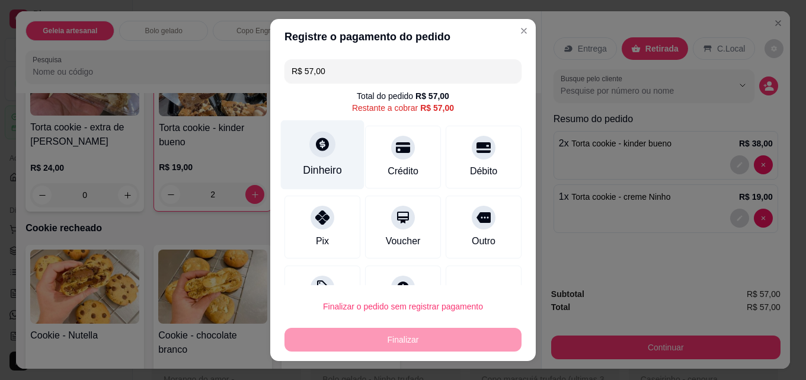
click at [336, 165] on div "Dinheiro" at bounding box center [323, 154] width 84 height 69
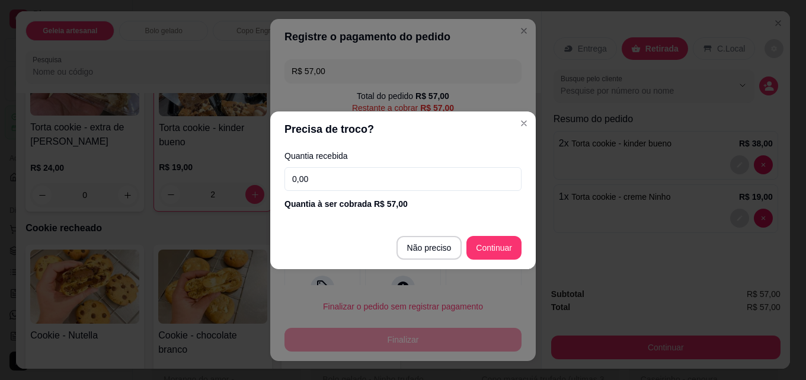
click at [440, 182] on input "0,00" at bounding box center [402, 179] width 237 height 24
type input "0,02"
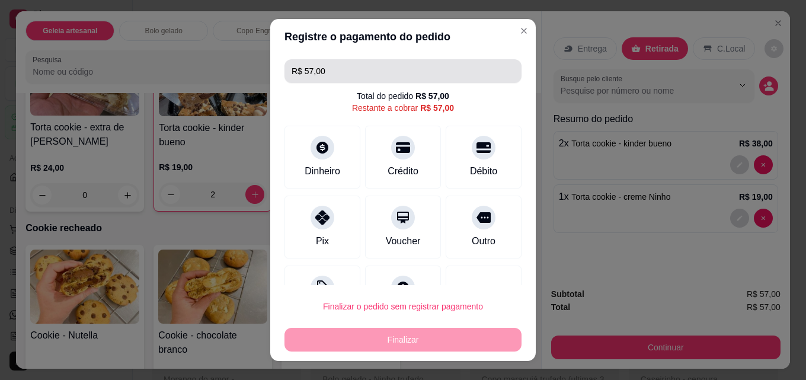
click at [326, 67] on input "R$ 57,00" at bounding box center [402, 71] width 223 height 24
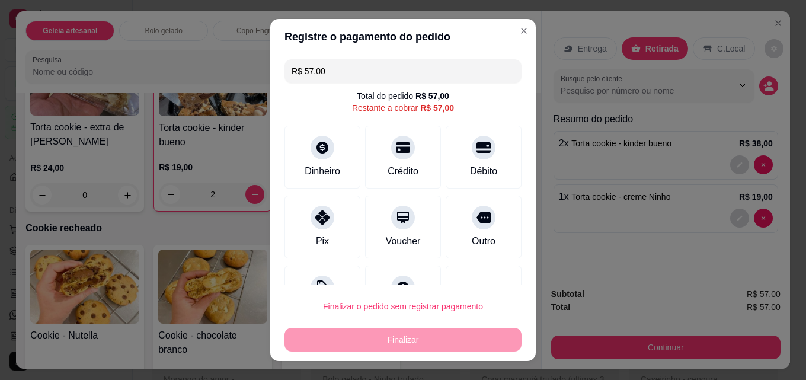
click at [326, 67] on input "R$ 57,00" at bounding box center [402, 71] width 223 height 24
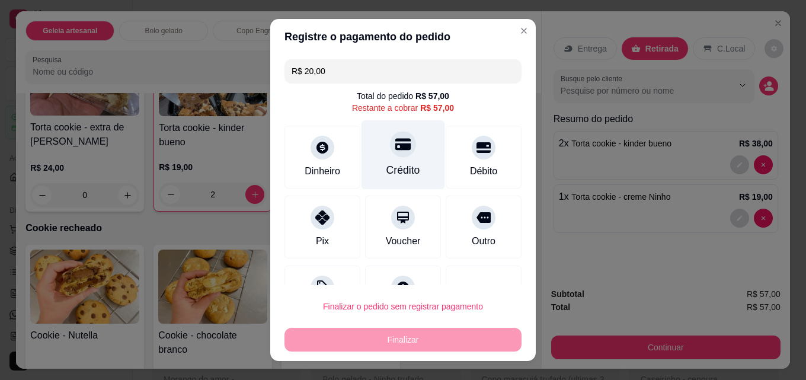
click at [392, 164] on div "Crédito" at bounding box center [403, 169] width 34 height 15
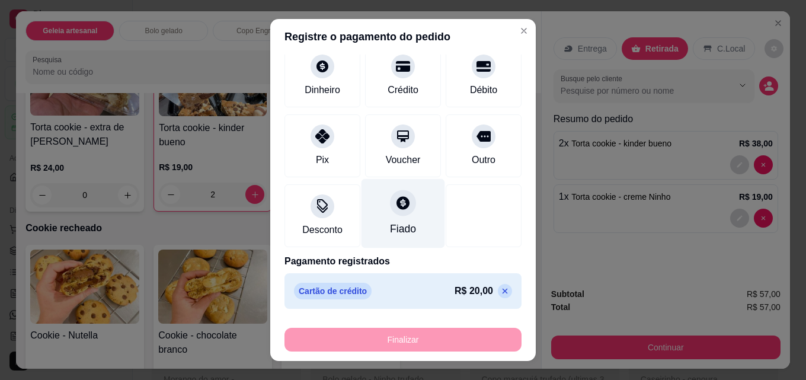
scroll to position [0, 0]
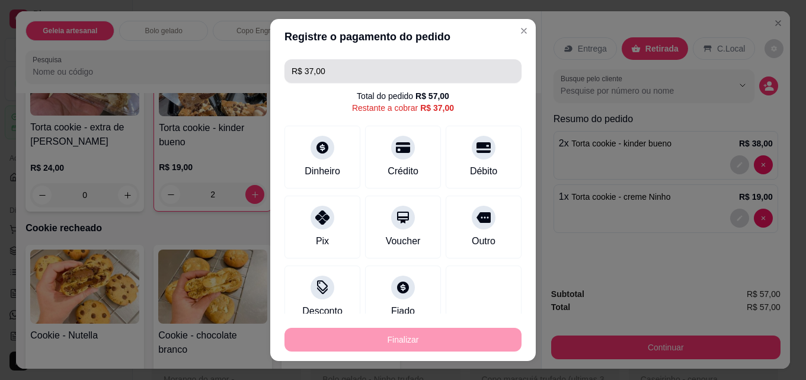
click at [365, 66] on input "R$ 37,00" at bounding box center [402, 71] width 223 height 24
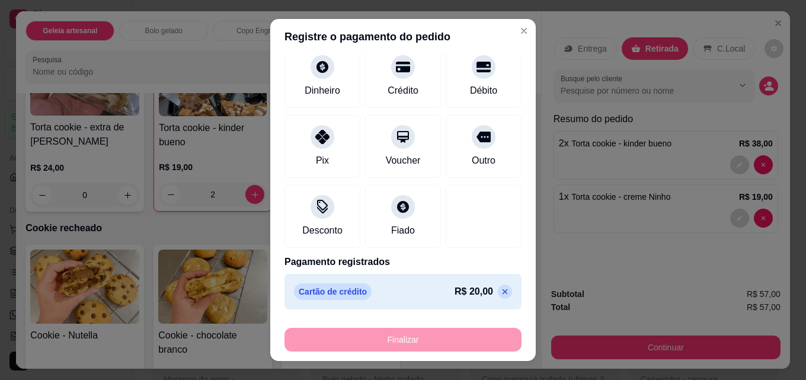
scroll to position [81, 0]
click at [502, 290] on icon at bounding box center [504, 291] width 5 height 5
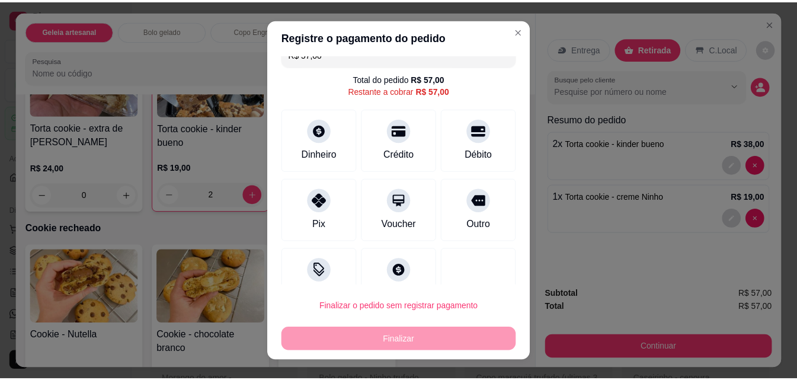
scroll to position [0, 0]
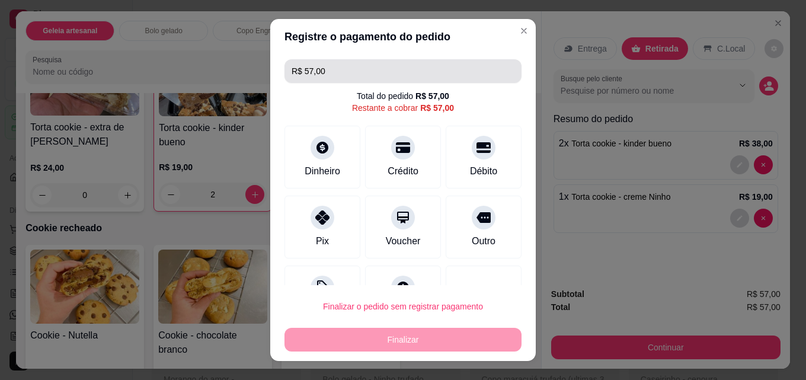
click at [325, 72] on input "R$ 57,00" at bounding box center [402, 71] width 223 height 24
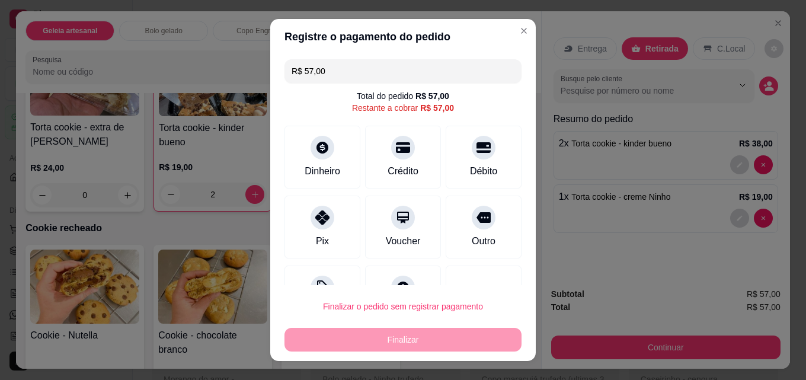
click at [325, 72] on input "R$ 57,00" at bounding box center [402, 71] width 223 height 24
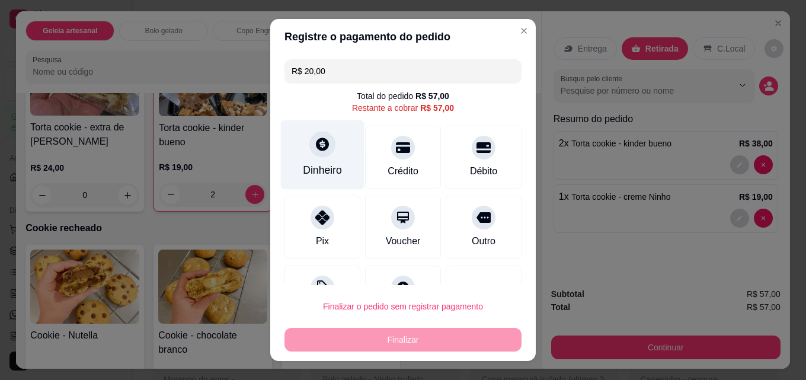
click at [325, 150] on div at bounding box center [322, 144] width 26 height 26
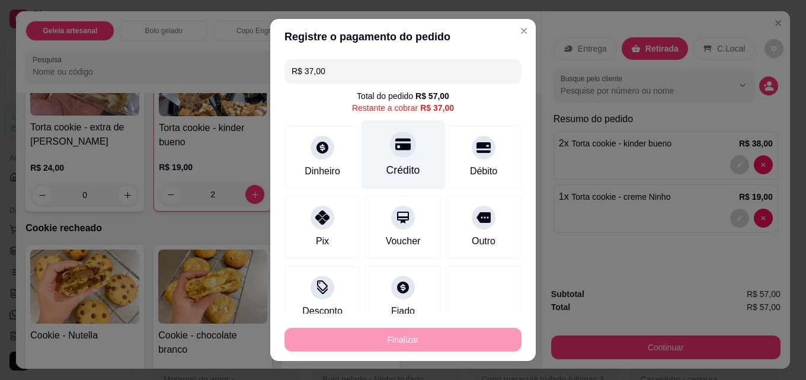
click at [395, 143] on icon at bounding box center [402, 145] width 15 height 12
type input "R$ 0,00"
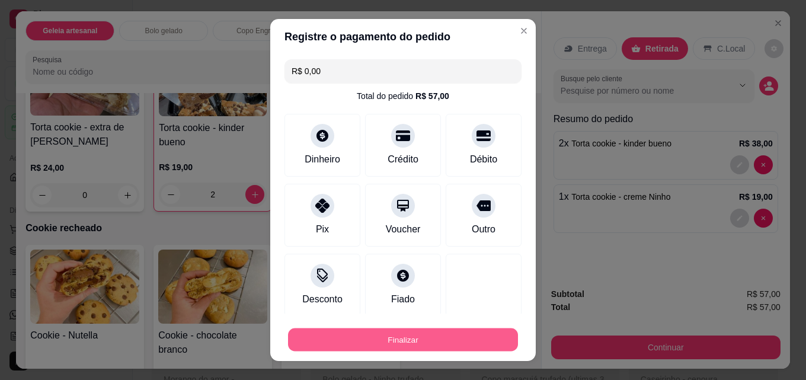
click at [432, 341] on button "Finalizar" at bounding box center [403, 339] width 230 height 23
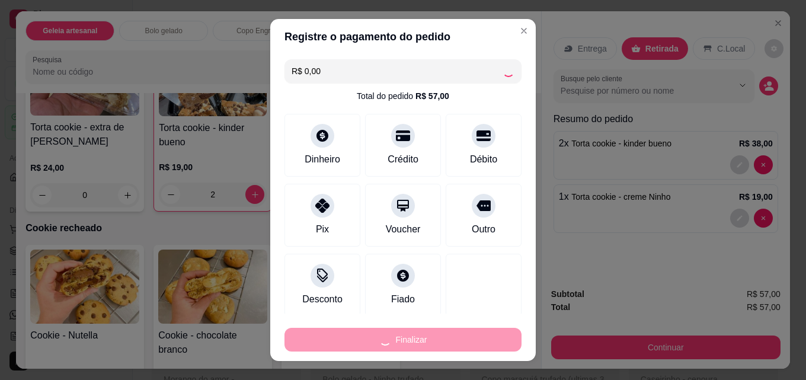
type input "0"
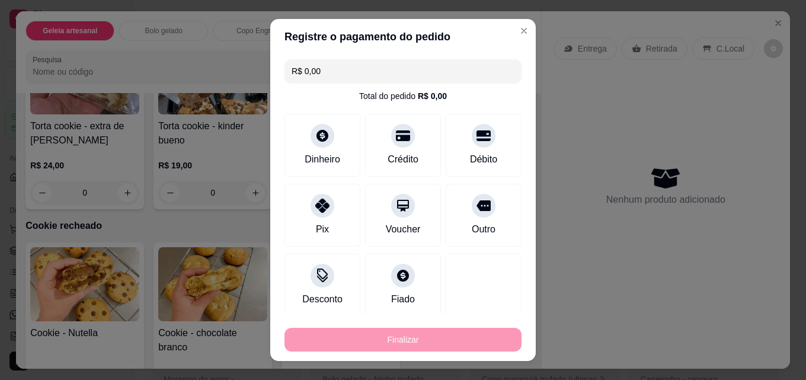
type input "-R$ 57,00"
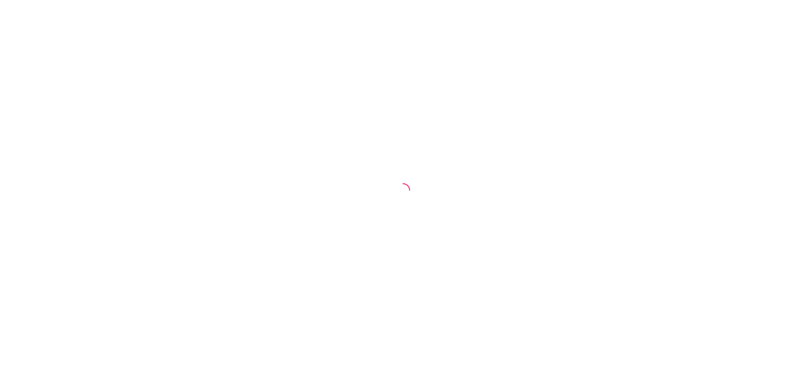
select select "ALL"
select select "0"
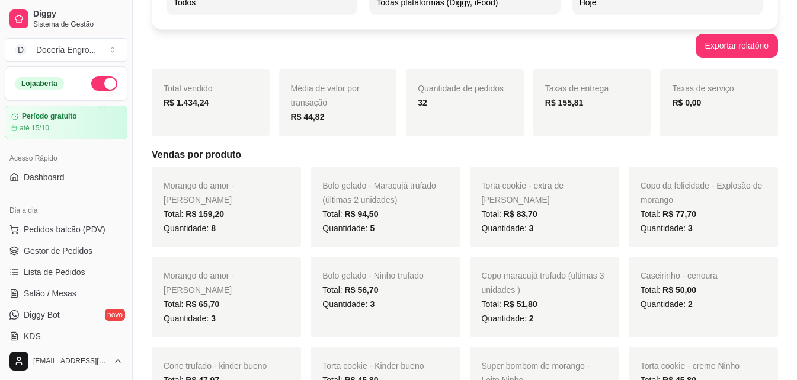
scroll to position [118, 0]
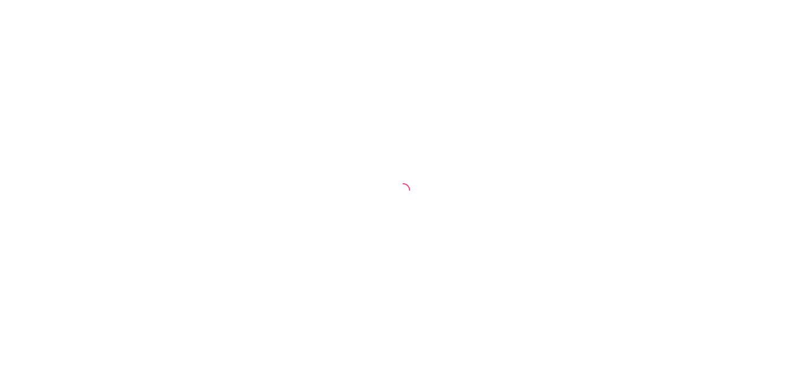
select select "ALL"
select select "0"
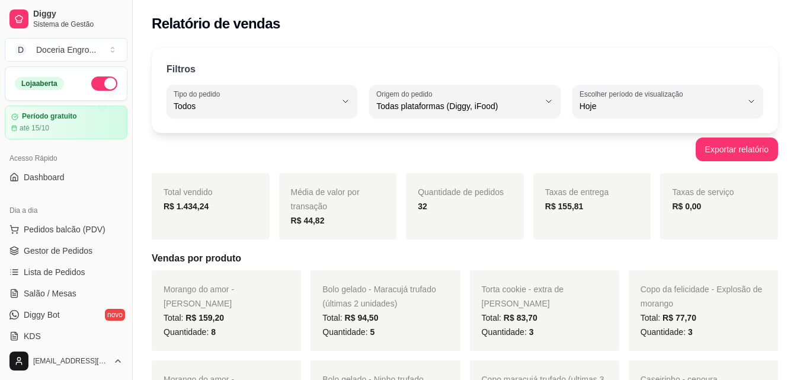
click at [211, 33] on h2 "Relatório de vendas" at bounding box center [216, 23] width 129 height 19
click at [86, 233] on span "Pedidos balcão (PDV)" at bounding box center [65, 229] width 82 height 12
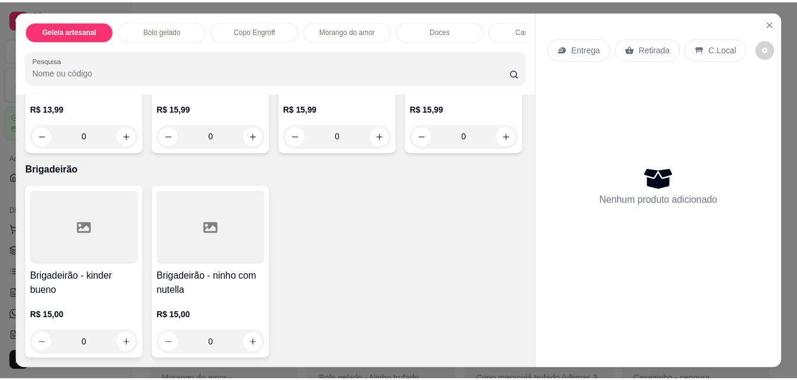
scroll to position [2948, 0]
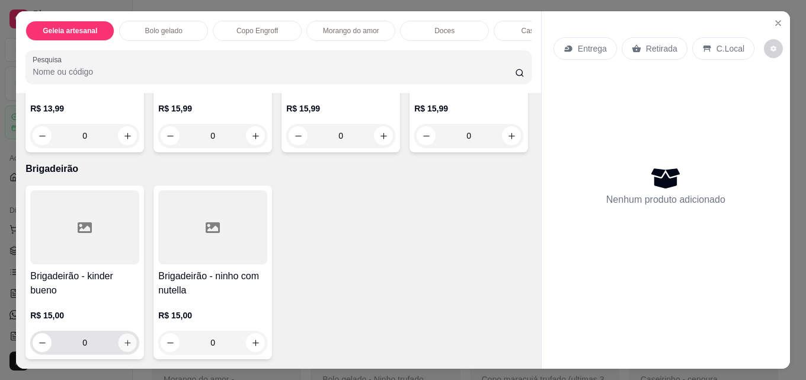
click at [123, 334] on button "increase-product-quantity" at bounding box center [127, 343] width 18 height 18
type input "1"
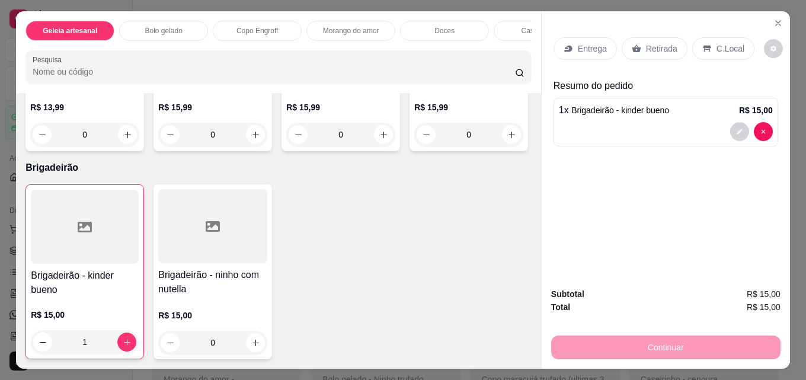
click at [649, 43] on p "Retirada" at bounding box center [661, 49] width 31 height 12
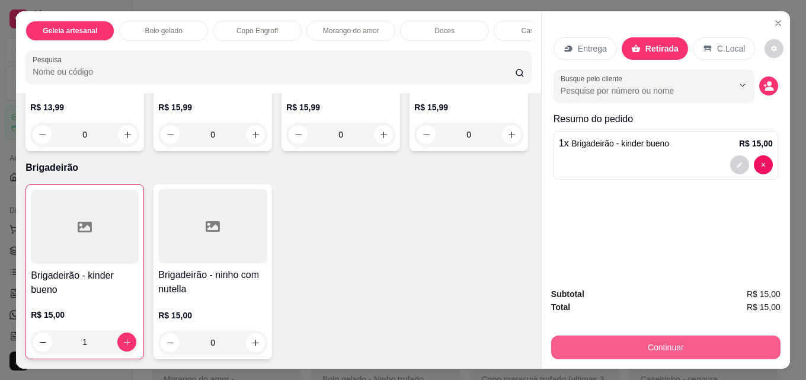
click at [661, 340] on button "Continuar" at bounding box center [665, 347] width 229 height 24
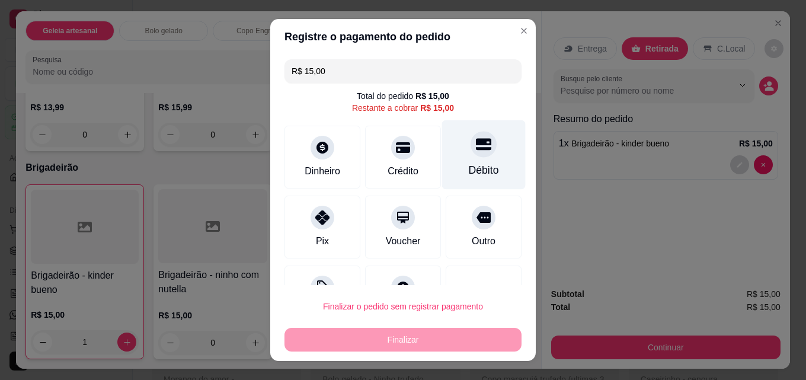
click at [469, 162] on div "Débito" at bounding box center [484, 169] width 30 height 15
type input "R$ 0,00"
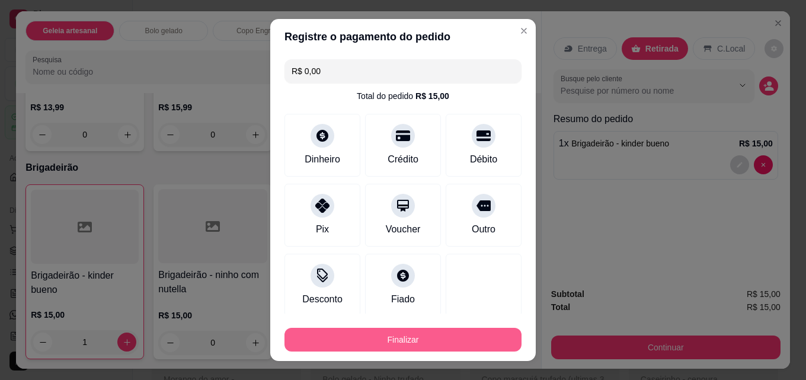
click at [436, 338] on button "Finalizar" at bounding box center [402, 340] width 237 height 24
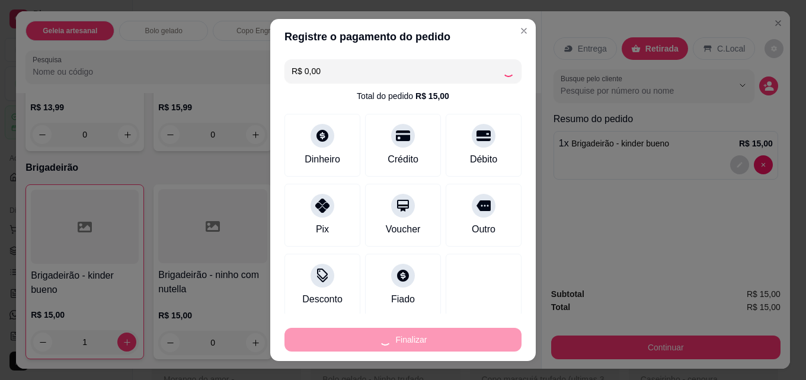
type input "0"
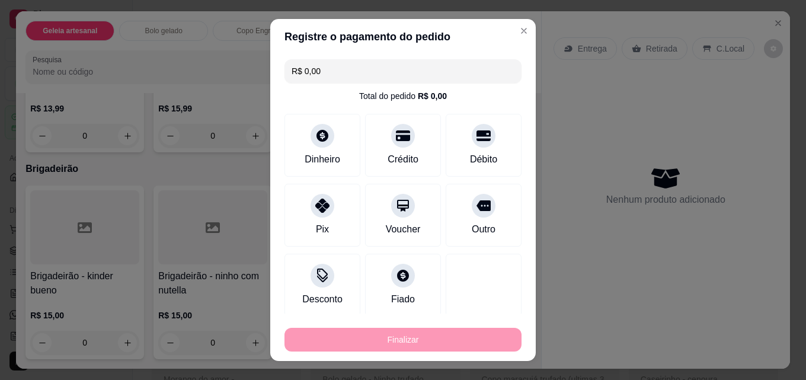
type input "-R$ 15,00"
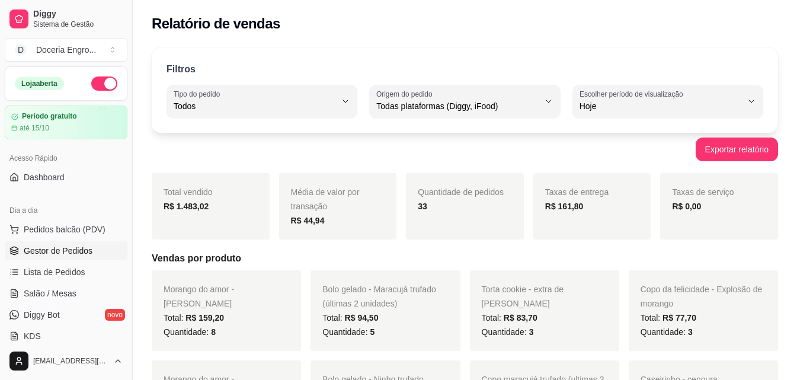
click at [40, 246] on span "Gestor de Pedidos" at bounding box center [58, 251] width 69 height 12
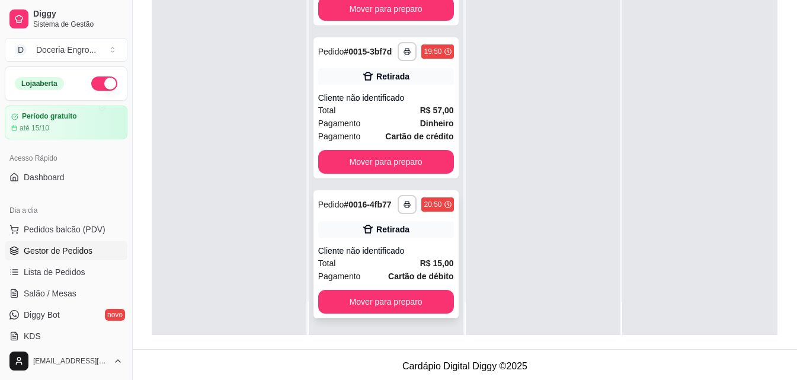
scroll to position [181, 0]
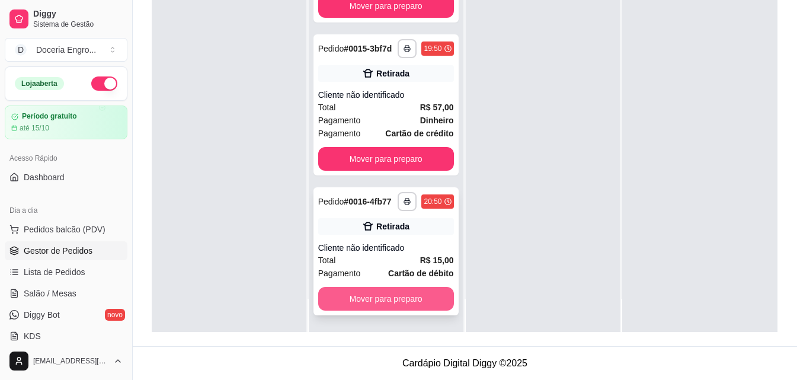
click at [393, 294] on button "Mover para preparo" at bounding box center [386, 299] width 136 height 24
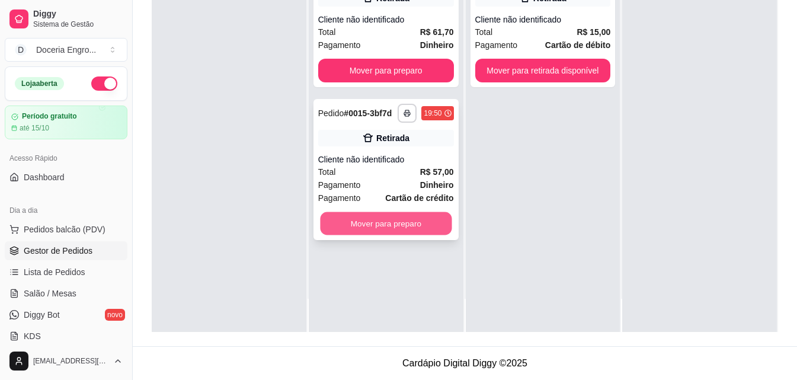
click at [389, 226] on button "Mover para preparo" at bounding box center [386, 223] width 132 height 23
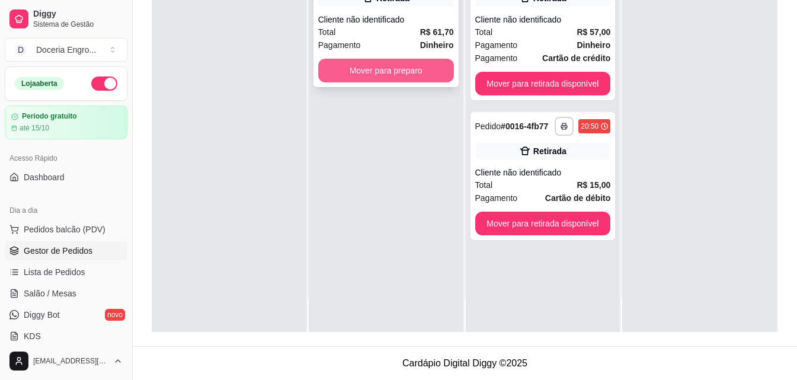
click at [383, 70] on button "Mover para preparo" at bounding box center [386, 71] width 136 height 24
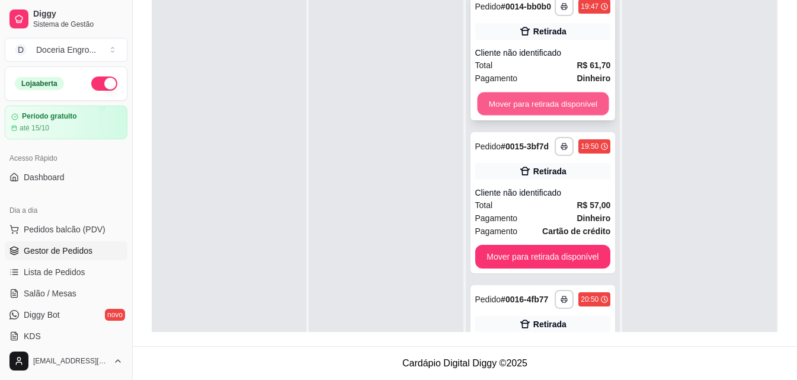
click at [537, 108] on button "Mover para retirada disponível" at bounding box center [543, 103] width 132 height 23
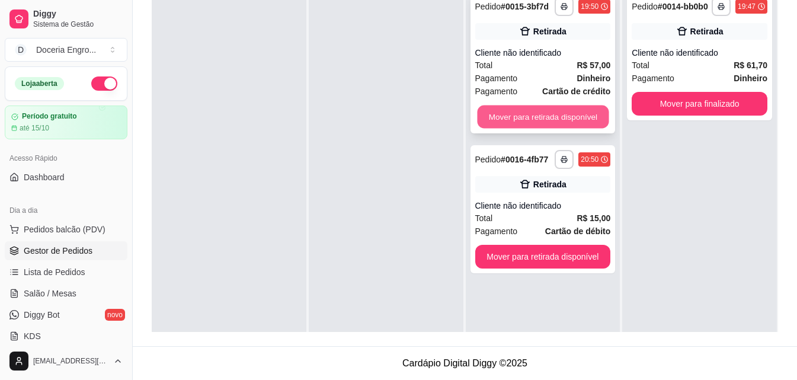
click at [537, 111] on button "Mover para retirada disponível" at bounding box center [543, 116] width 132 height 23
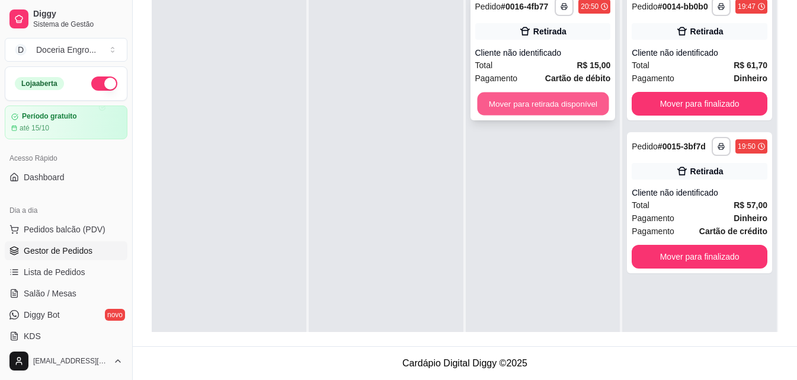
click at [537, 102] on button "Mover para retirada disponível" at bounding box center [543, 103] width 132 height 23
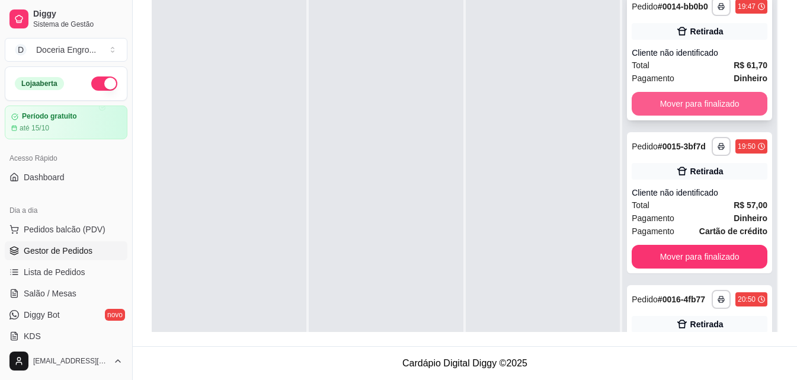
click at [693, 113] on button "Mover para finalizado" at bounding box center [700, 104] width 136 height 24
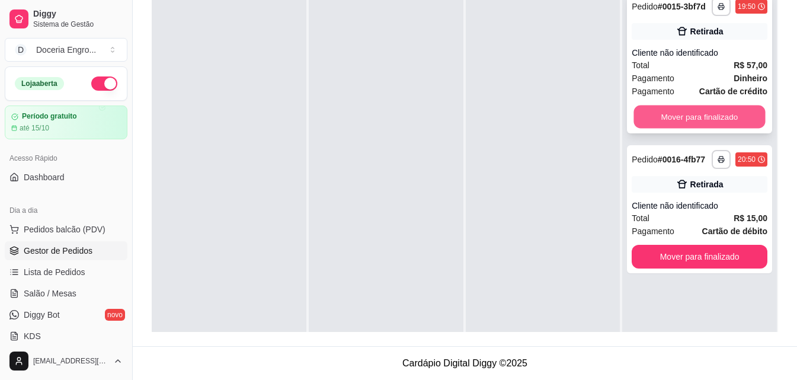
click at [675, 119] on button "Mover para finalizado" at bounding box center [700, 116] width 132 height 23
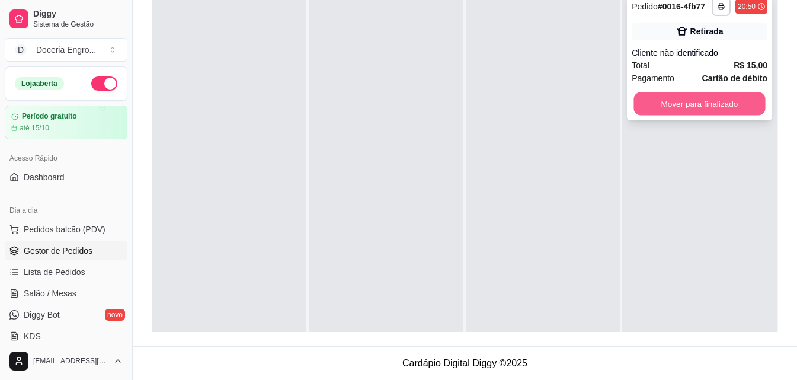
click at [677, 105] on button "Mover para finalizado" at bounding box center [700, 103] width 132 height 23
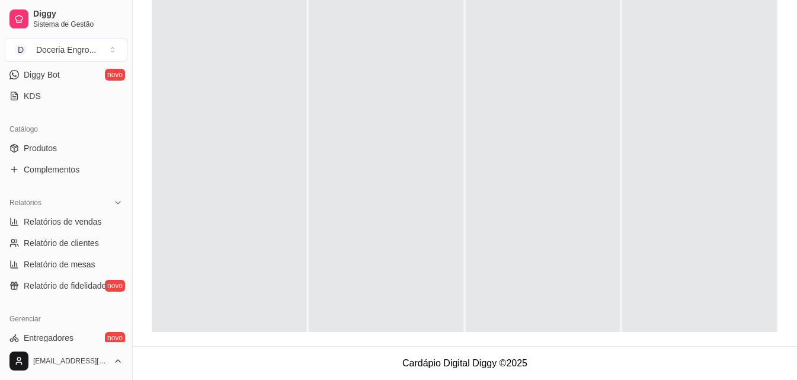
scroll to position [296, 0]
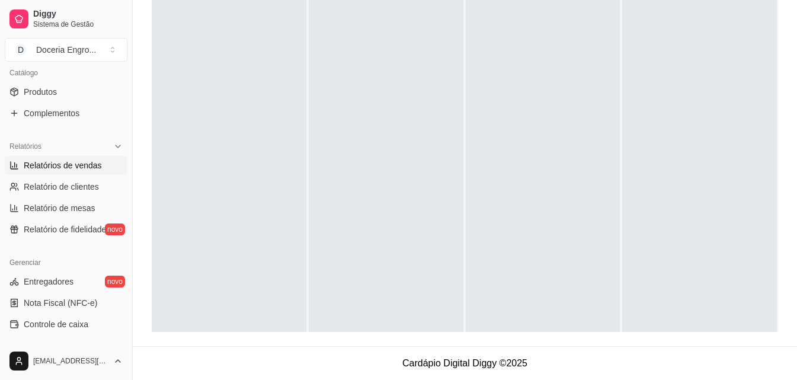
click at [73, 164] on span "Relatórios de vendas" at bounding box center [63, 165] width 78 height 12
select select "ALL"
select select "0"
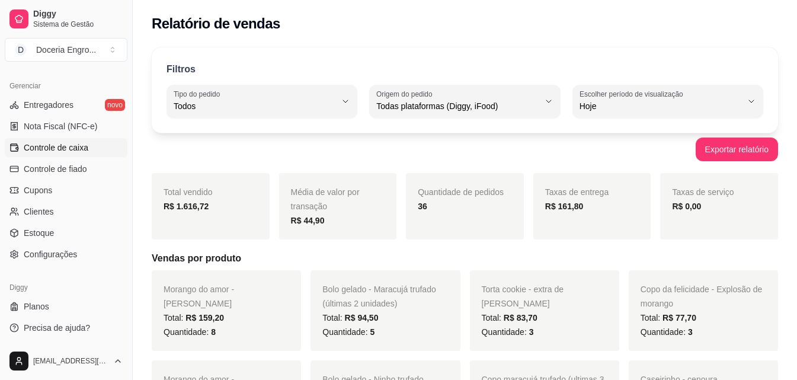
click at [80, 152] on span "Controle de caixa" at bounding box center [56, 148] width 65 height 12
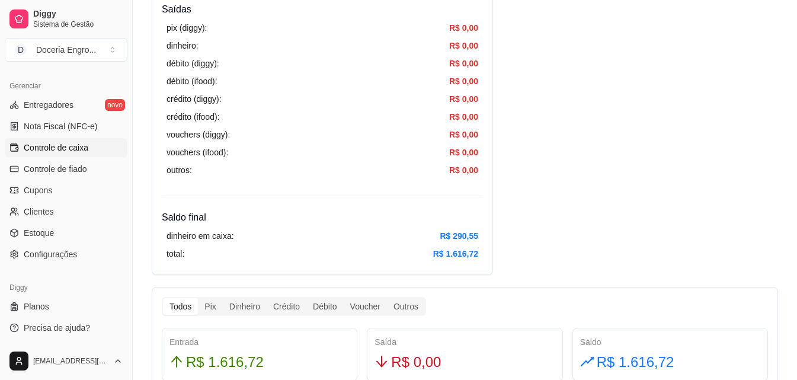
scroll to position [415, 0]
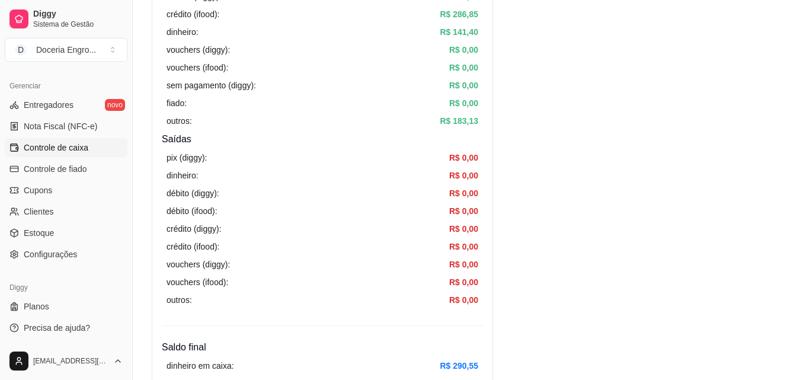
scroll to position [237, 0]
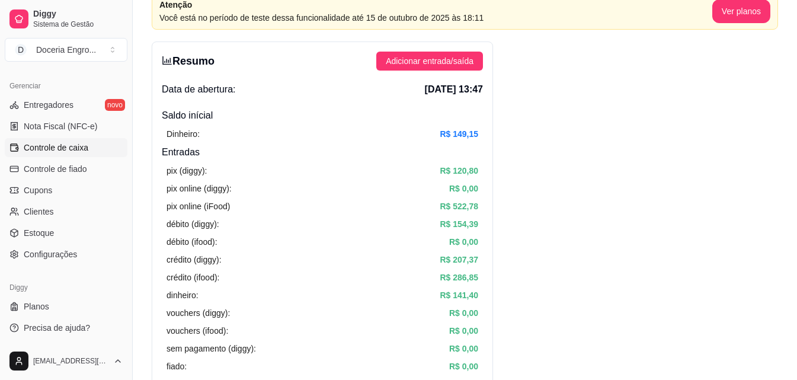
scroll to position [0, 0]
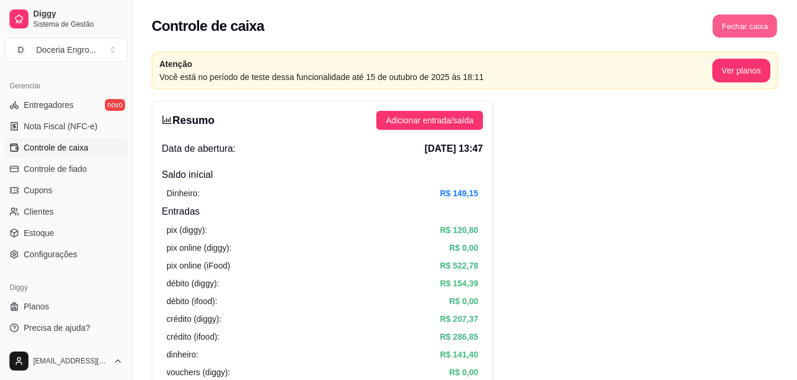
click at [748, 30] on button "Fechar caixa" at bounding box center [745, 26] width 65 height 23
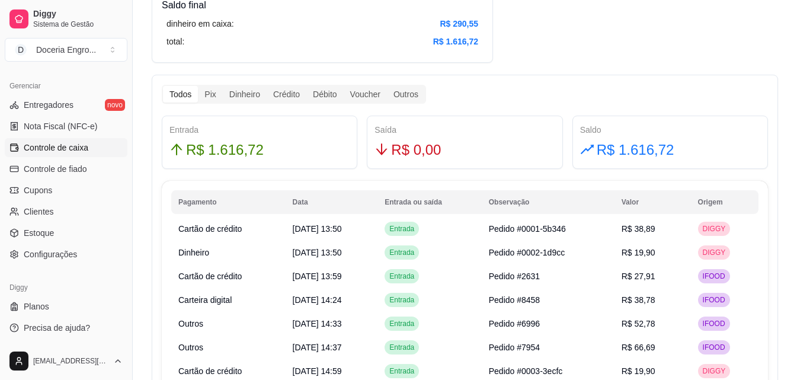
scroll to position [652, 0]
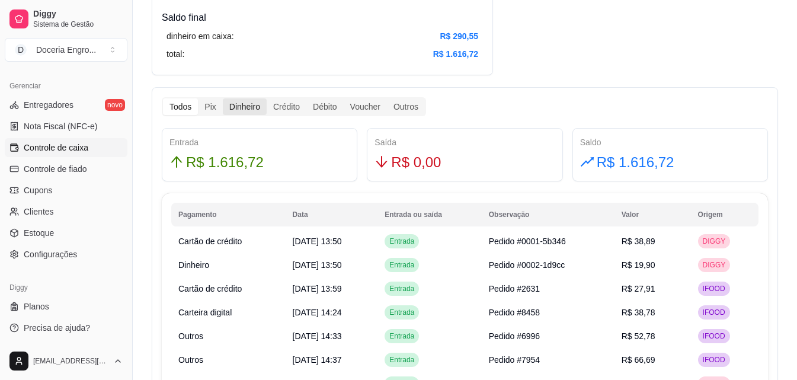
click at [238, 105] on div "Dinheiro" at bounding box center [245, 106] width 44 height 17
click at [223, 98] on input "Dinheiro" at bounding box center [223, 98] width 0 height 0
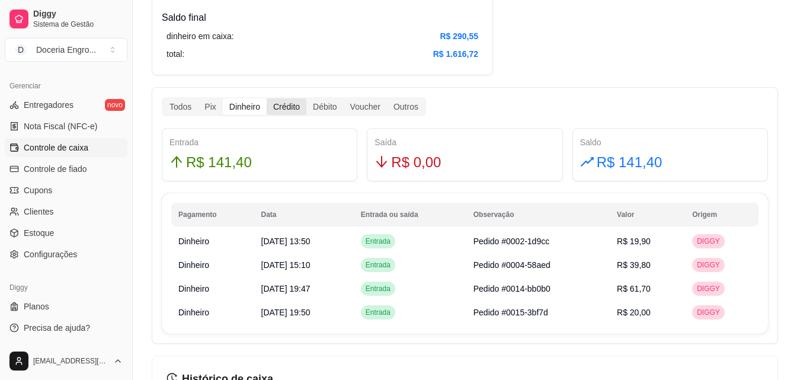
click at [284, 108] on div "Crédito" at bounding box center [287, 106] width 40 height 17
click at [267, 98] on input "Crédito" at bounding box center [267, 98] width 0 height 0
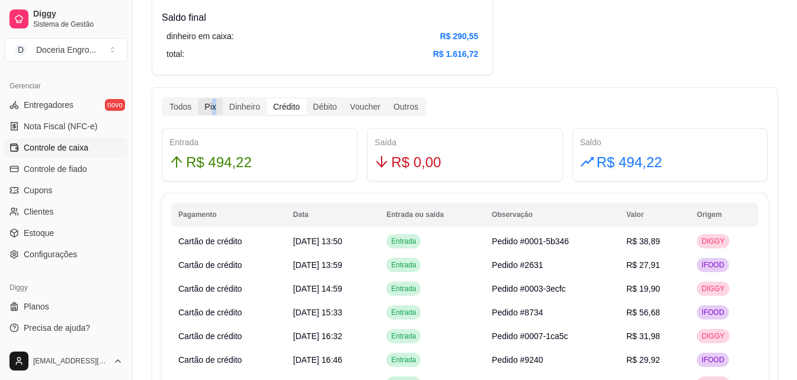
click at [213, 105] on div "Pix" at bounding box center [210, 106] width 24 height 17
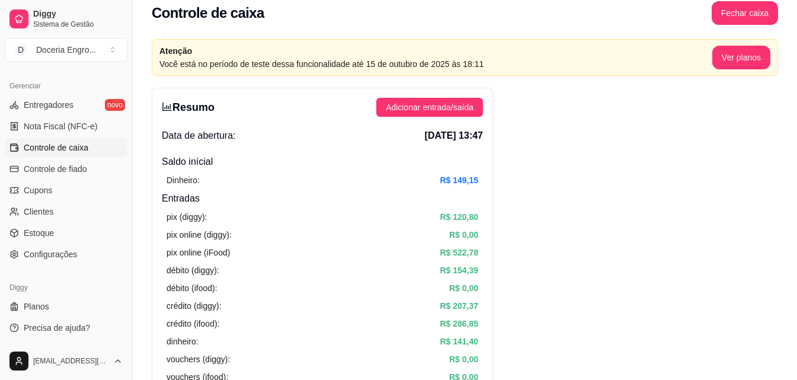
scroll to position [0, 0]
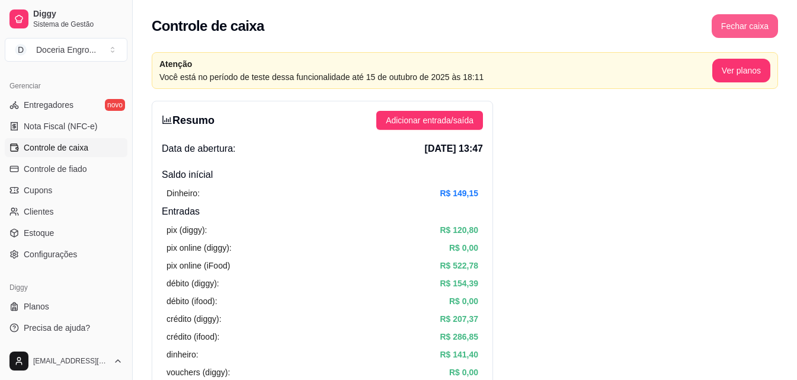
click at [729, 32] on button "Fechar caixa" at bounding box center [745, 26] width 66 height 24
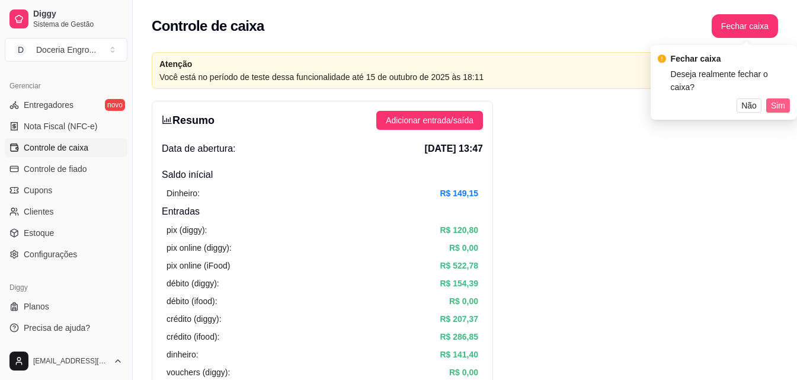
click at [775, 99] on span "Sim" at bounding box center [778, 105] width 14 height 13
